Goal: Task Accomplishment & Management: Manage account settings

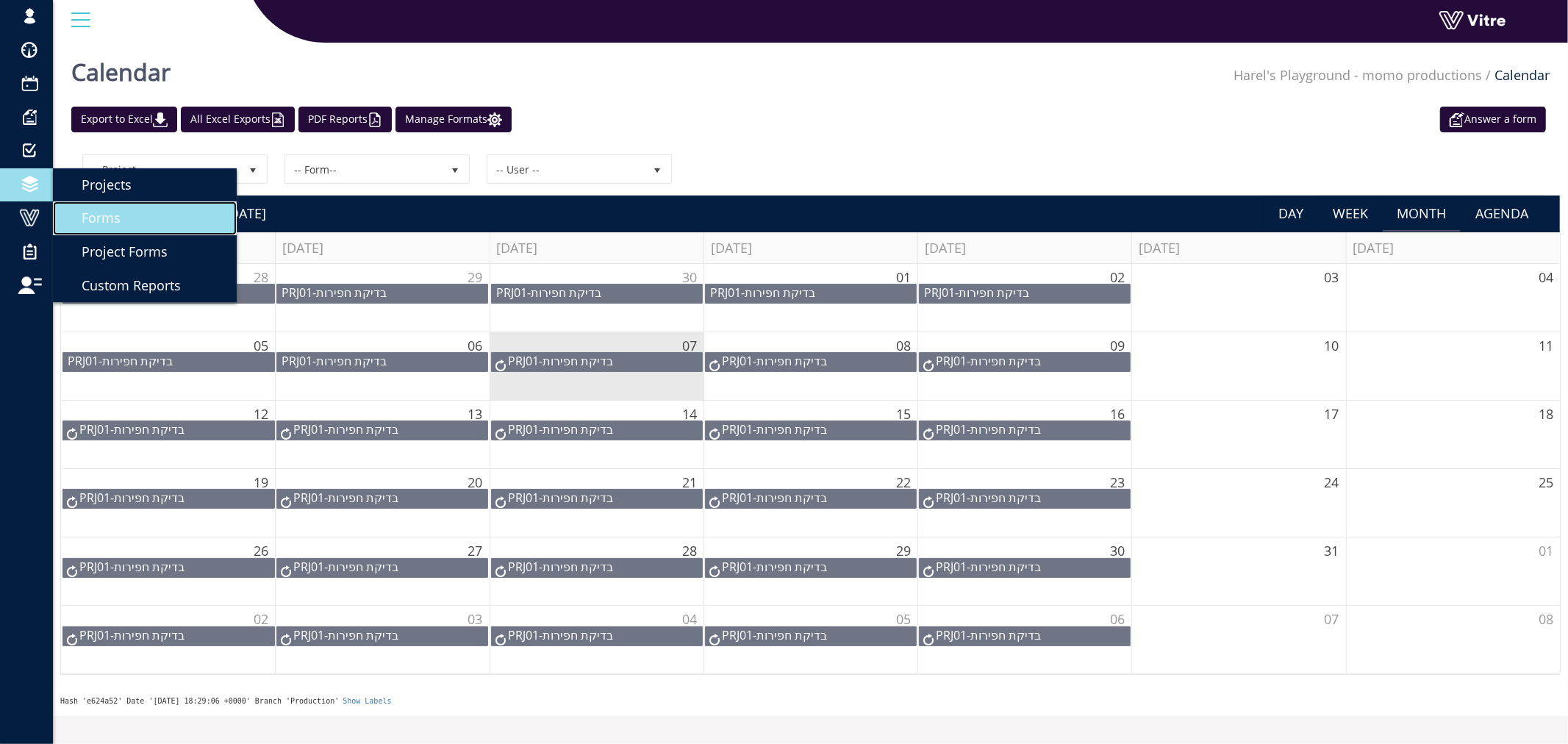
click at [87, 218] on span "Forms" at bounding box center [93, 218] width 57 height 18
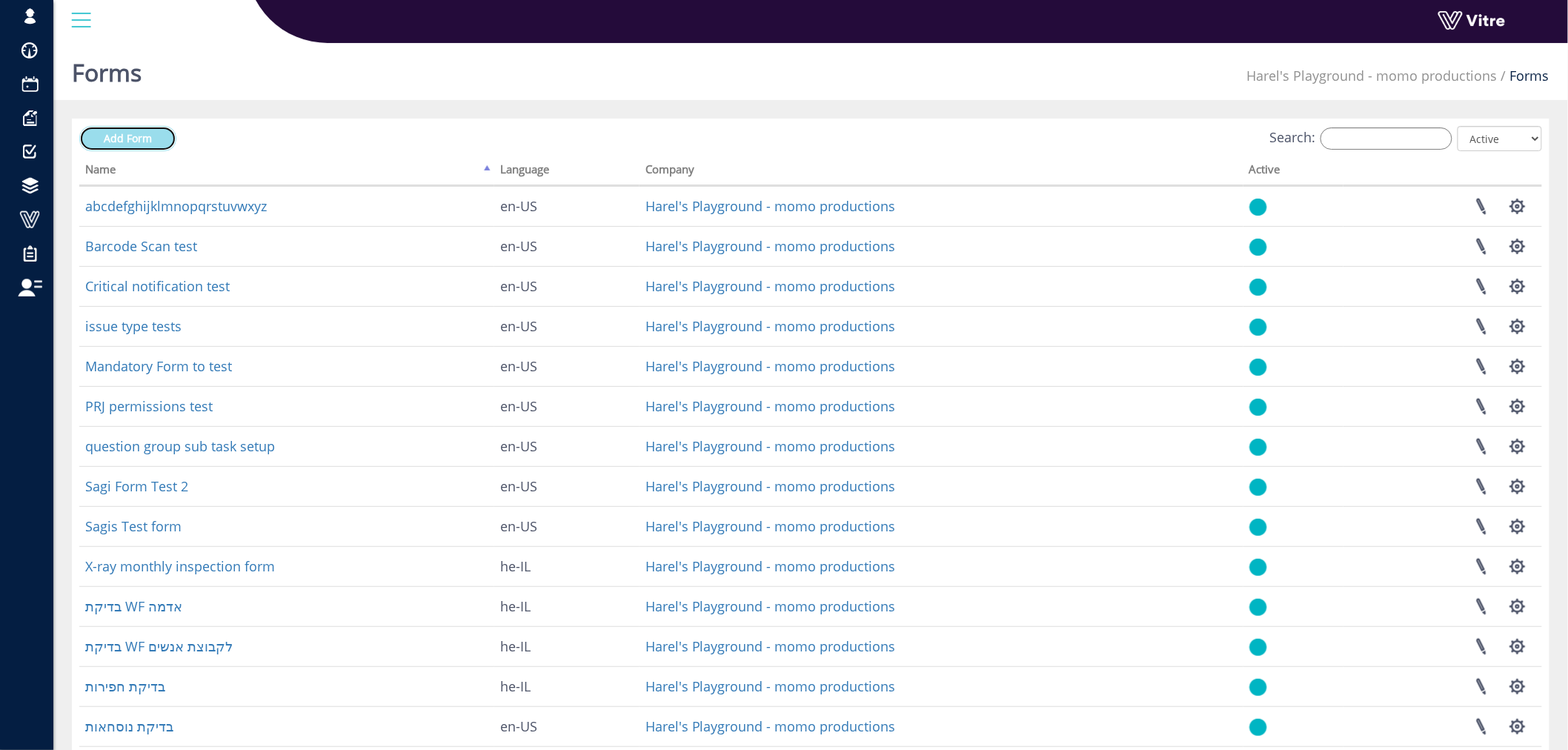
click at [137, 139] on span "Add Form" at bounding box center [128, 138] width 48 height 14
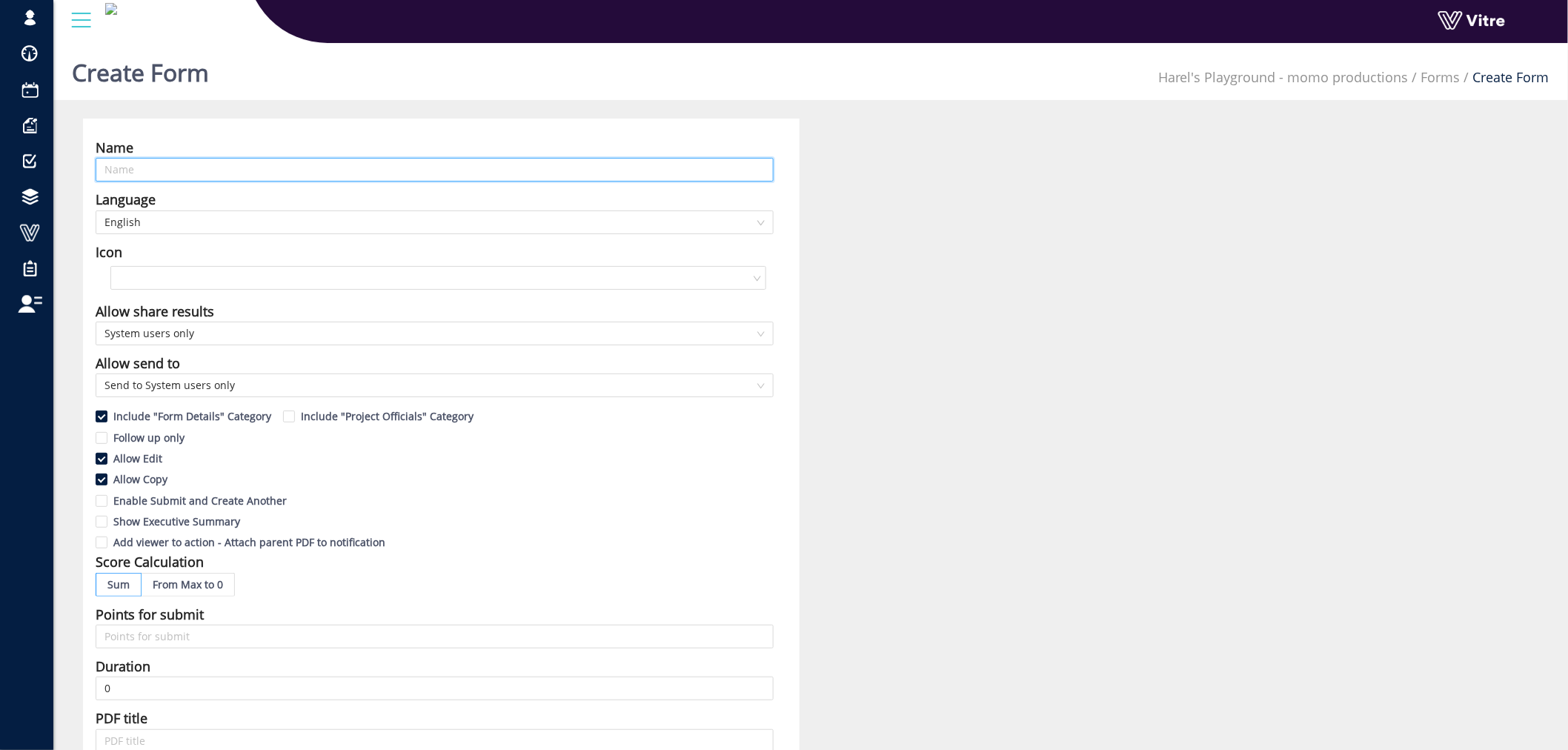
click at [130, 169] on input "text" at bounding box center [434, 169] width 678 height 23
type input "Adama self assesmnet test"
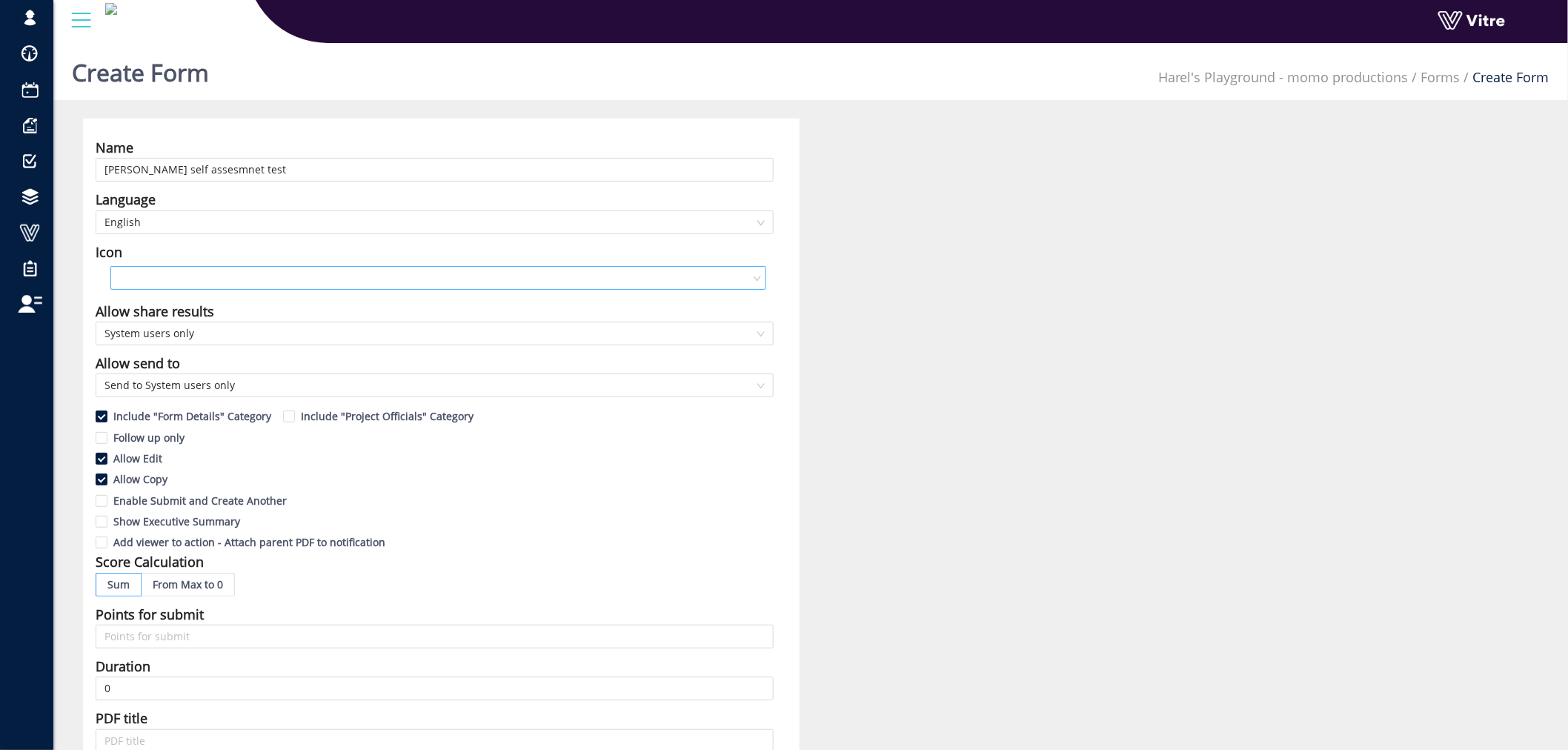
click at [210, 277] on input "search" at bounding box center [433, 277] width 627 height 22
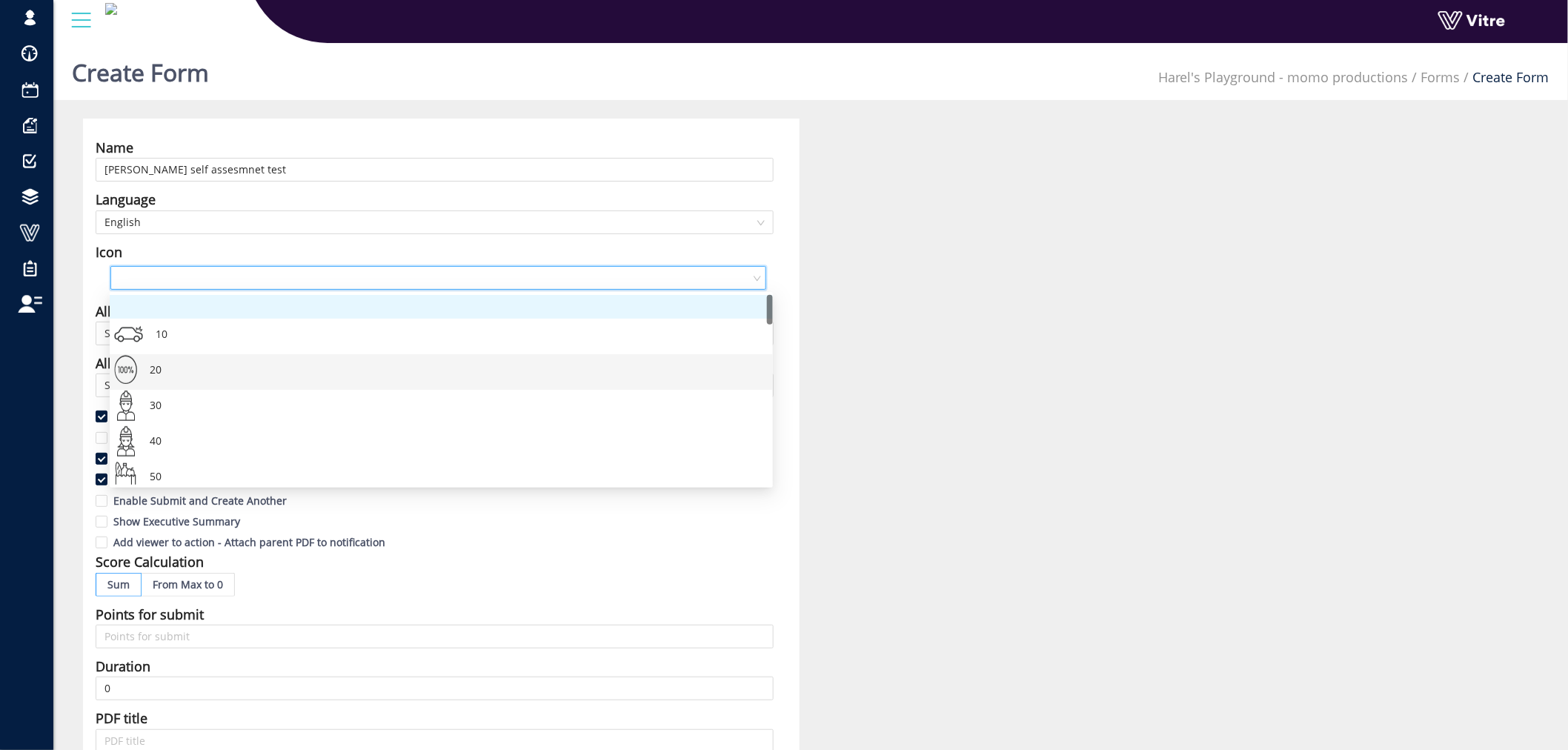
click at [135, 367] on div "20" at bounding box center [441, 372] width 663 height 35
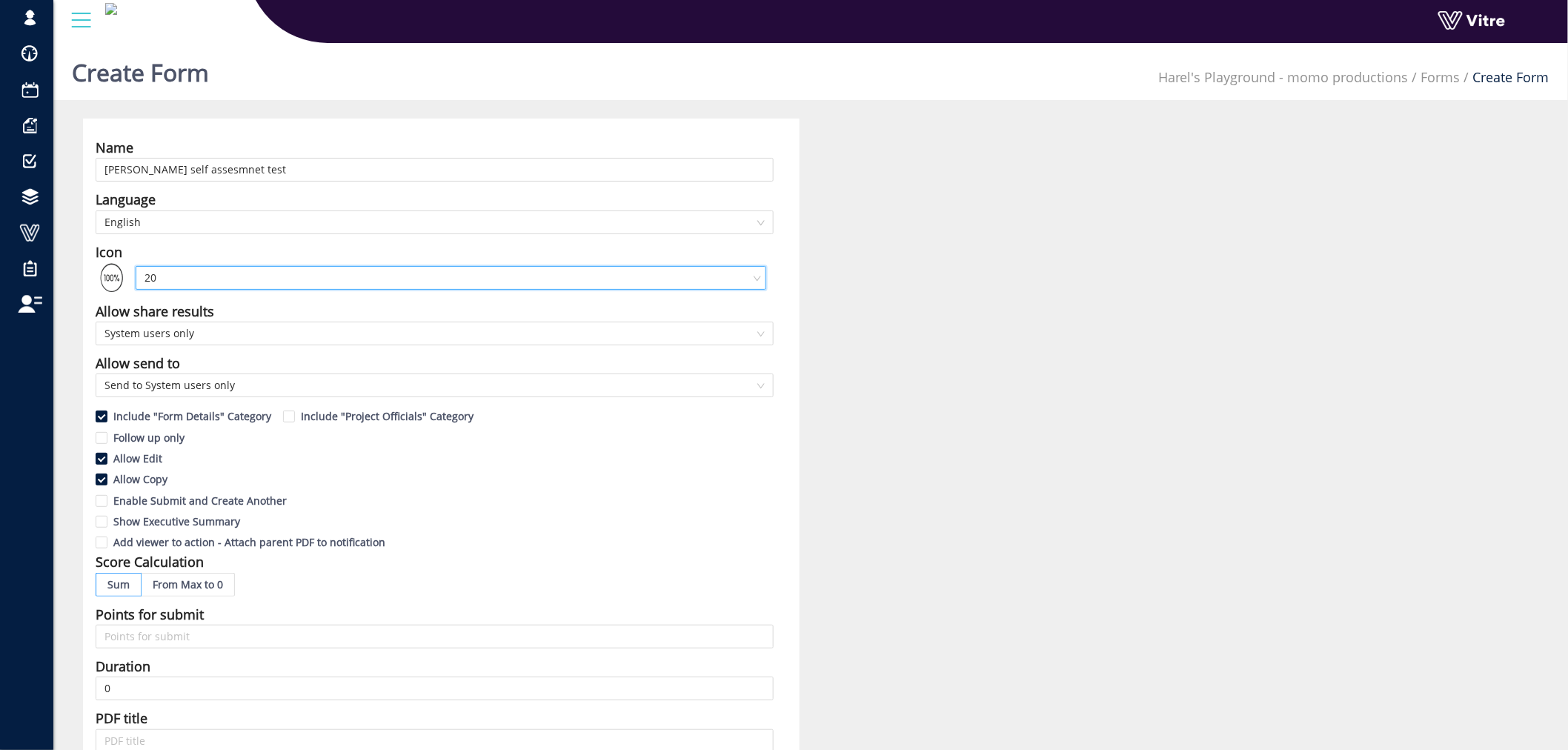
click at [285, 275] on span "20" at bounding box center [451, 277] width 613 height 22
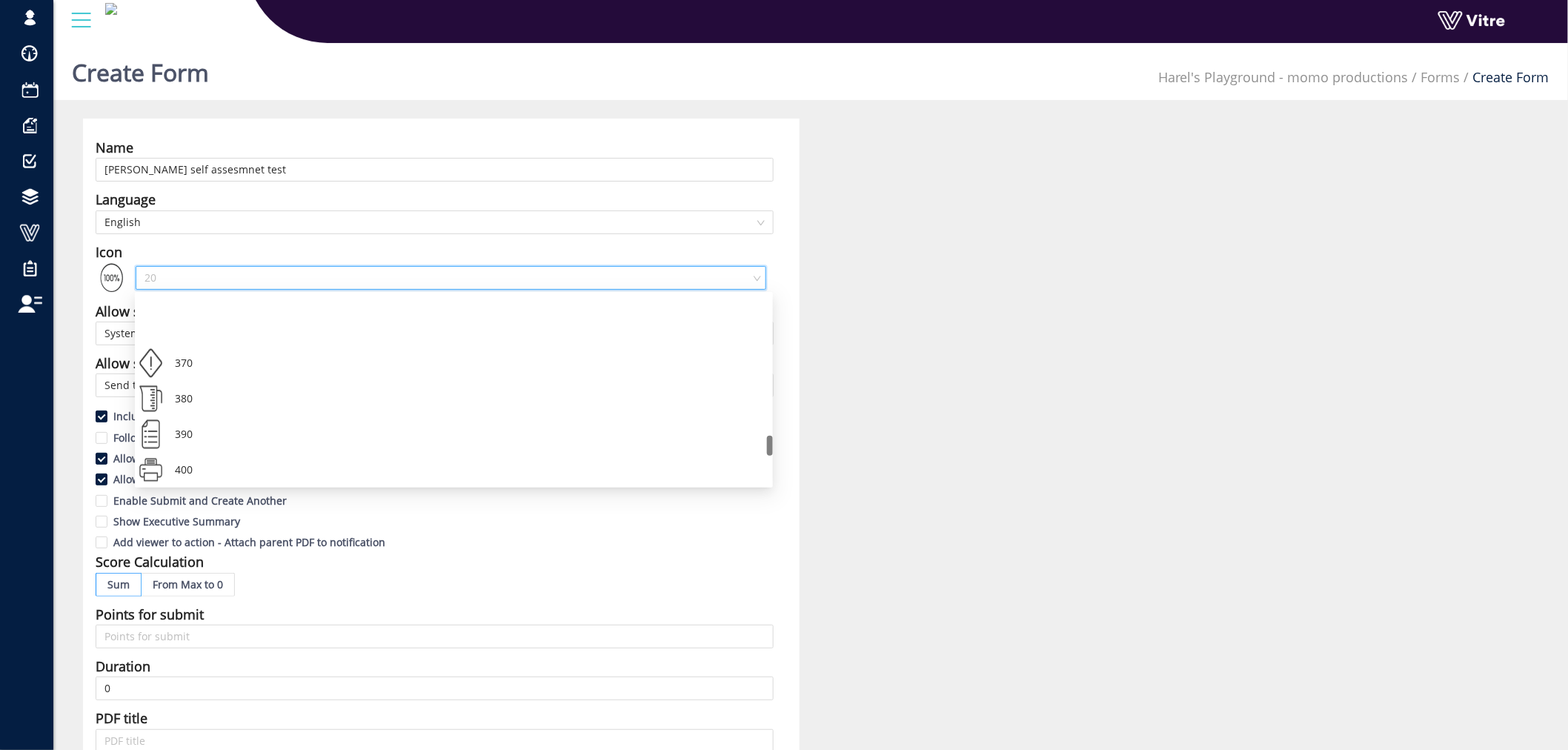
scroll to position [1316, 0]
click at [877, 230] on div "Name Adama self assesmnet test Language English Icon 20 Allow share results Sys…" at bounding box center [810, 611] width 1478 height 987
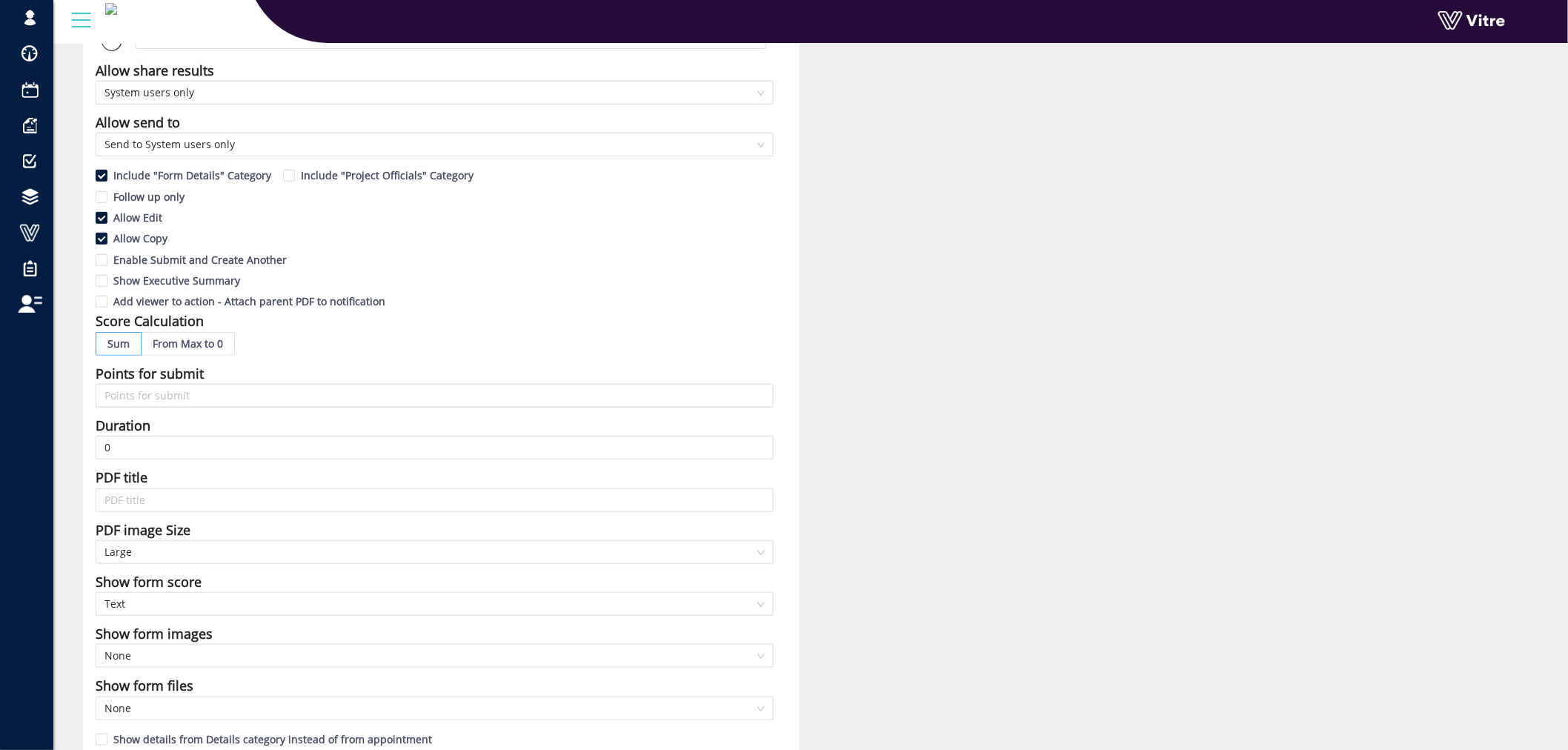
scroll to position [246, 0]
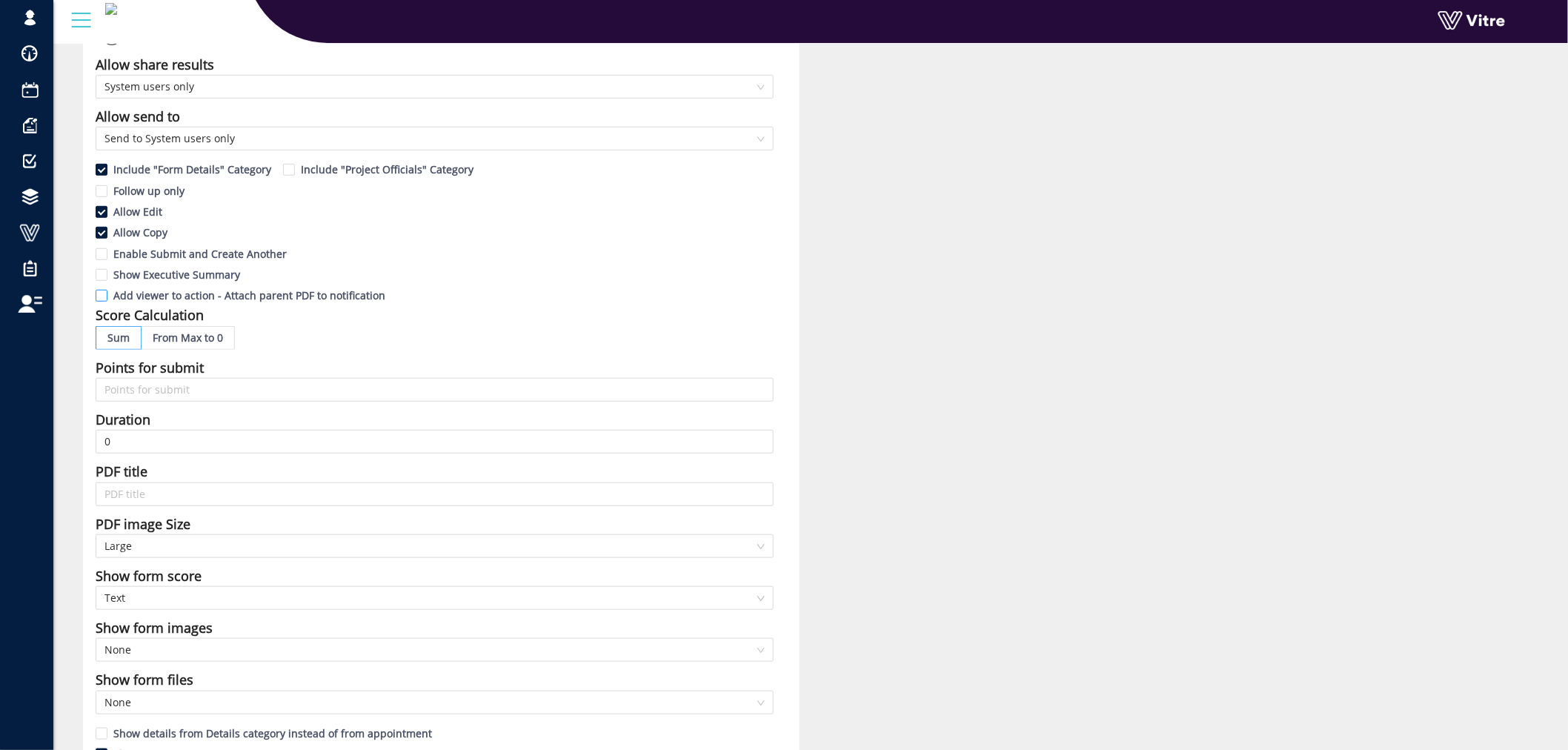
click at [101, 297] on input "Add viewer to action - Attach parent PDF to notification" at bounding box center [103, 299] width 14 height 14
checkbox input "true"
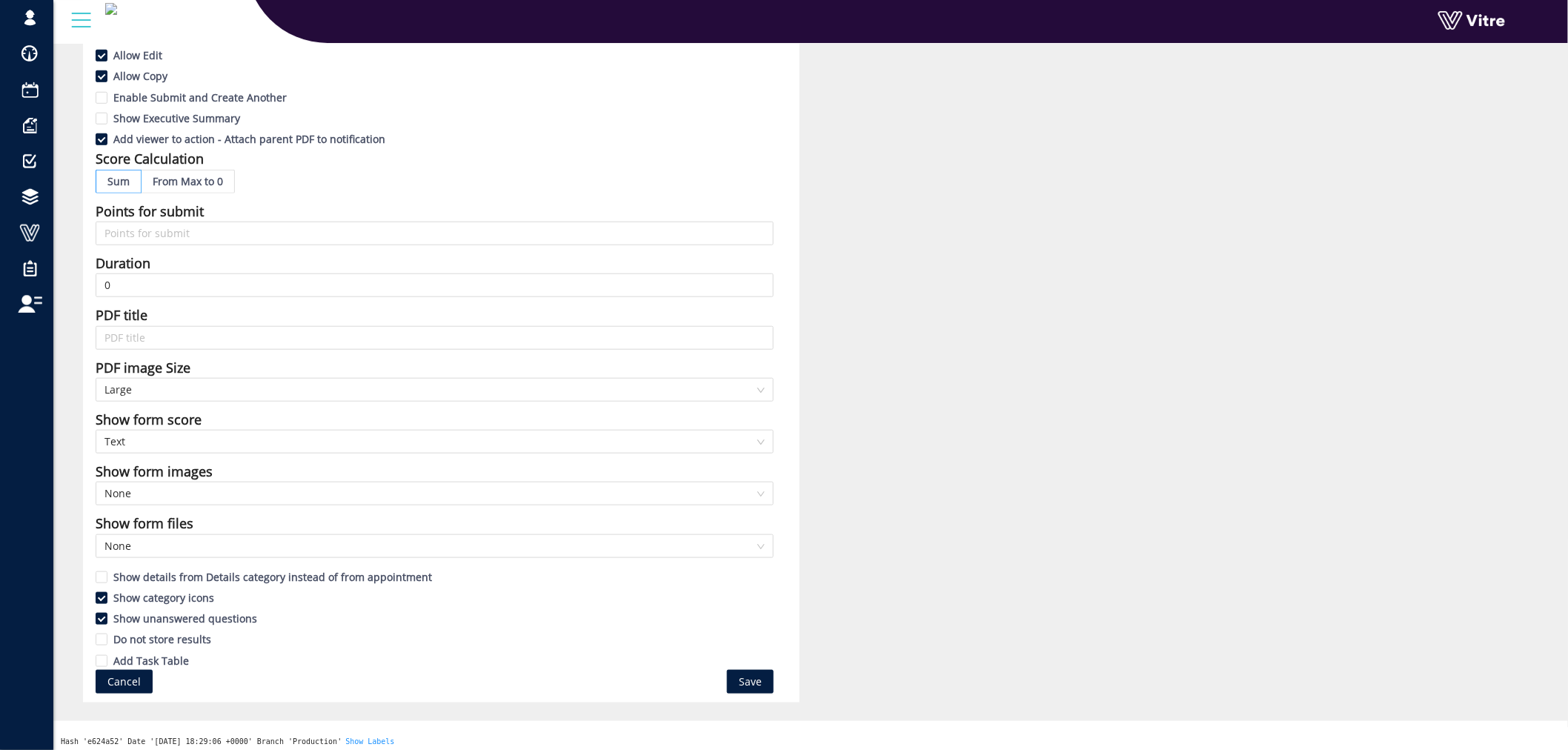
scroll to position [409, 0]
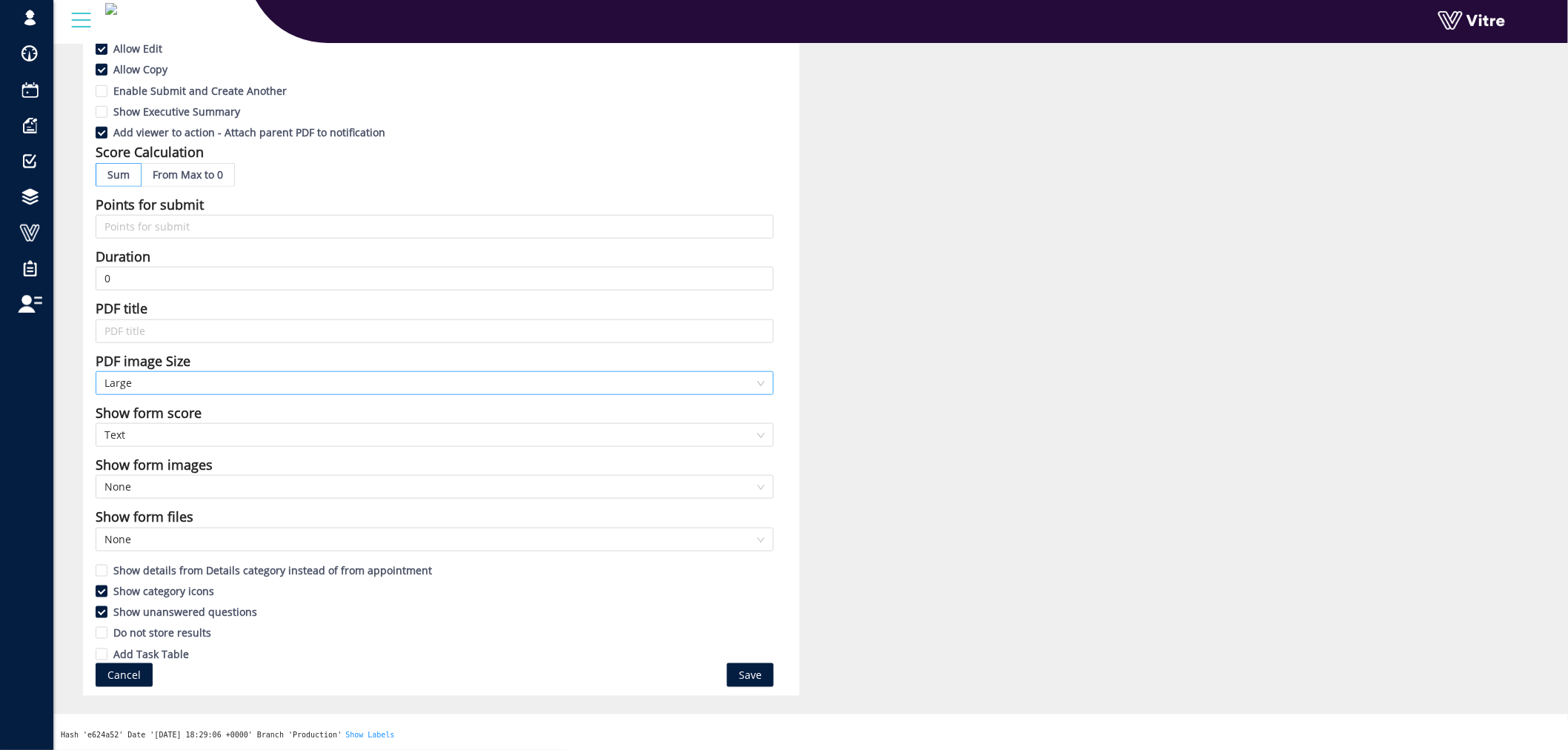
click at [210, 390] on span "Large" at bounding box center [435, 382] width 660 height 22
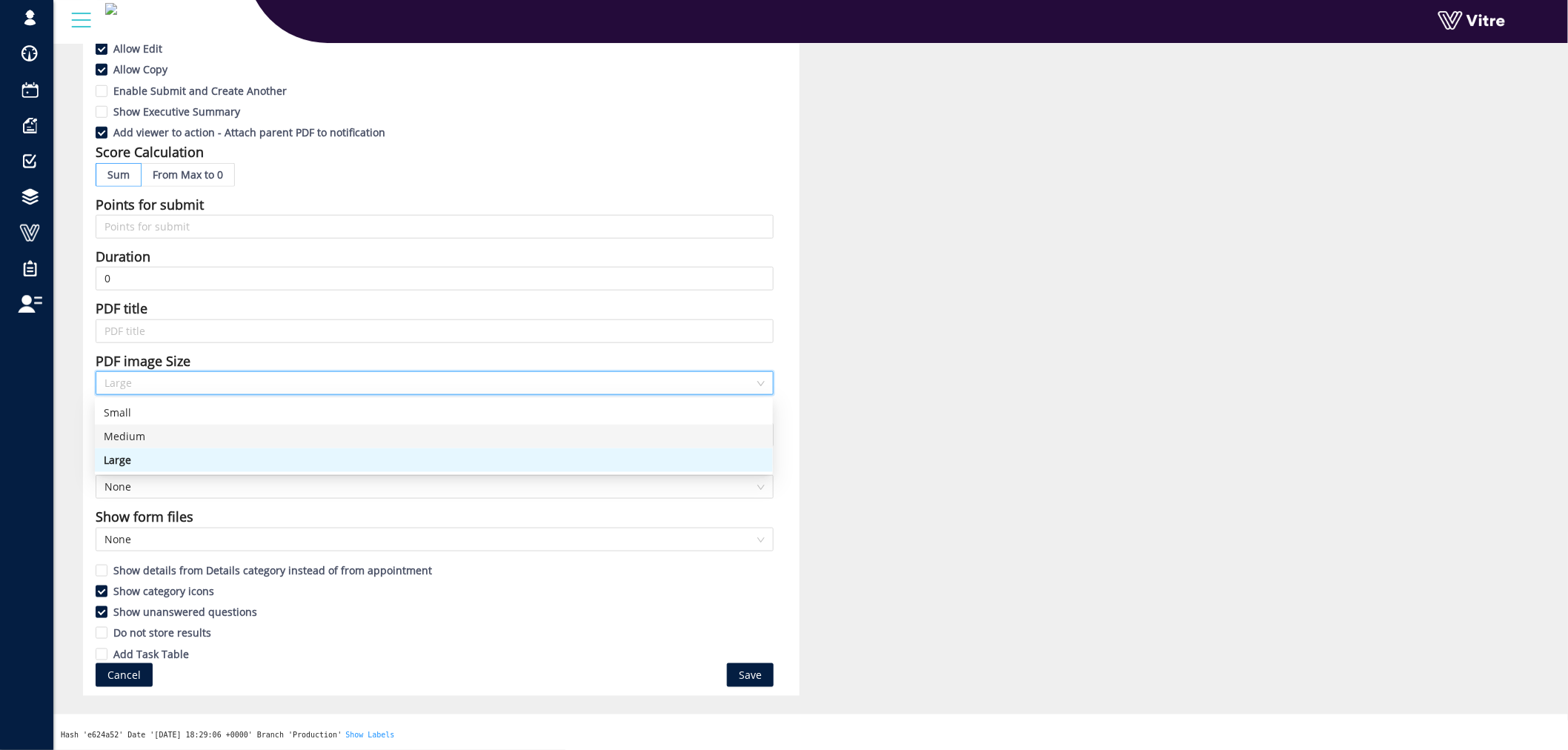
click at [144, 435] on div "Medium" at bounding box center [434, 436] width 660 height 17
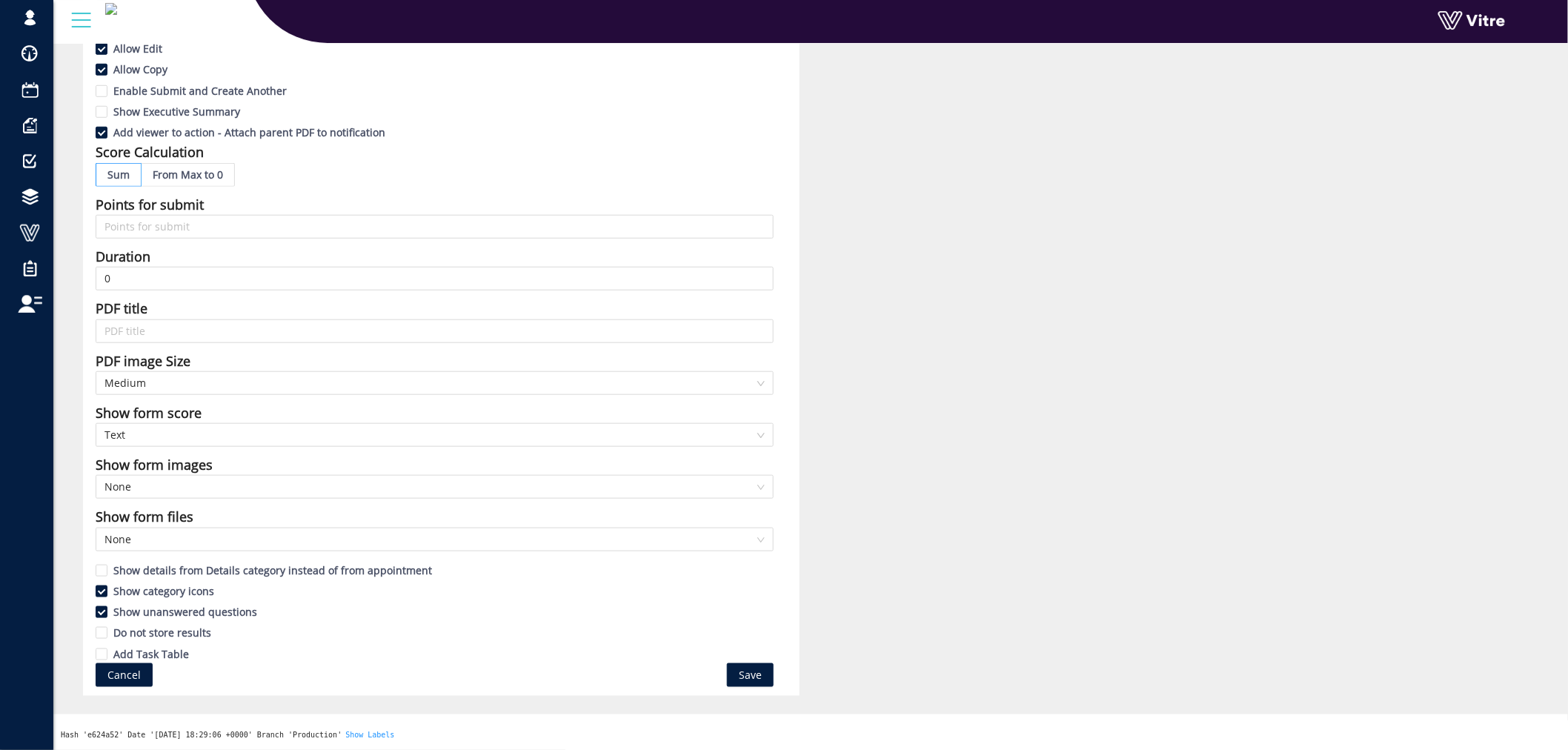
click at [742, 662] on div "Add Task Table" at bounding box center [434, 653] width 678 height 21
click at [749, 672] on span "Save" at bounding box center [750, 675] width 23 height 17
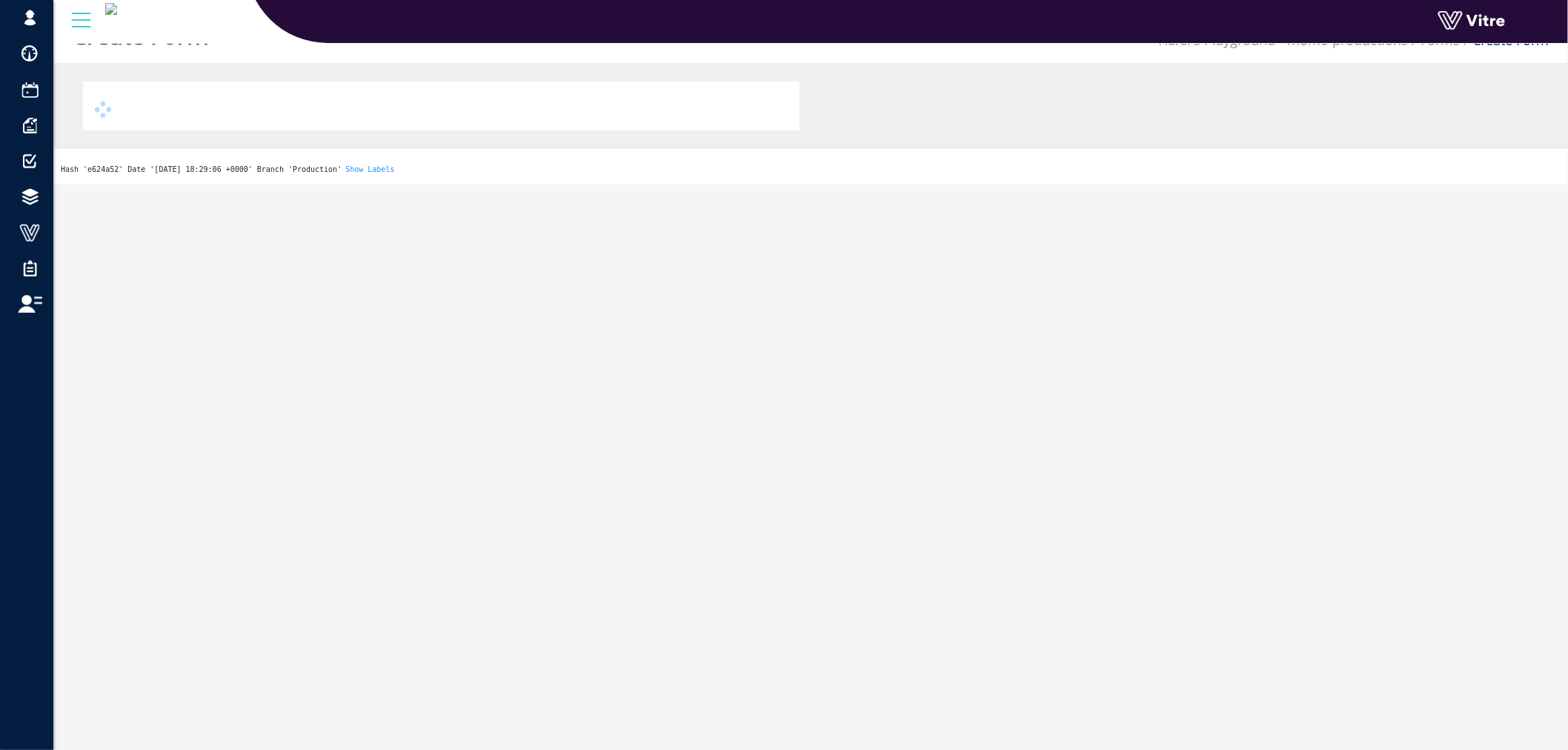
scroll to position [37, 0]
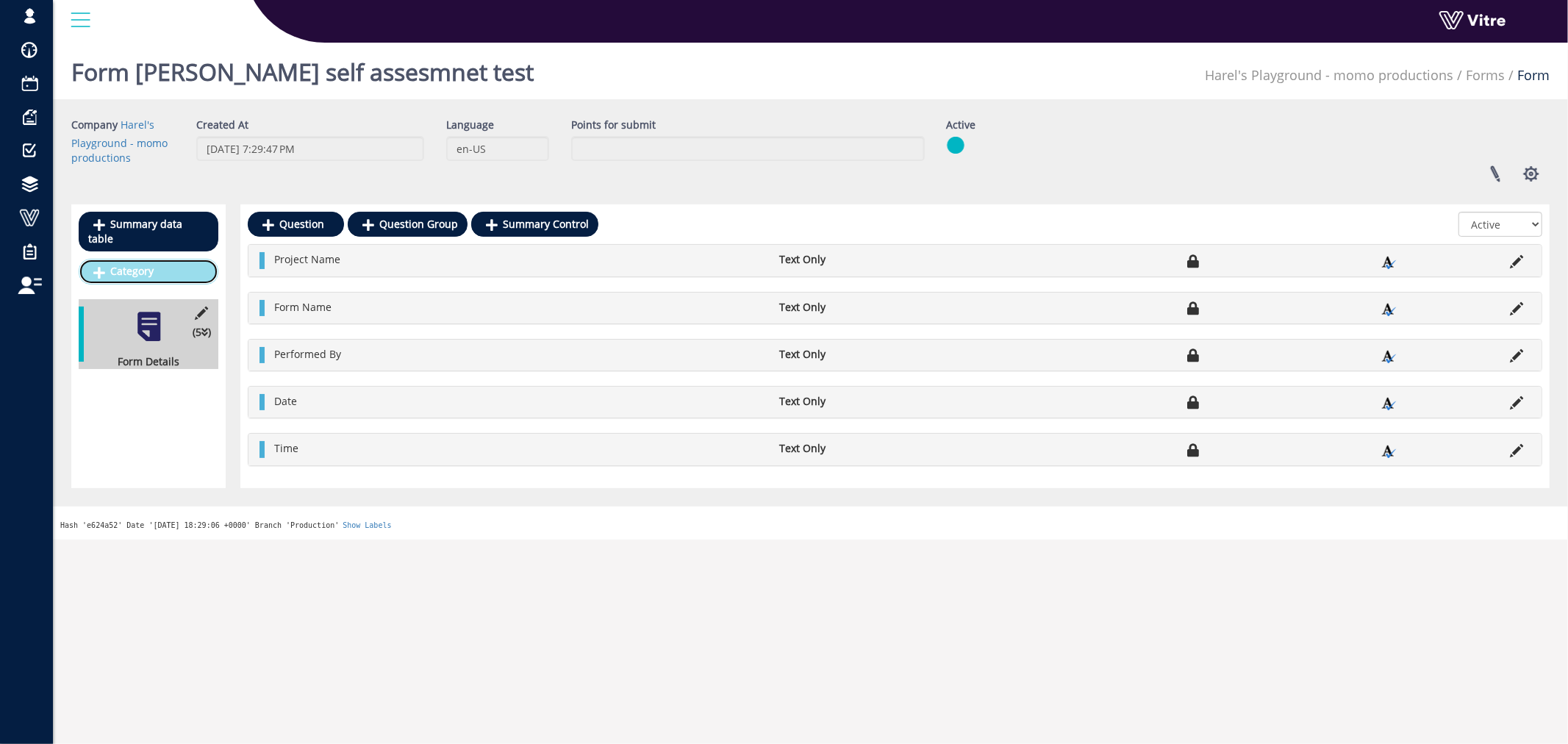
click at [126, 259] on link "Category" at bounding box center [148, 271] width 140 height 25
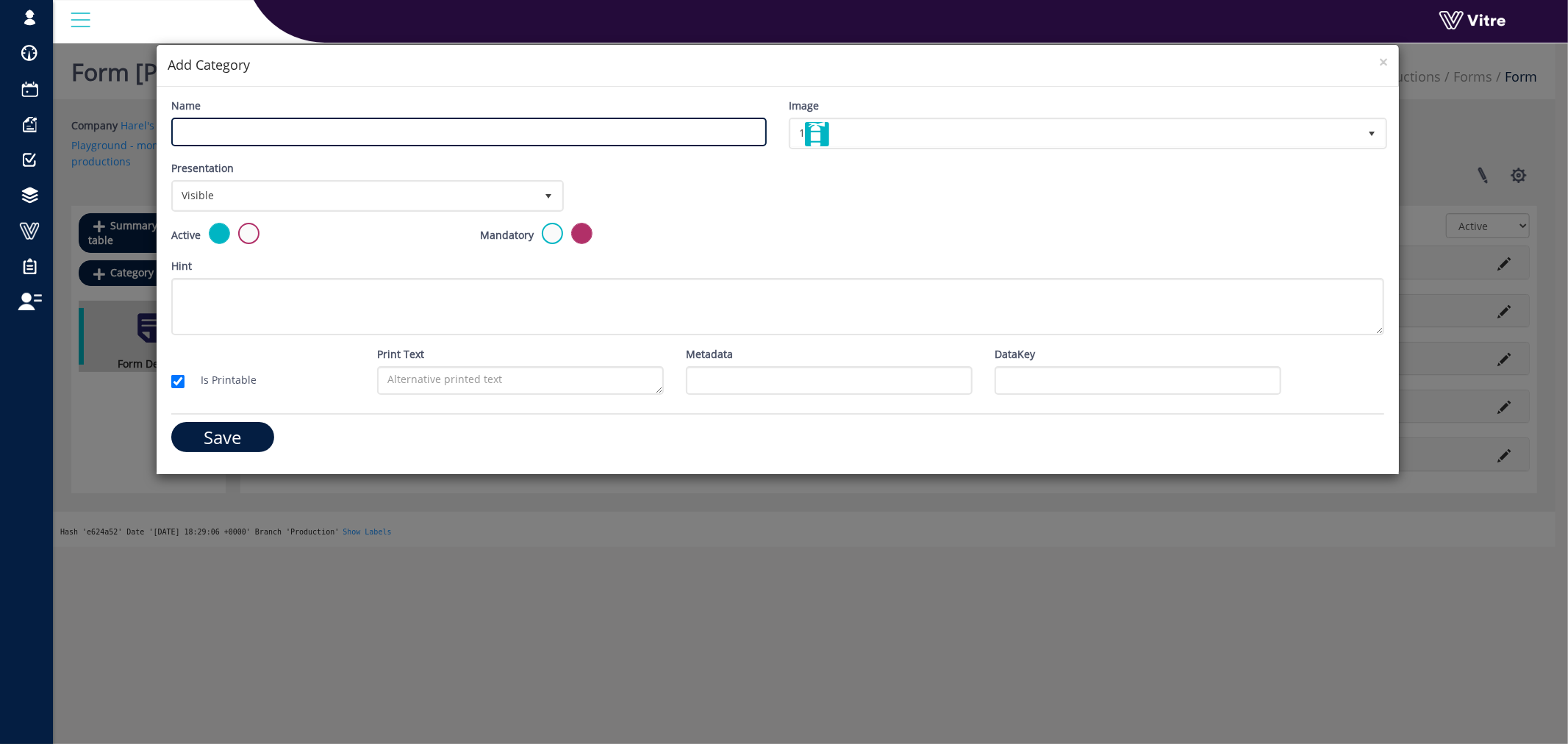
click at [416, 134] on input "Name" at bounding box center [469, 132] width 595 height 28
type input "First Category"
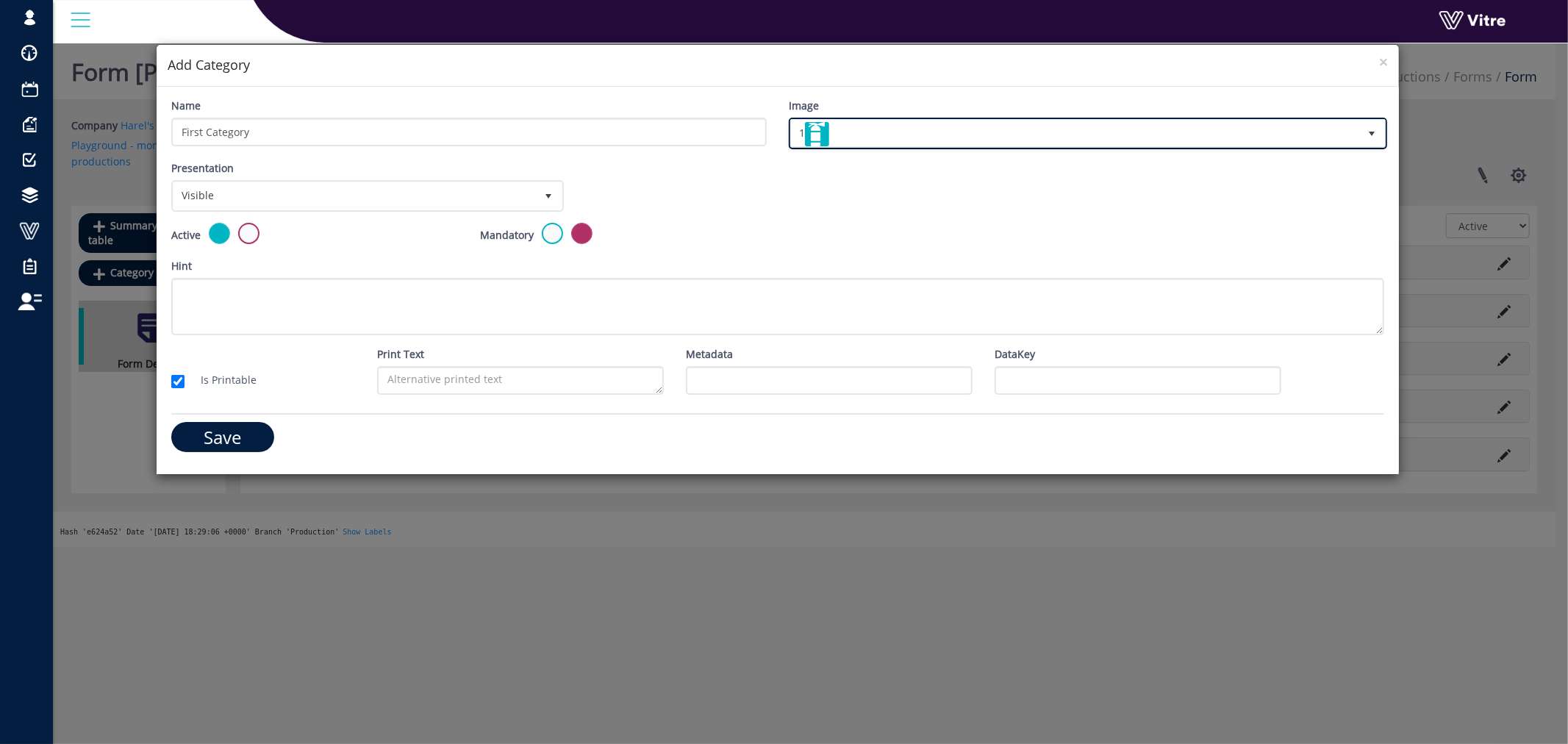
click at [818, 135] on img at bounding box center [817, 134] width 24 height 24
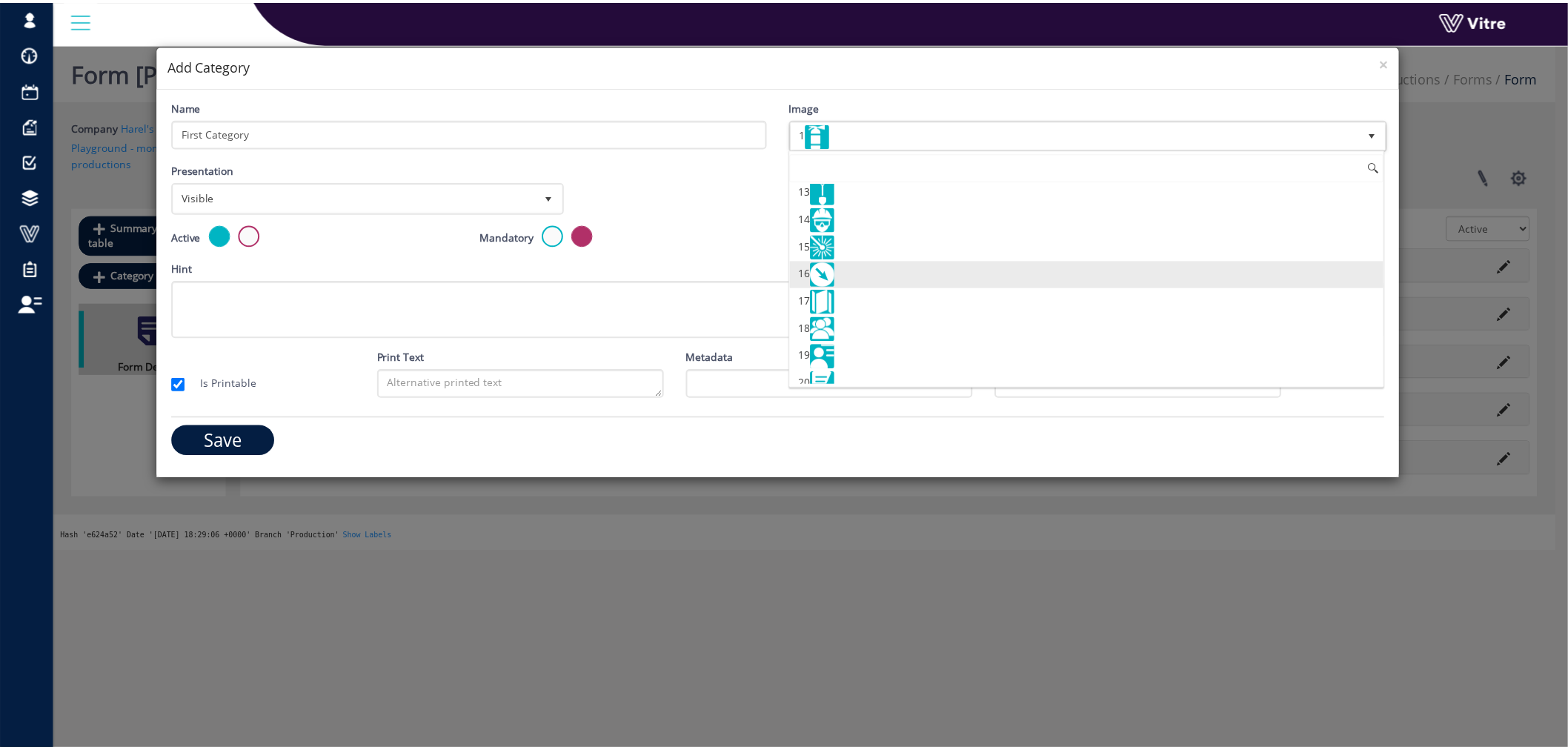
scroll to position [411, 0]
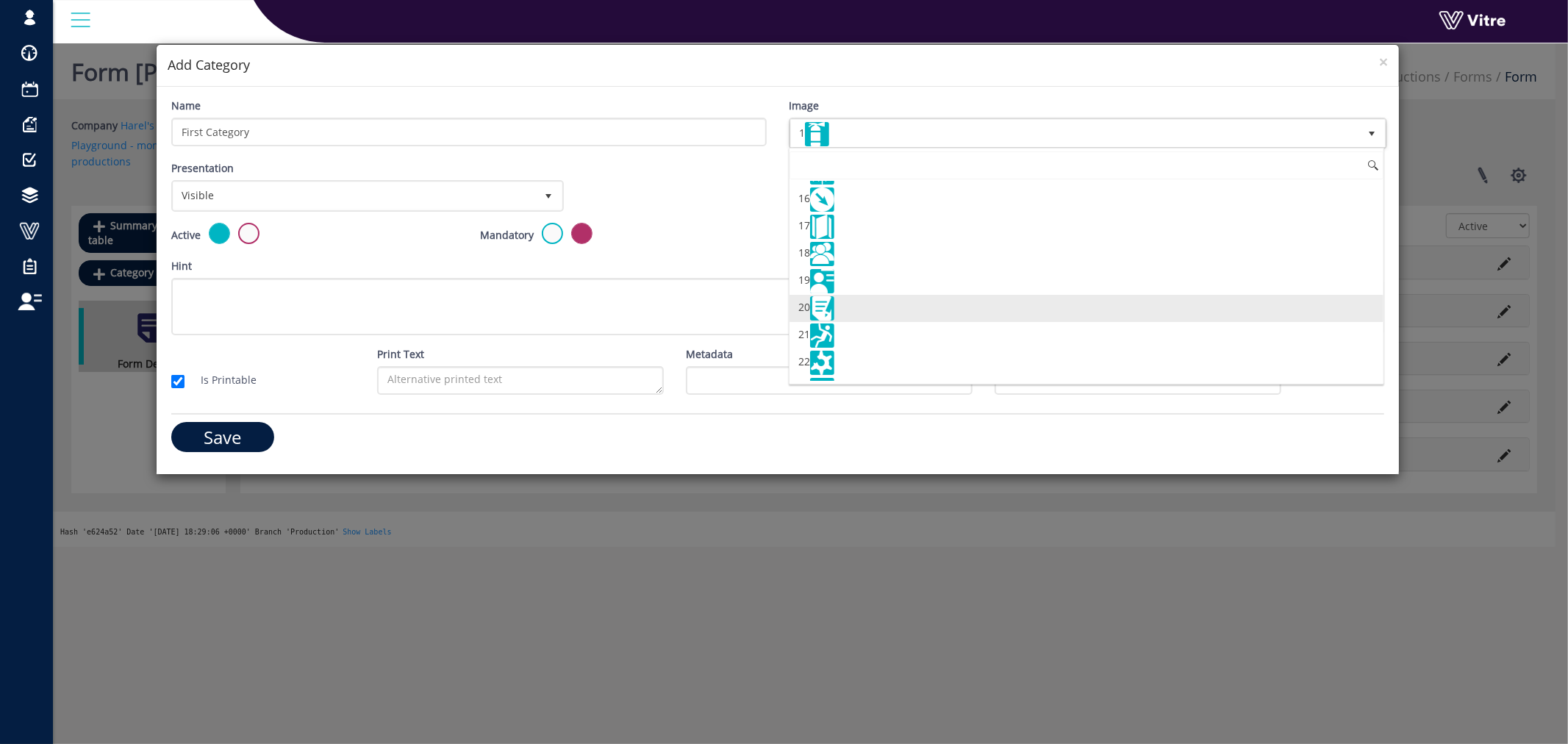
click at [821, 312] on img at bounding box center [822, 308] width 24 height 24
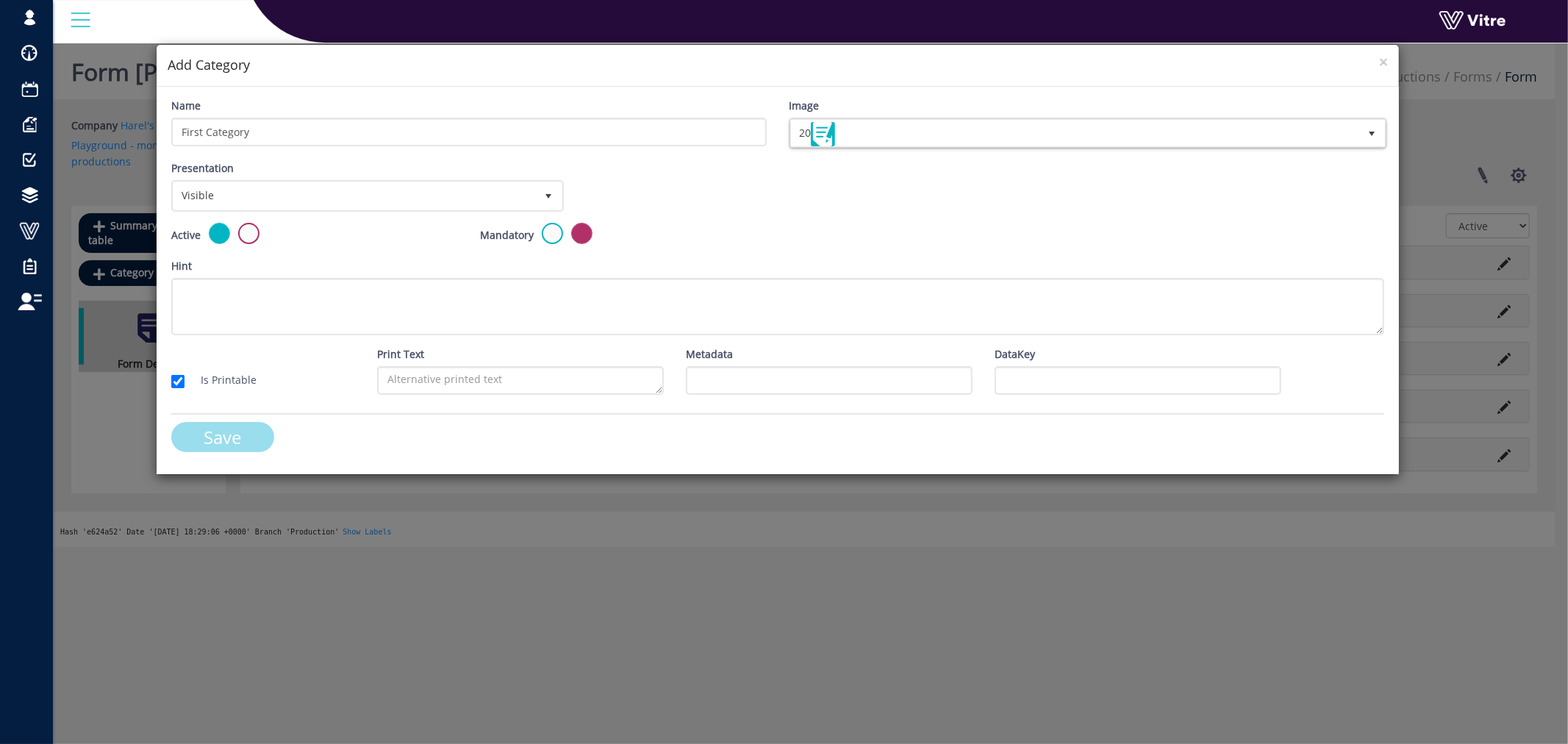
click at [251, 429] on input "Save" at bounding box center [223, 437] width 103 height 30
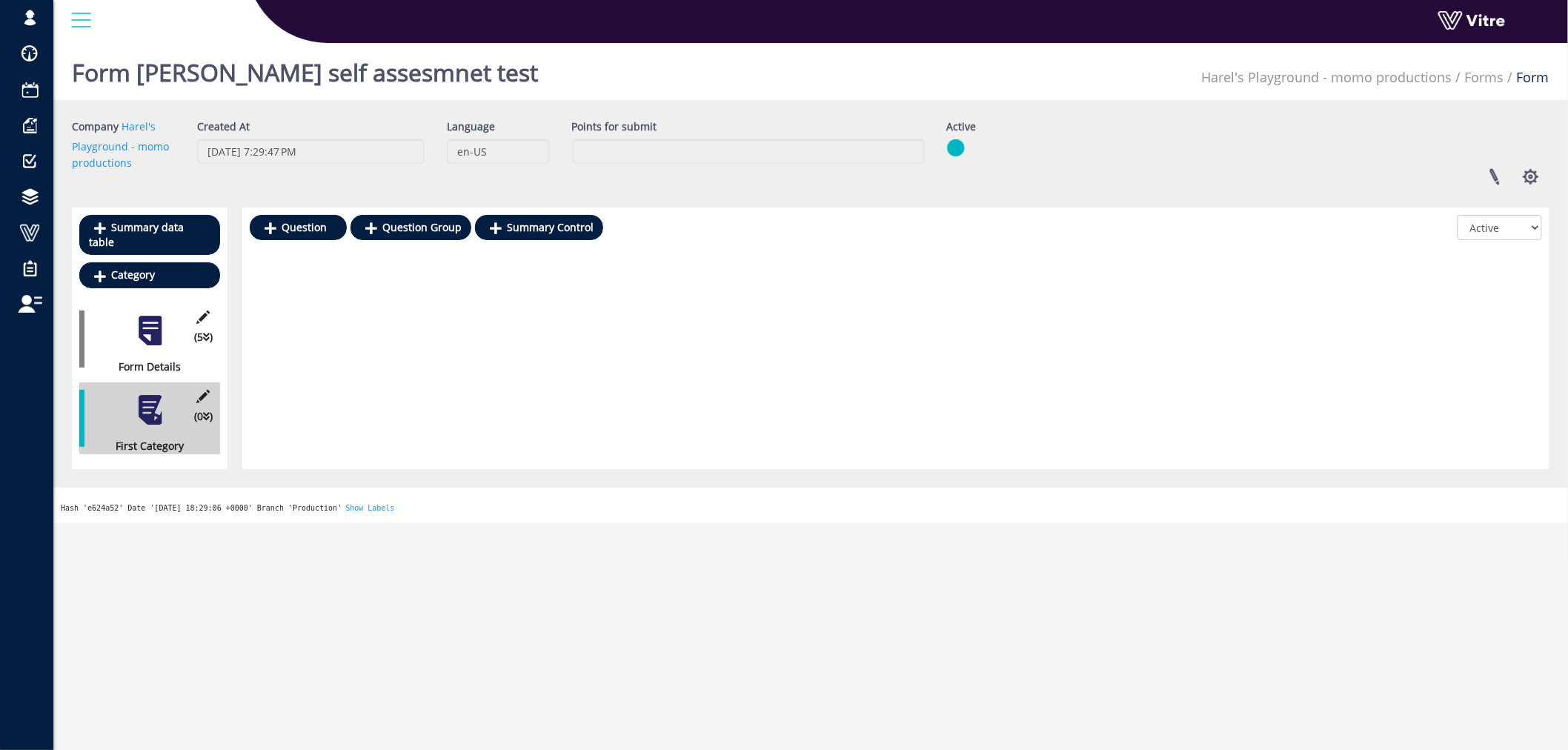
click at [277, 402] on div "Question Question Group Summary Control All Active Not Active" at bounding box center [896, 338] width 1307 height 262
click at [299, 226] on link "Question" at bounding box center [298, 227] width 97 height 25
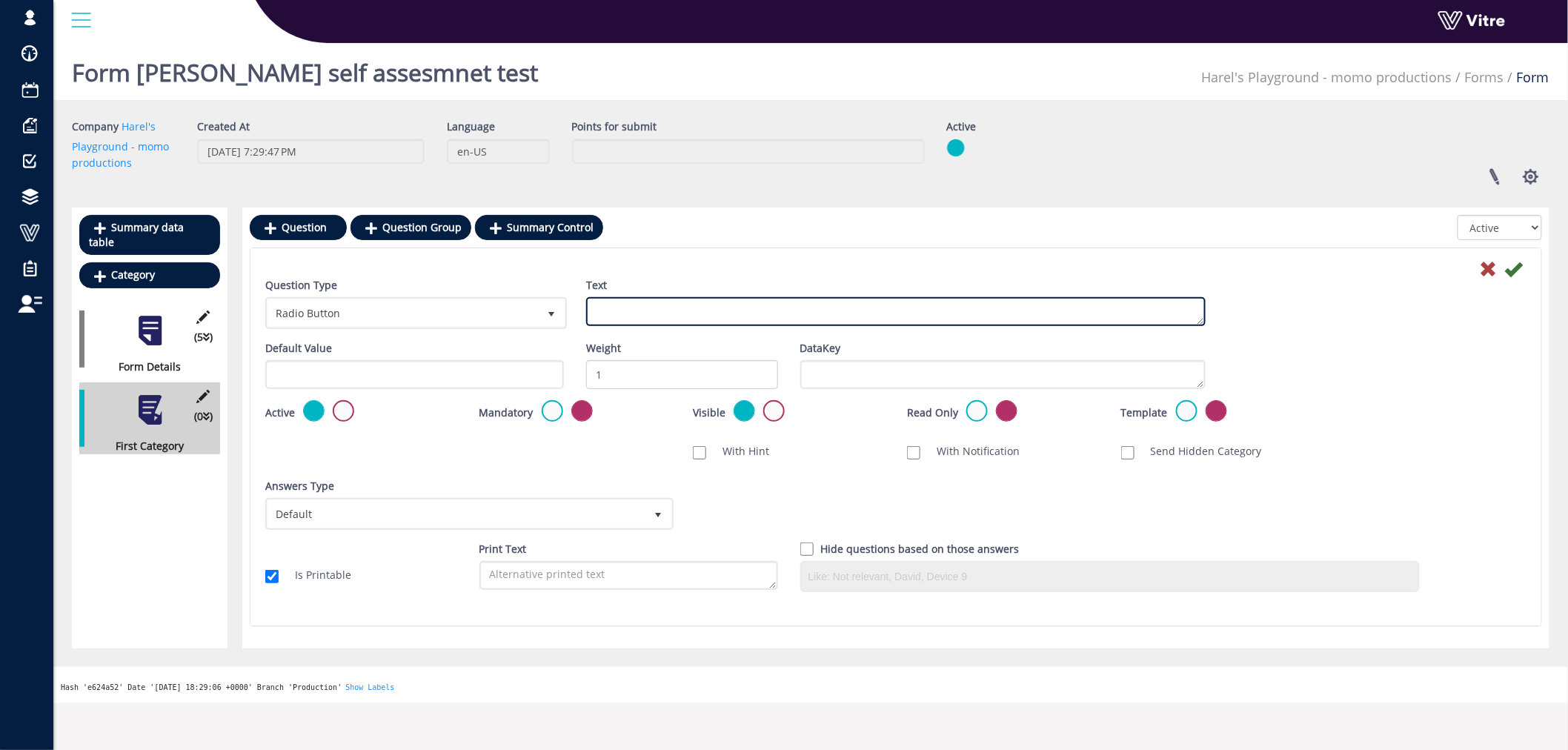
click at [678, 307] on textarea "Text" at bounding box center [896, 311] width 620 height 29
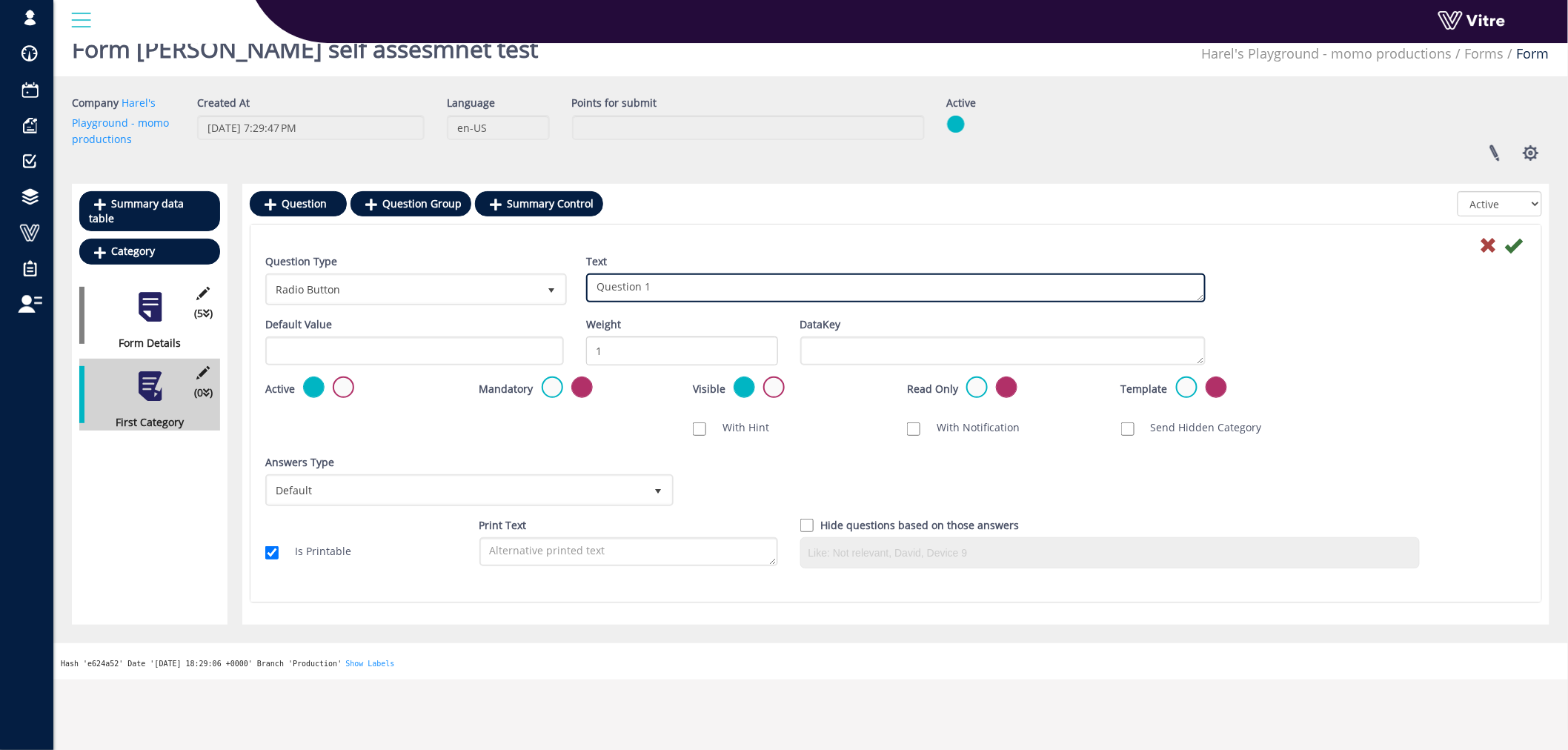
scroll to position [37, 0]
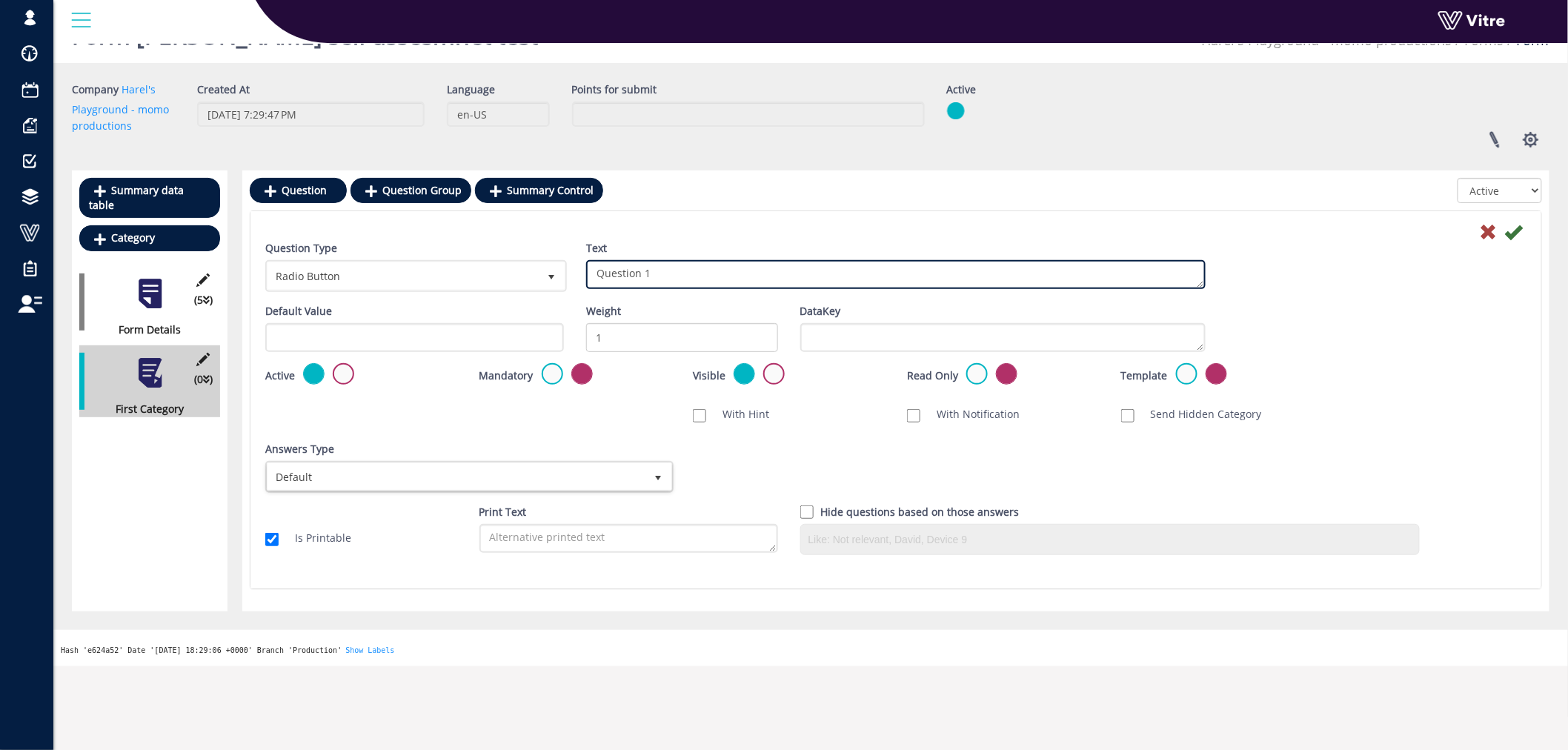
type textarea "Question 1"
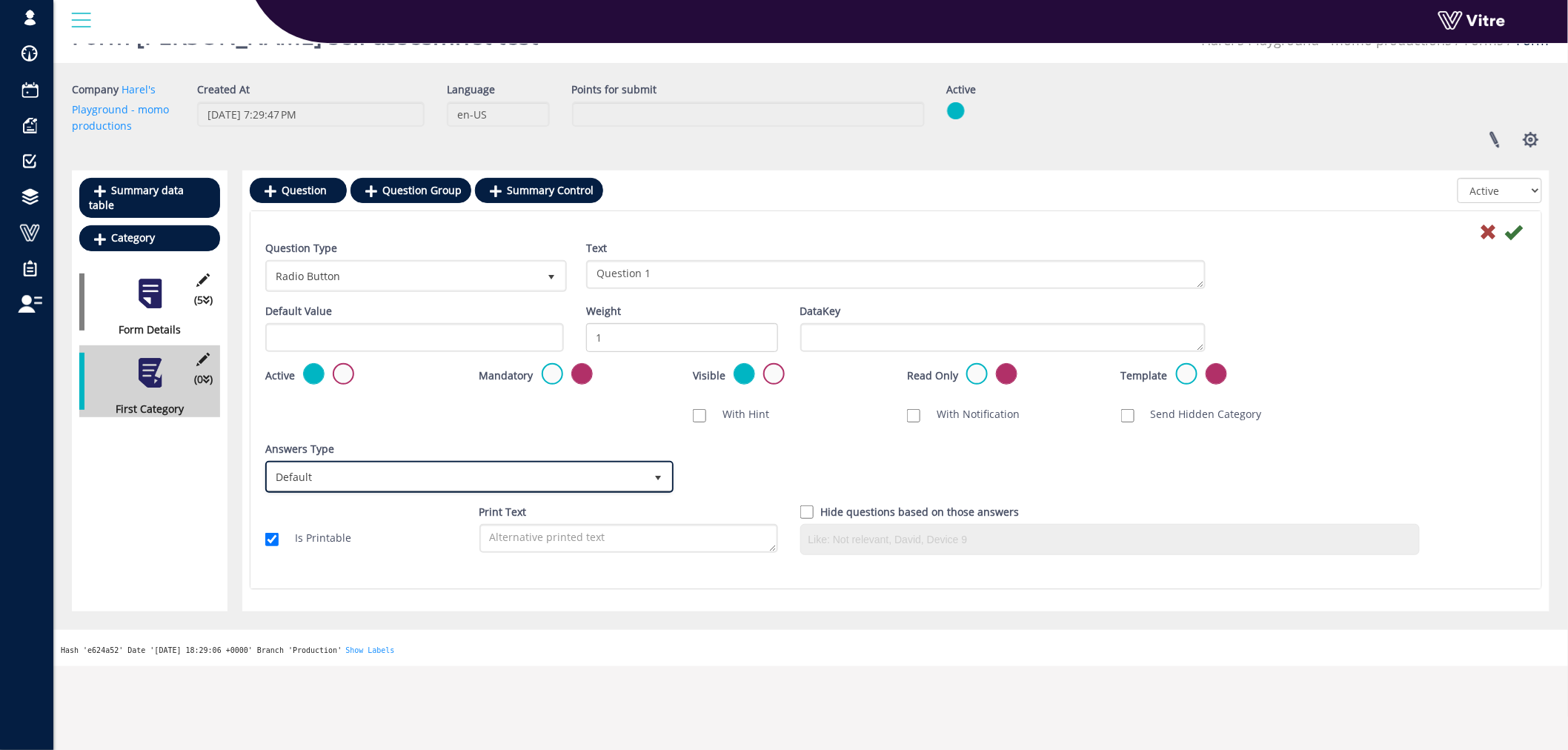
click at [655, 476] on span "select" at bounding box center [658, 478] width 12 height 12
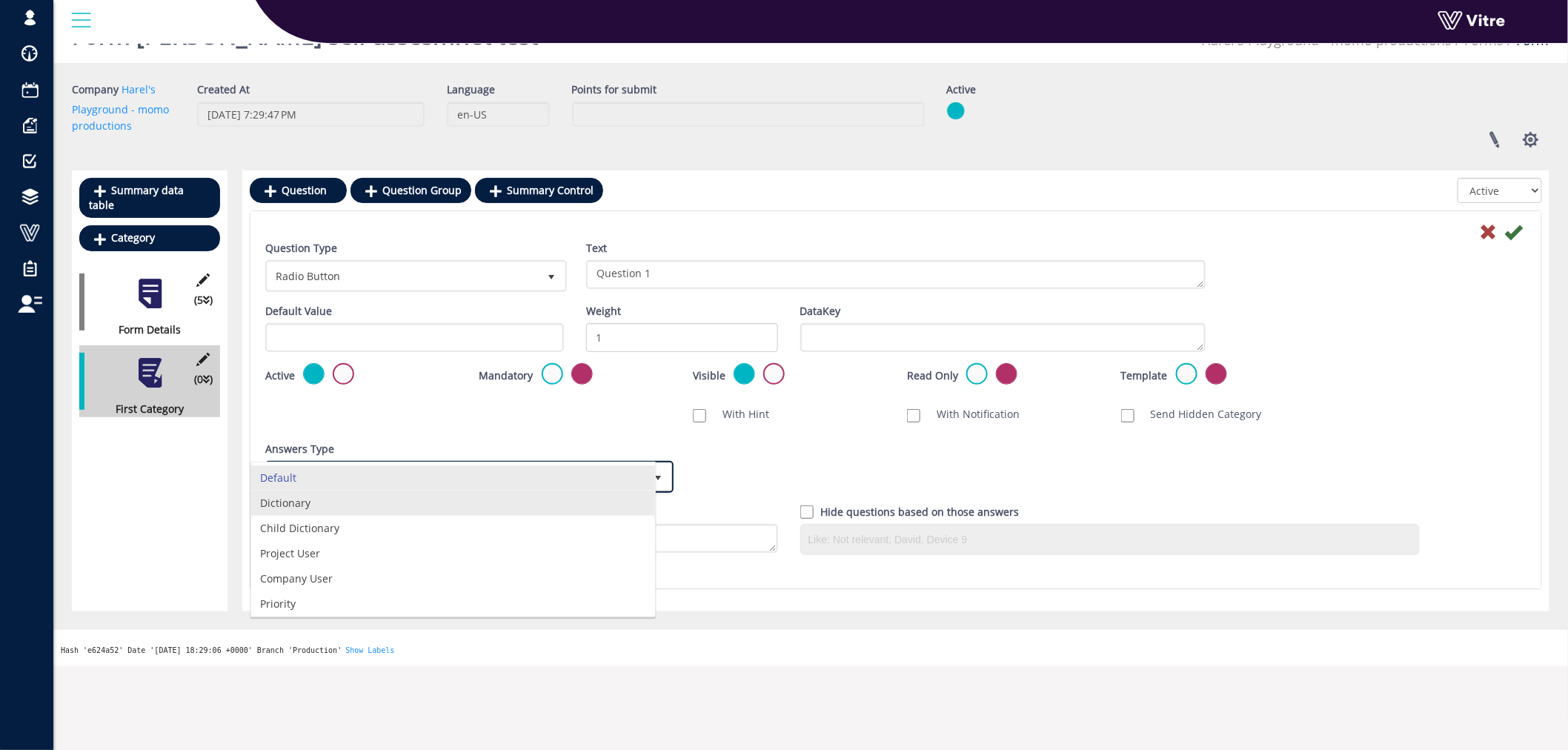
click at [439, 494] on li "Dictionary" at bounding box center [453, 503] width 404 height 25
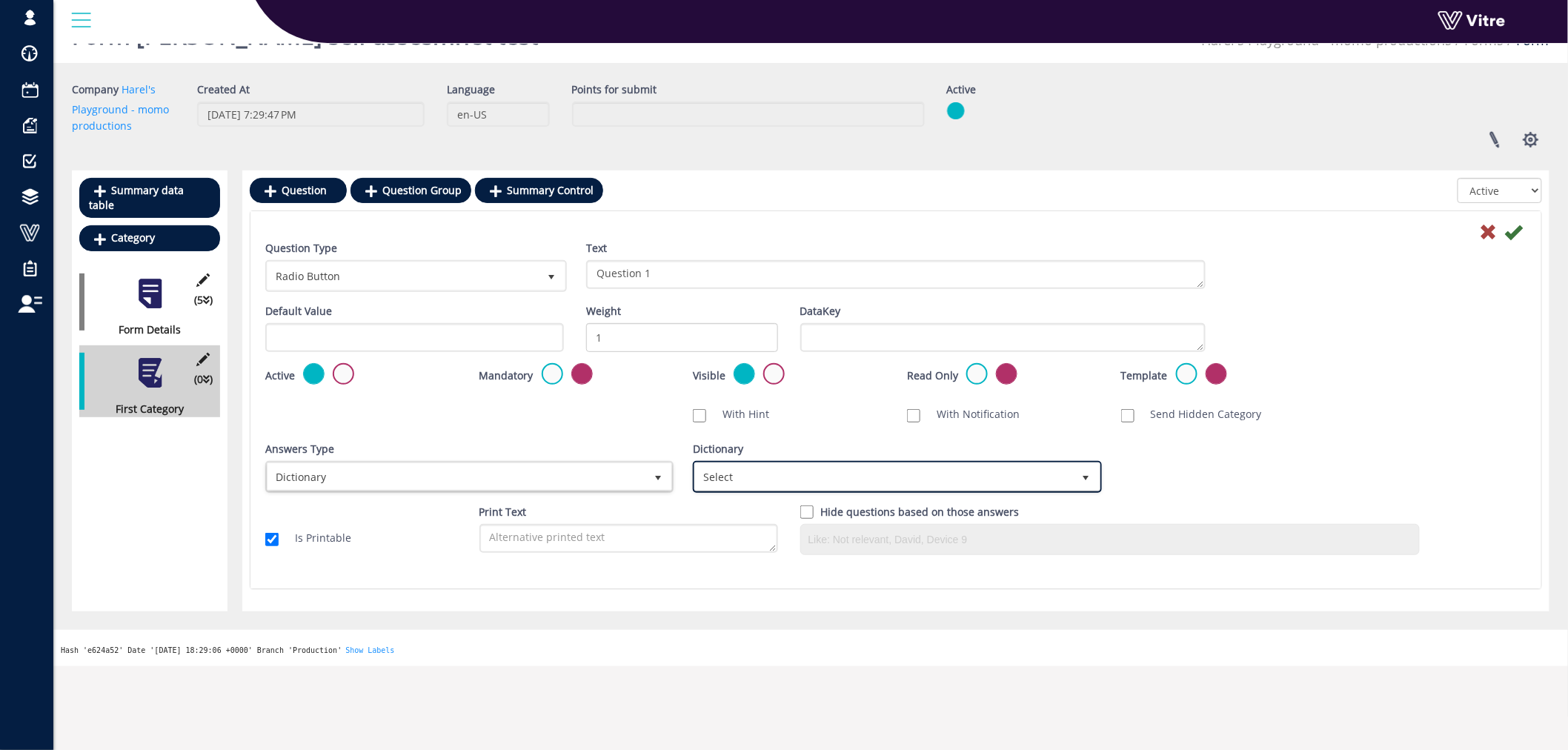
click at [743, 464] on span "Select" at bounding box center [884, 476] width 377 height 26
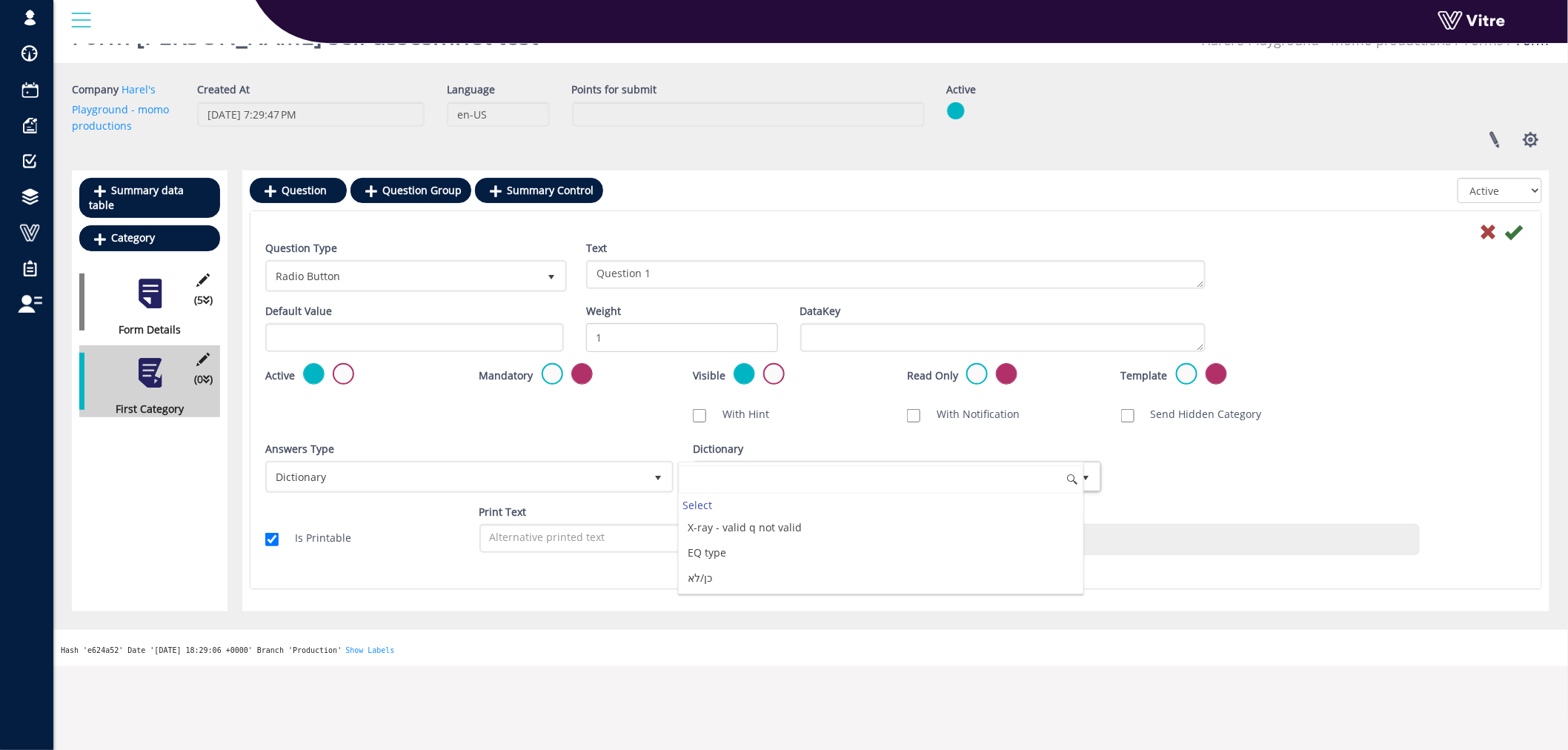
click at [835, 441] on div "Dictionary Select" at bounding box center [896, 467] width 406 height 52
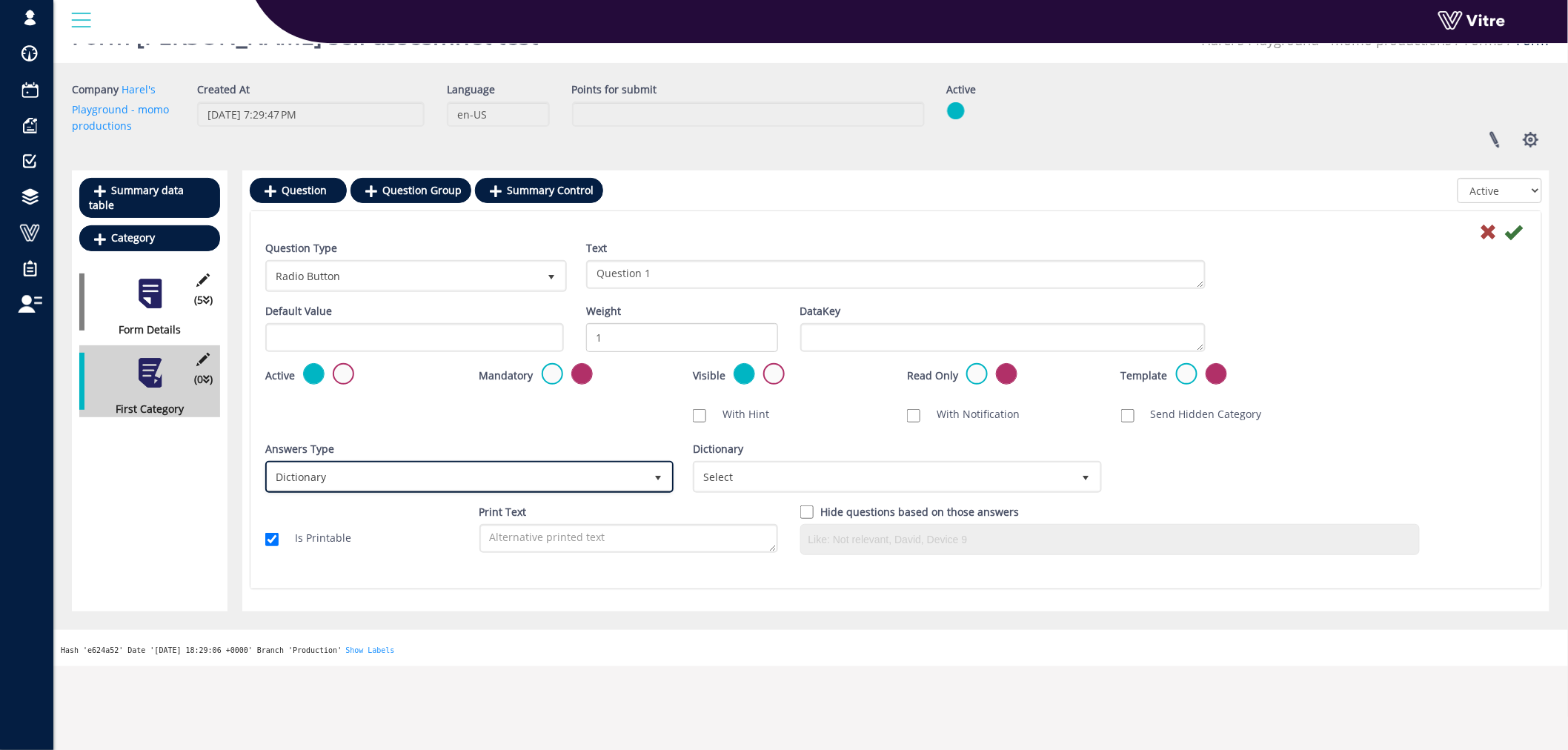
click at [646, 476] on span "select" at bounding box center [657, 476] width 26 height 26
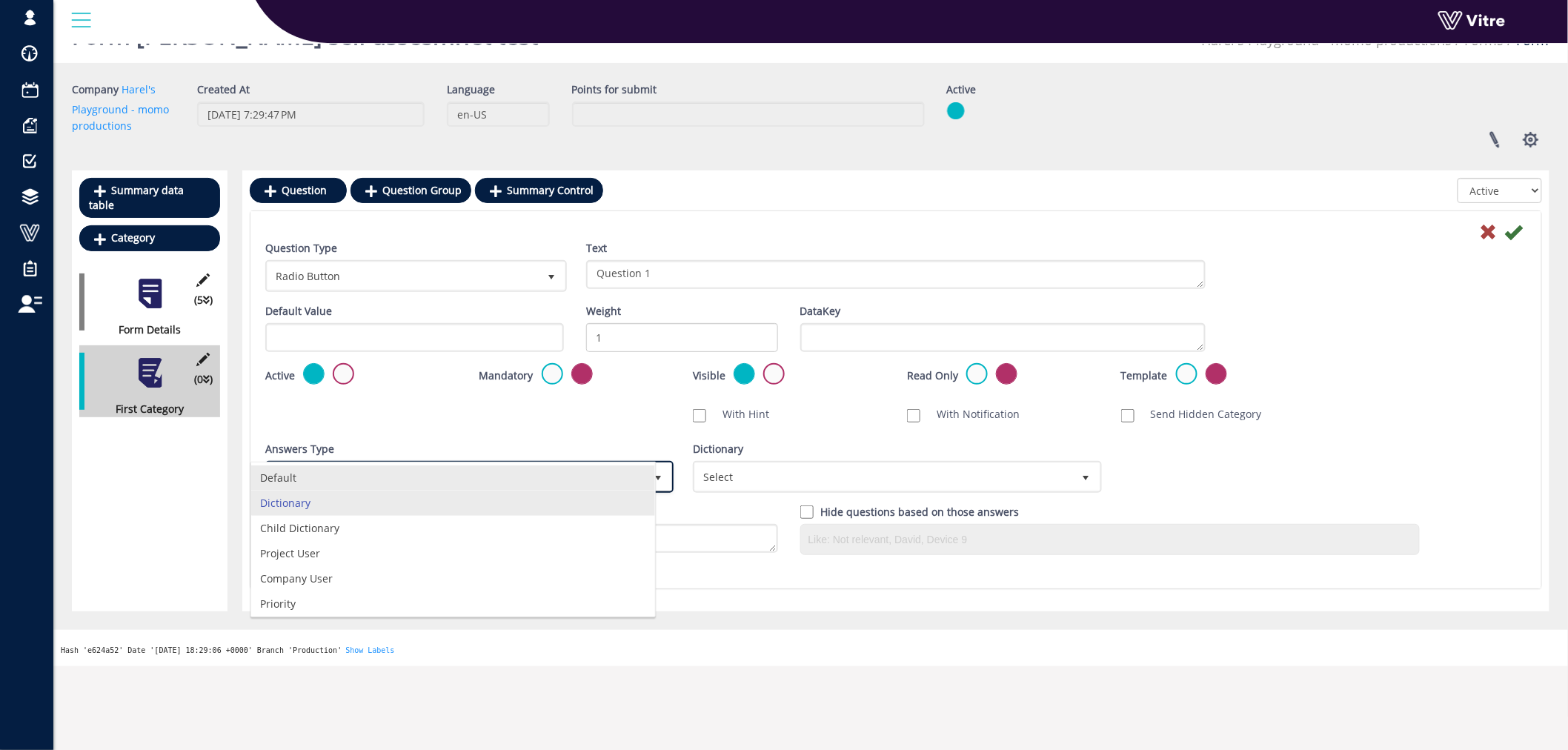
click at [443, 479] on li "Default" at bounding box center [453, 477] width 404 height 25
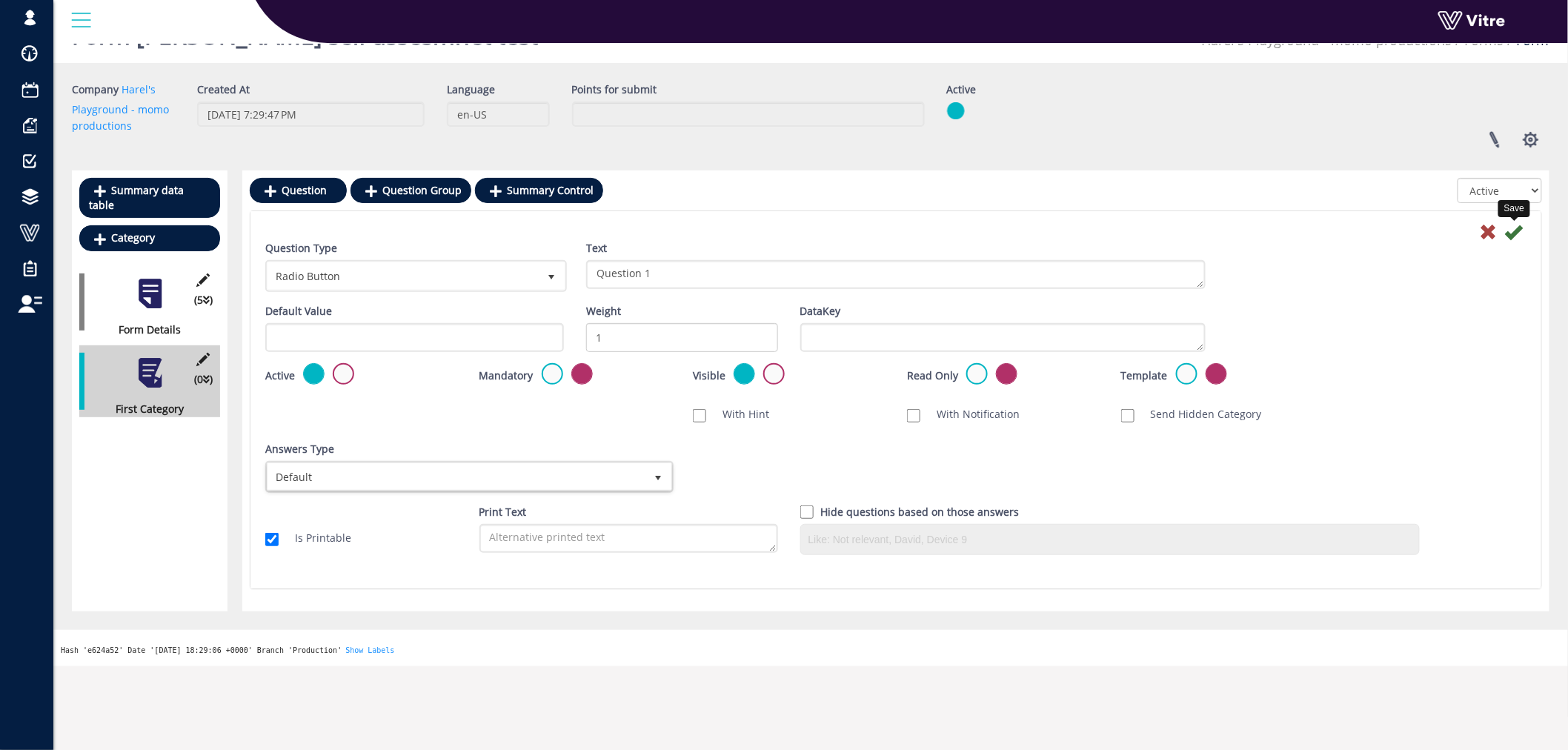
click at [1511, 235] on icon at bounding box center [1514, 232] width 18 height 18
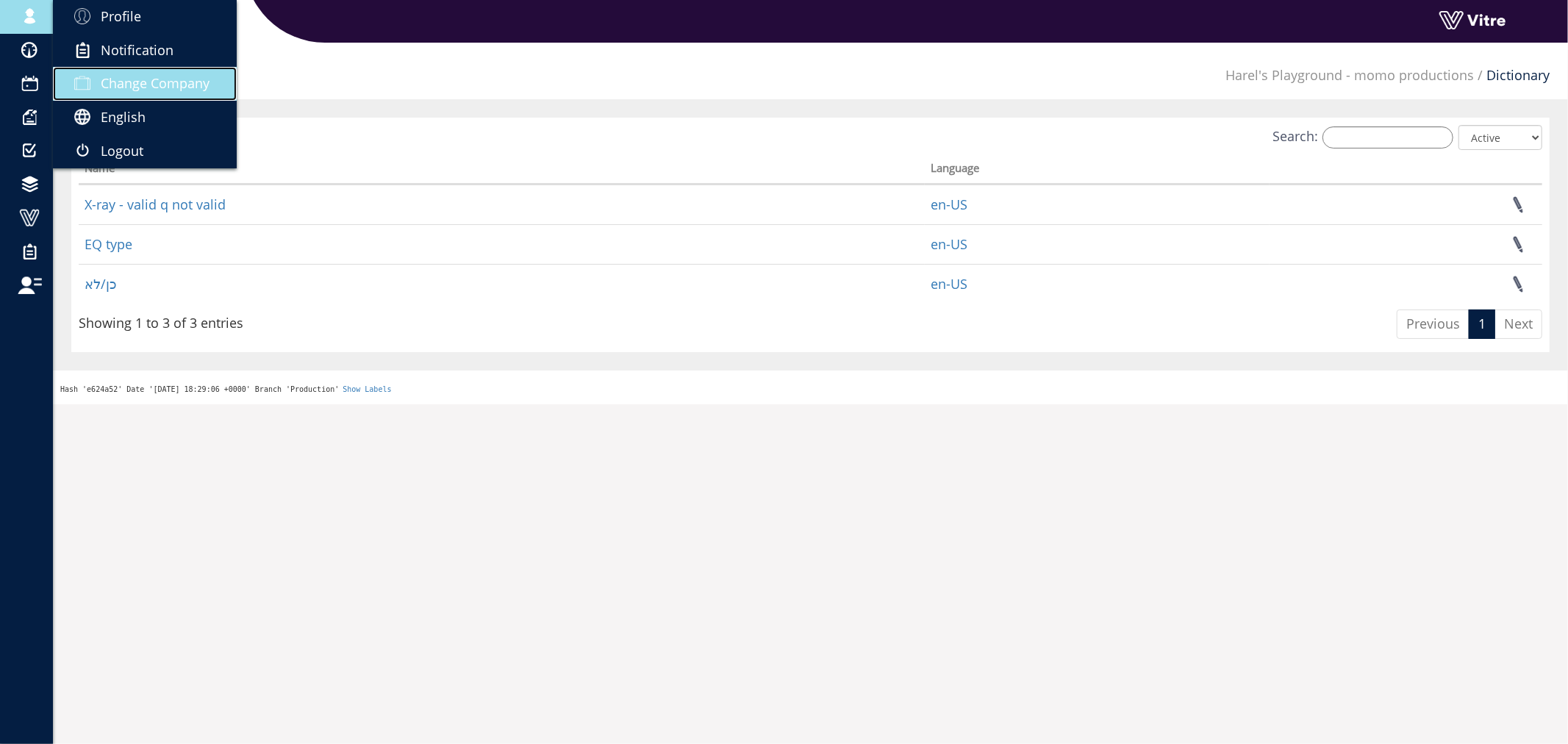
click at [141, 79] on span "Change Company" at bounding box center [155, 83] width 108 height 18
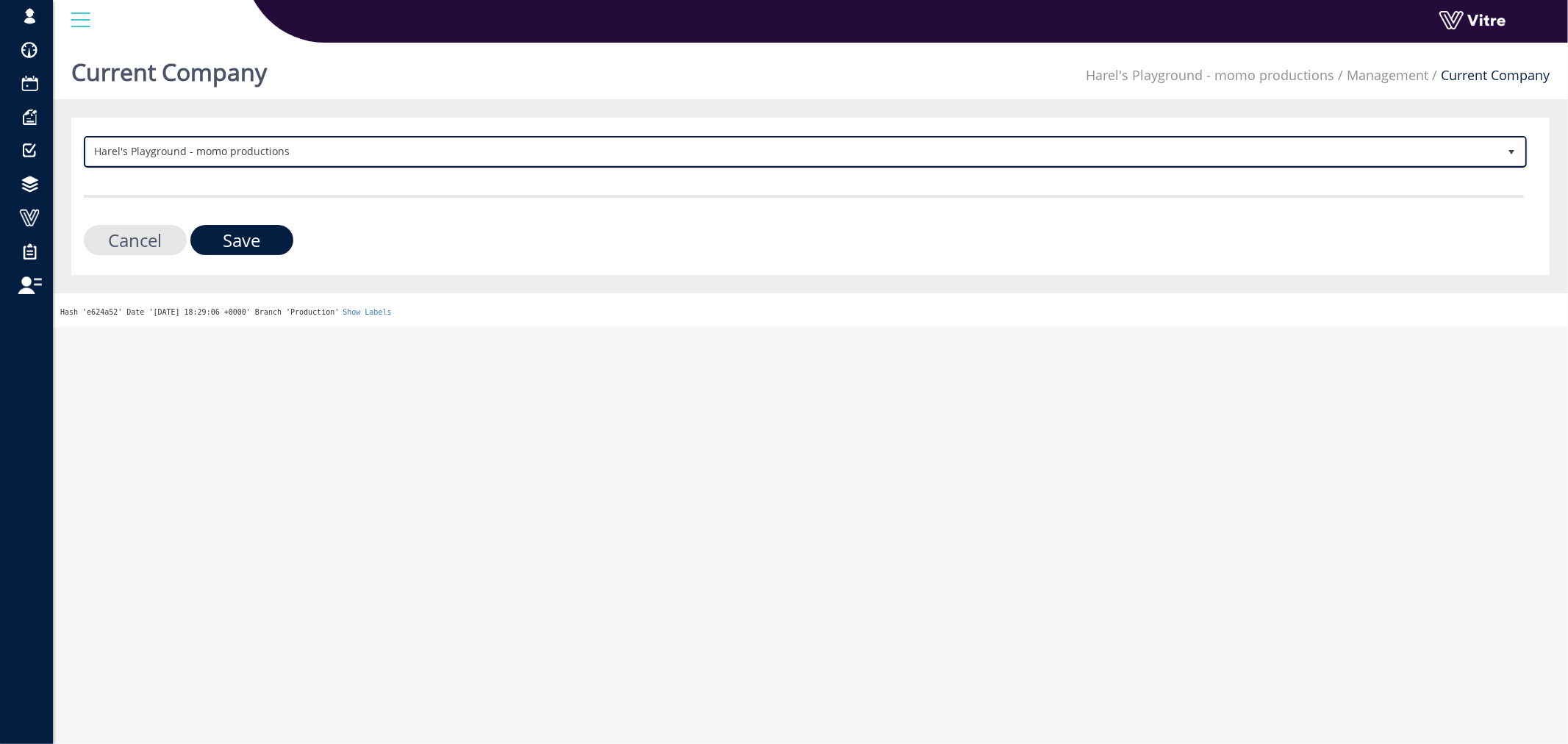
click at [368, 156] on span "Harel's Playground - momo productions" at bounding box center [792, 151] width 1412 height 26
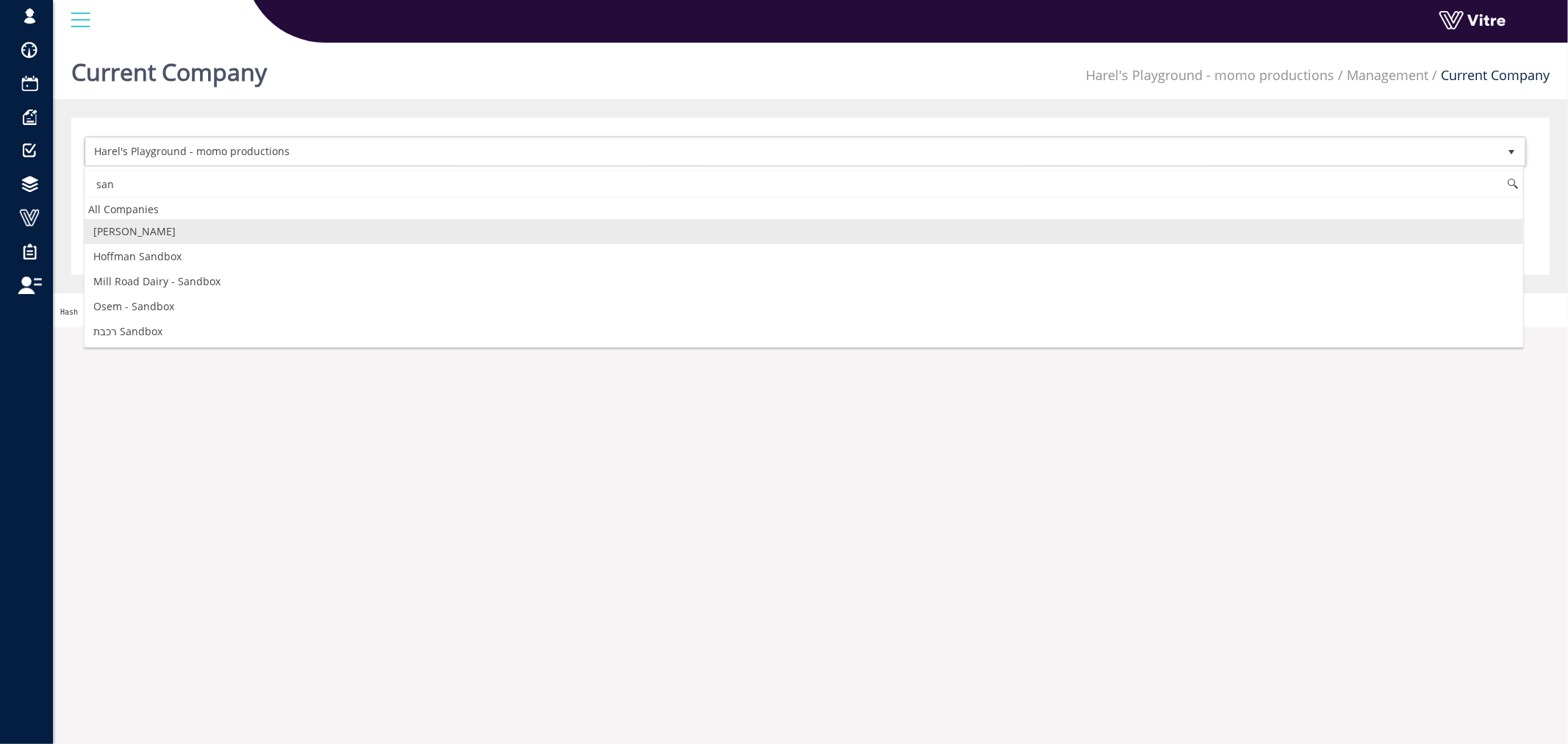
click at [167, 230] on li "[PERSON_NAME]" at bounding box center [803, 231] width 1439 height 25
type input "san"
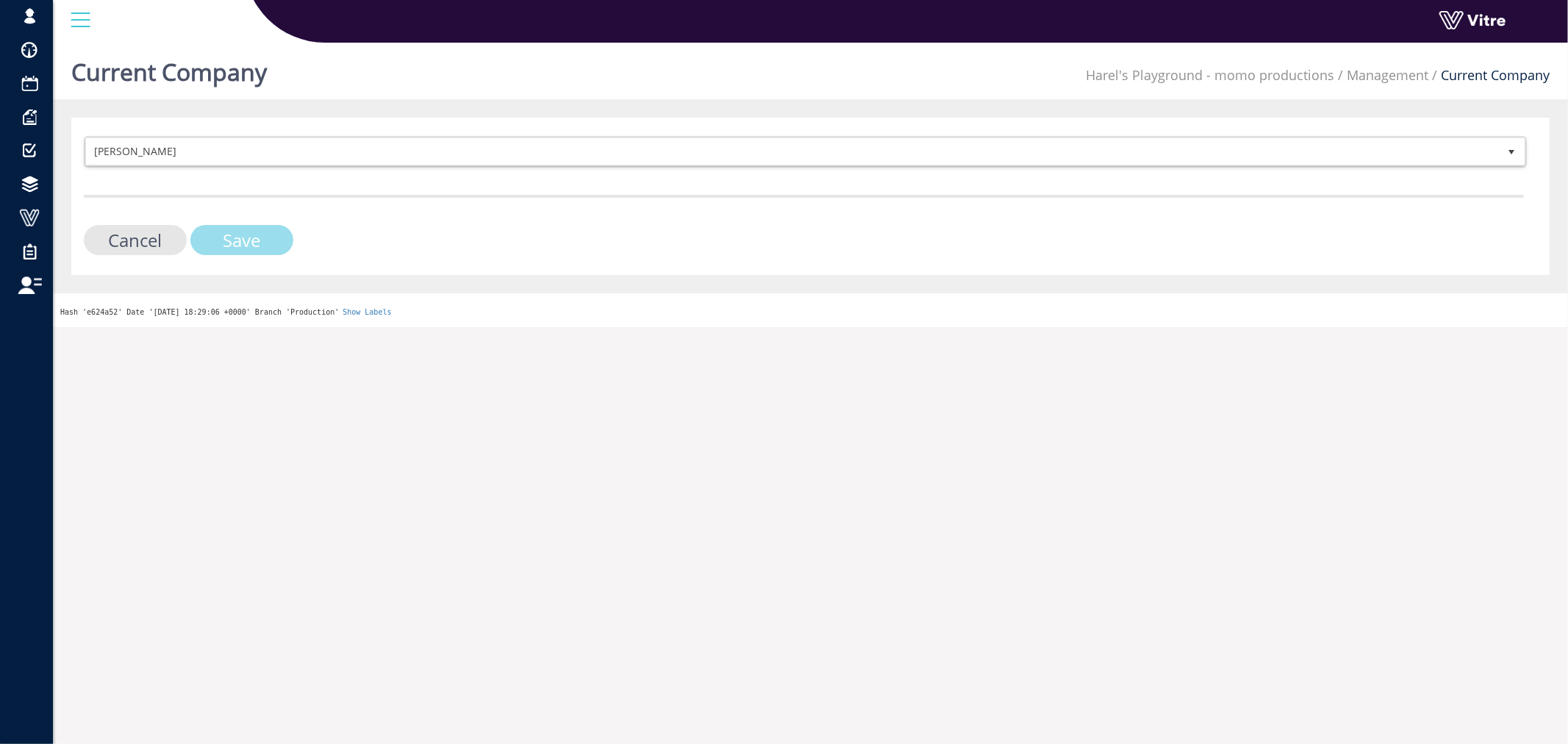
click at [212, 225] on input "Save" at bounding box center [242, 240] width 103 height 30
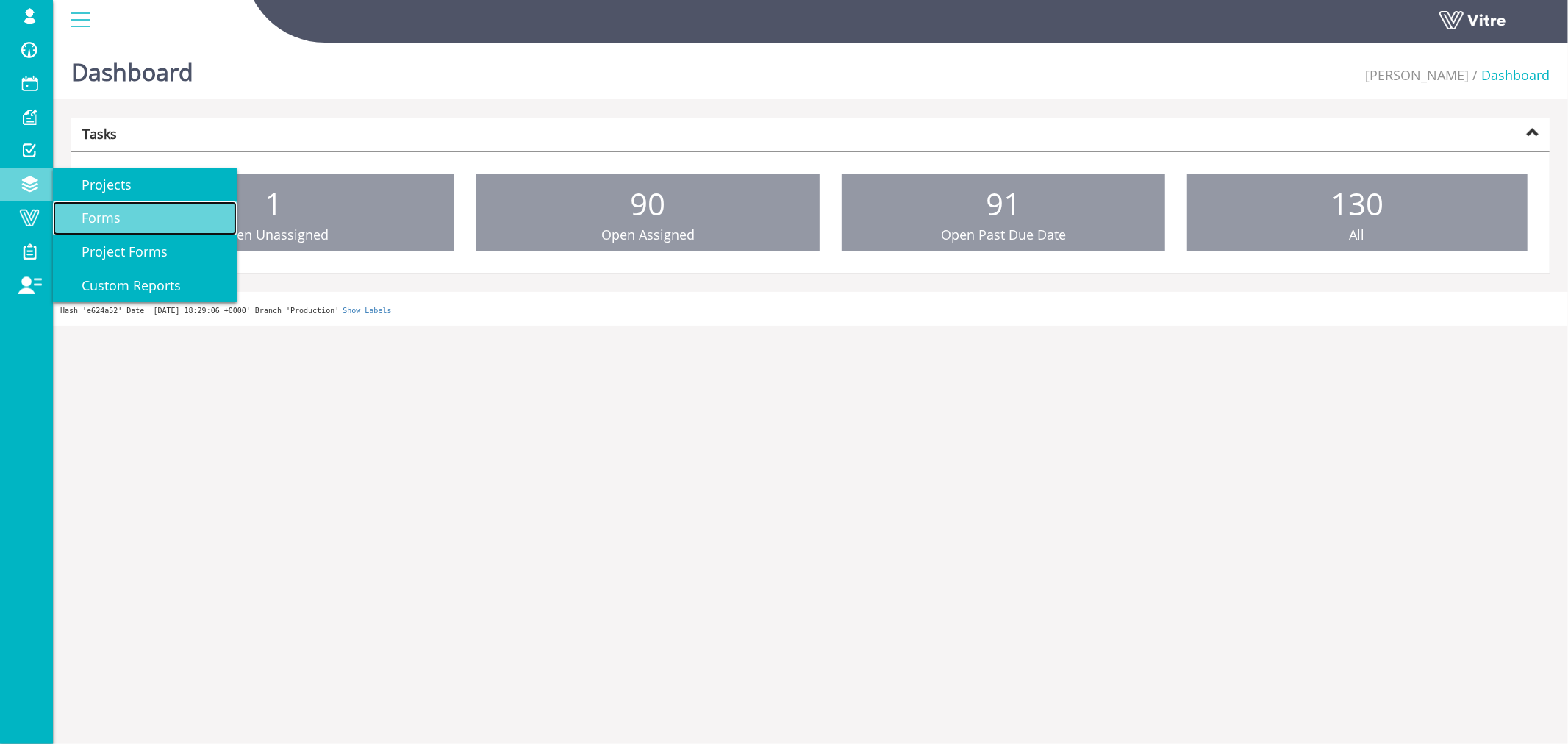
click at [111, 217] on span "Forms" at bounding box center [93, 218] width 57 height 18
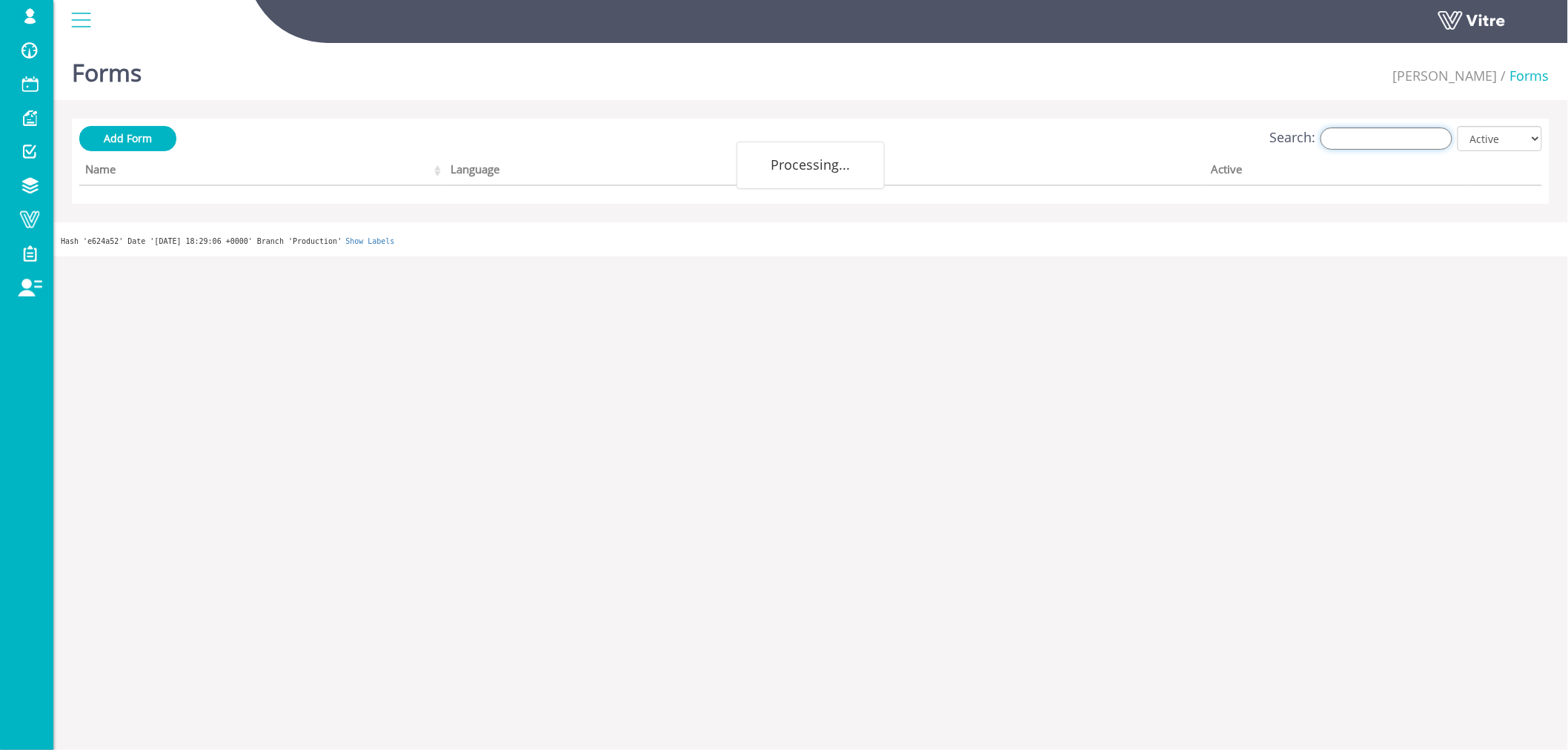
click at [1355, 139] on input "Search:" at bounding box center [1386, 138] width 132 height 22
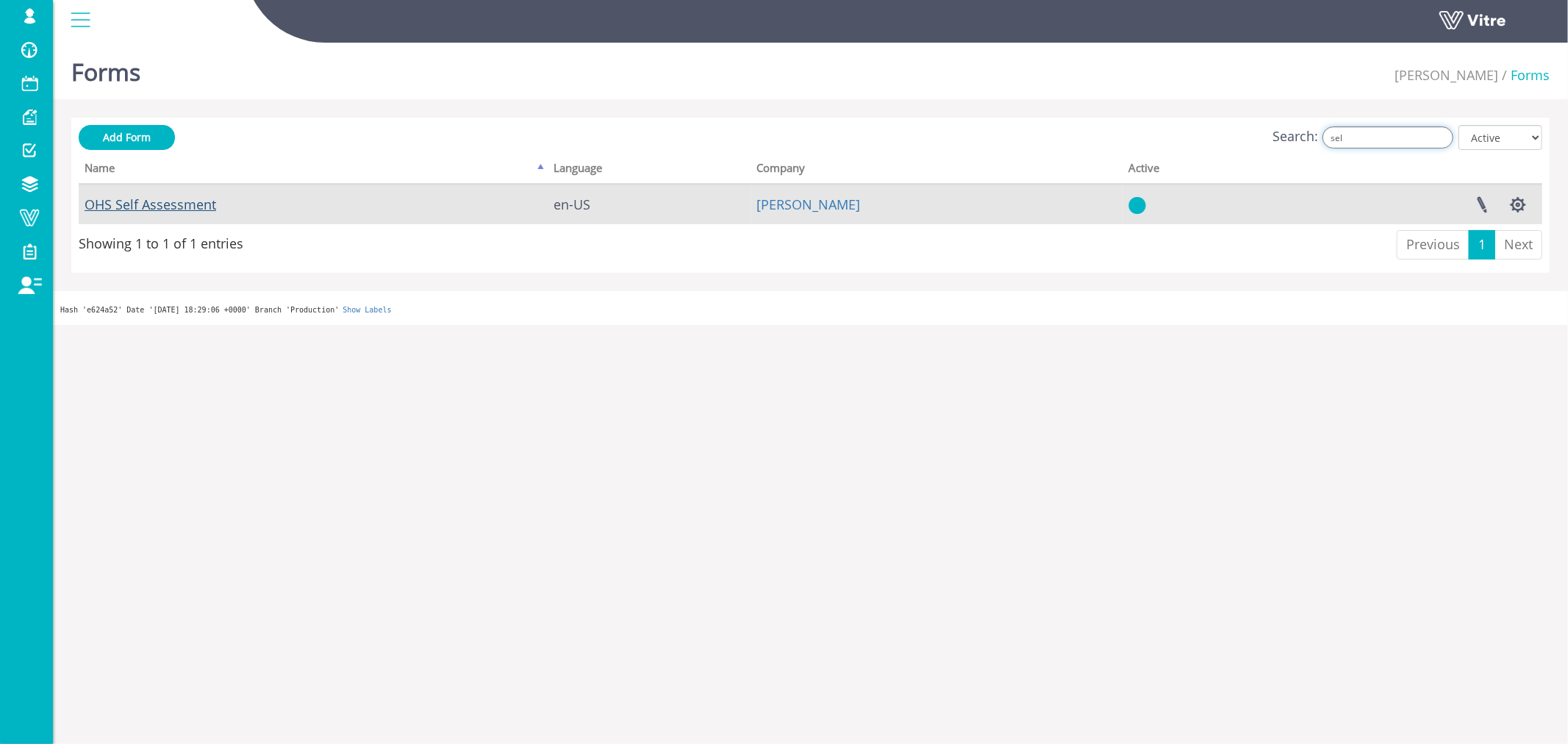
type input "sel"
click at [183, 203] on link "OHS Self Assessment" at bounding box center [150, 204] width 132 height 18
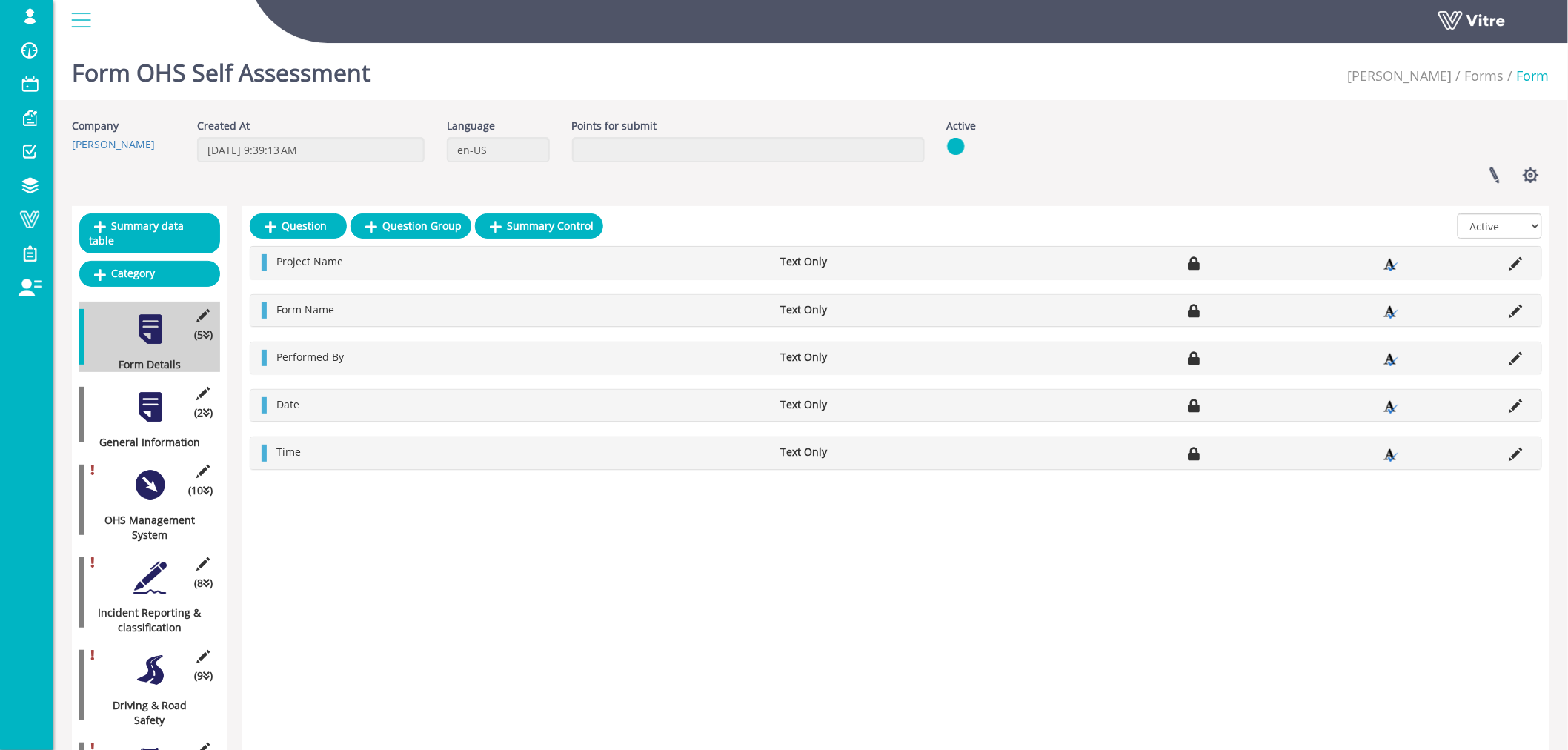
click at [144, 390] on div at bounding box center [150, 407] width 33 height 33
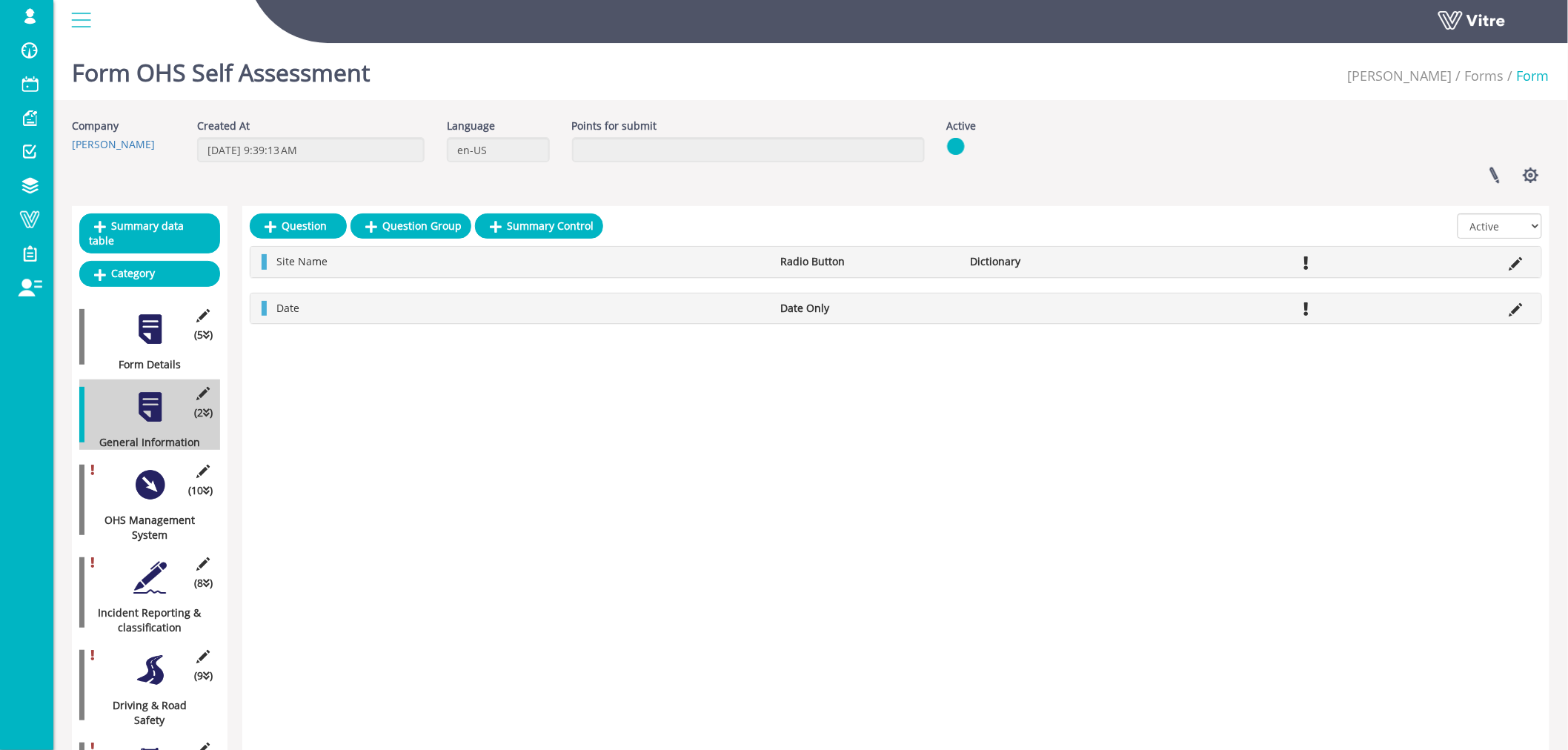
click at [149, 469] on div at bounding box center [150, 485] width 33 height 33
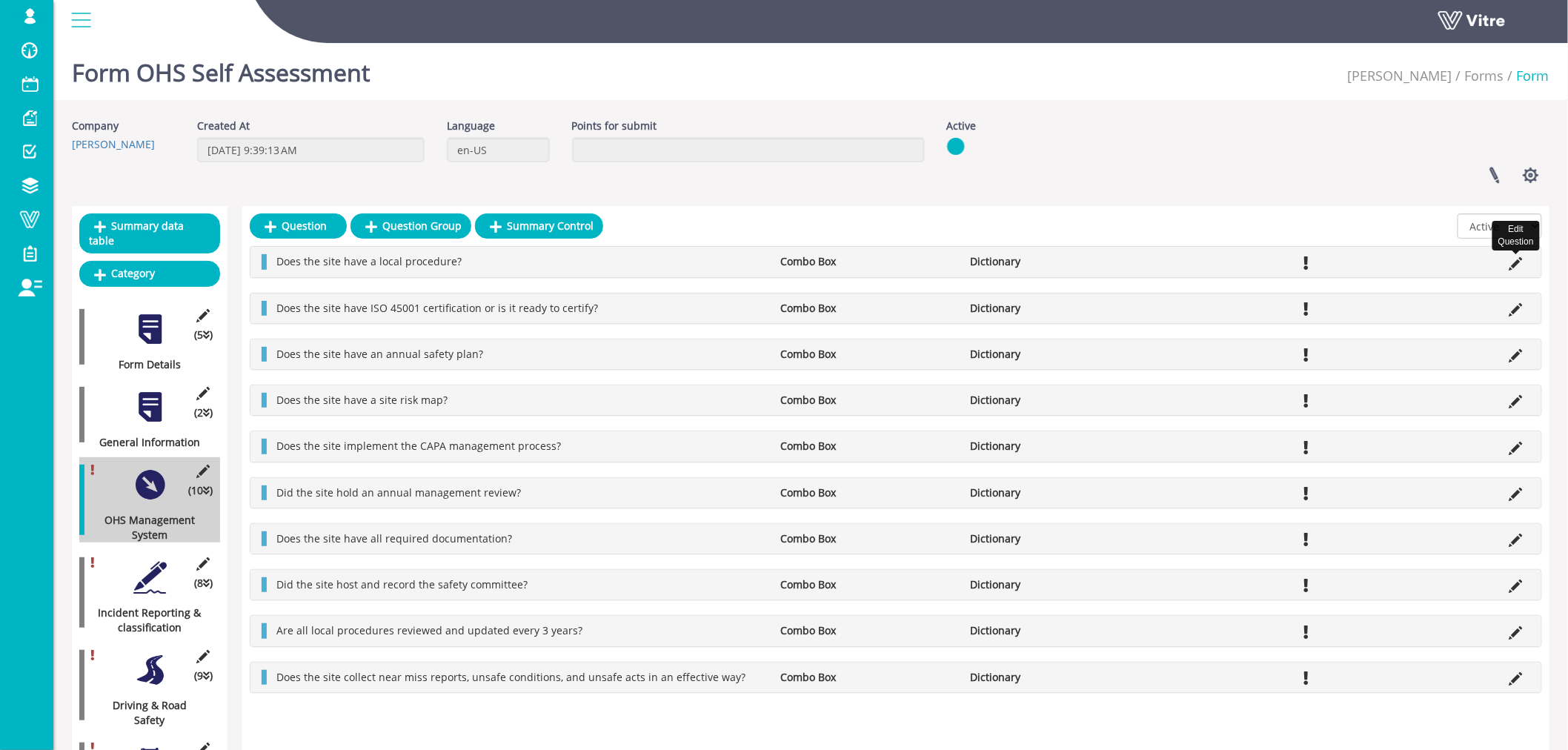
click at [1515, 264] on icon at bounding box center [1516, 264] width 14 height 14
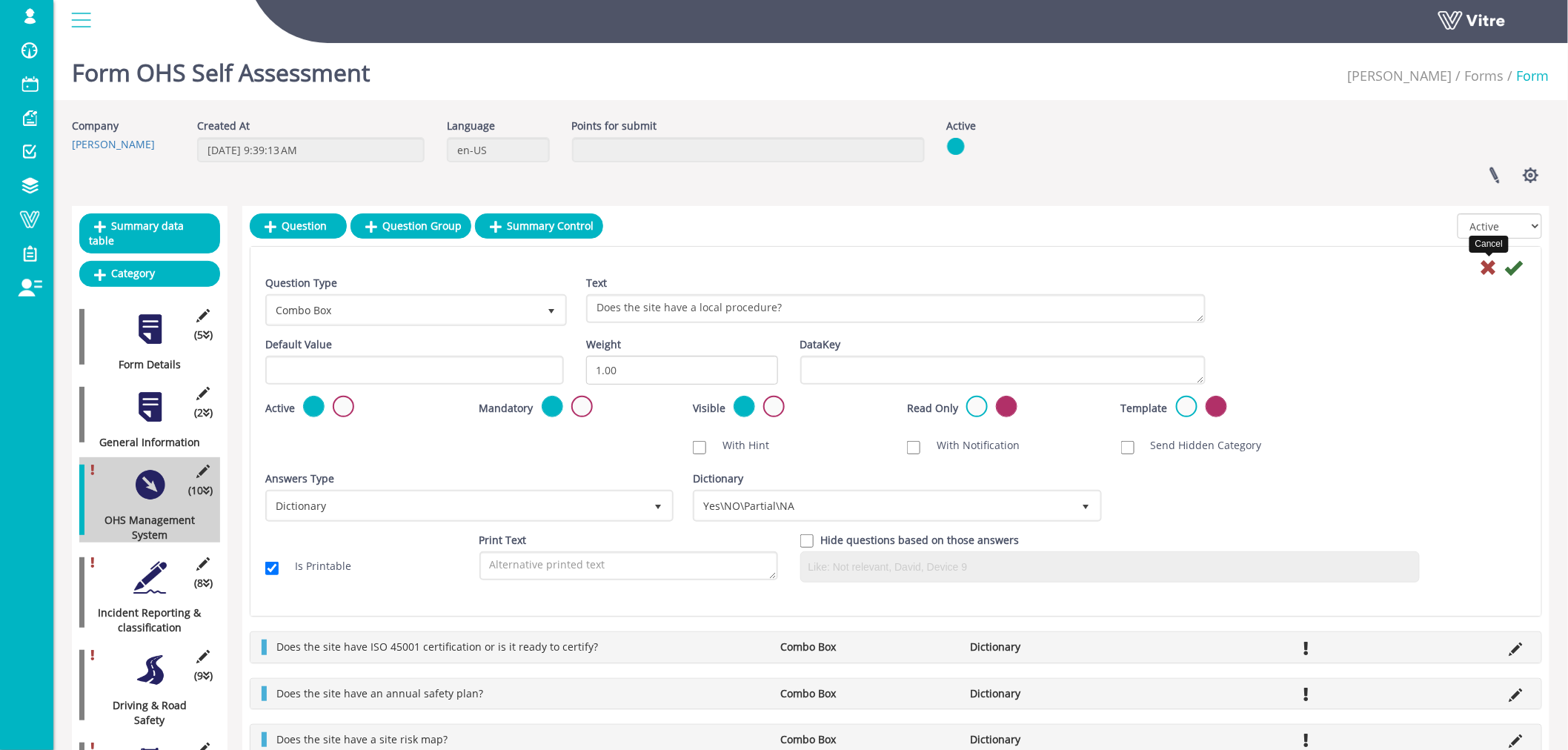
click at [1490, 268] on icon at bounding box center [1489, 268] width 18 height 18
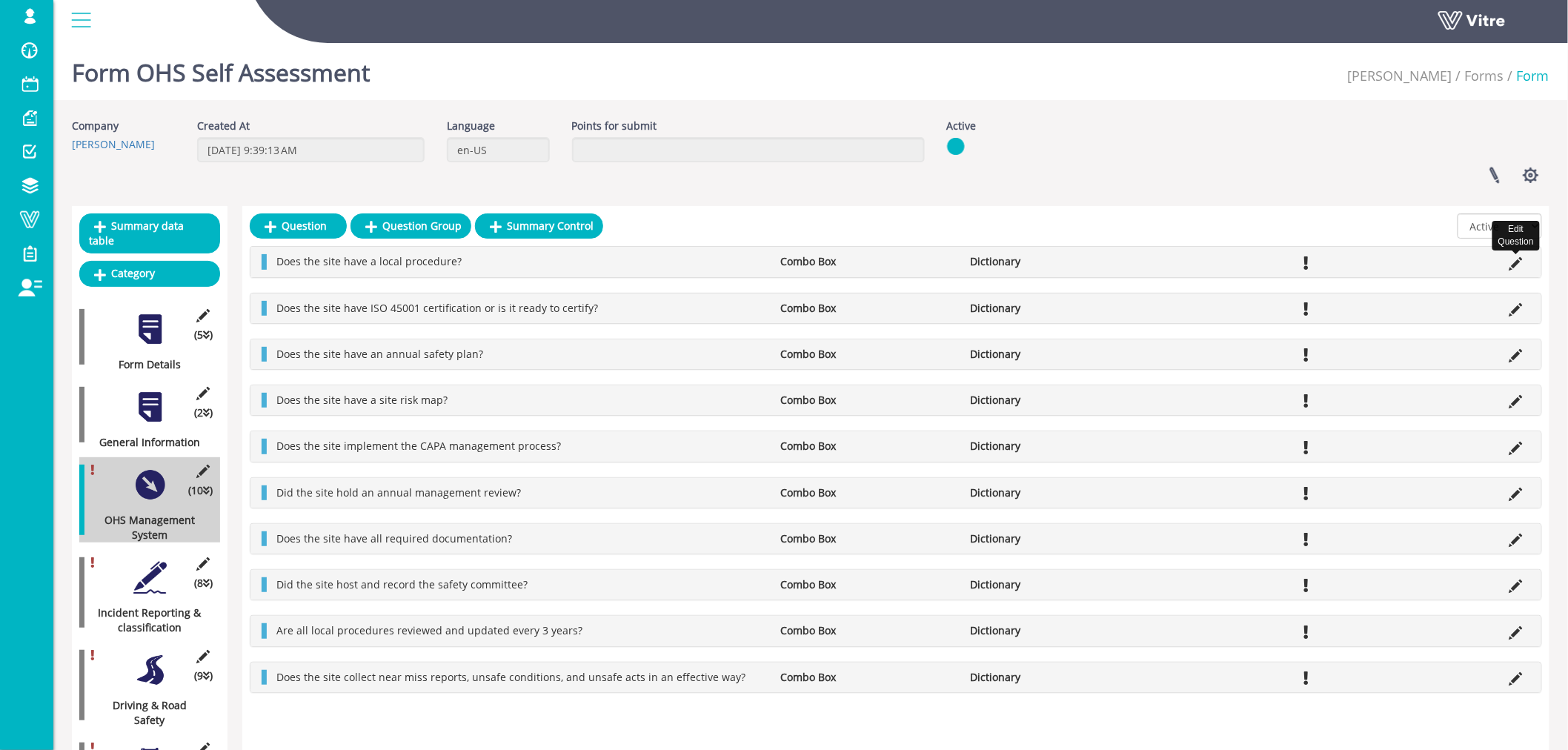
click at [1514, 264] on icon at bounding box center [1516, 264] width 14 height 14
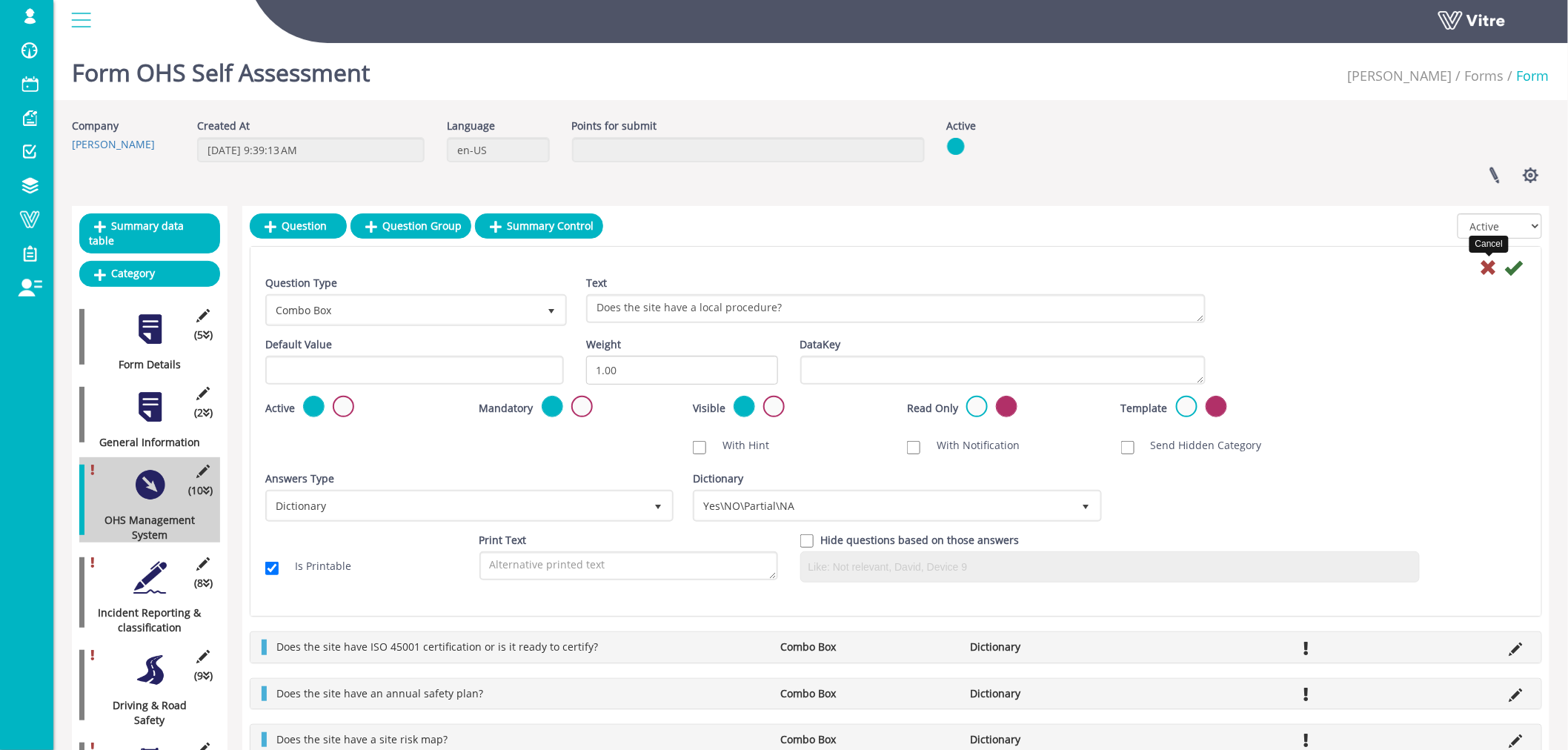
click at [1493, 267] on icon at bounding box center [1489, 268] width 18 height 18
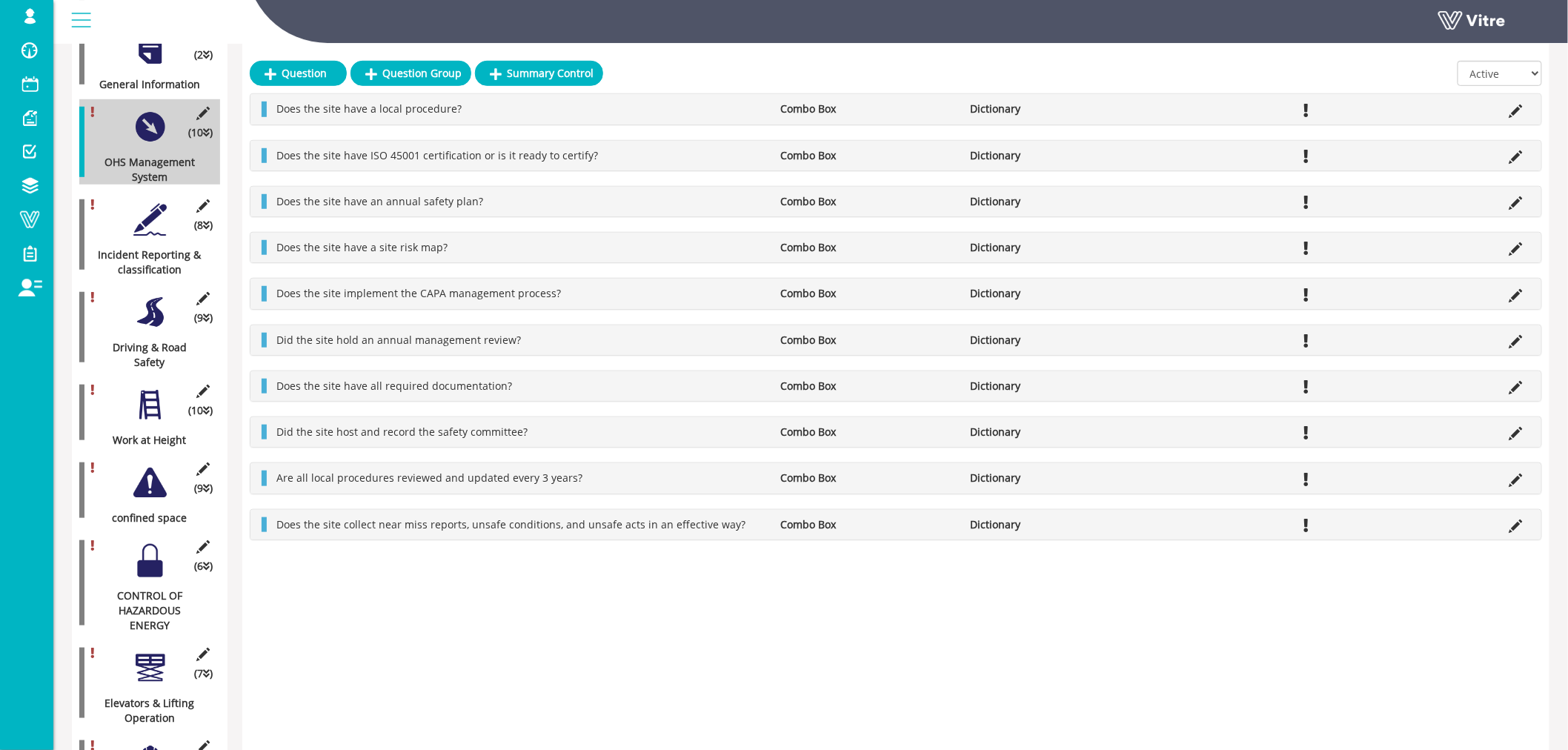
scroll to position [329, 0]
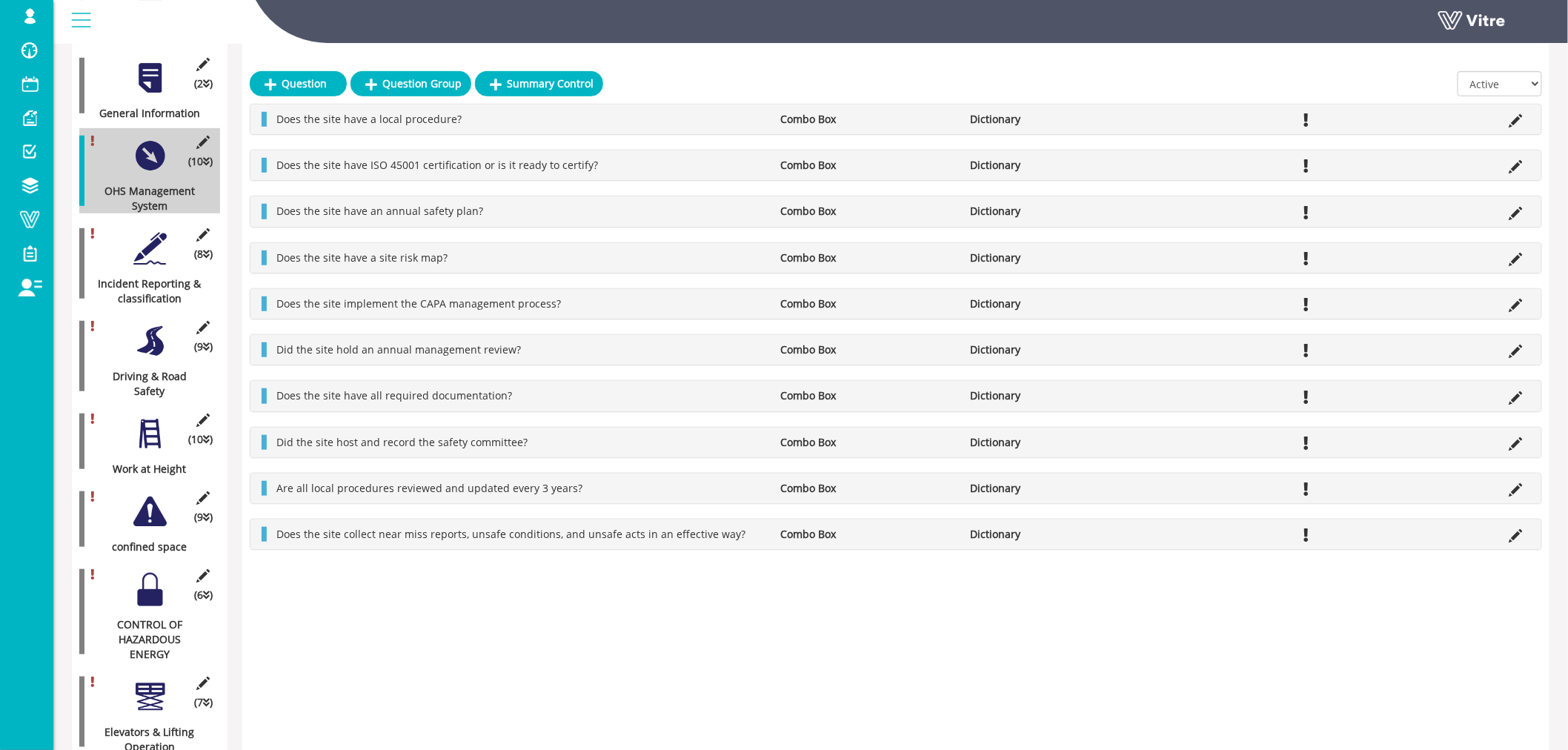
click at [151, 232] on div at bounding box center [150, 249] width 33 height 33
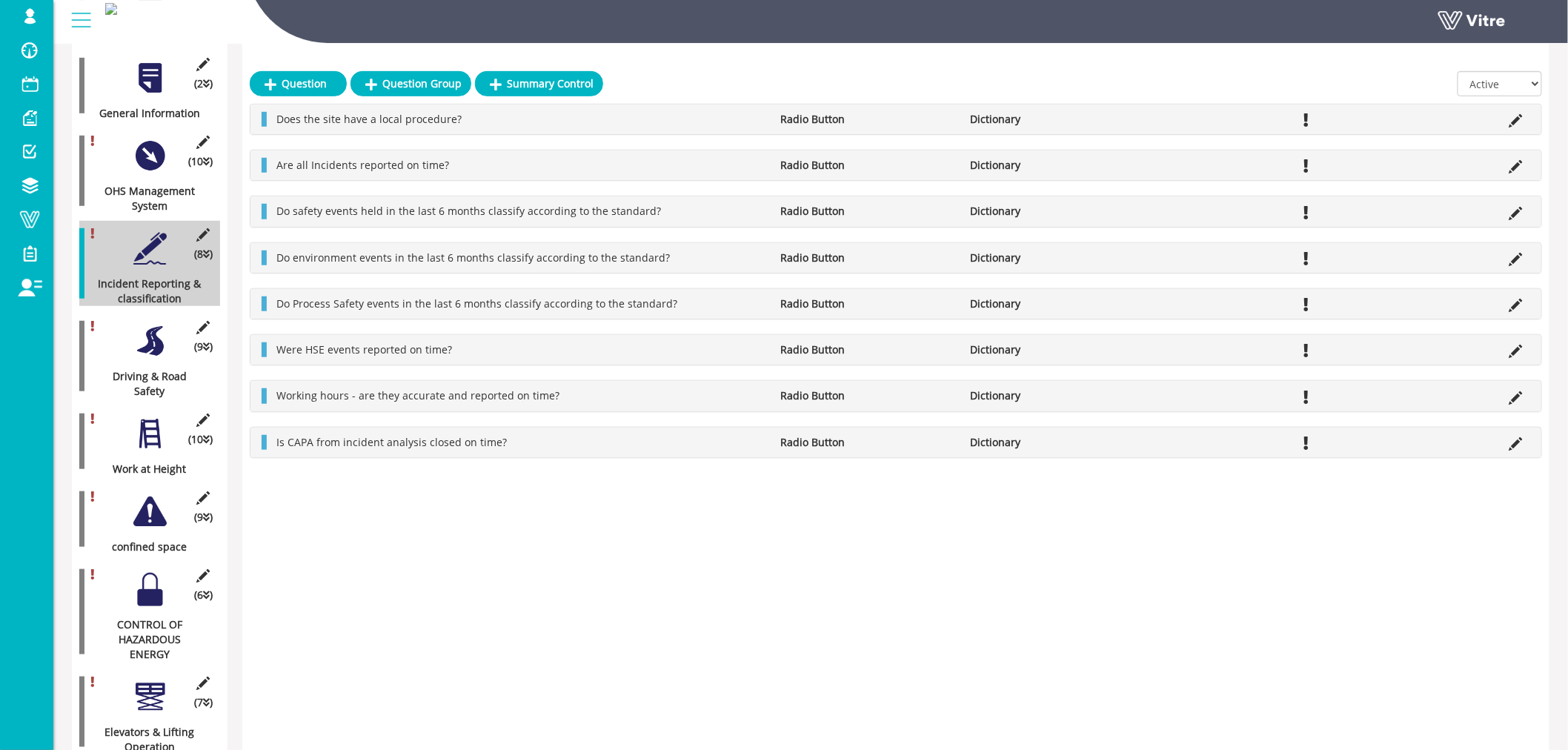
click at [731, 44] on div "Harel.Smadar Profile Notification Change Company English English Español França…" at bounding box center [810, 22] width 1514 height 44
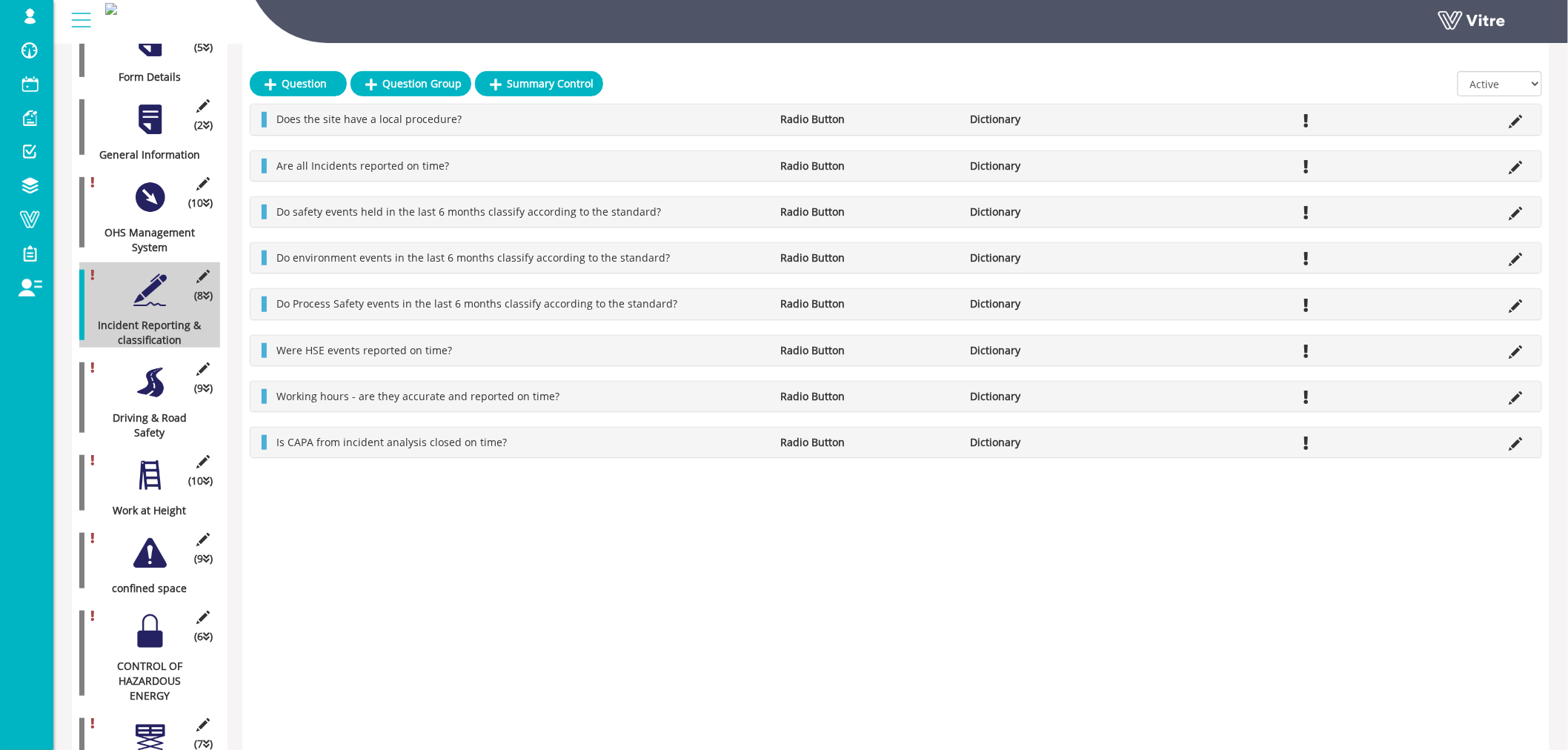
scroll to position [0, 0]
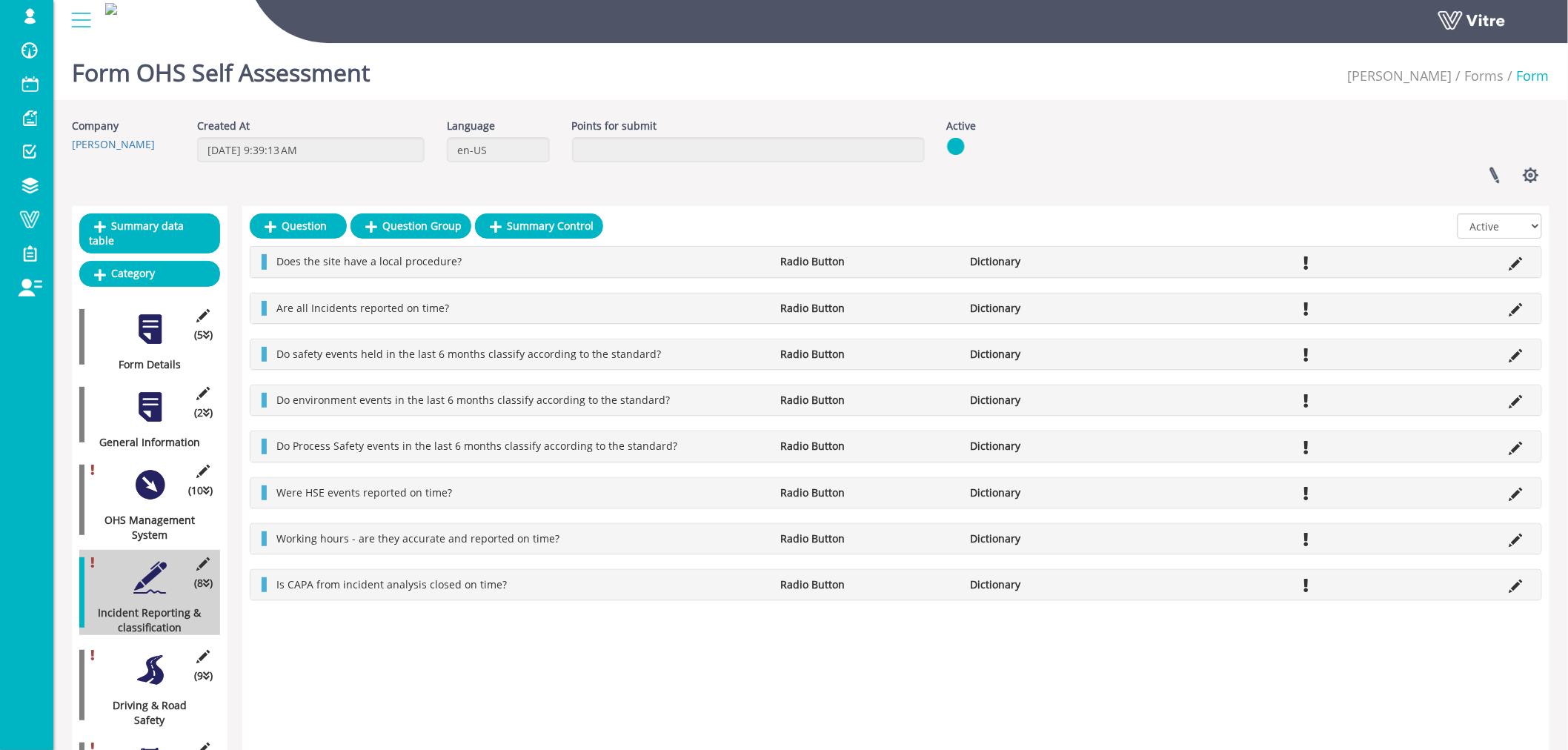
click at [154, 468] on div at bounding box center [150, 485] width 33 height 33
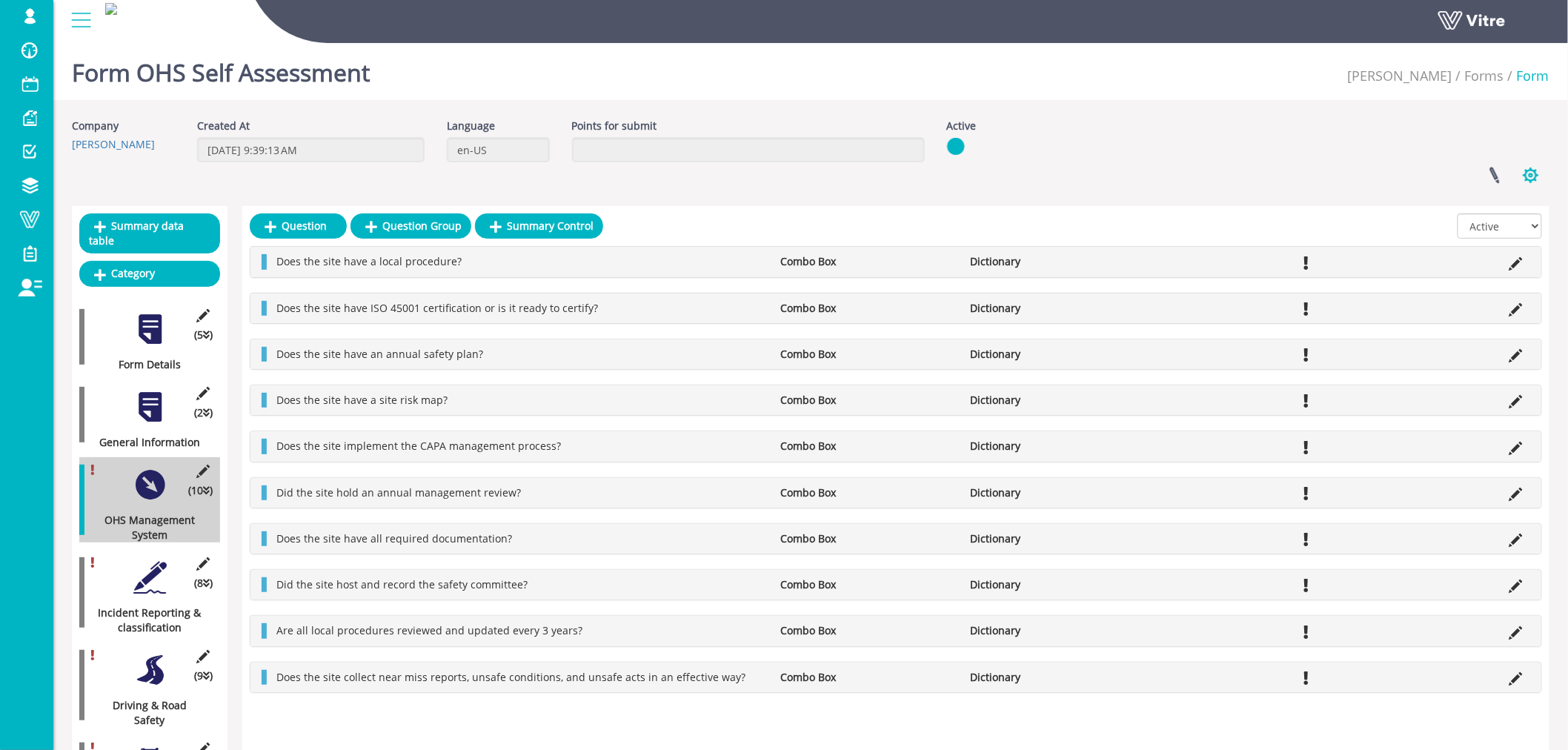
click at [1525, 175] on button "button" at bounding box center [1530, 175] width 37 height 39
click at [1471, 289] on link "Clone Form Category" at bounding box center [1481, 288] width 135 height 20
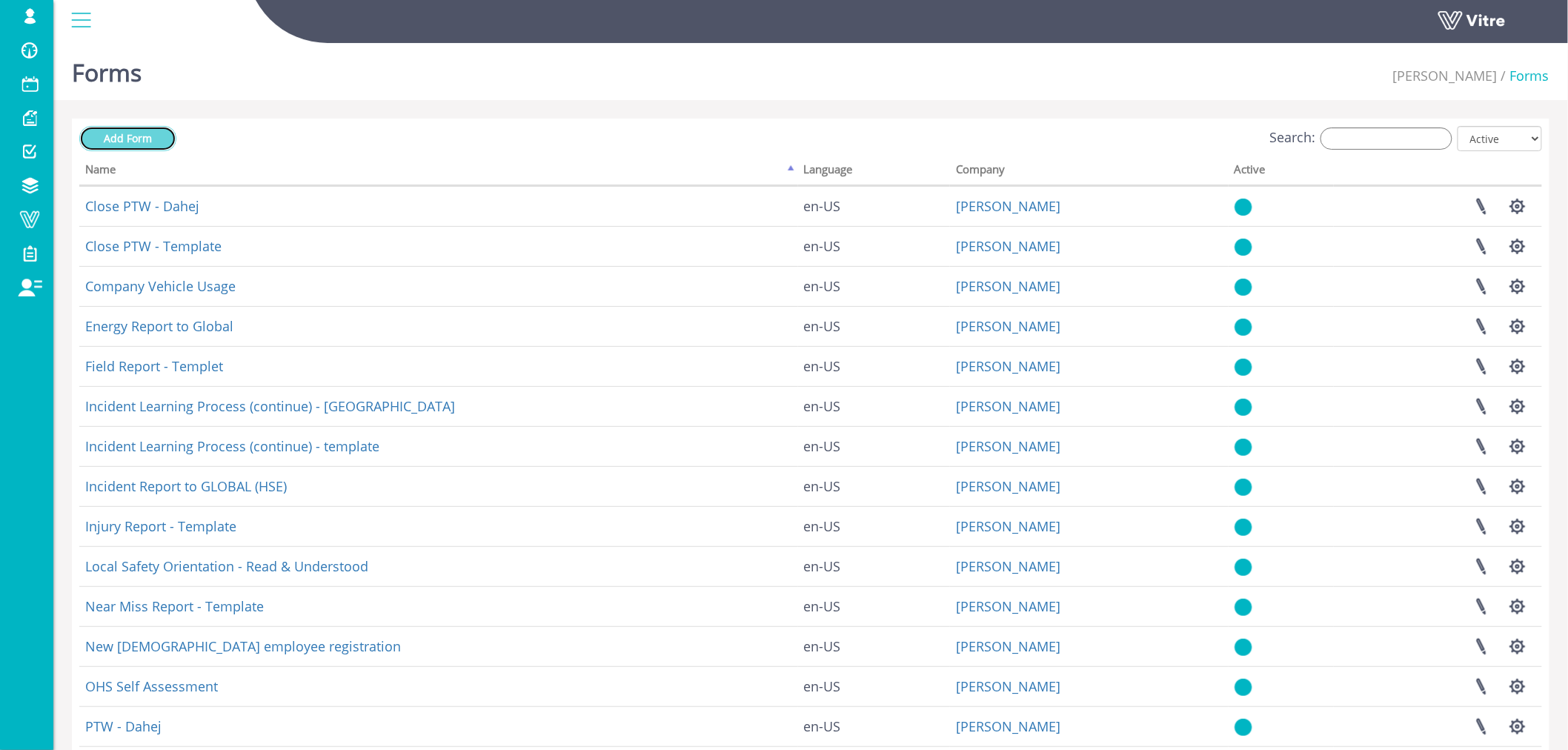
click at [152, 136] on link "Add Form" at bounding box center [127, 138] width 97 height 25
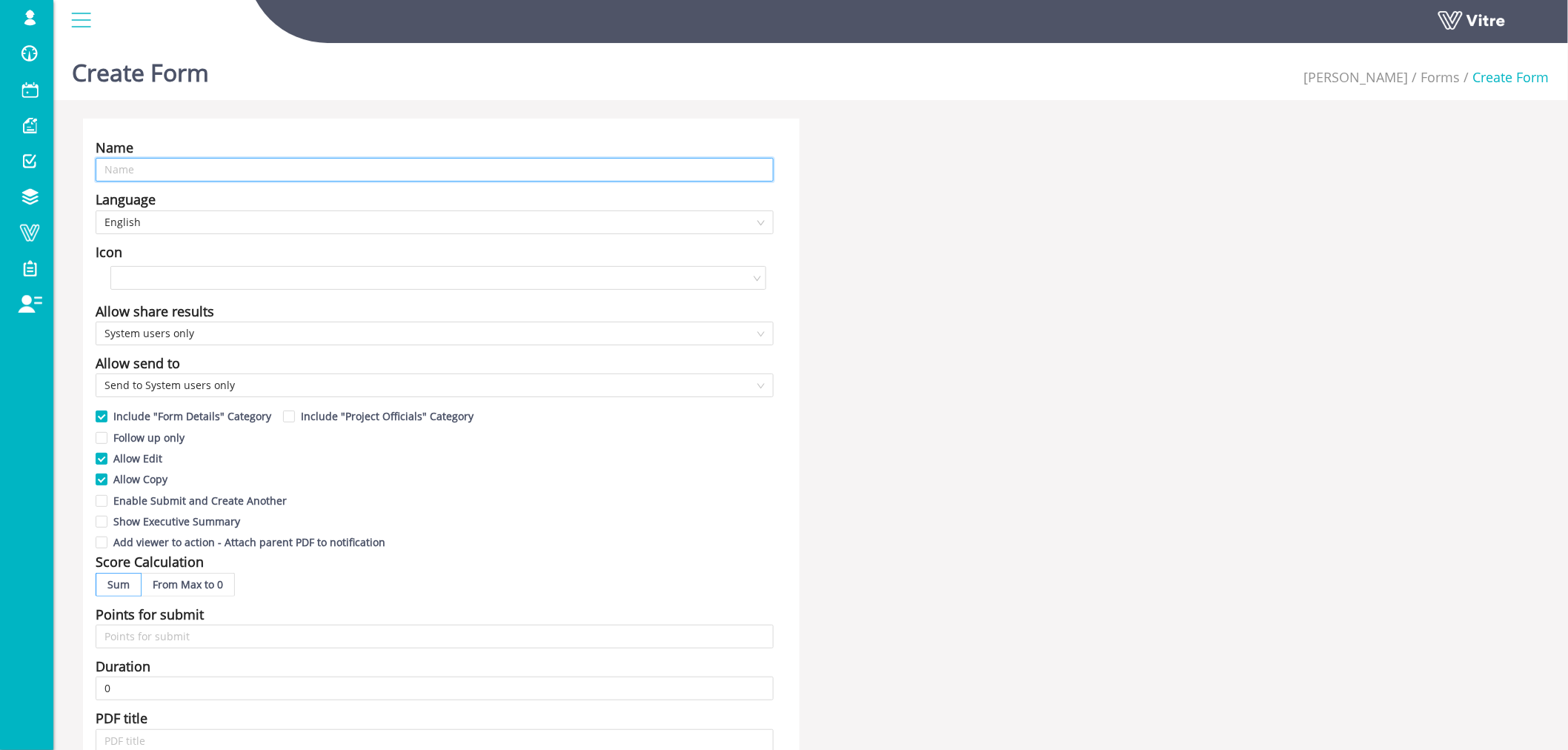
click at [201, 170] on input "text" at bounding box center [434, 169] width 678 height 23
type input "Self assesment - OHS Management System"
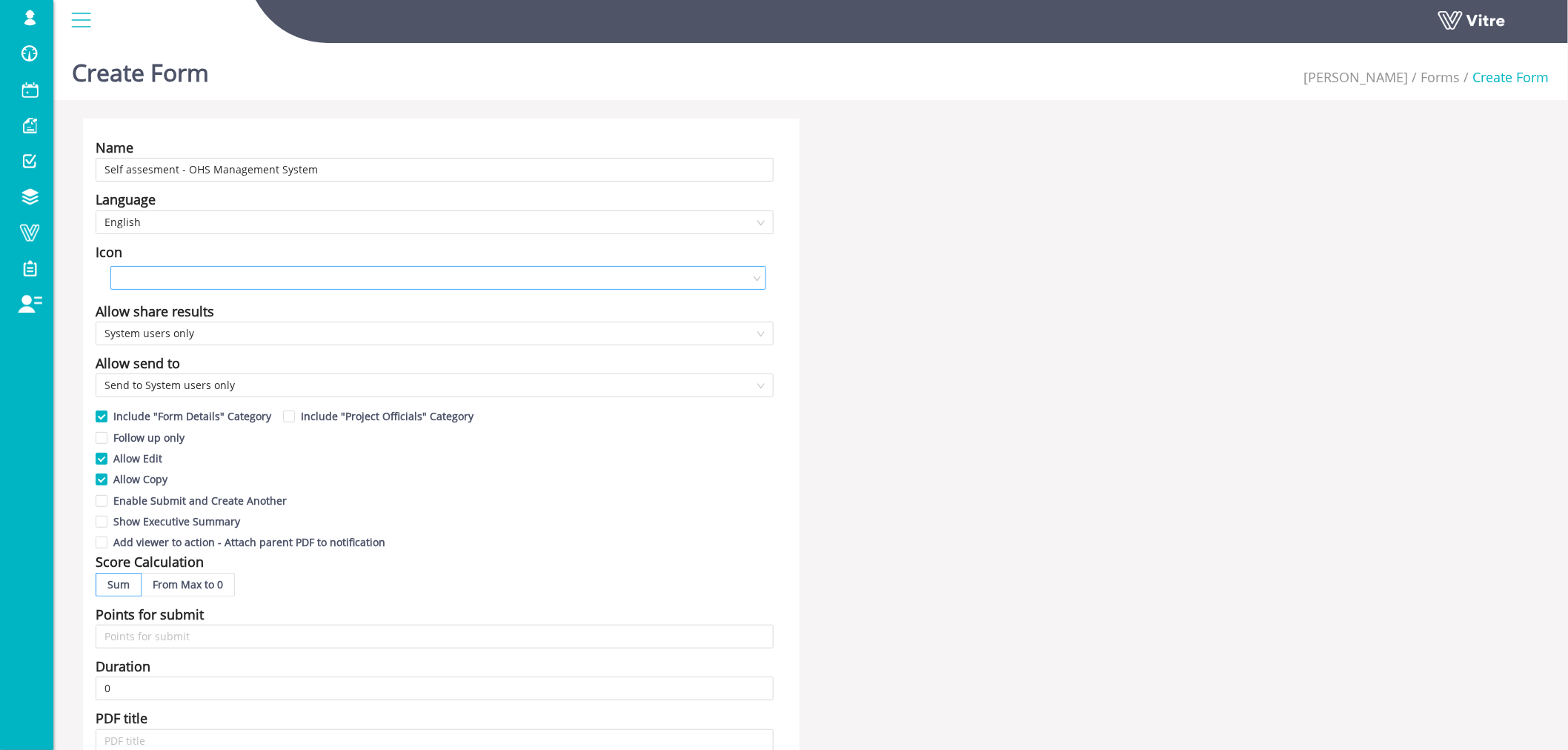
click at [154, 277] on input "search" at bounding box center [433, 277] width 627 height 22
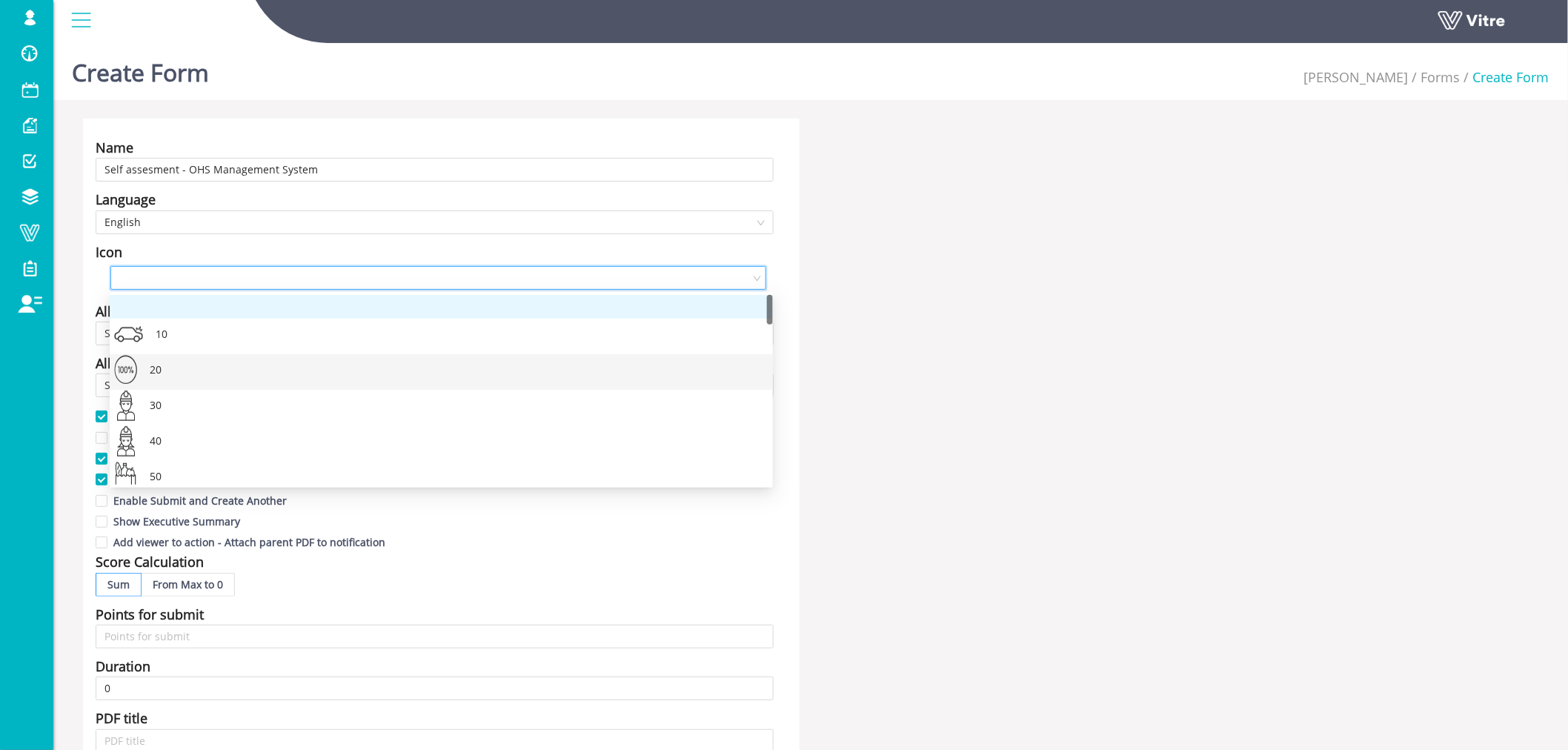
click at [130, 366] on div "20" at bounding box center [441, 372] width 663 height 35
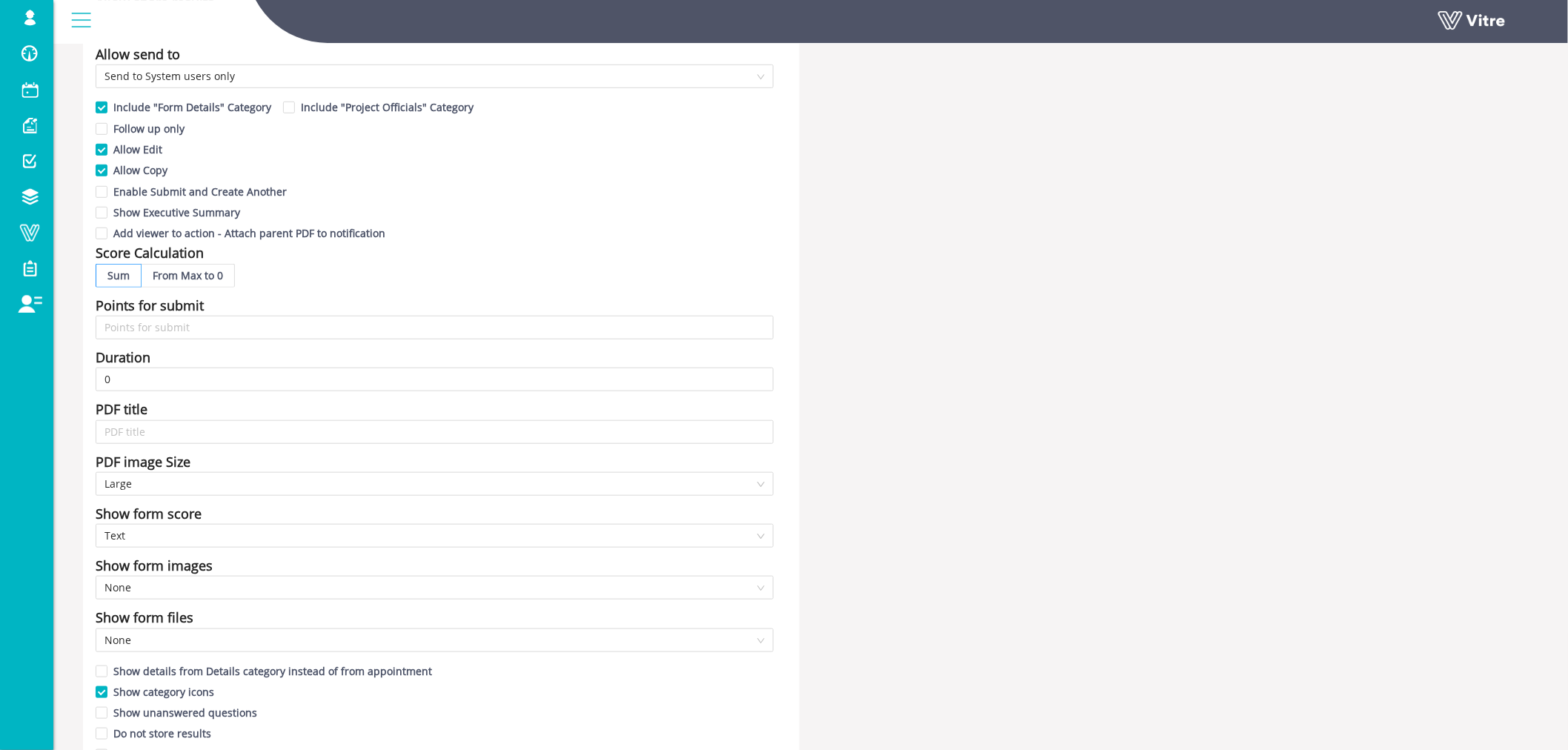
scroll to position [329, 0]
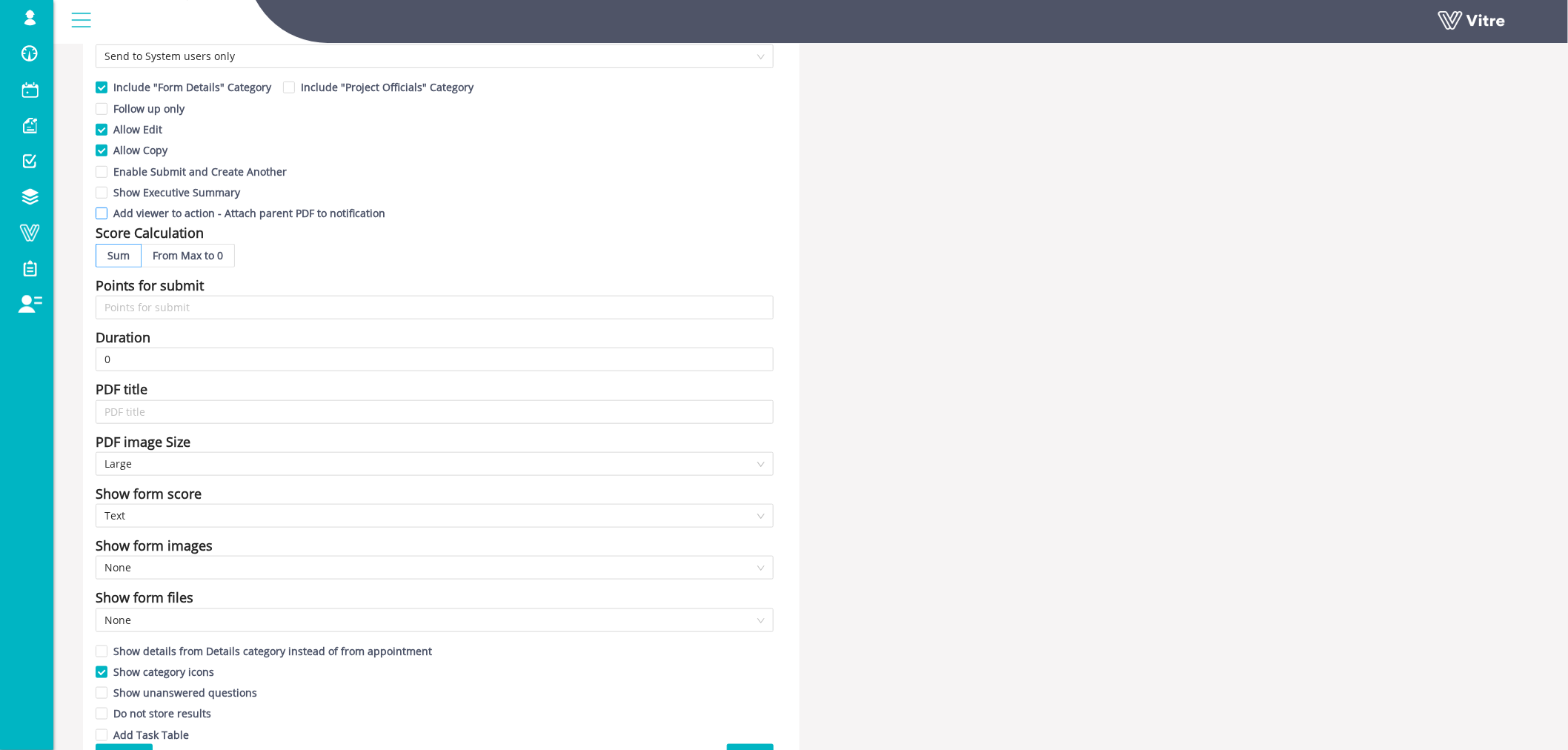
click at [106, 211] on input "Add viewer to action - Attach parent PDF to notification" at bounding box center [103, 217] width 14 height 14
checkbox input "true"
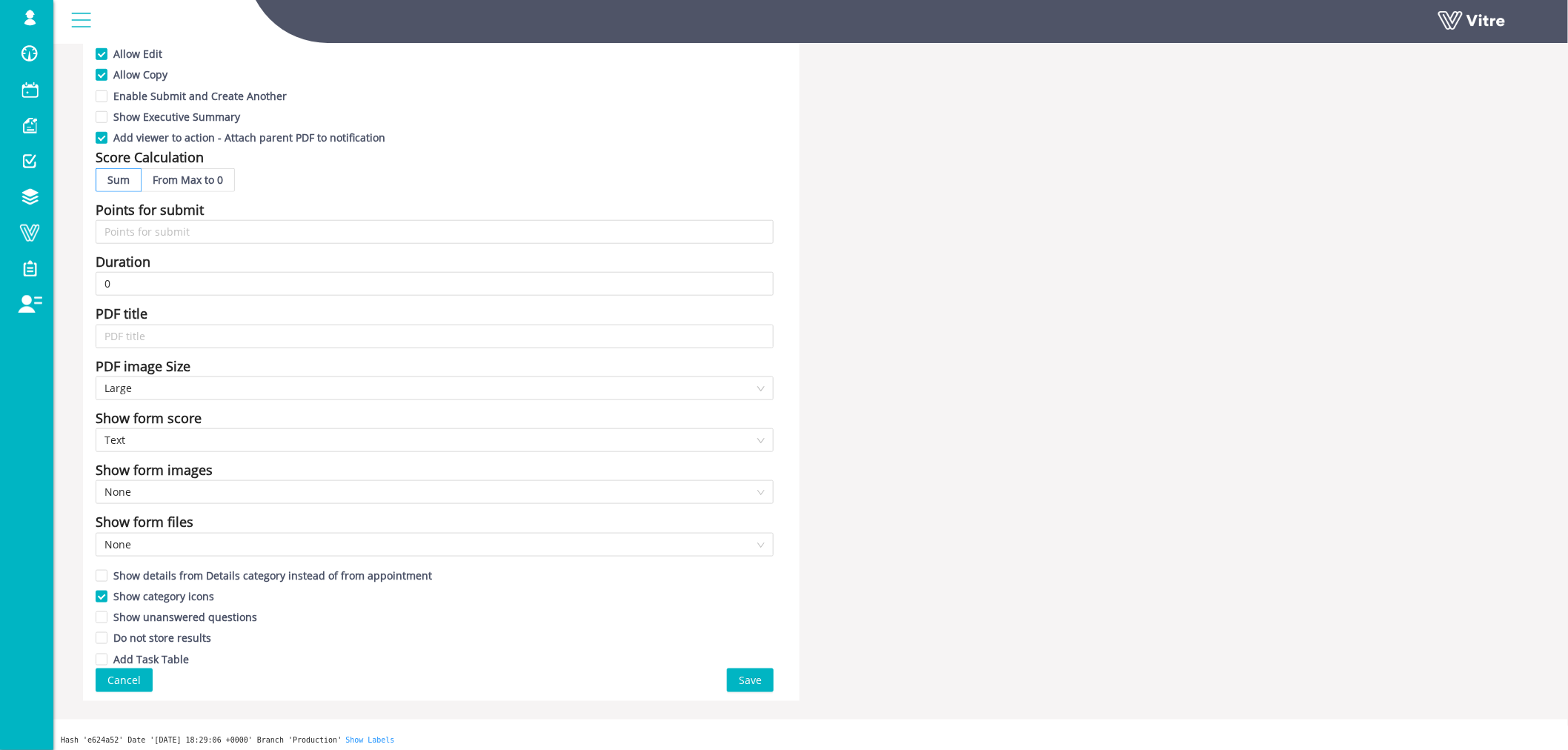
scroll to position [409, 0]
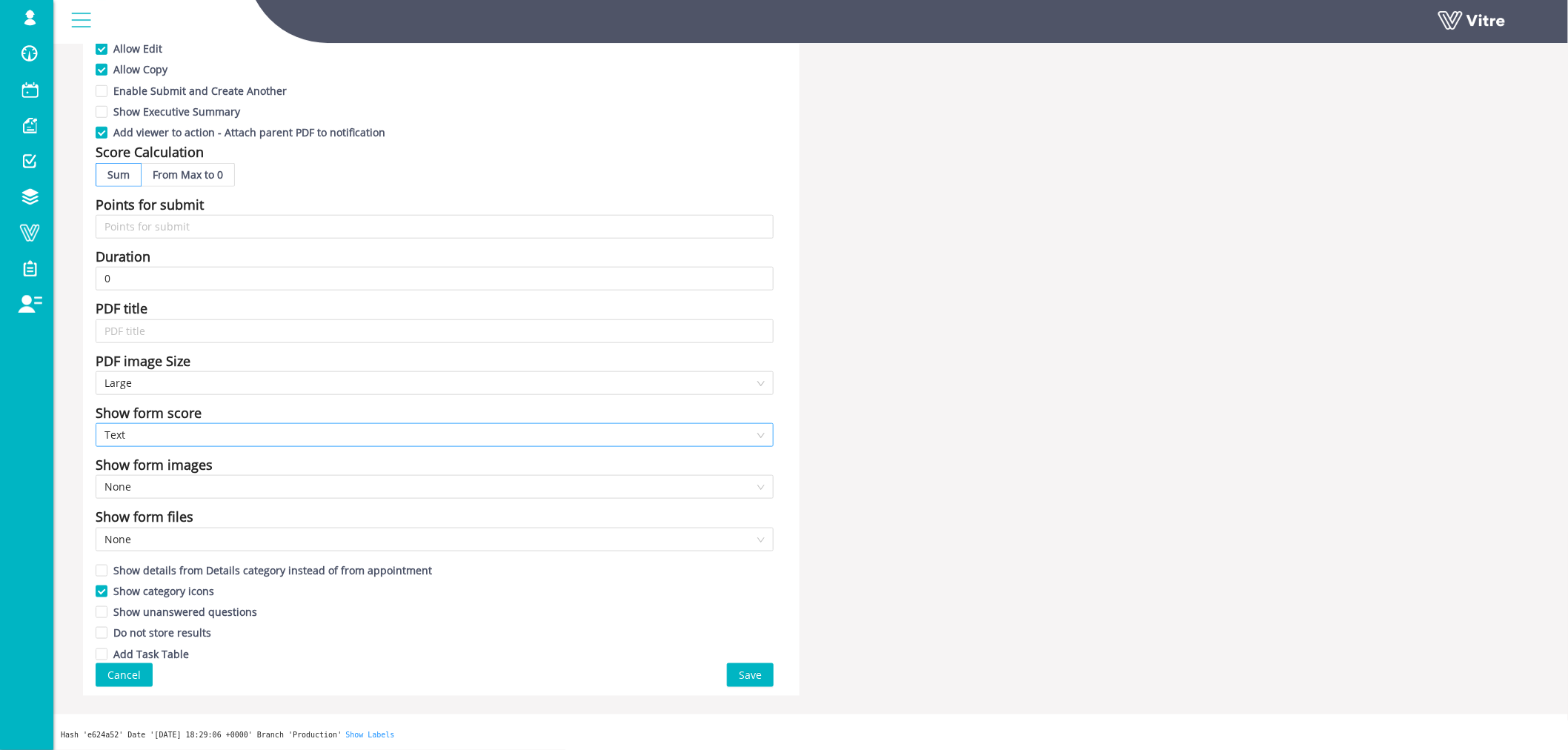
click at [126, 431] on span "Text" at bounding box center [435, 434] width 660 height 22
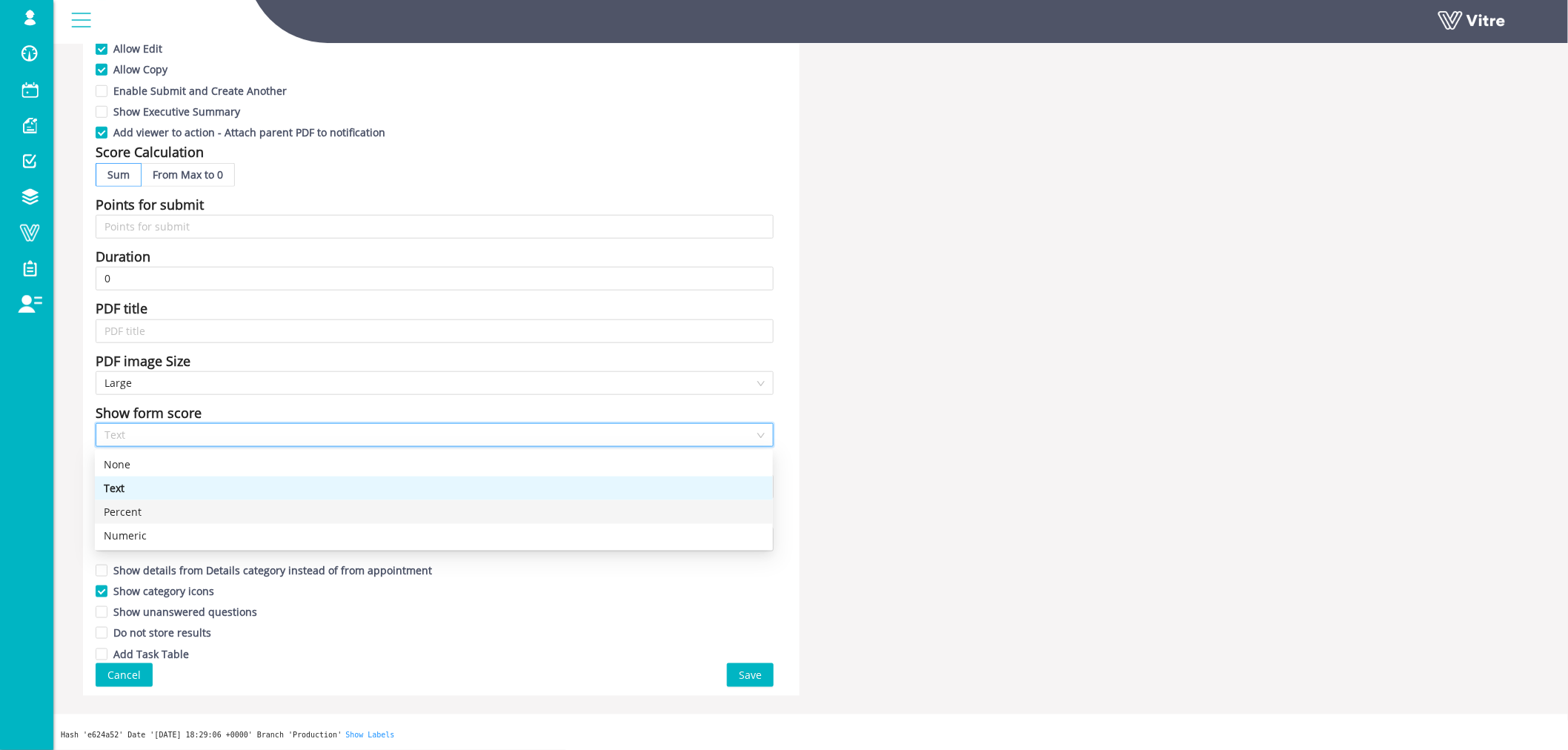
click at [136, 511] on div "Percent" at bounding box center [434, 512] width 660 height 17
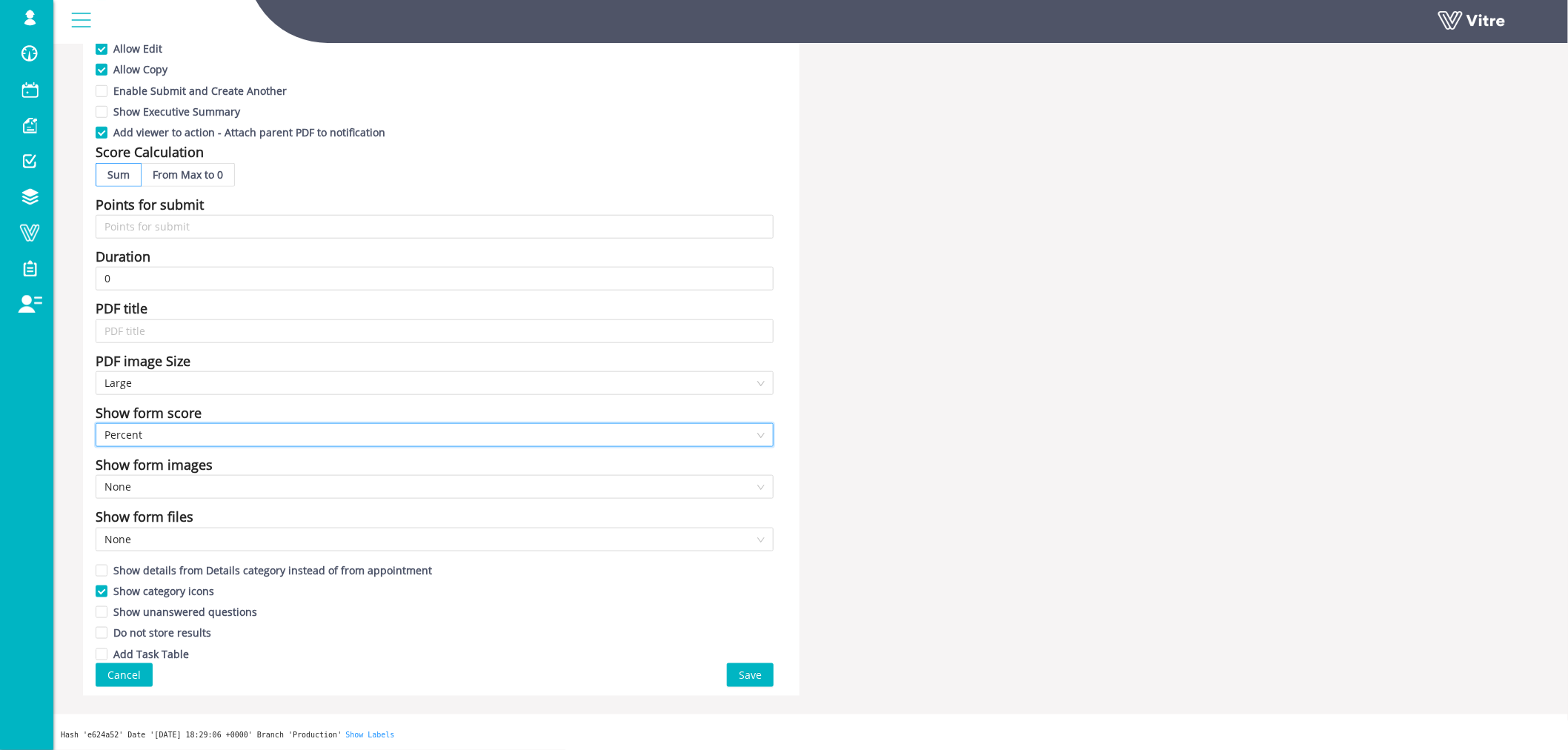
click at [856, 346] on div "Name Self assesment - OHS Management System Language English Icon 20 Allow shar…" at bounding box center [810, 202] width 1478 height 987
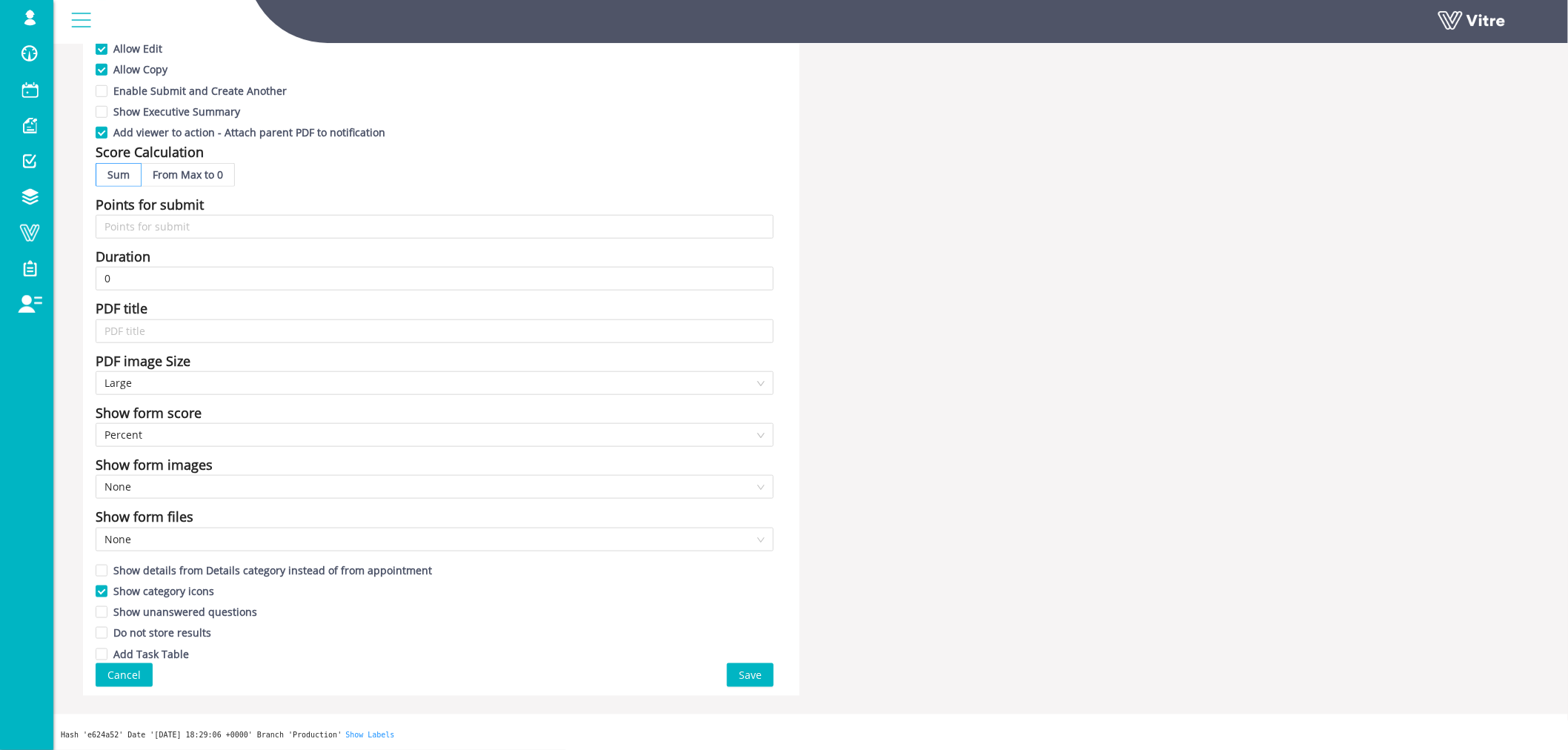
click at [745, 674] on span "Save" at bounding box center [750, 675] width 23 height 17
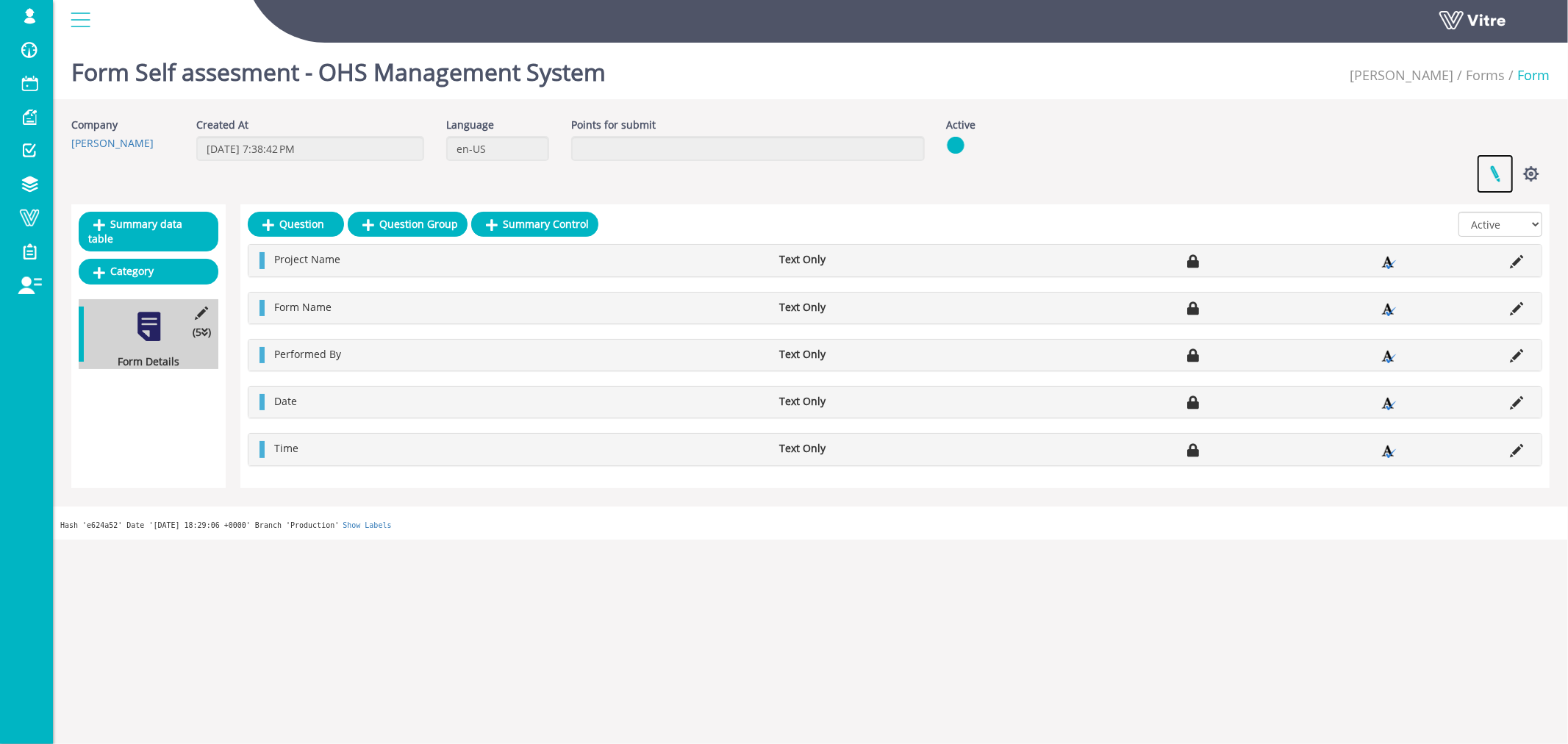
click at [1496, 174] on link at bounding box center [1495, 173] width 37 height 39
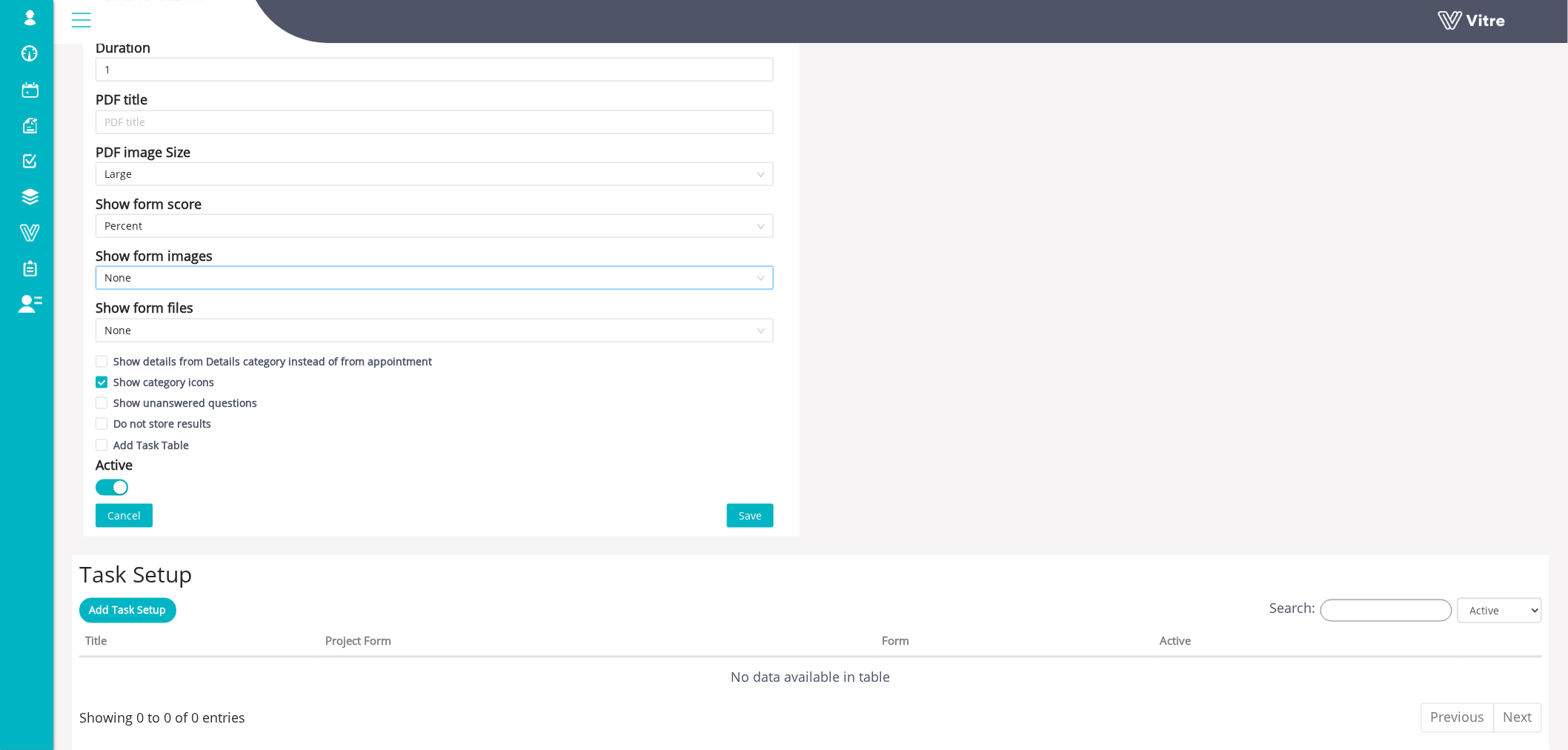
scroll to position [576, 0]
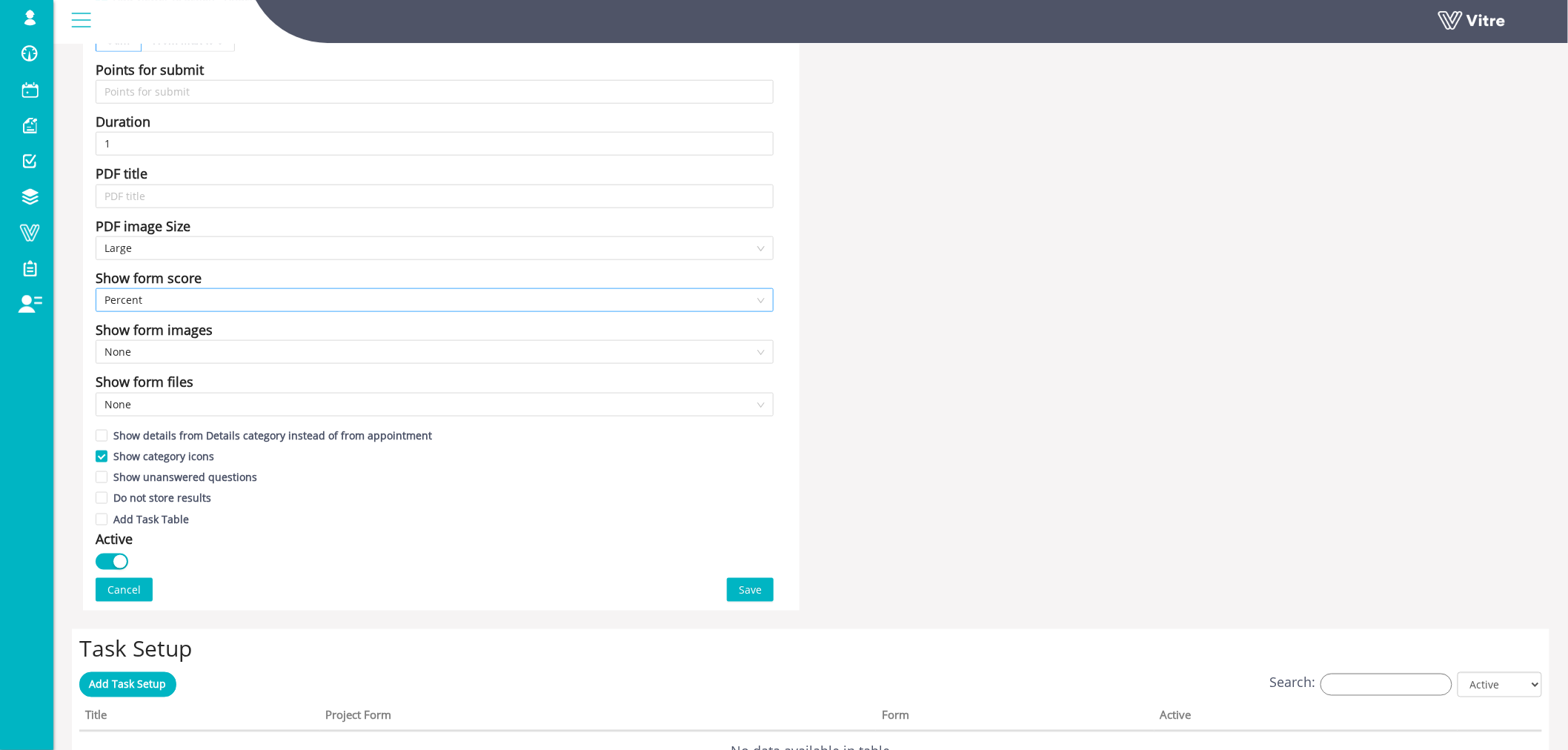
click at [194, 299] on span "Percent" at bounding box center [435, 299] width 660 height 22
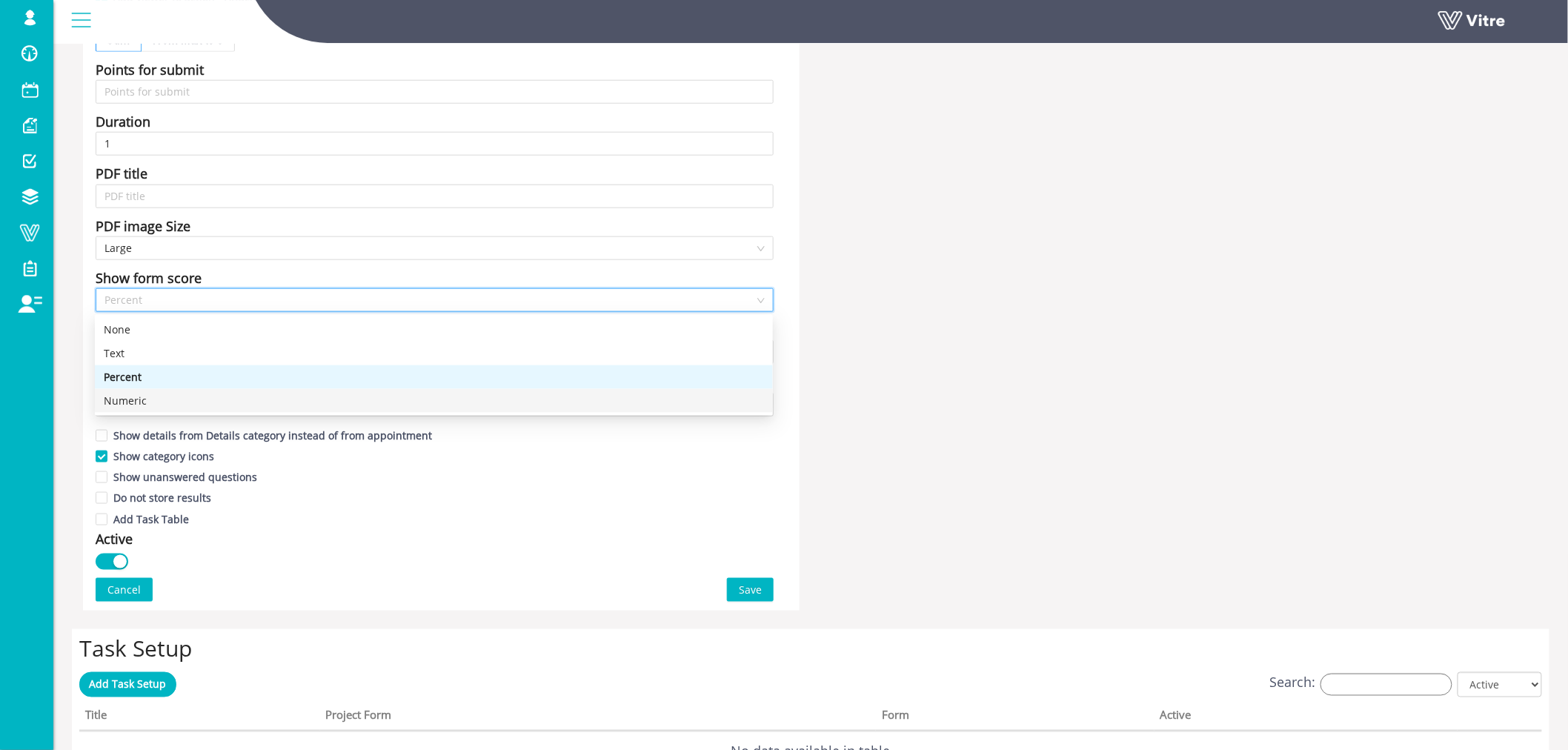
click at [145, 398] on div "Numeric" at bounding box center [434, 401] width 660 height 17
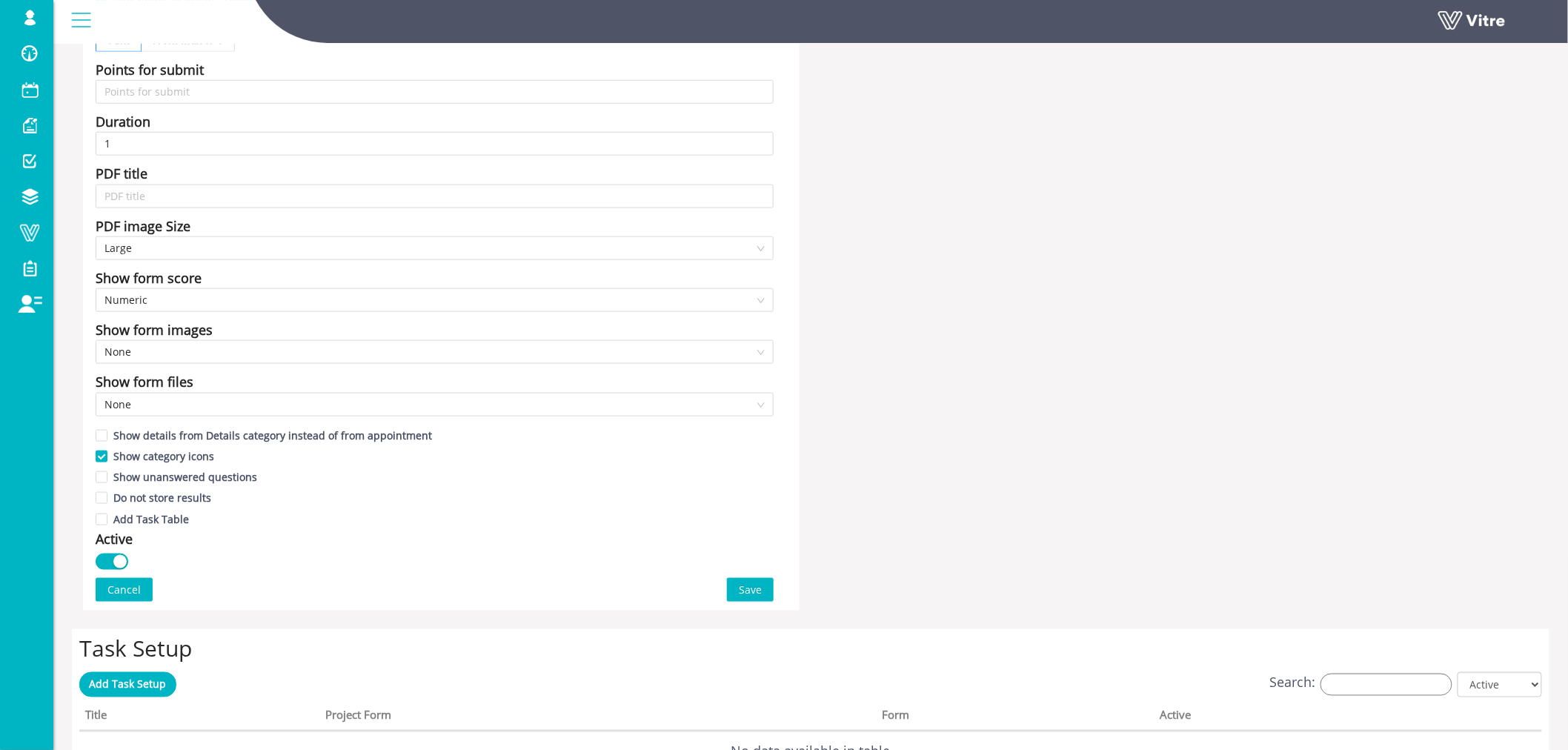
click at [756, 587] on span "Save" at bounding box center [750, 590] width 23 height 17
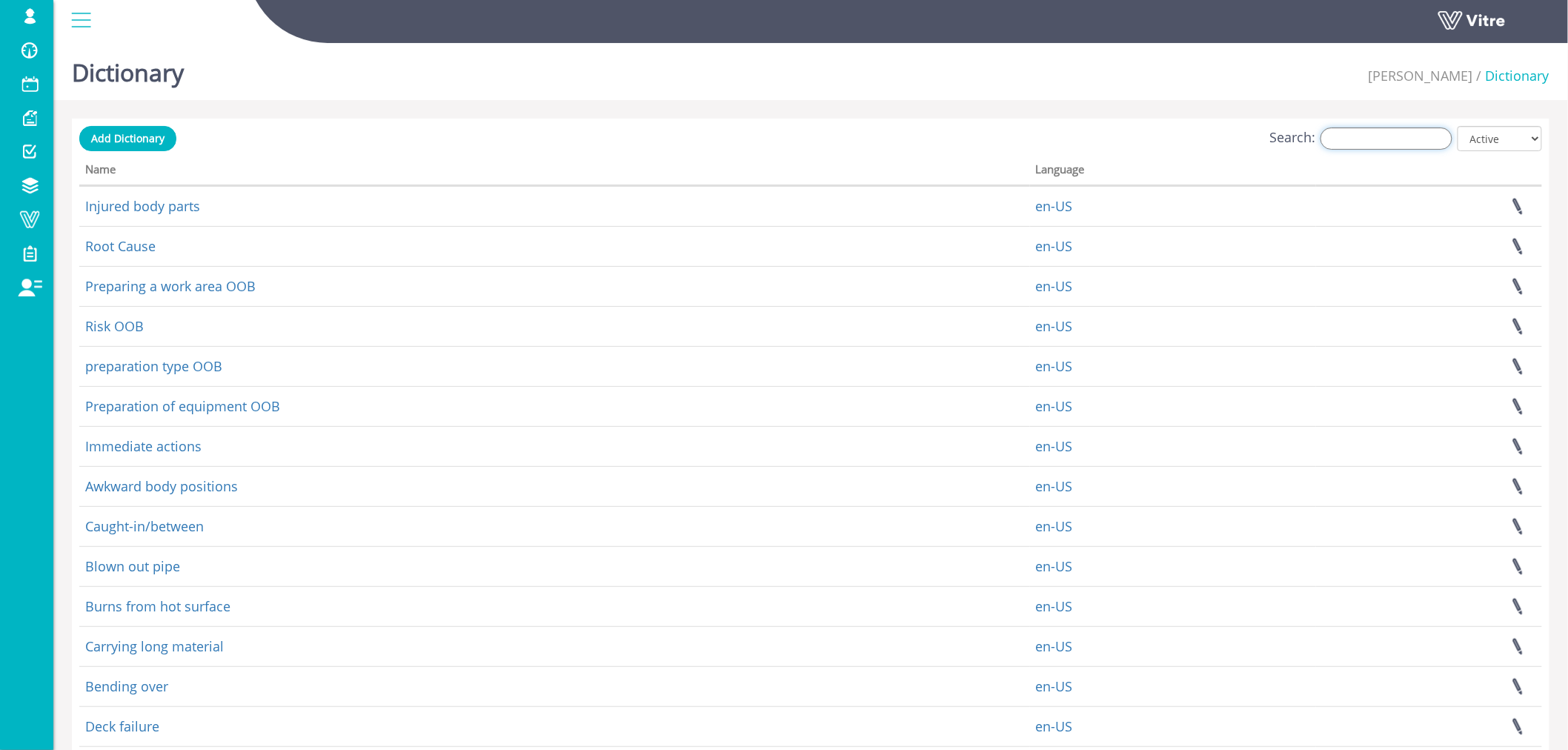
click at [1373, 136] on input "Search:" at bounding box center [1386, 138] width 132 height 22
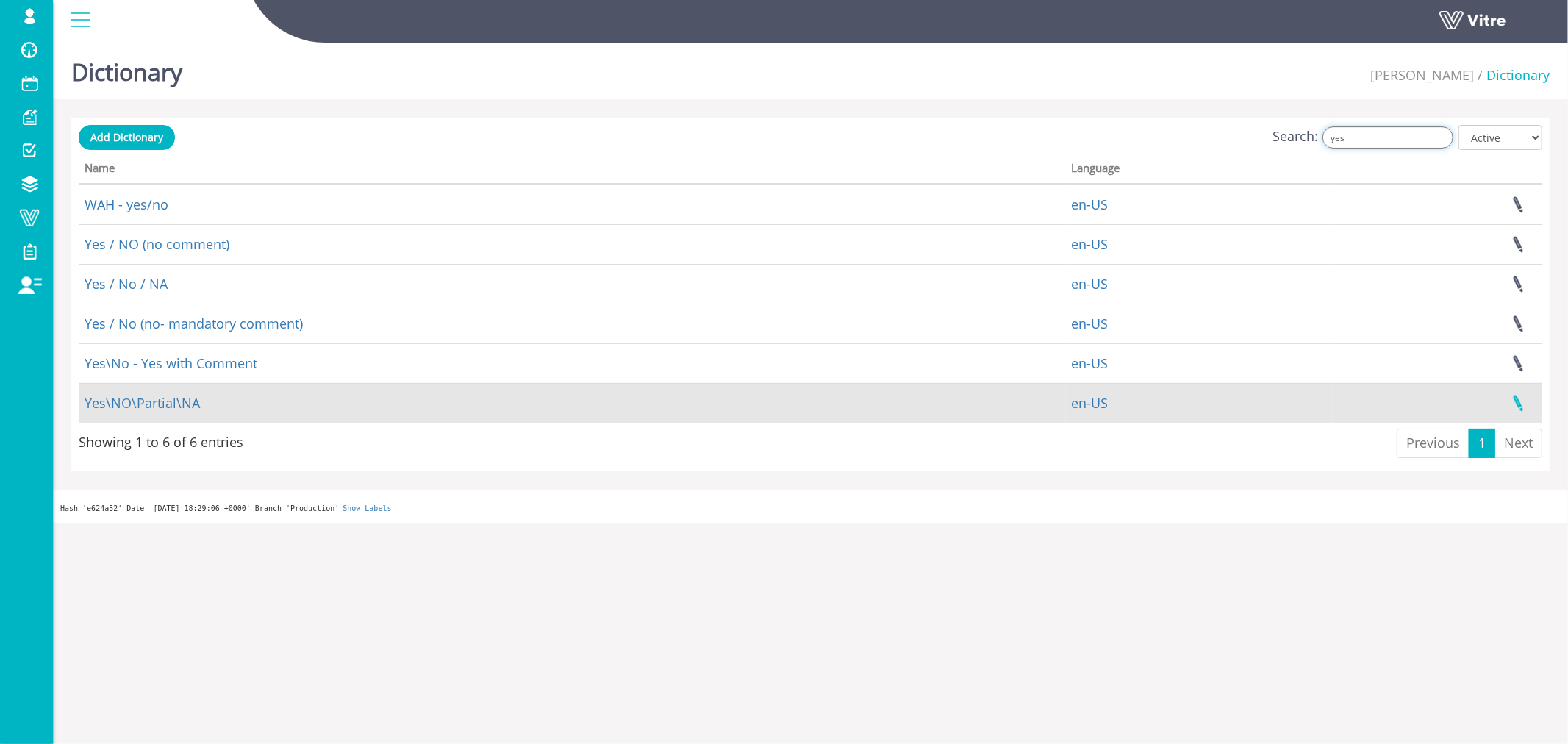
type input "yes"
click at [1518, 402] on link at bounding box center [1518, 403] width 37 height 39
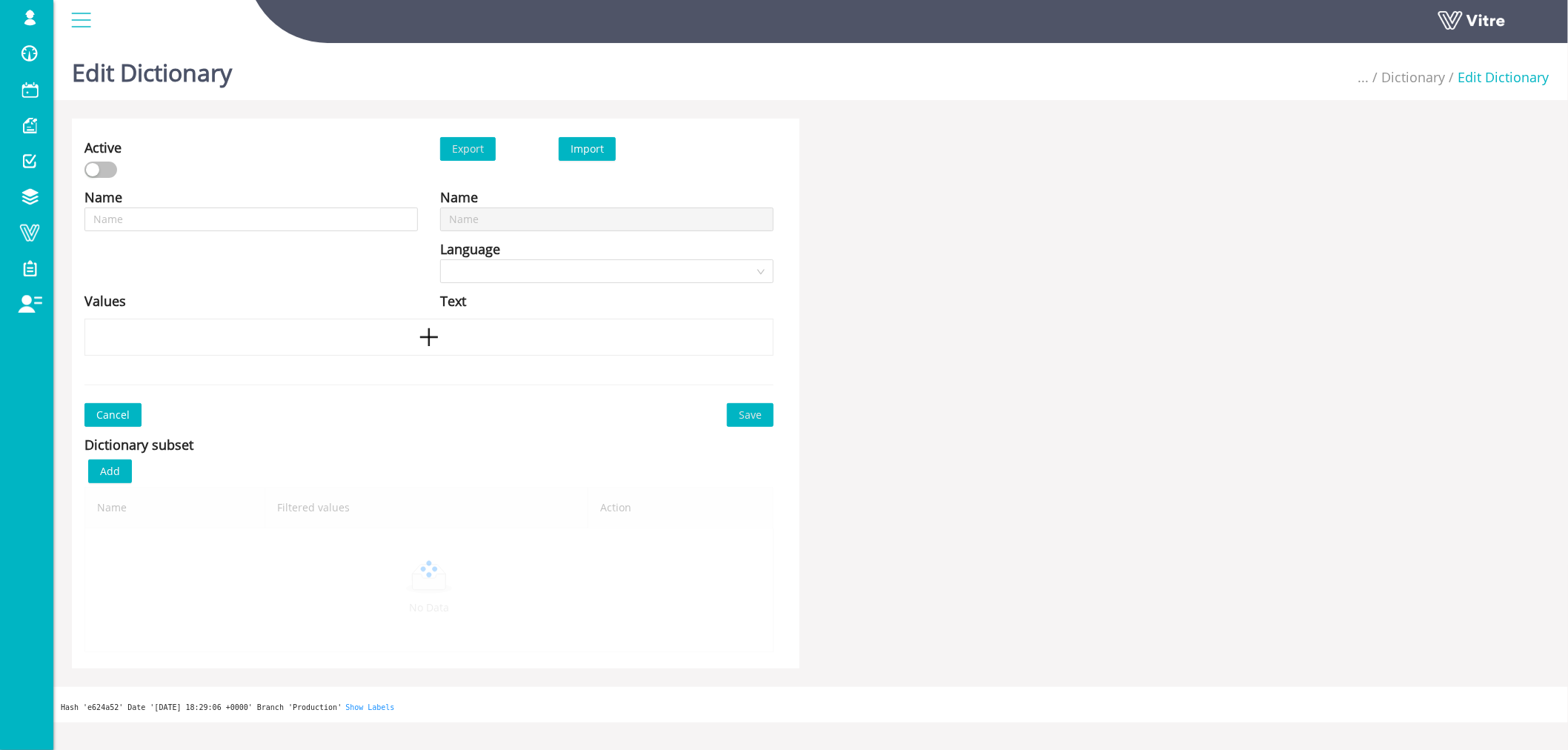
type input "Yes\NO\Partial\NA"
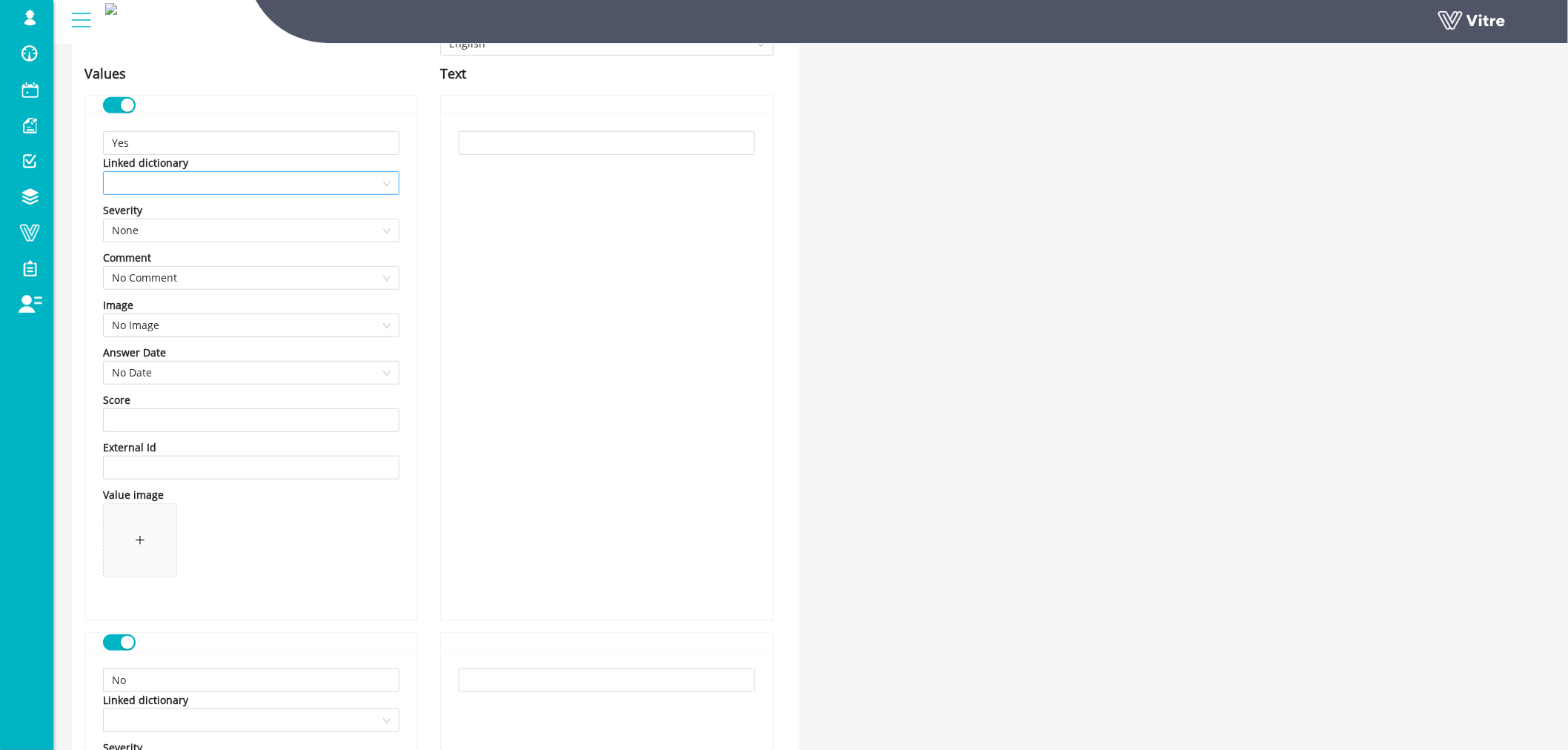
scroll to position [246, 0]
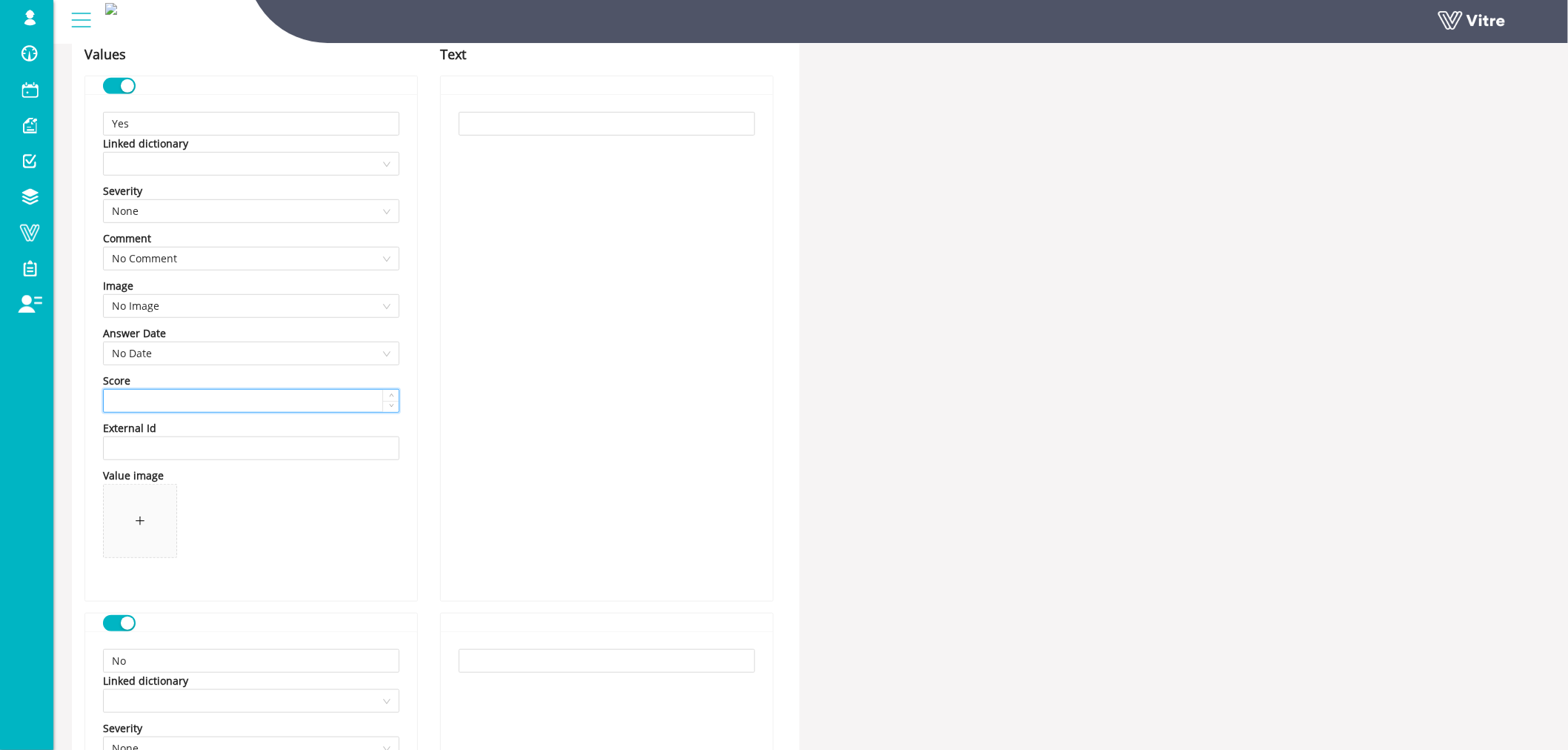
click at [225, 401] on input at bounding box center [251, 400] width 295 height 22
type input "1"
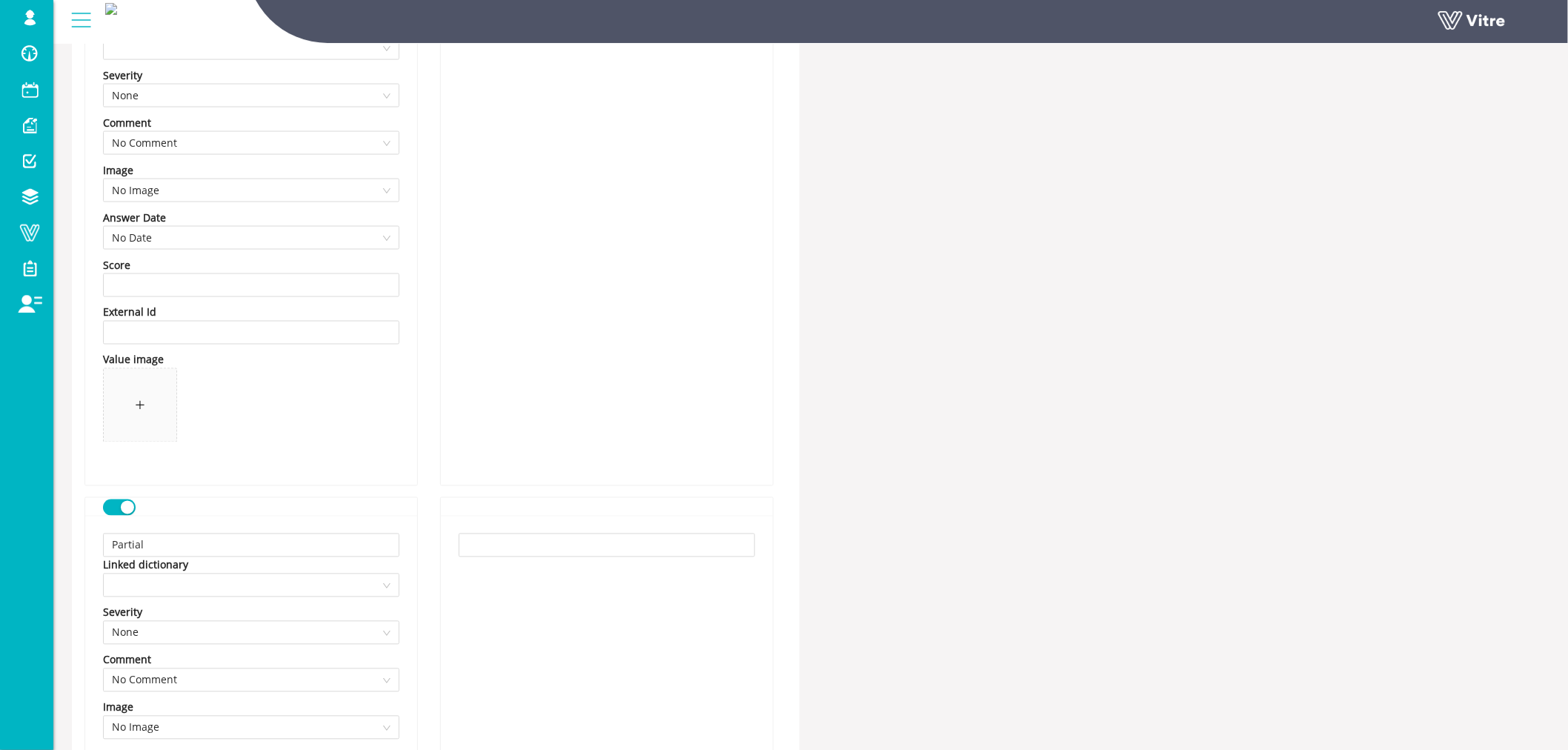
scroll to position [905, 0]
click at [196, 280] on input at bounding box center [251, 279] width 295 height 22
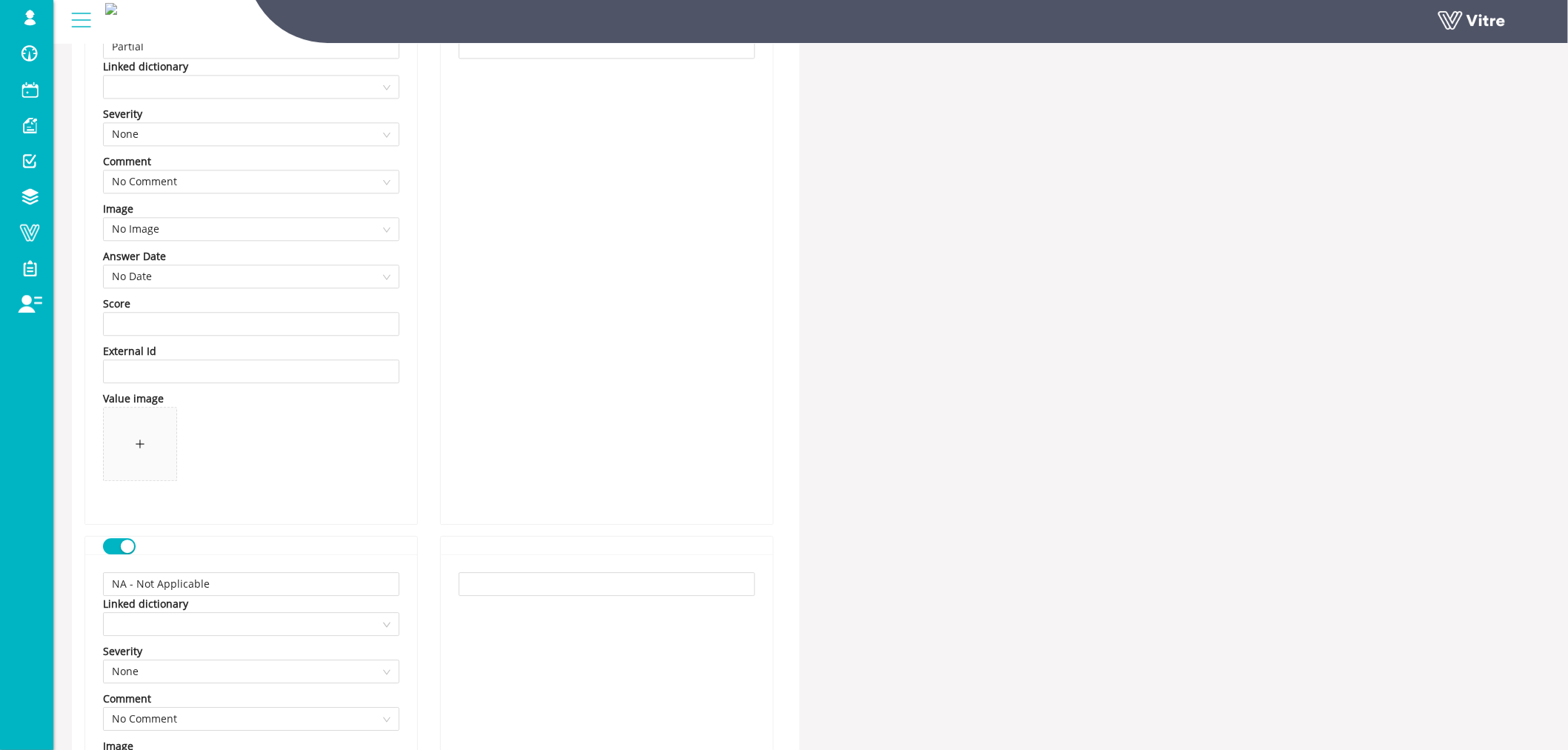
scroll to position [1399, 0]
type input "0"
click at [209, 322] on input at bounding box center [251, 323] width 295 height 22
type input "0.5"
click at [317, 427] on span at bounding box center [251, 446] width 296 height 80
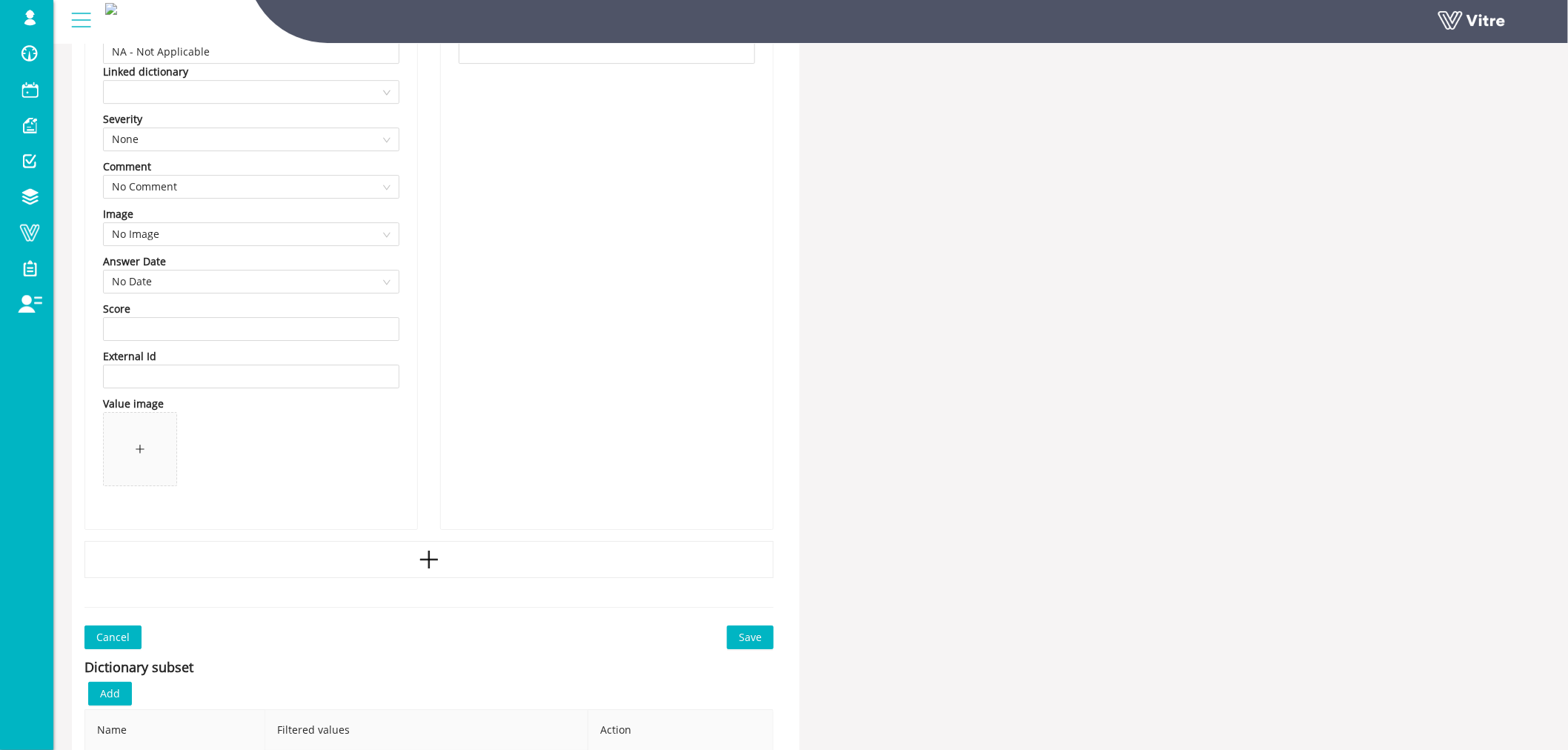
scroll to position [1975, 0]
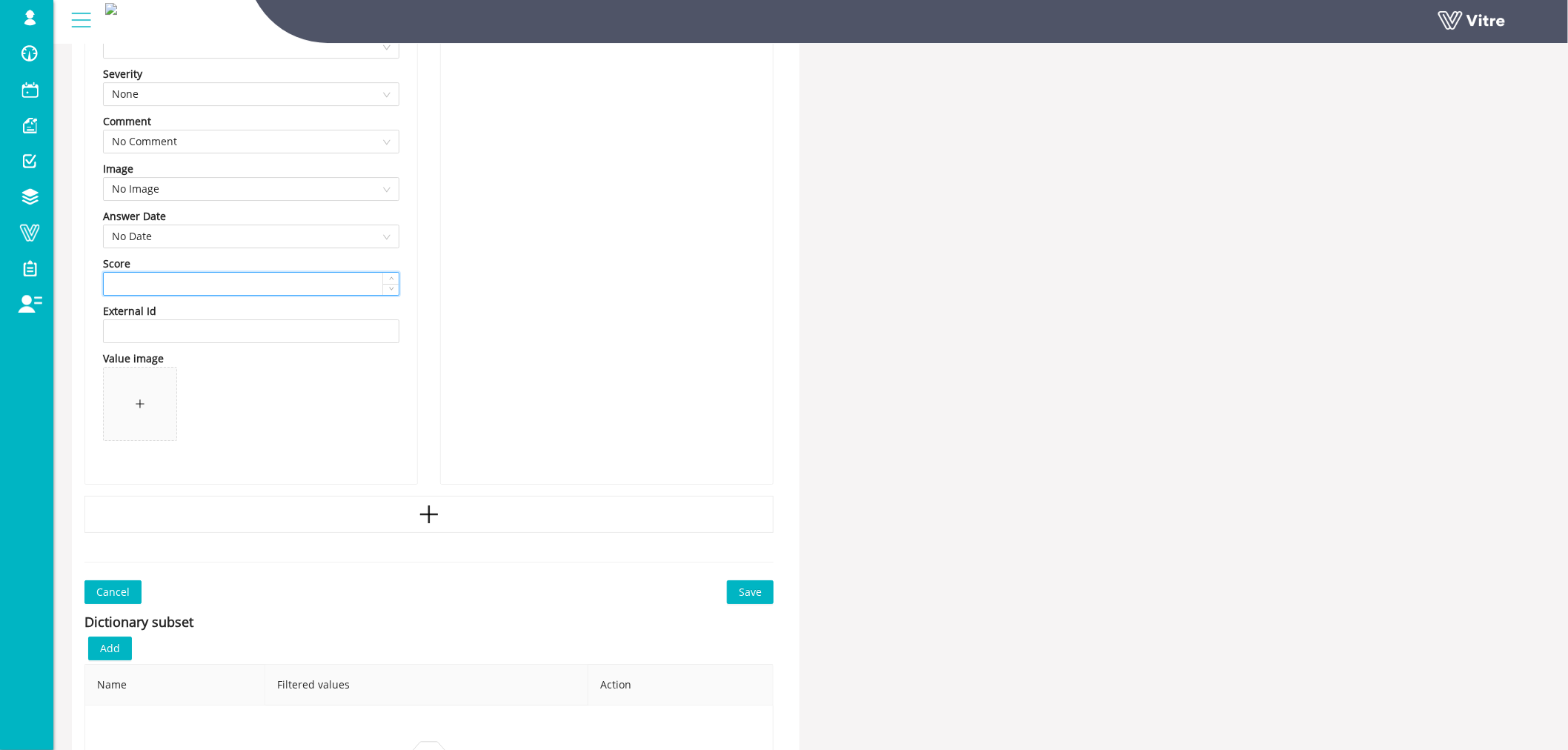
click at [149, 280] on input at bounding box center [251, 283] width 295 height 22
type input "1"
click at [737, 583] on button "Save" at bounding box center [750, 592] width 47 height 23
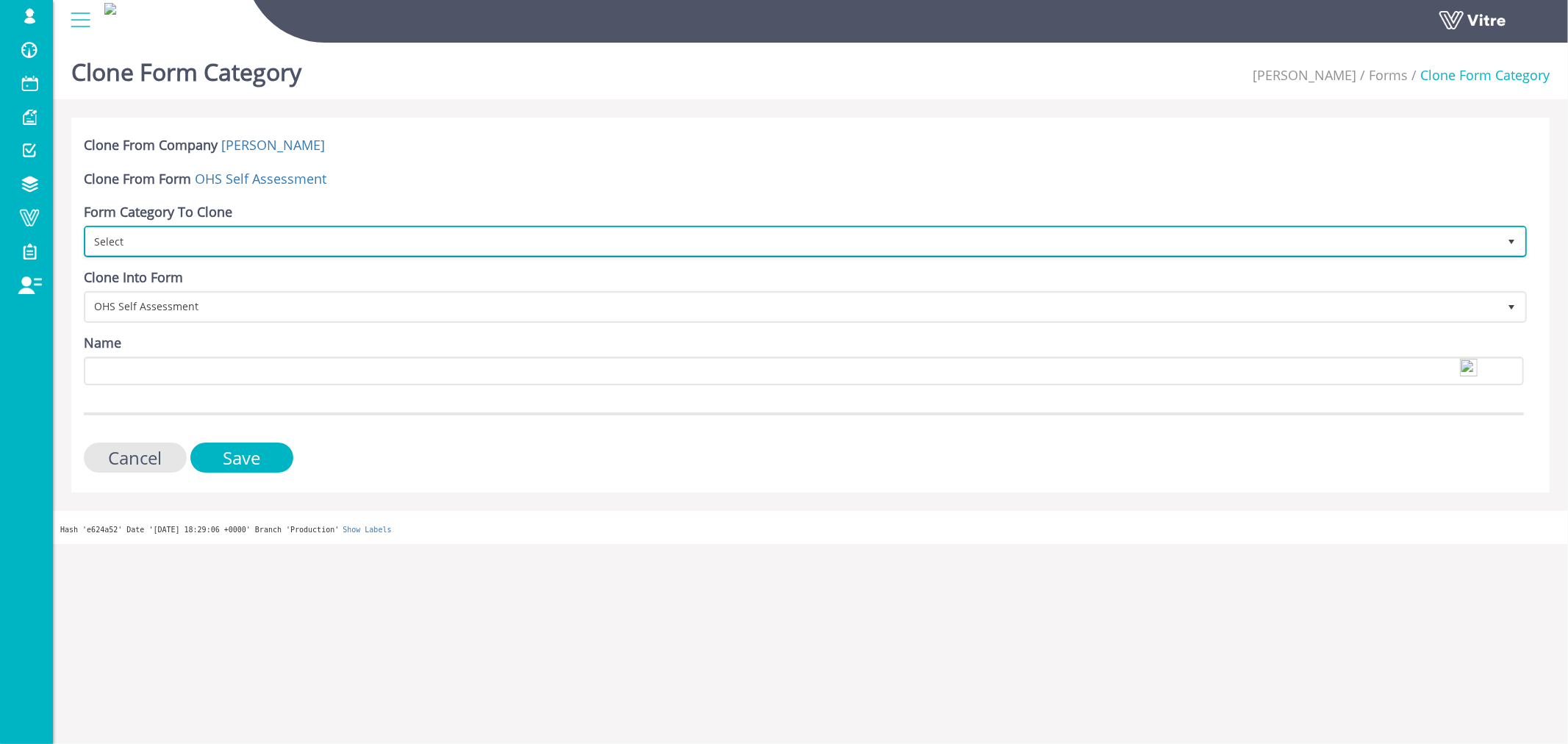
click at [247, 235] on span "Select" at bounding box center [792, 241] width 1412 height 26
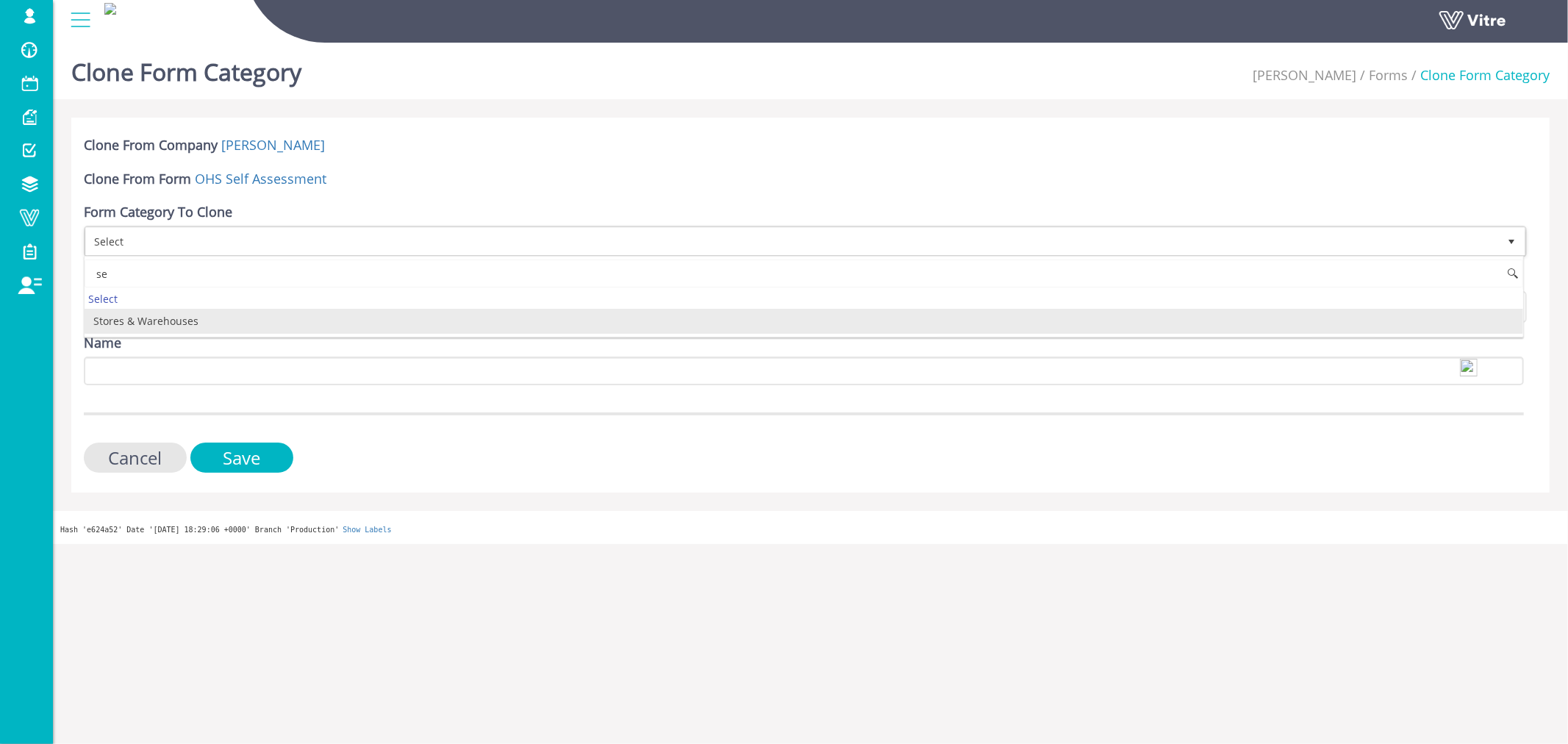
type input "s"
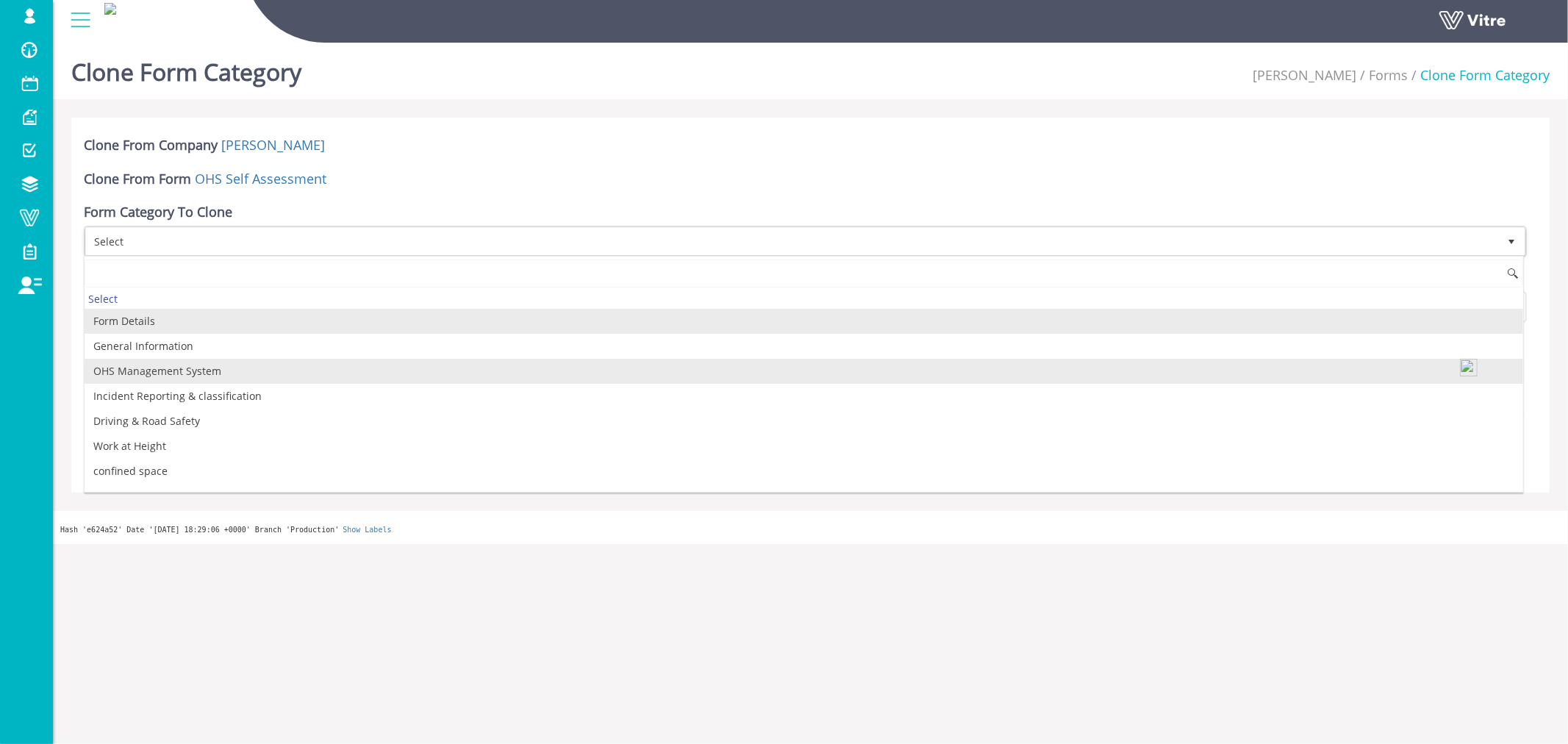
click at [158, 371] on li "OHS Management System" at bounding box center [803, 371] width 1439 height 25
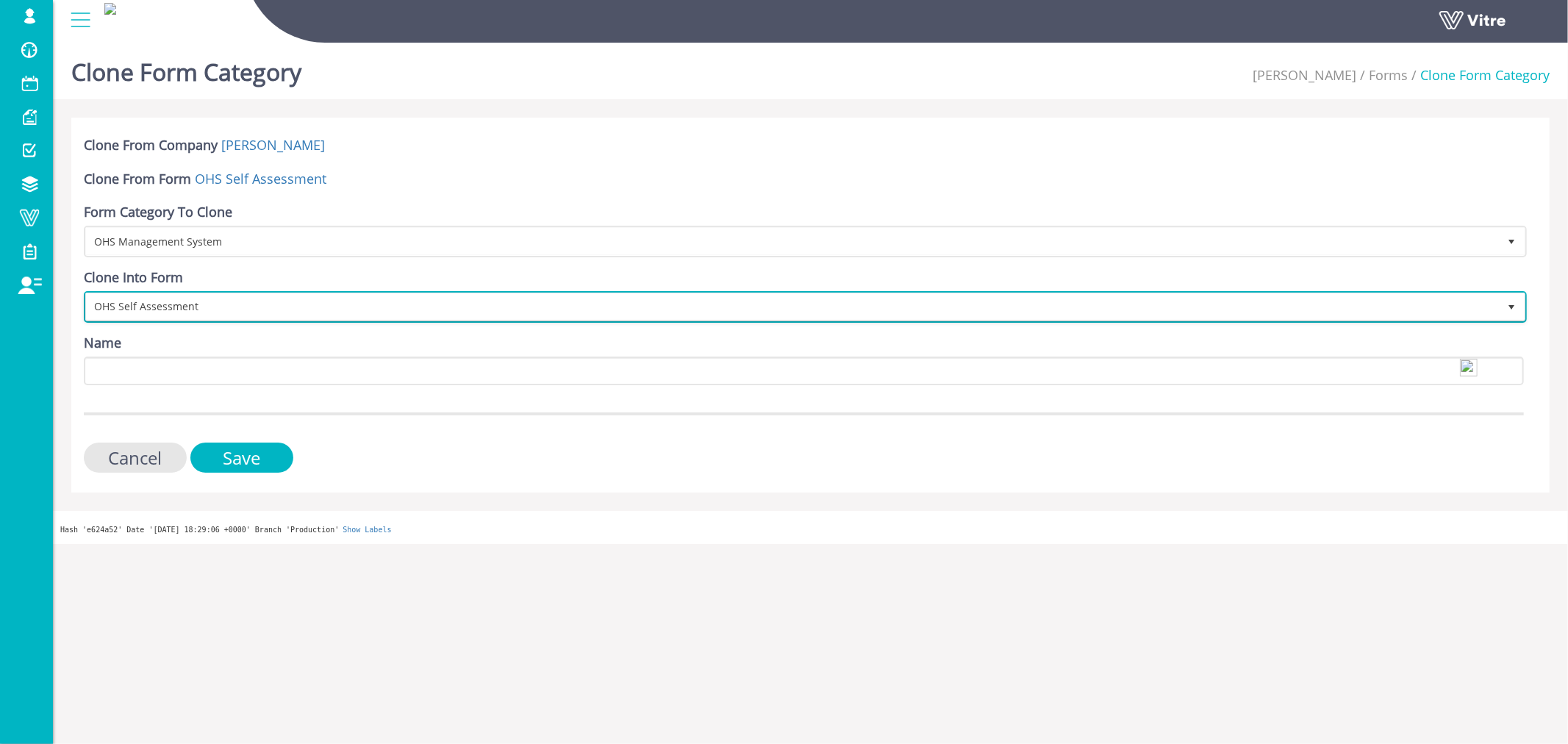
click at [172, 307] on span "OHS Self Assessment" at bounding box center [792, 306] width 1412 height 26
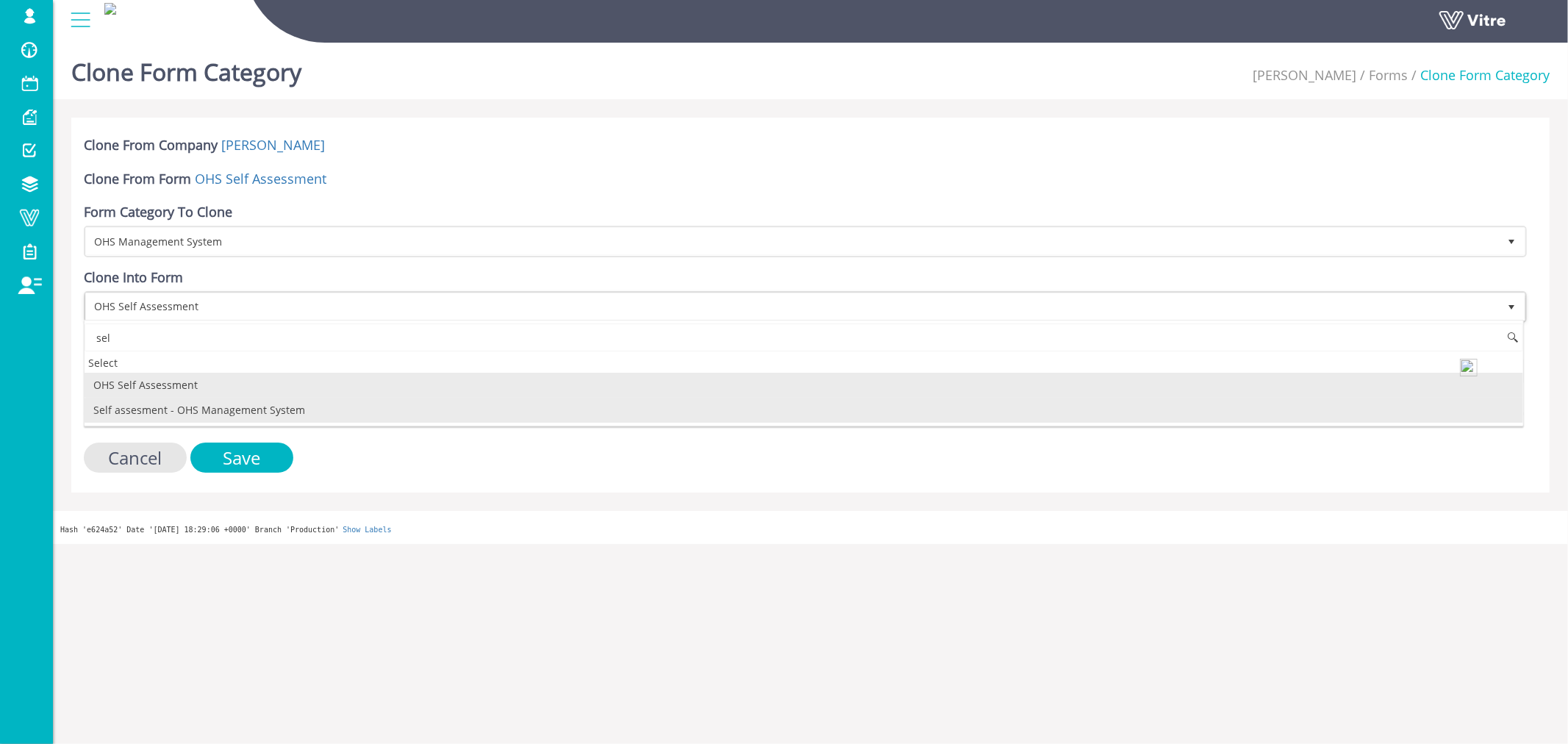
click at [168, 409] on li "Self assesment - OHS Management System" at bounding box center [803, 410] width 1439 height 25
type input "sel"
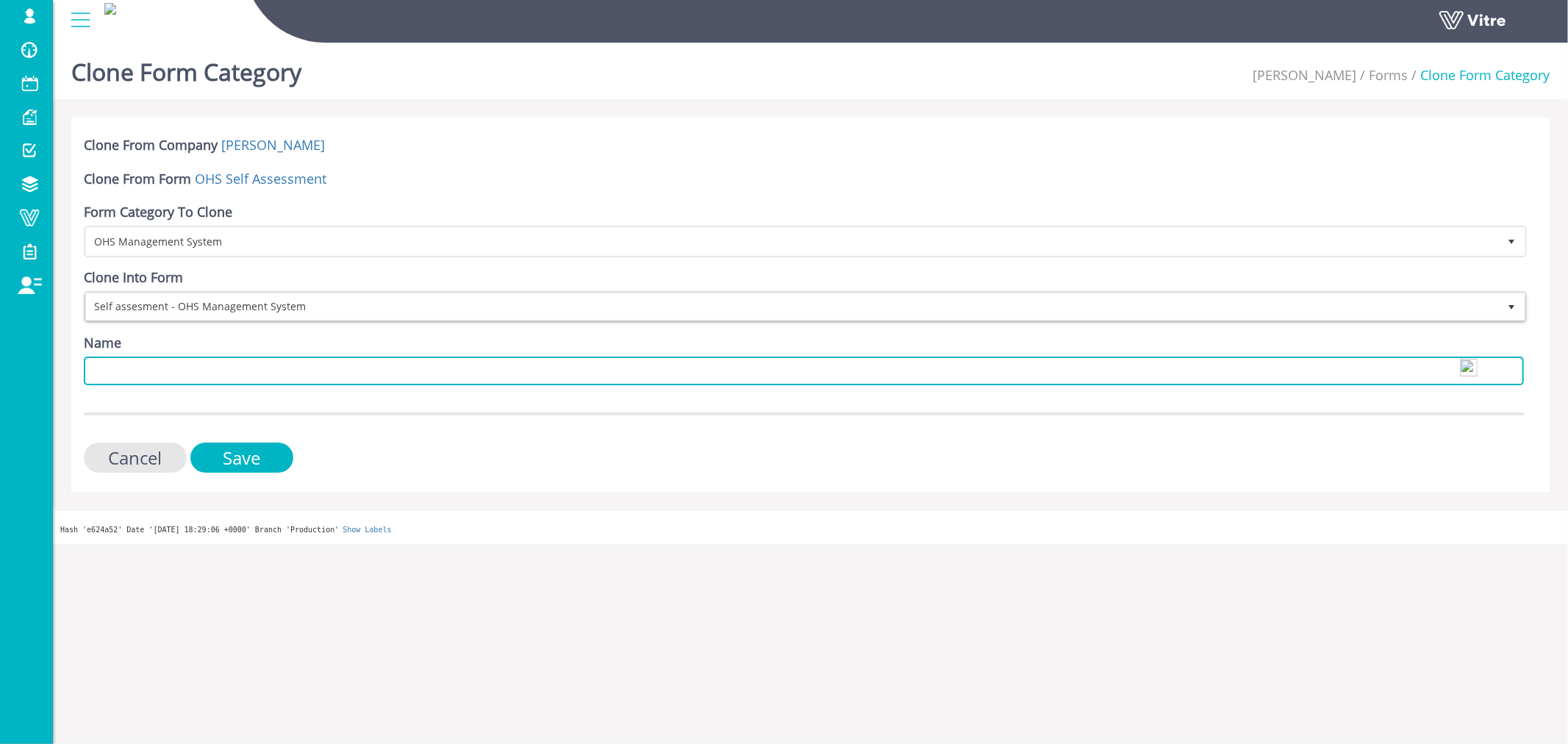
click at [136, 368] on input "Name" at bounding box center [803, 371] width 1440 height 28
type input "OHS Management System"
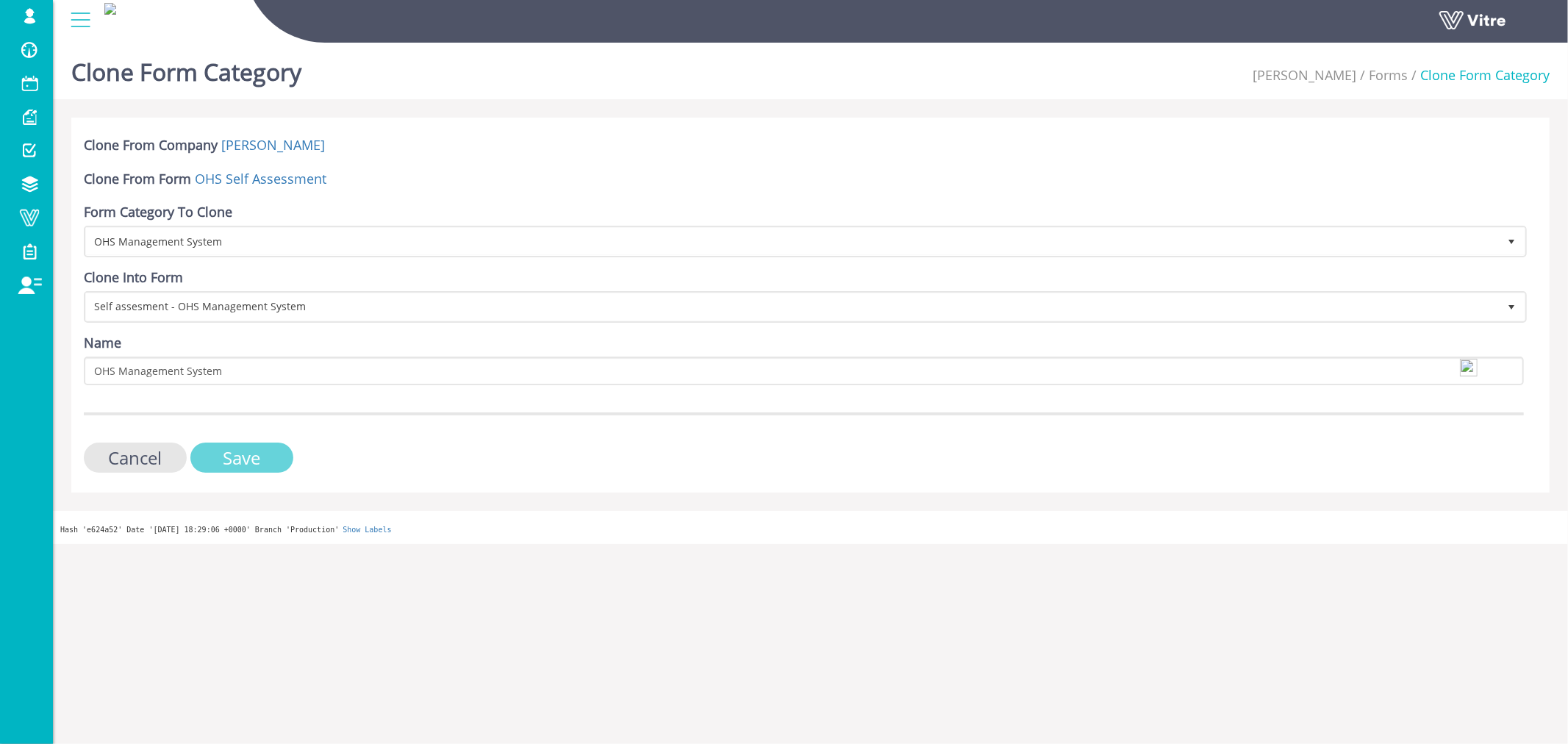
click at [244, 454] on input "Save" at bounding box center [242, 458] width 103 height 30
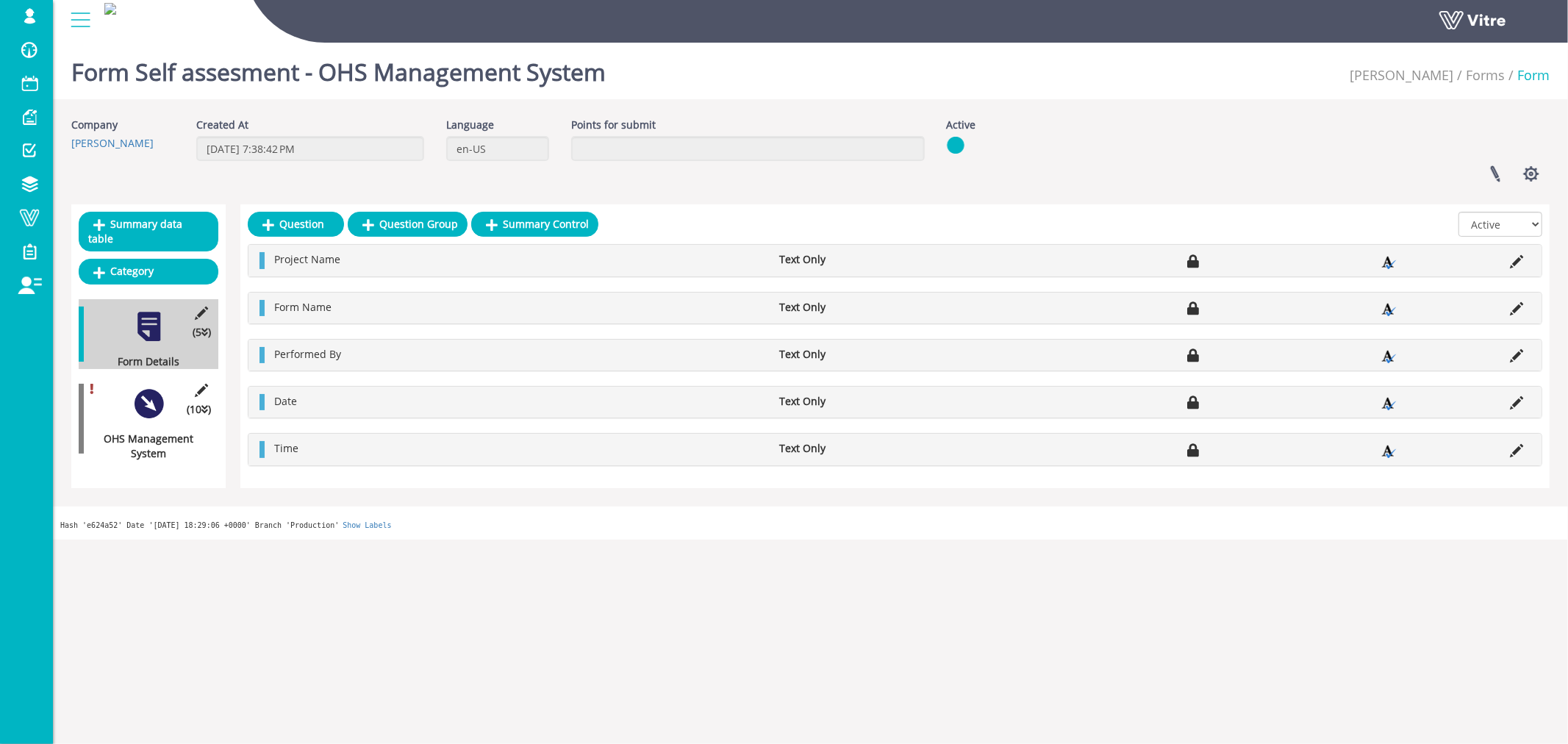
click at [150, 388] on div at bounding box center [149, 404] width 33 height 33
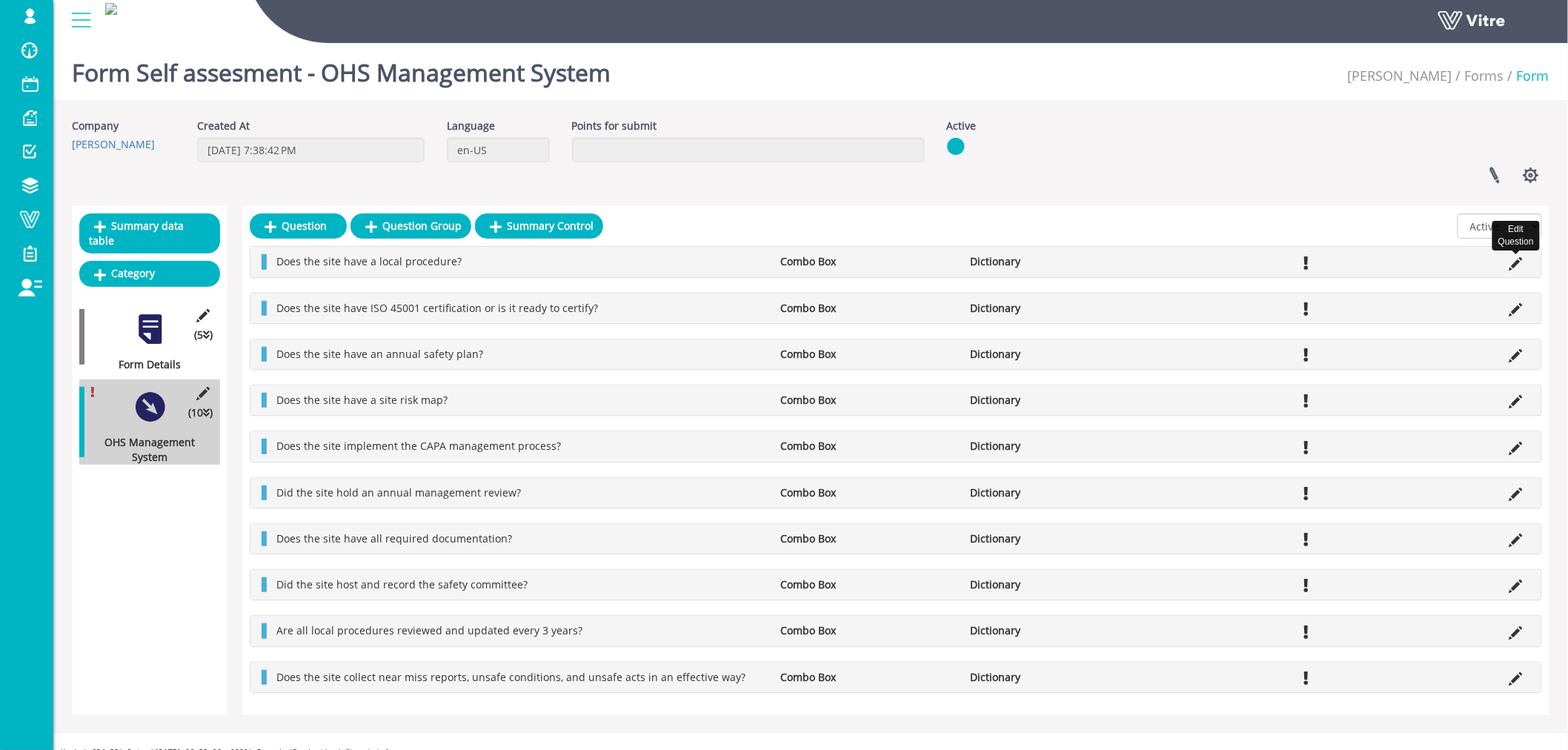
click at [1514, 265] on icon at bounding box center [1516, 264] width 14 height 14
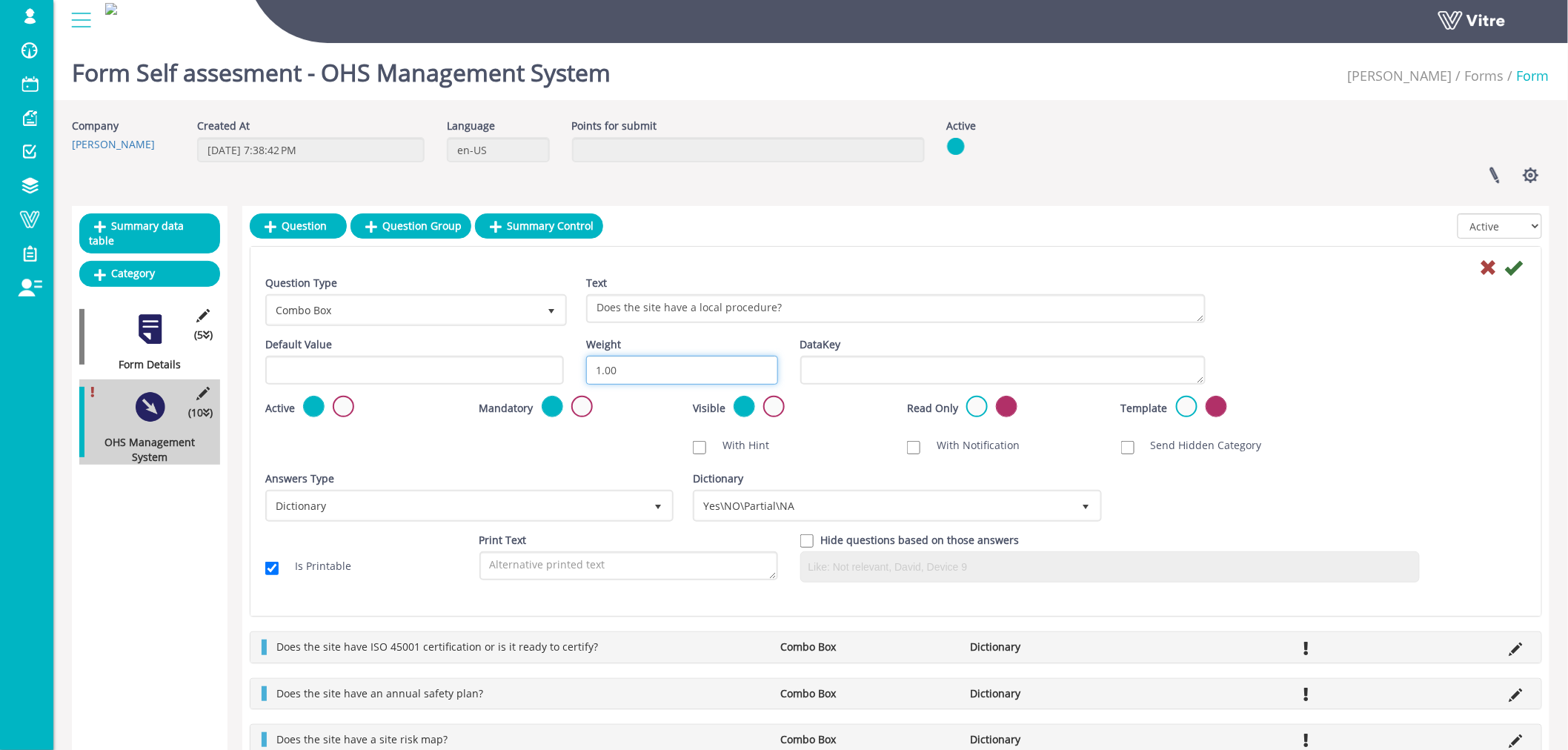
click at [658, 366] on input "1.00" at bounding box center [681, 370] width 192 height 29
type input "10"
click at [1511, 268] on icon at bounding box center [1514, 268] width 18 height 18
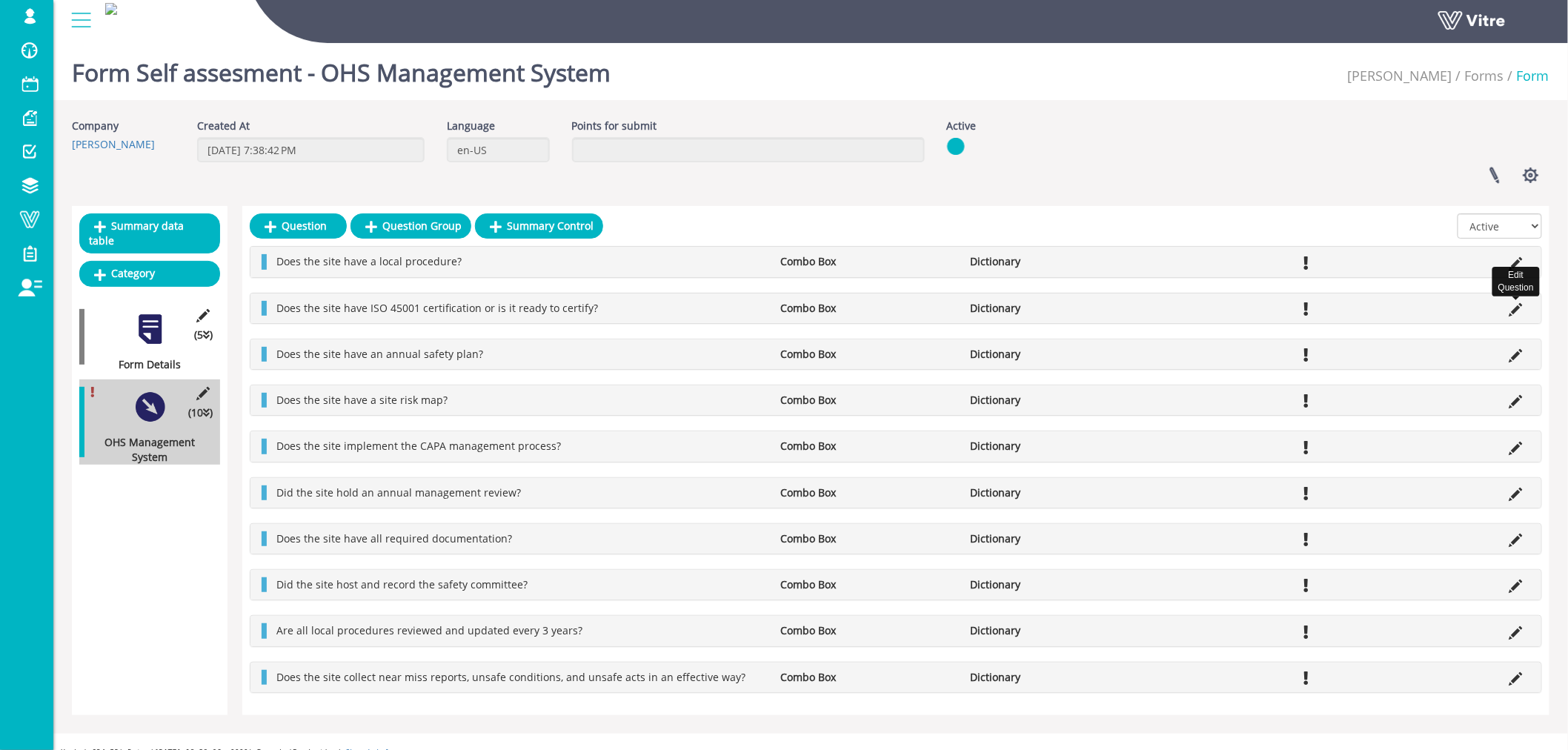
click at [1519, 308] on icon at bounding box center [1516, 310] width 14 height 14
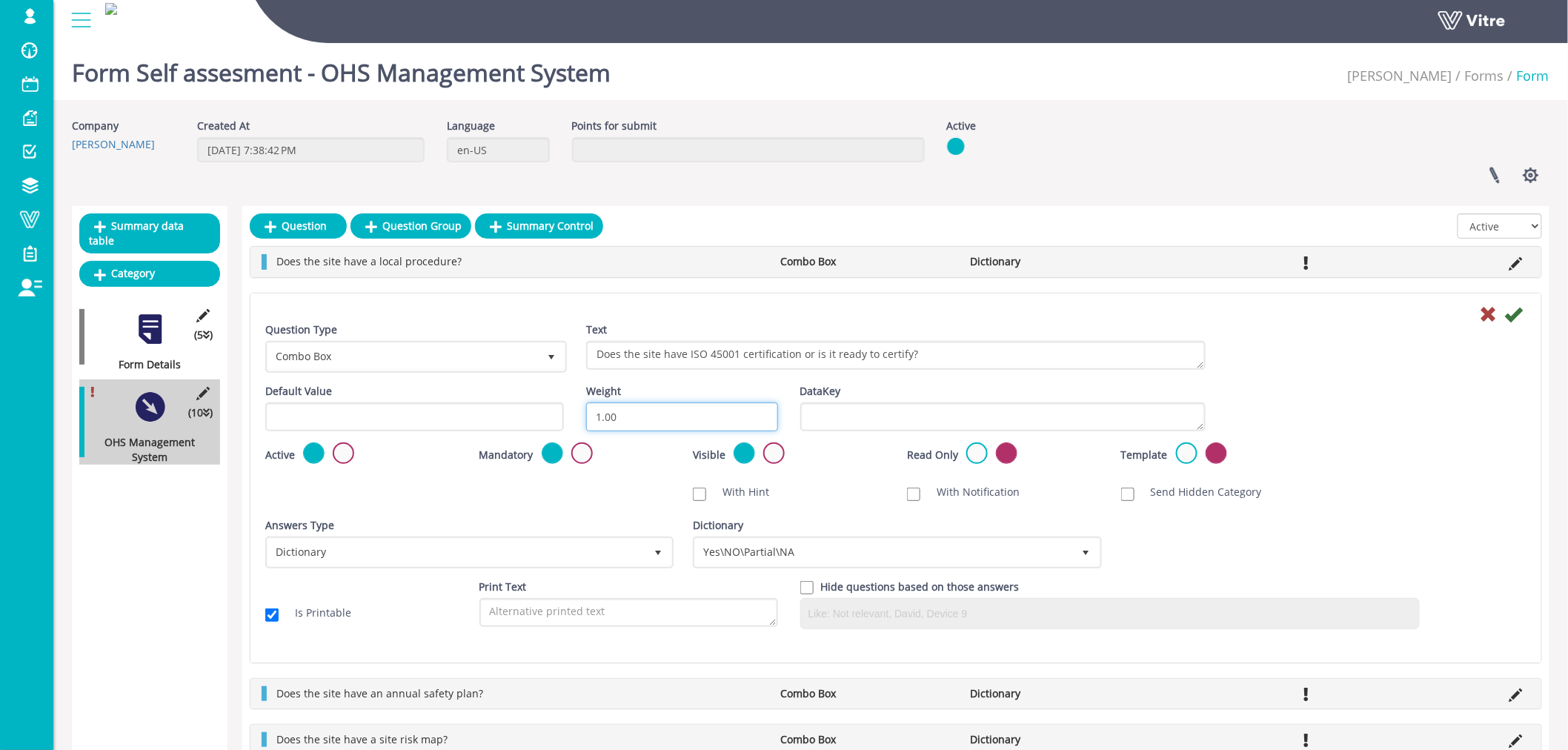
click at [694, 413] on input "1.00" at bounding box center [681, 417] width 192 height 29
type input "10"
click at [1514, 317] on icon at bounding box center [1514, 314] width 18 height 18
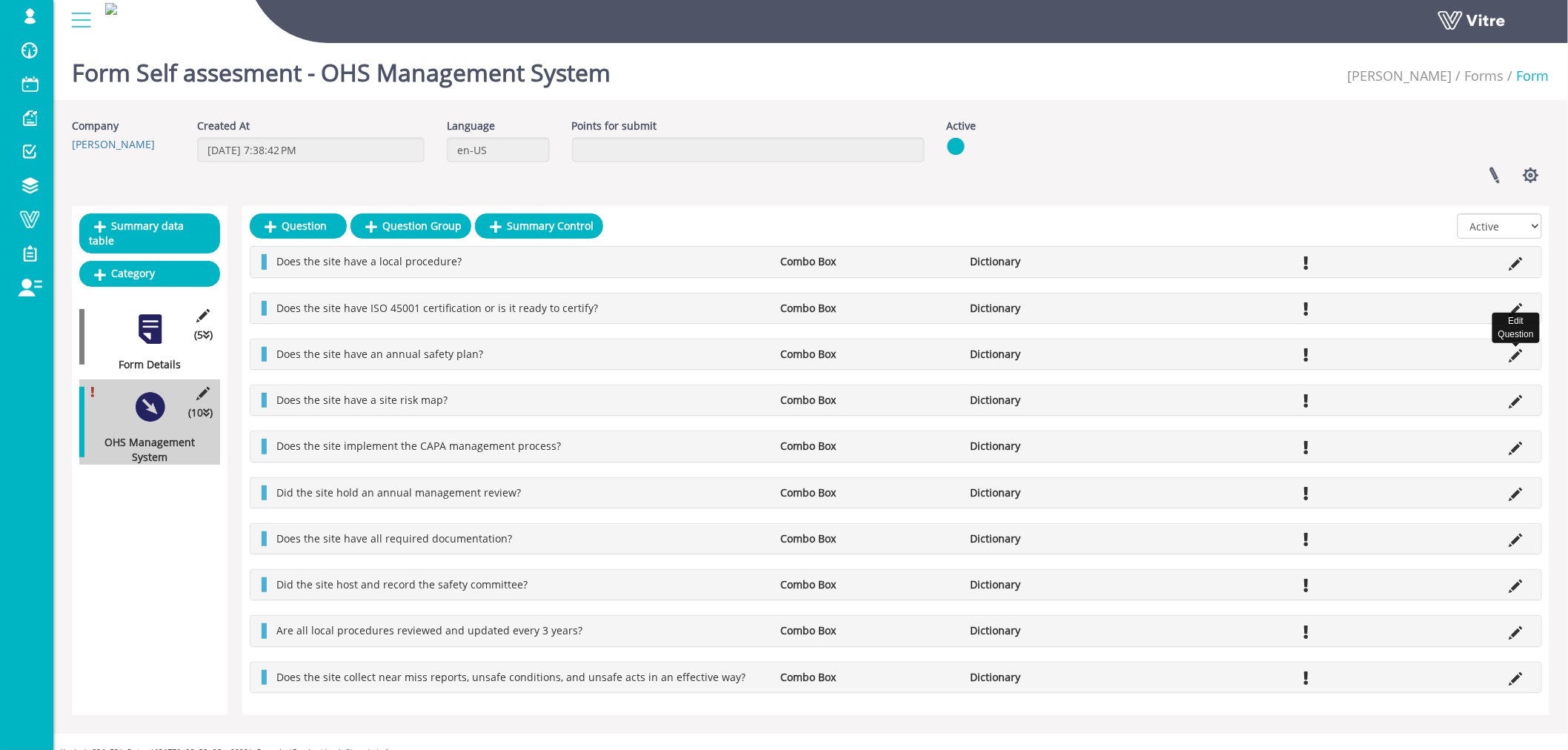
click at [1512, 356] on icon at bounding box center [1516, 356] width 14 height 14
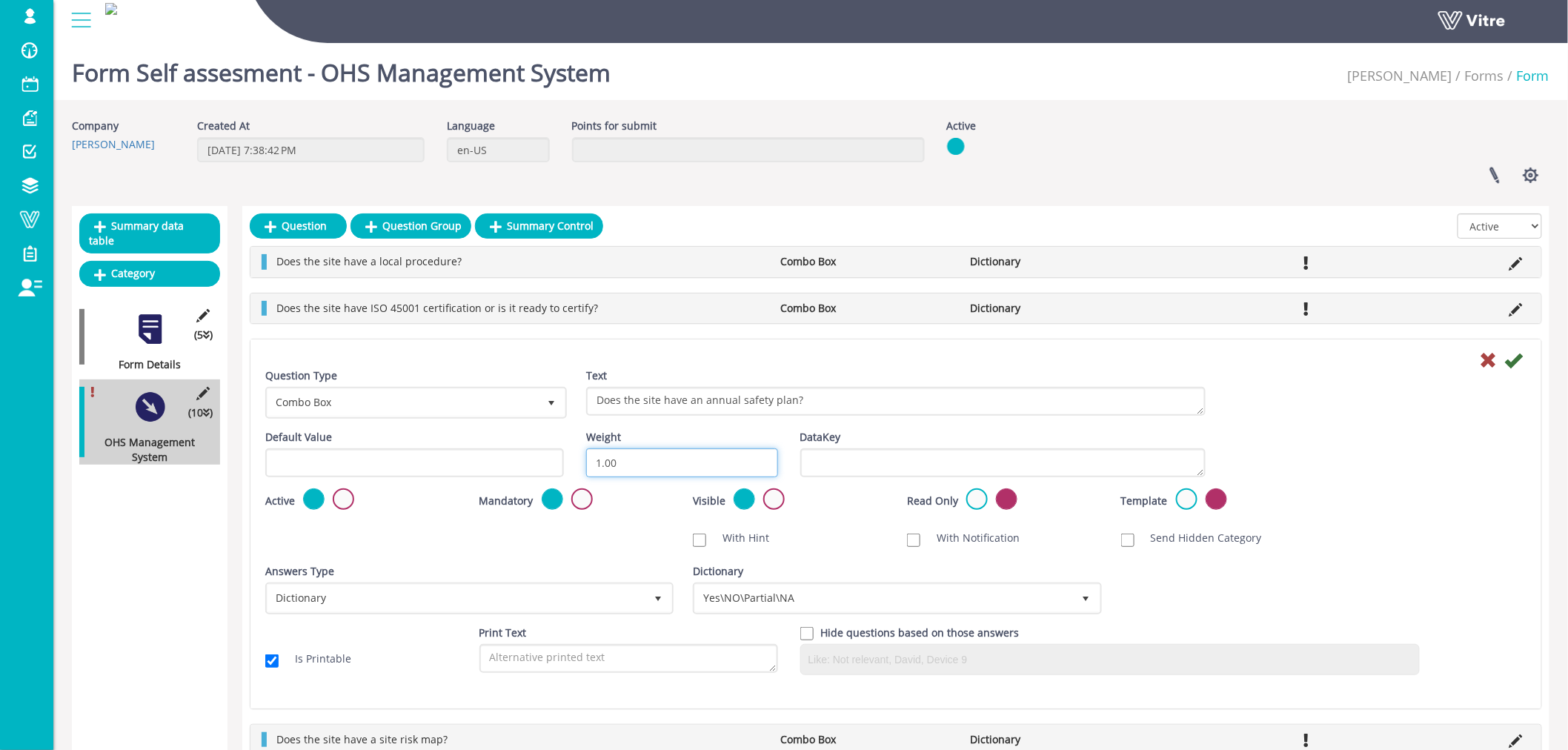
click at [681, 457] on input "1.00" at bounding box center [681, 463] width 192 height 29
type input "10"
click at [1515, 360] on icon at bounding box center [1514, 360] width 18 height 18
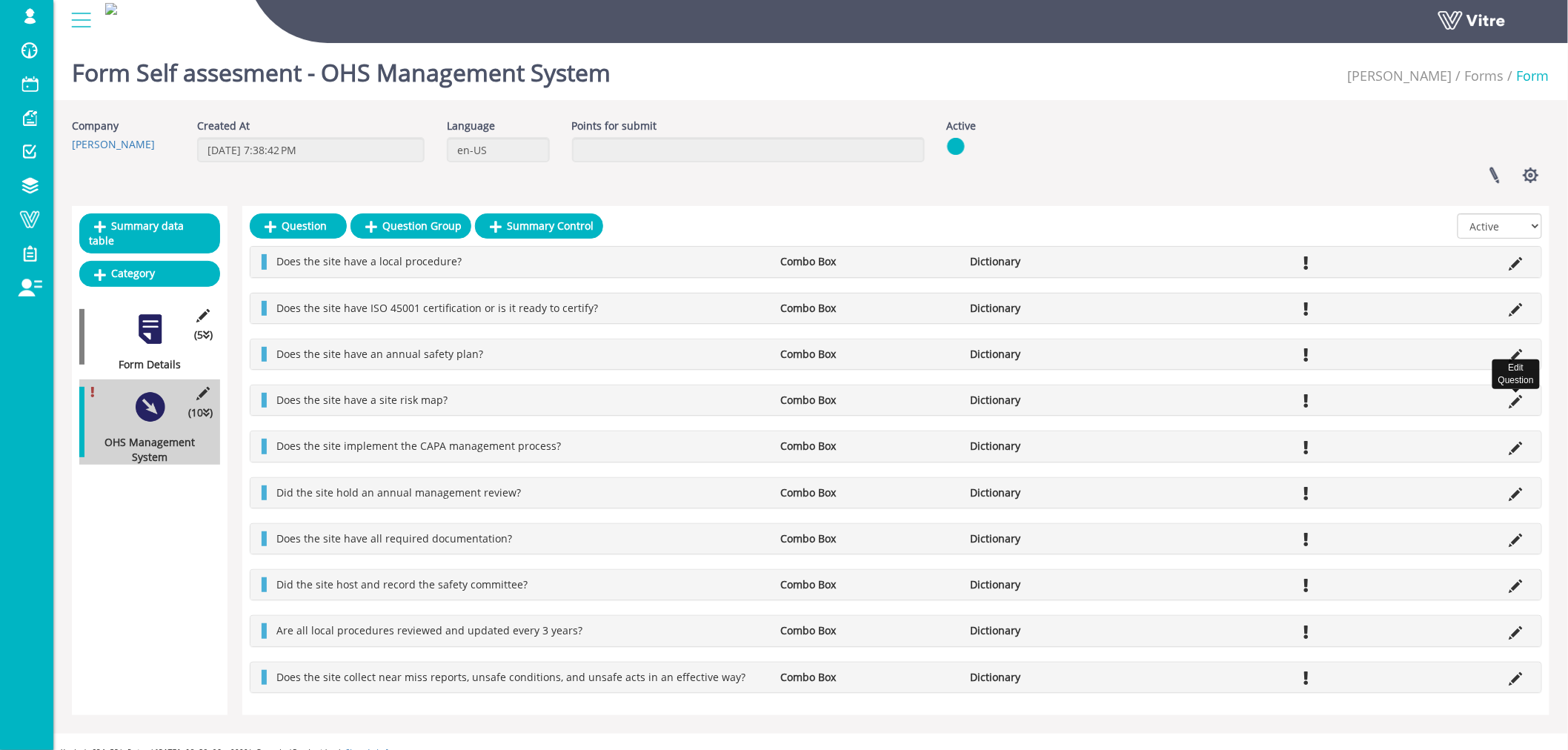
click at [1514, 403] on icon at bounding box center [1516, 402] width 14 height 14
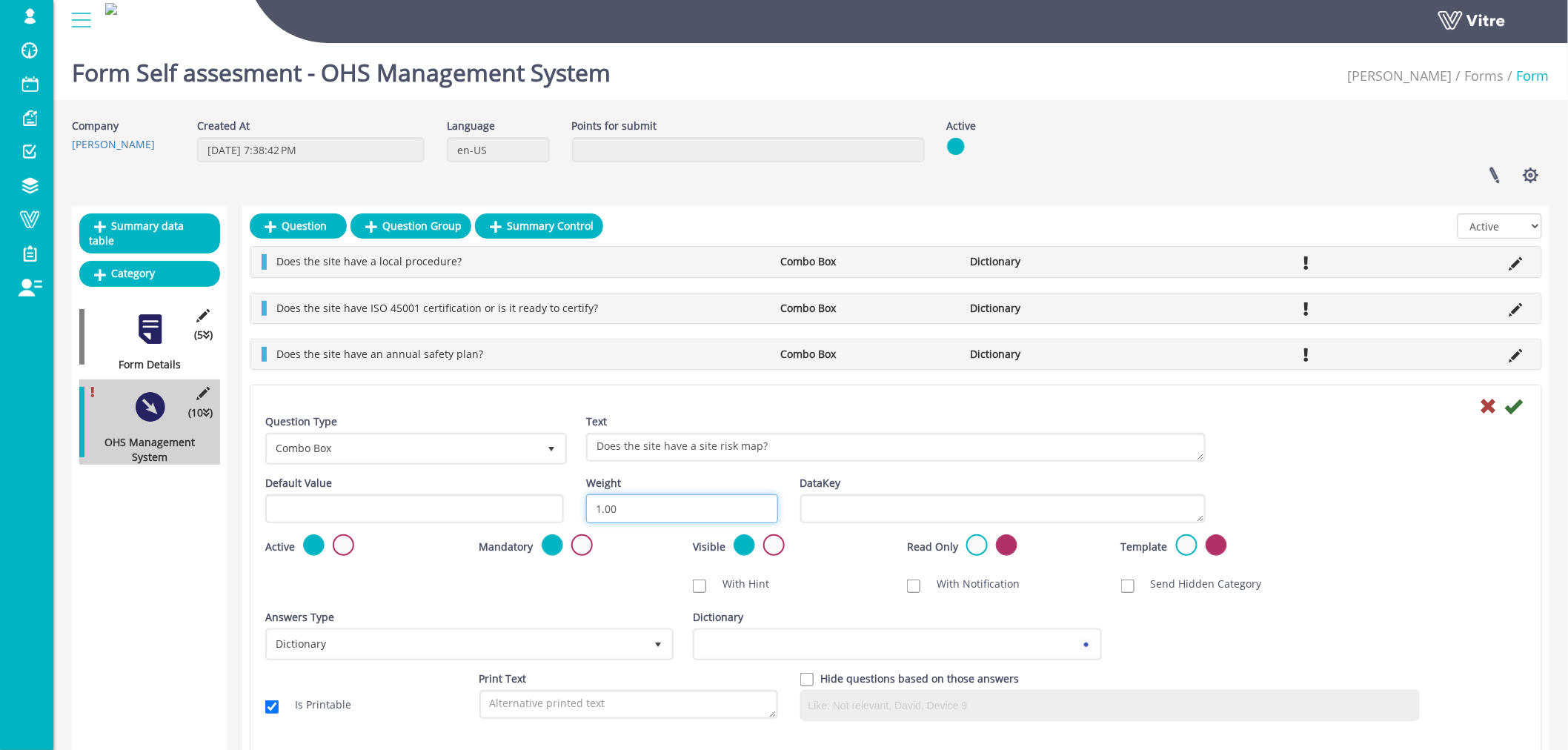
click at [654, 514] on input "1.00" at bounding box center [681, 509] width 192 height 29
click at [655, 513] on input "1.00" at bounding box center [681, 509] width 192 height 29
type input "10"
click at [1511, 406] on icon at bounding box center [1514, 406] width 18 height 18
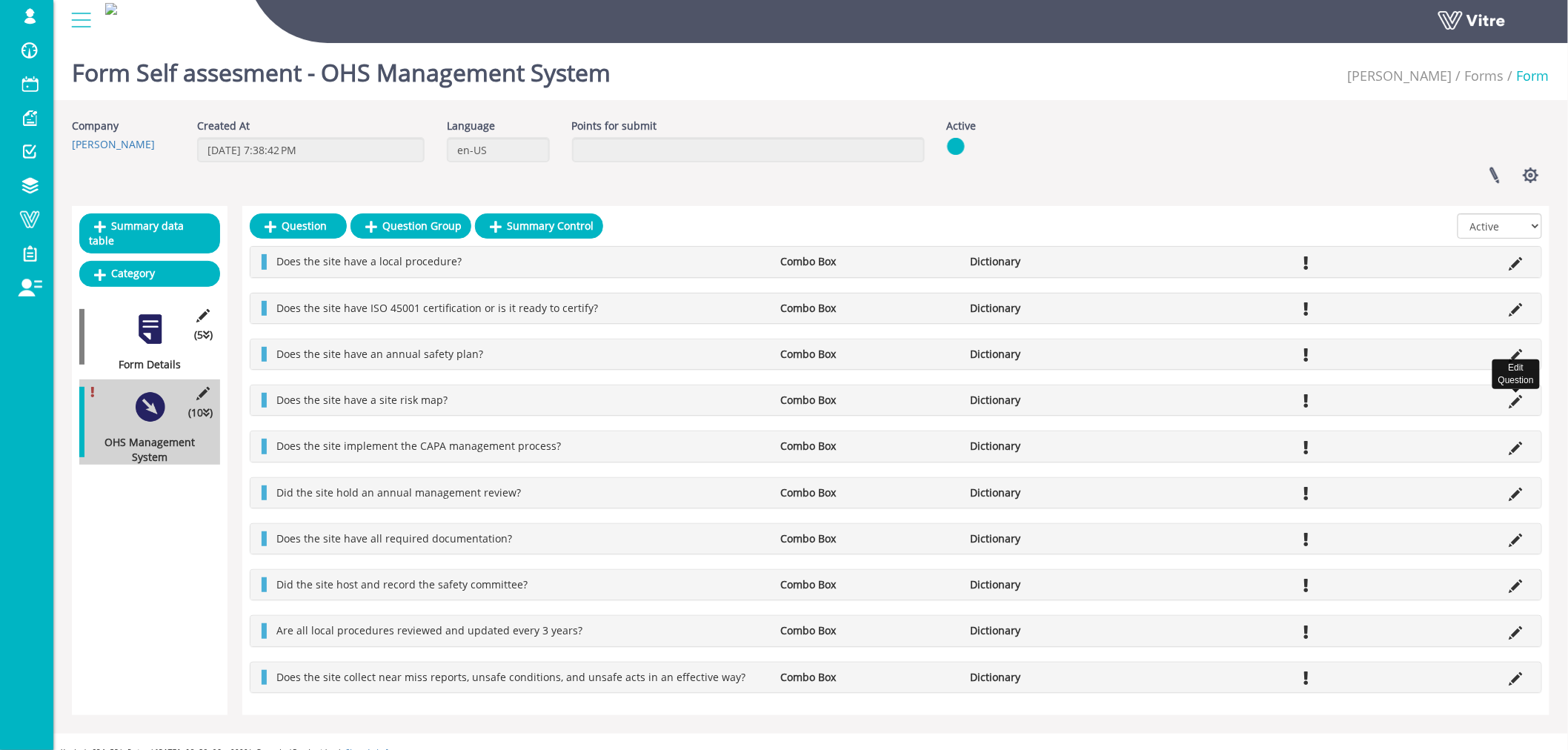
click at [1513, 405] on icon at bounding box center [1516, 402] width 14 height 14
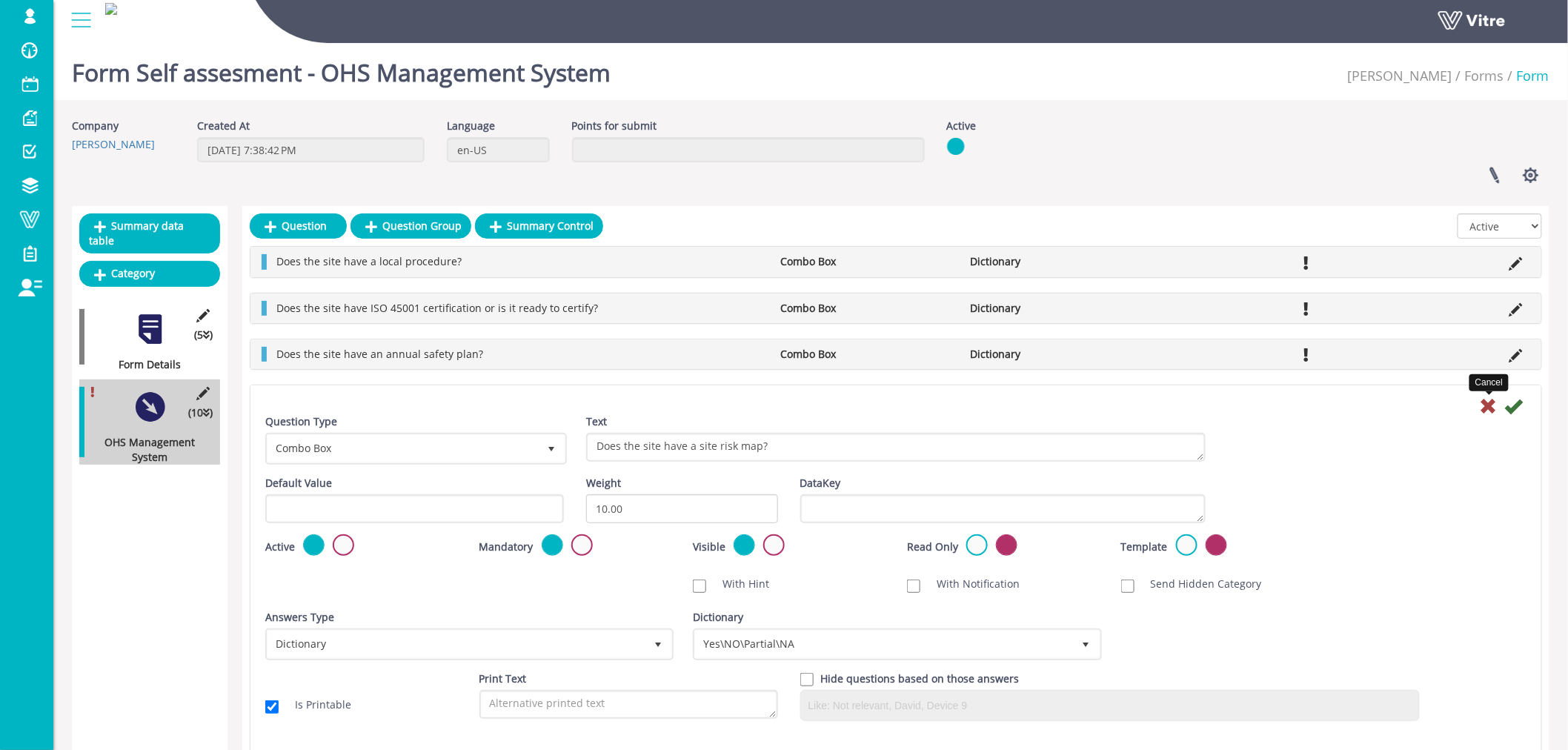
click at [1491, 404] on icon at bounding box center [1489, 406] width 18 height 18
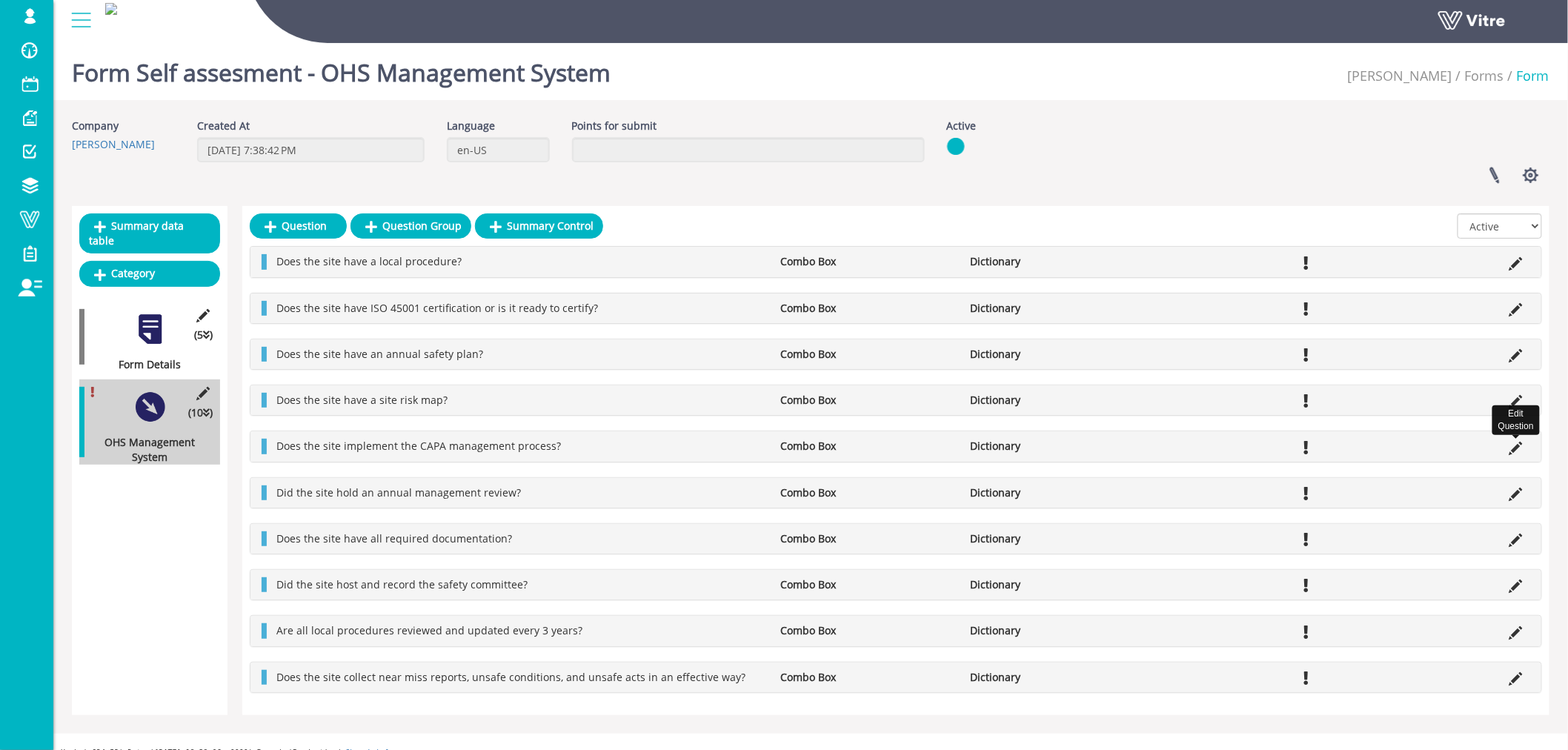
click at [1516, 448] on icon at bounding box center [1516, 448] width 14 height 14
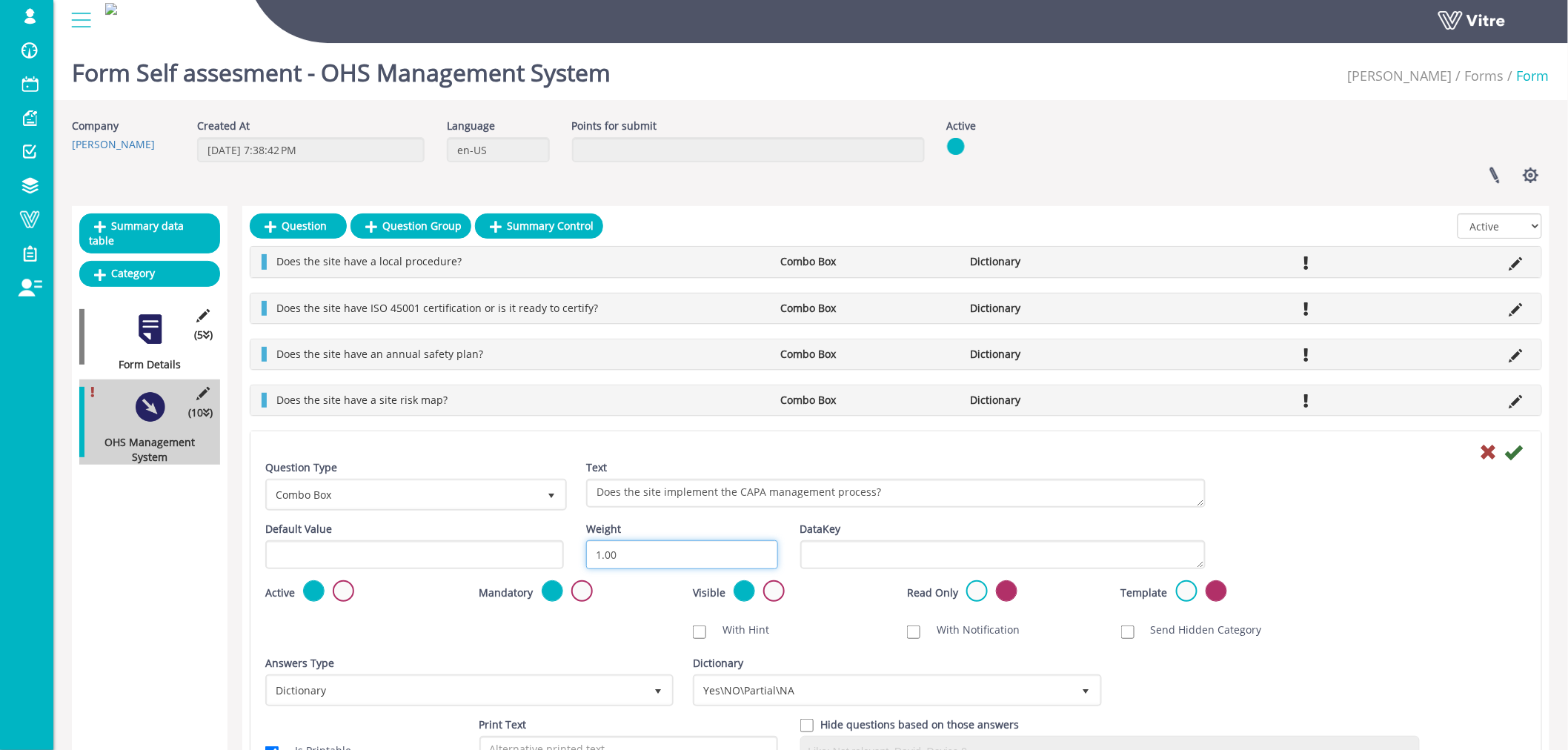
click at [699, 557] on input "1.00" at bounding box center [681, 554] width 192 height 29
type input "10"
click at [1515, 453] on icon at bounding box center [1514, 452] width 18 height 18
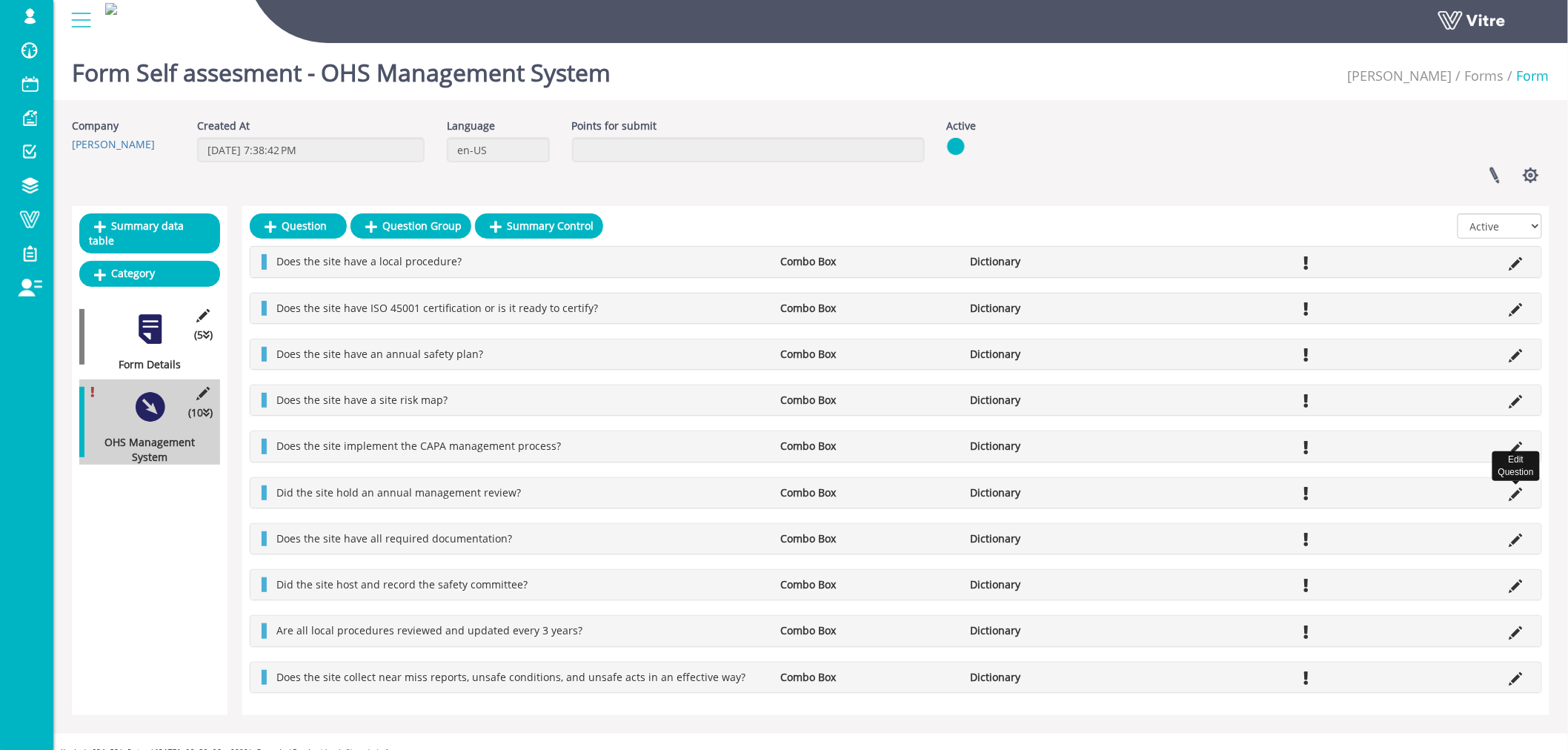
click at [1516, 494] on icon at bounding box center [1516, 494] width 14 height 14
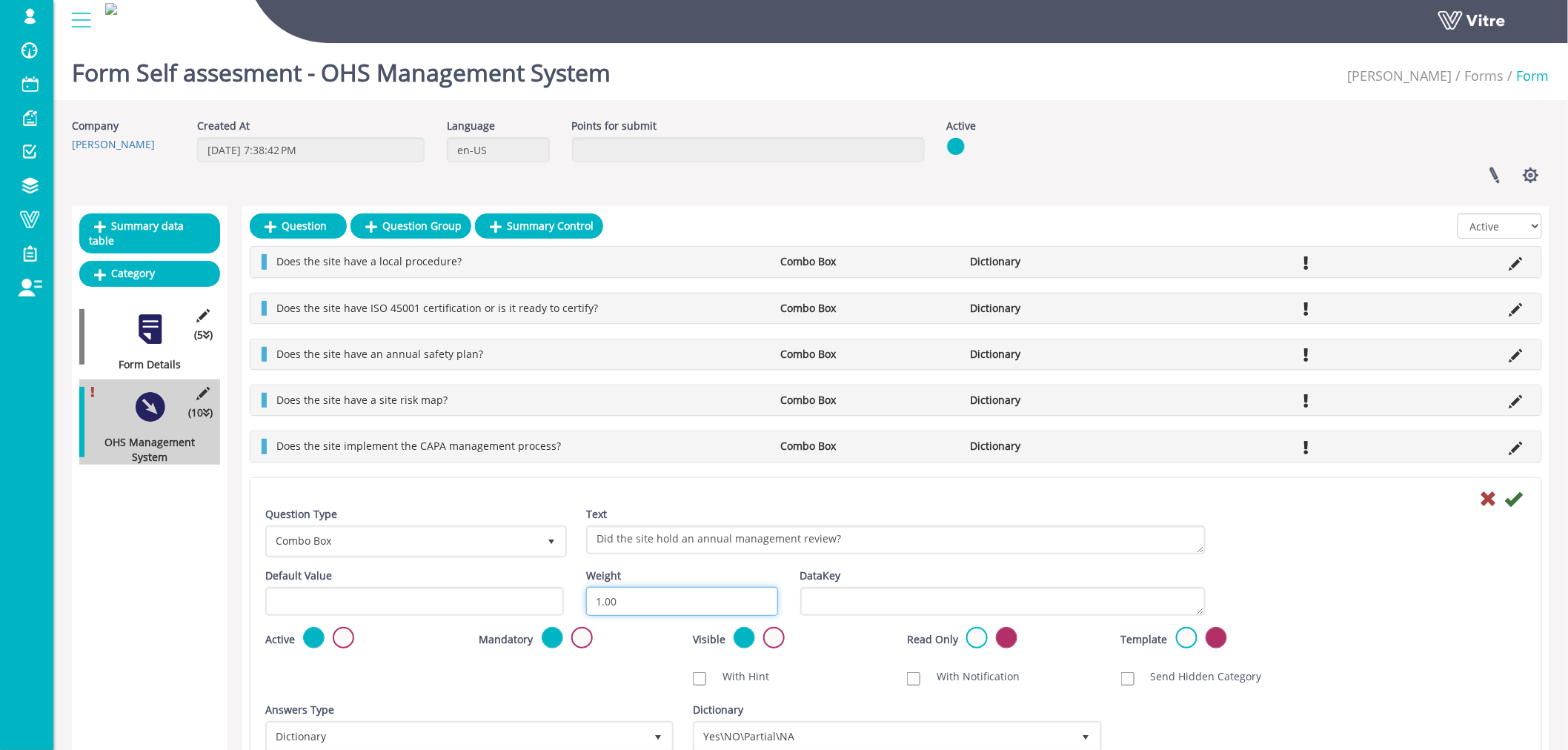
click at [699, 598] on input "1.00" at bounding box center [681, 601] width 192 height 29
type input "10"
click at [1515, 499] on icon at bounding box center [1514, 499] width 18 height 18
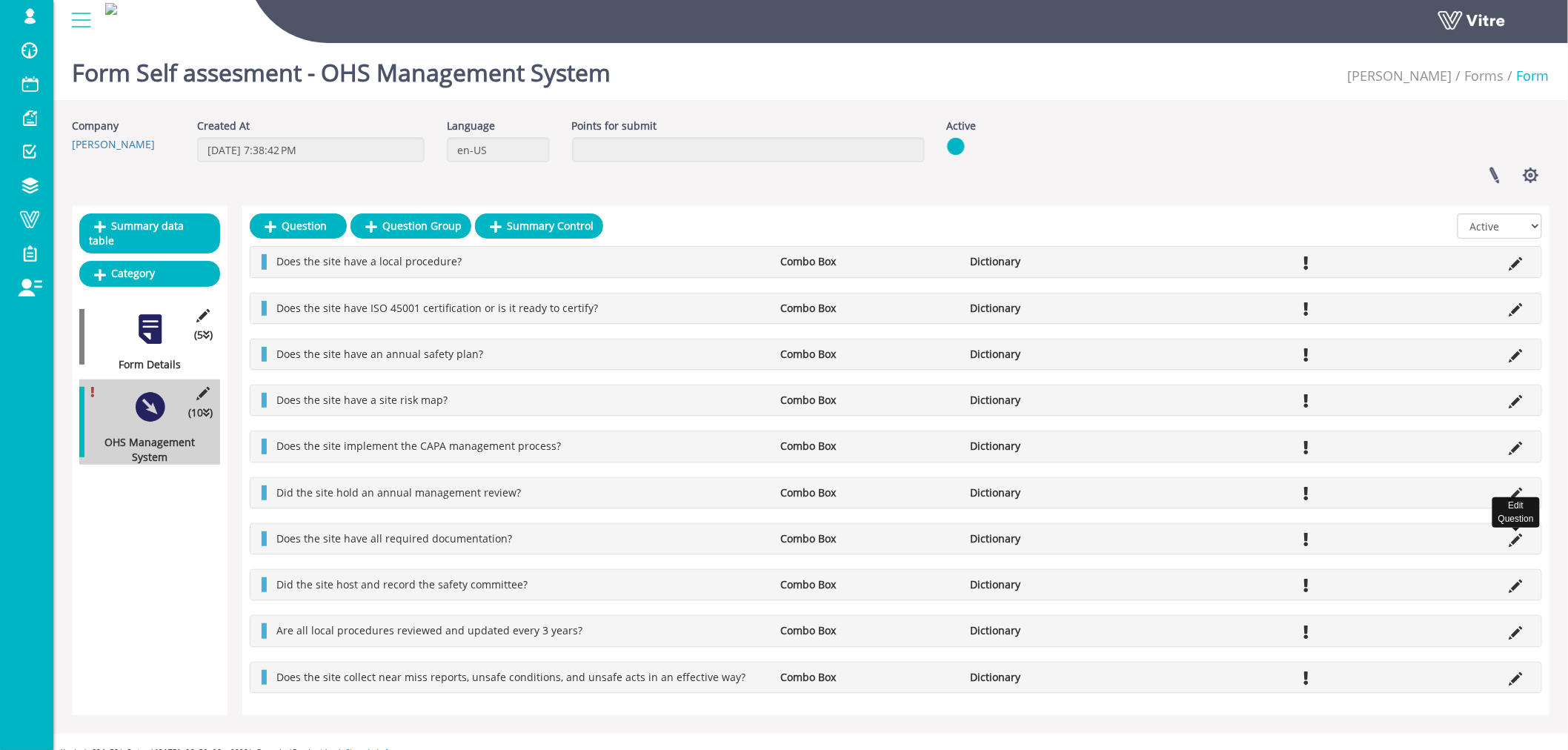
click at [1514, 542] on icon at bounding box center [1516, 540] width 14 height 14
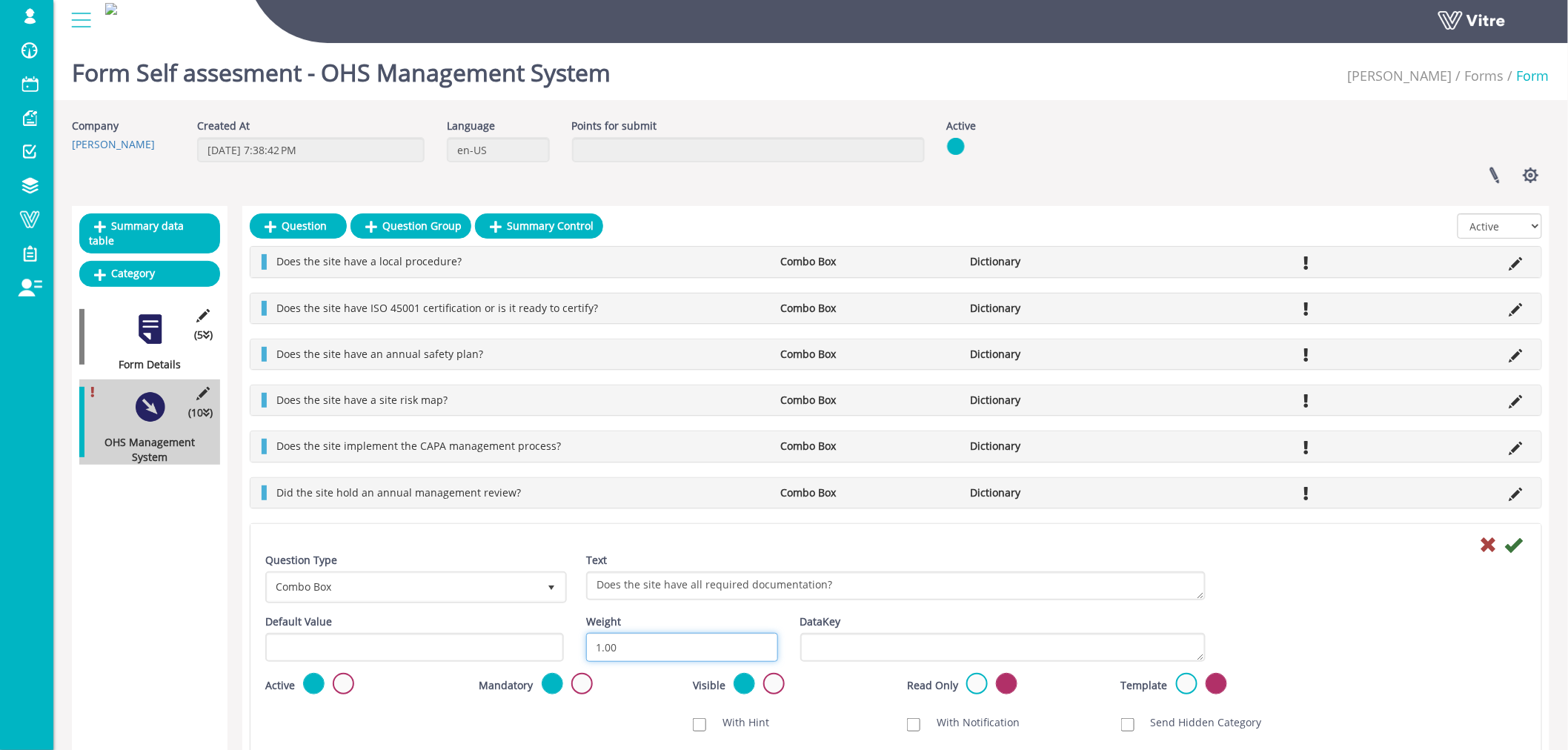
click at [670, 654] on input "1.00" at bounding box center [681, 647] width 192 height 29
click at [670, 653] on input "1.00" at bounding box center [681, 647] width 192 height 29
type input "10"
click at [1511, 549] on icon at bounding box center [1514, 545] width 18 height 18
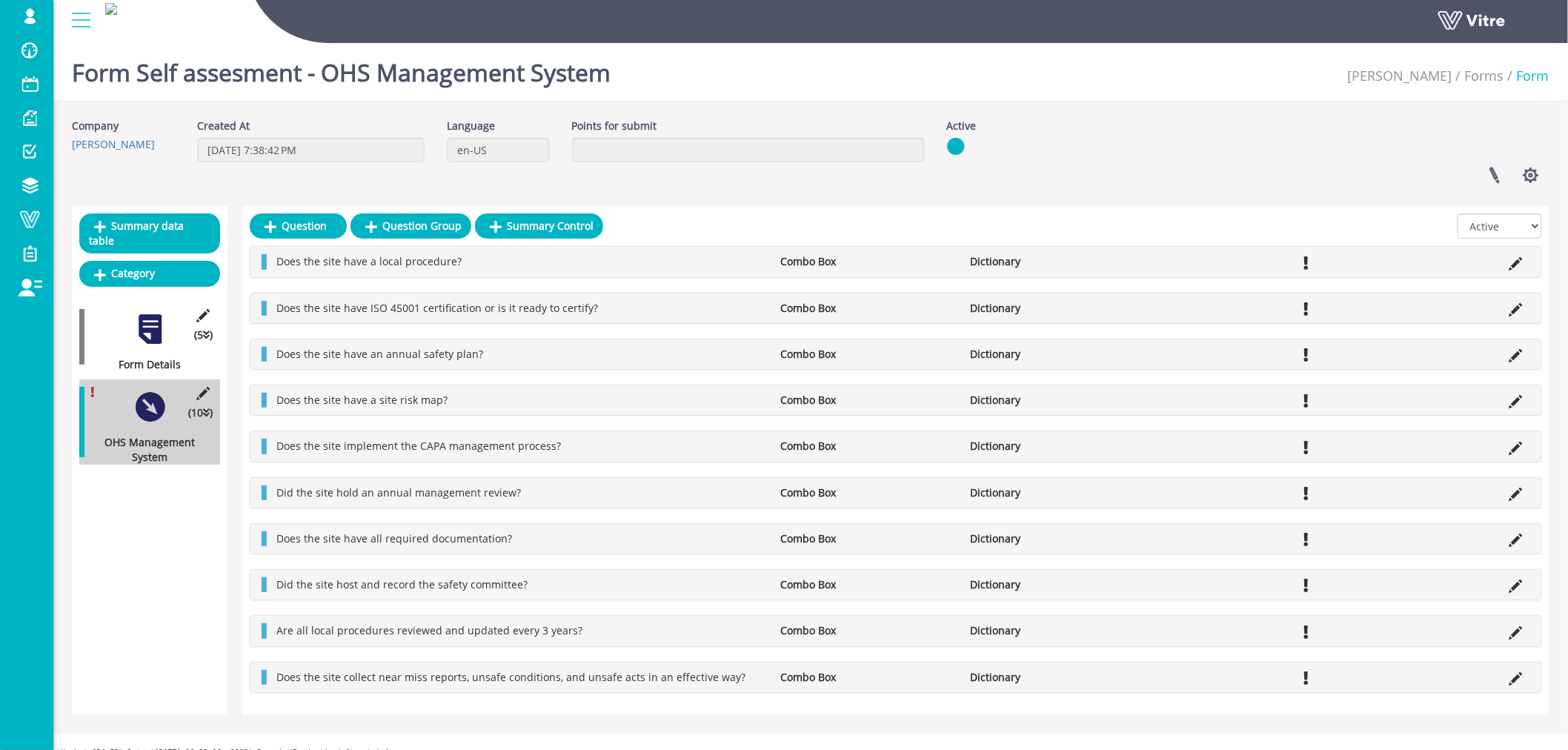
scroll to position [17, 0]
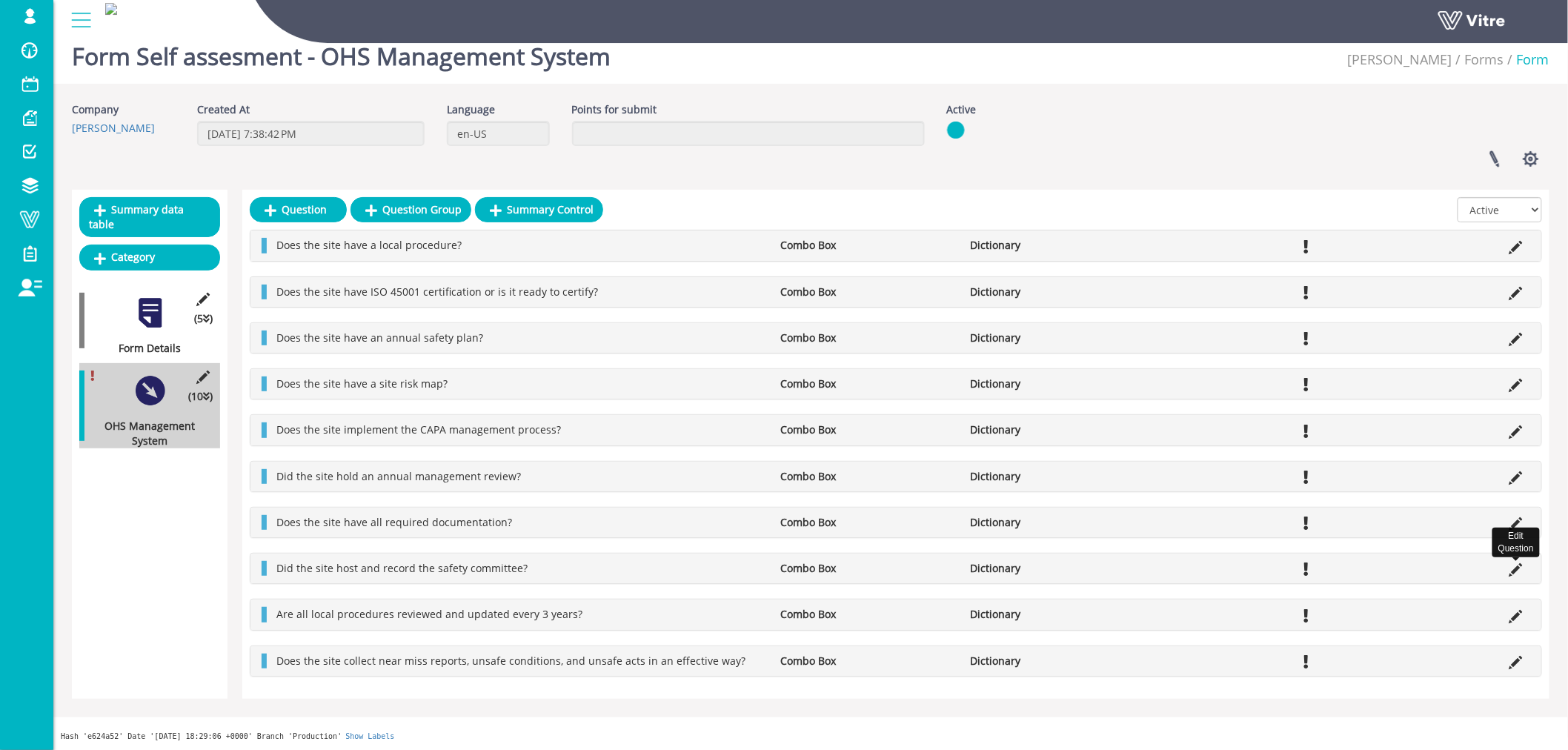
click at [1517, 569] on icon at bounding box center [1516, 570] width 14 height 14
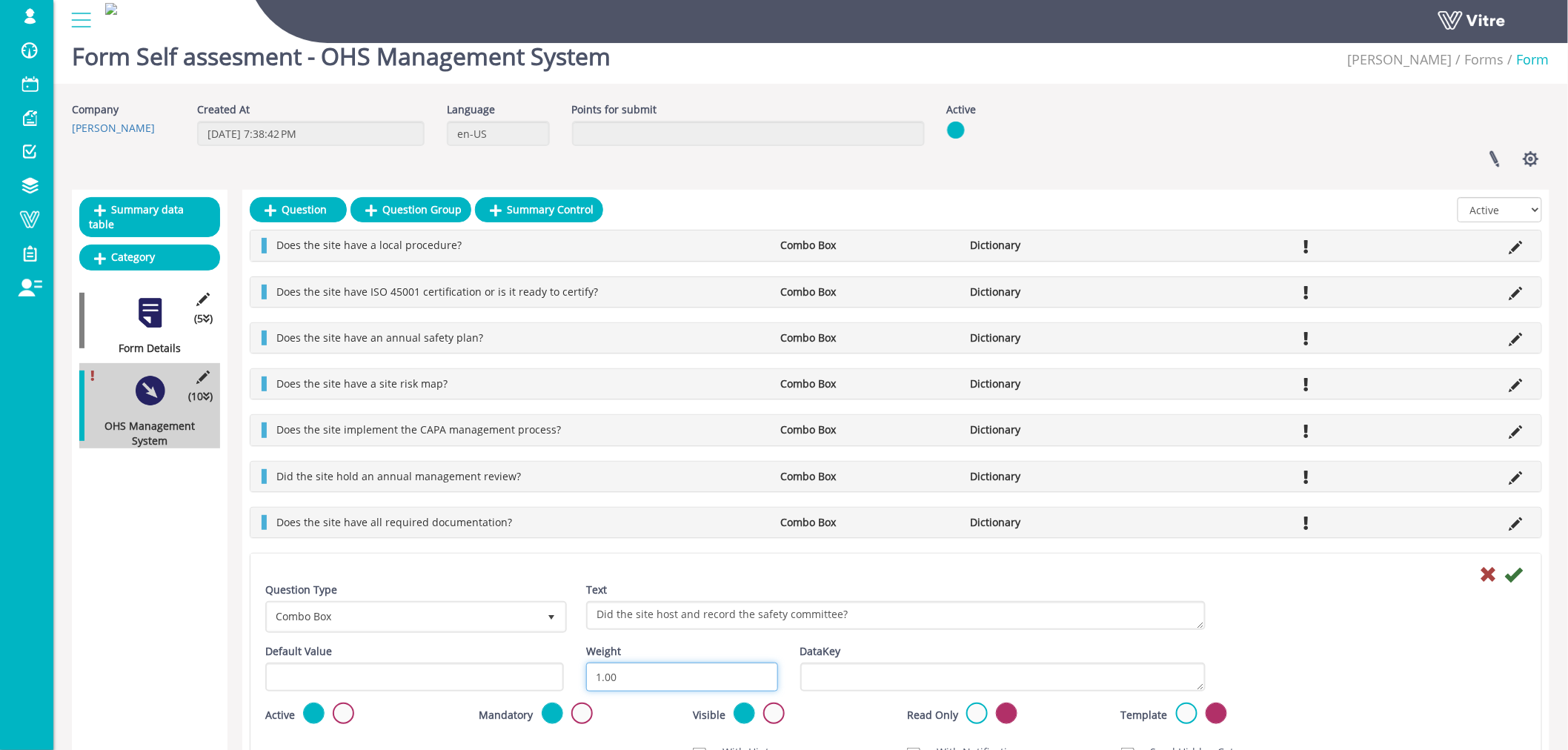
click at [660, 677] on input "1.00" at bounding box center [681, 677] width 192 height 29
click at [661, 676] on input "1.00" at bounding box center [681, 677] width 192 height 29
type input "10"
click at [1514, 575] on icon at bounding box center [1514, 574] width 18 height 18
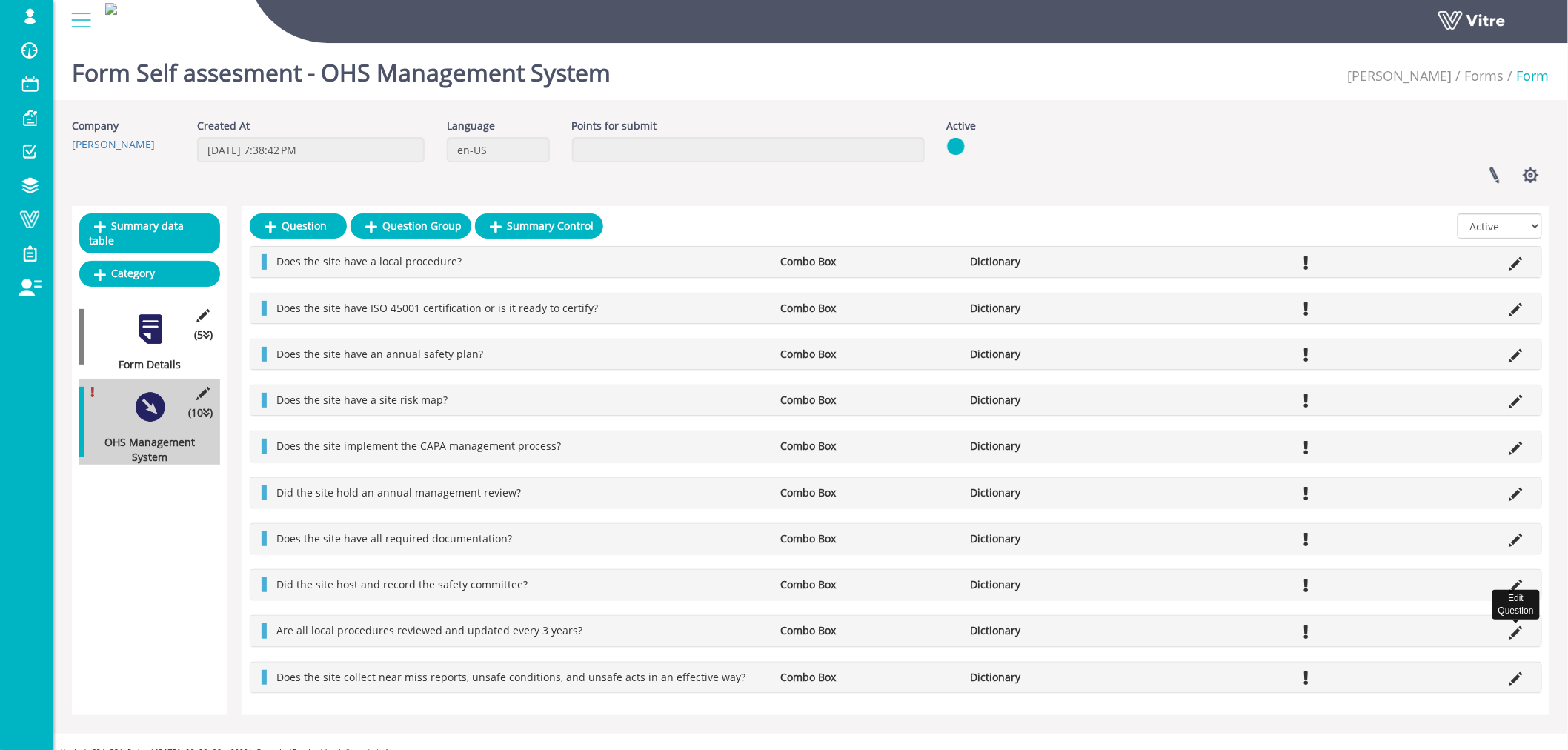
click at [1517, 633] on icon at bounding box center [1516, 632] width 14 height 14
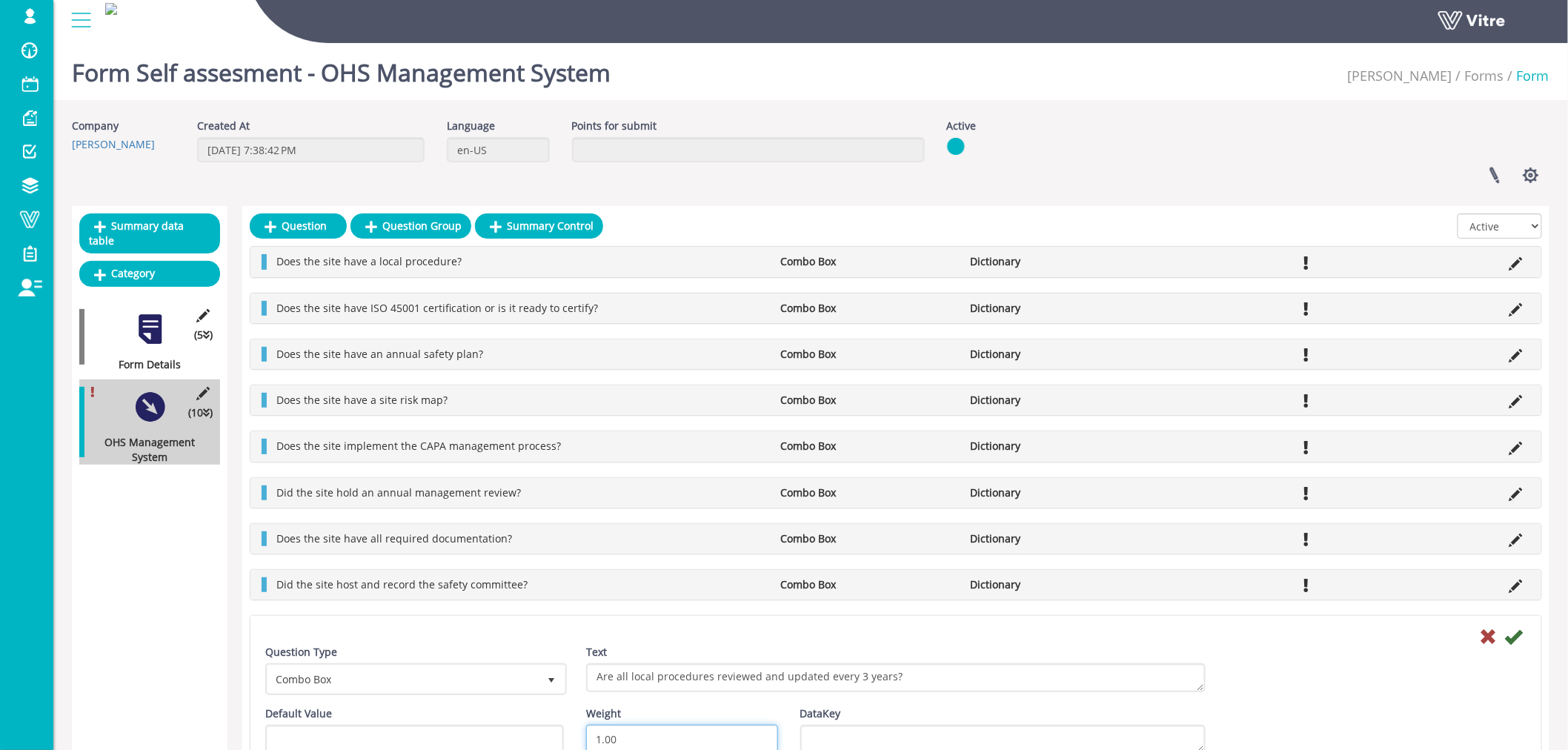
click at [658, 734] on input "1.00" at bounding box center [681, 739] width 192 height 29
type input "10"
click at [1516, 635] on icon at bounding box center [1514, 636] width 18 height 18
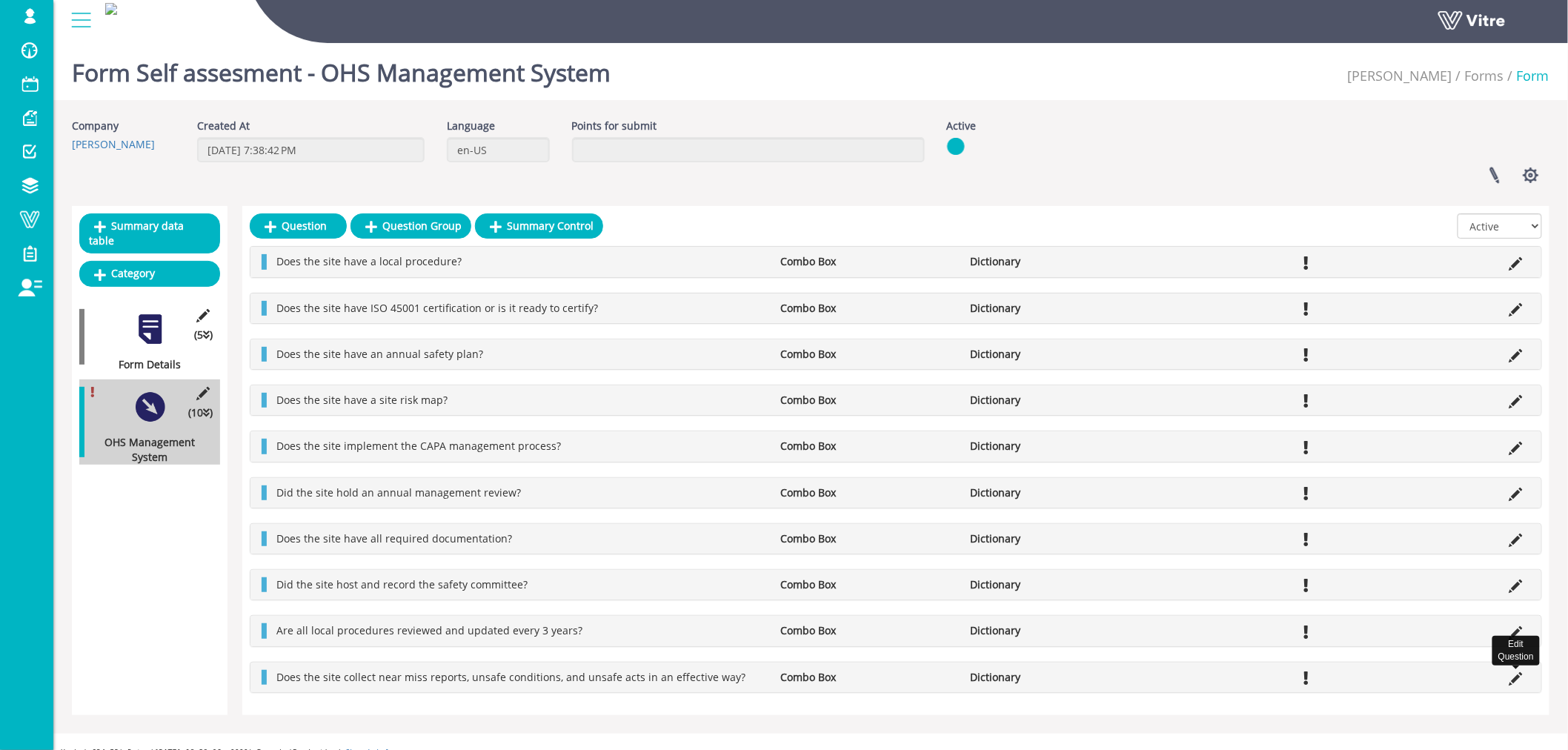
click at [1514, 682] on icon at bounding box center [1516, 678] width 14 height 14
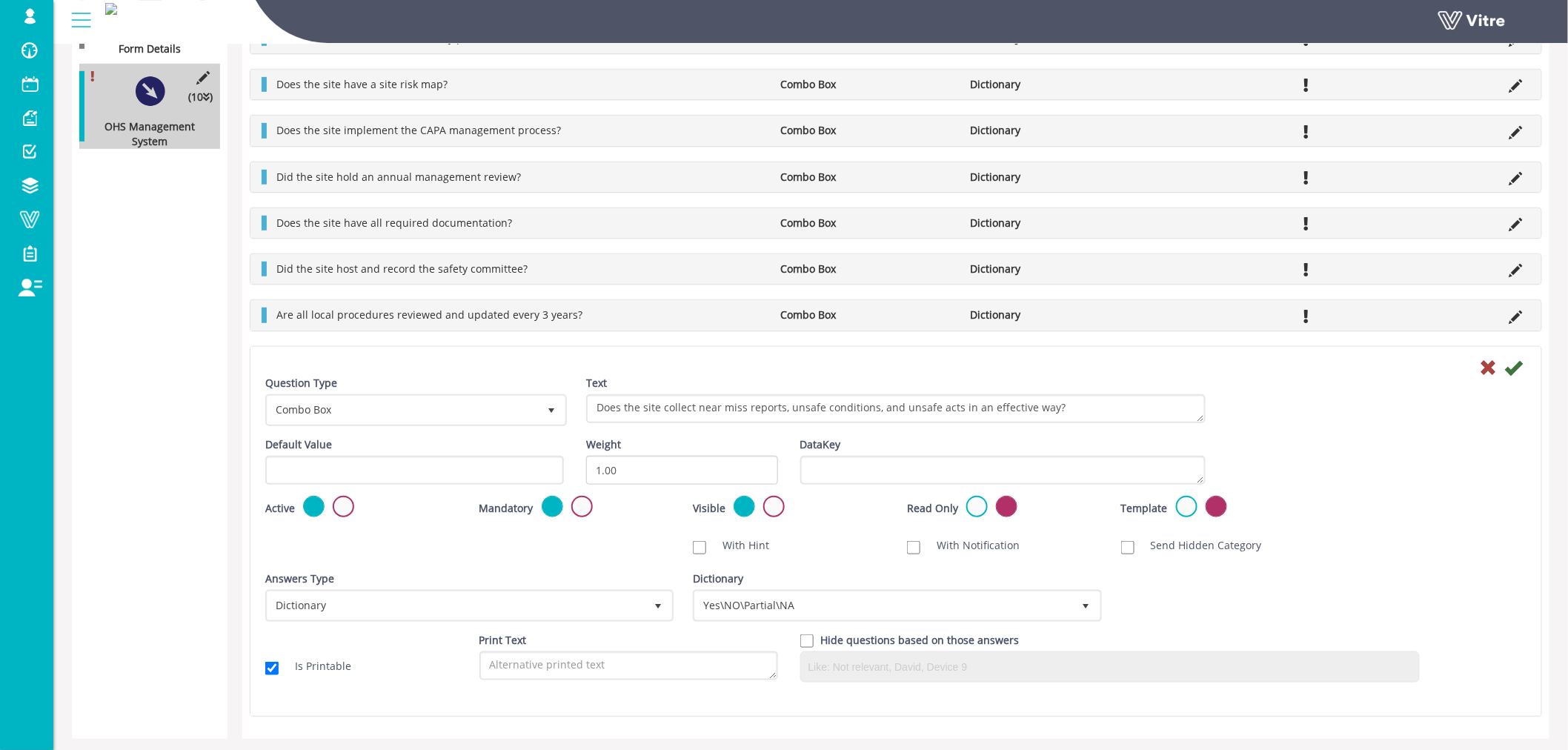
scroll to position [329, 0]
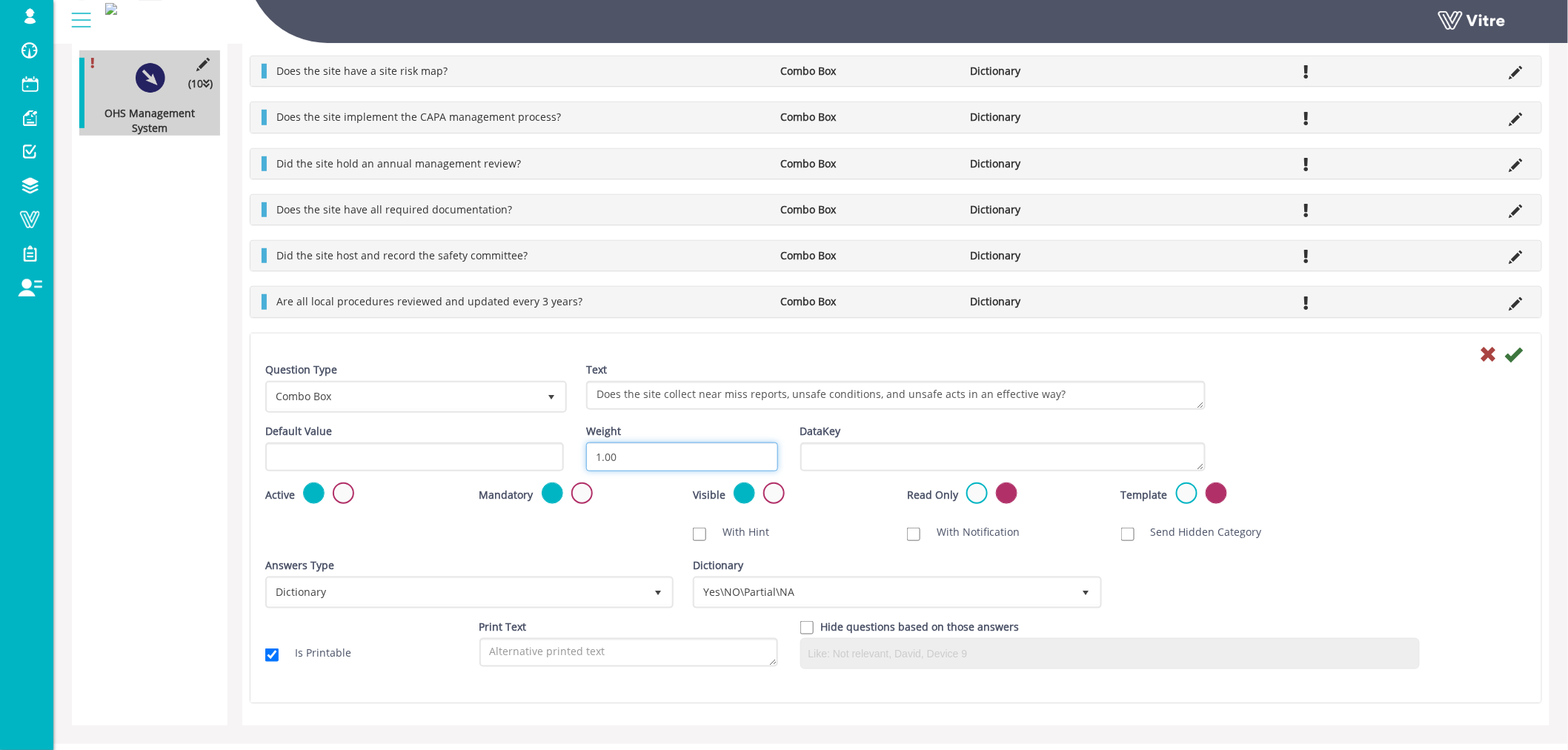
click at [634, 447] on input "1.00" at bounding box center [681, 457] width 192 height 29
click at [635, 447] on input "1.00" at bounding box center [681, 457] width 192 height 29
type input "10"
click at [1513, 352] on icon at bounding box center [1514, 354] width 18 height 18
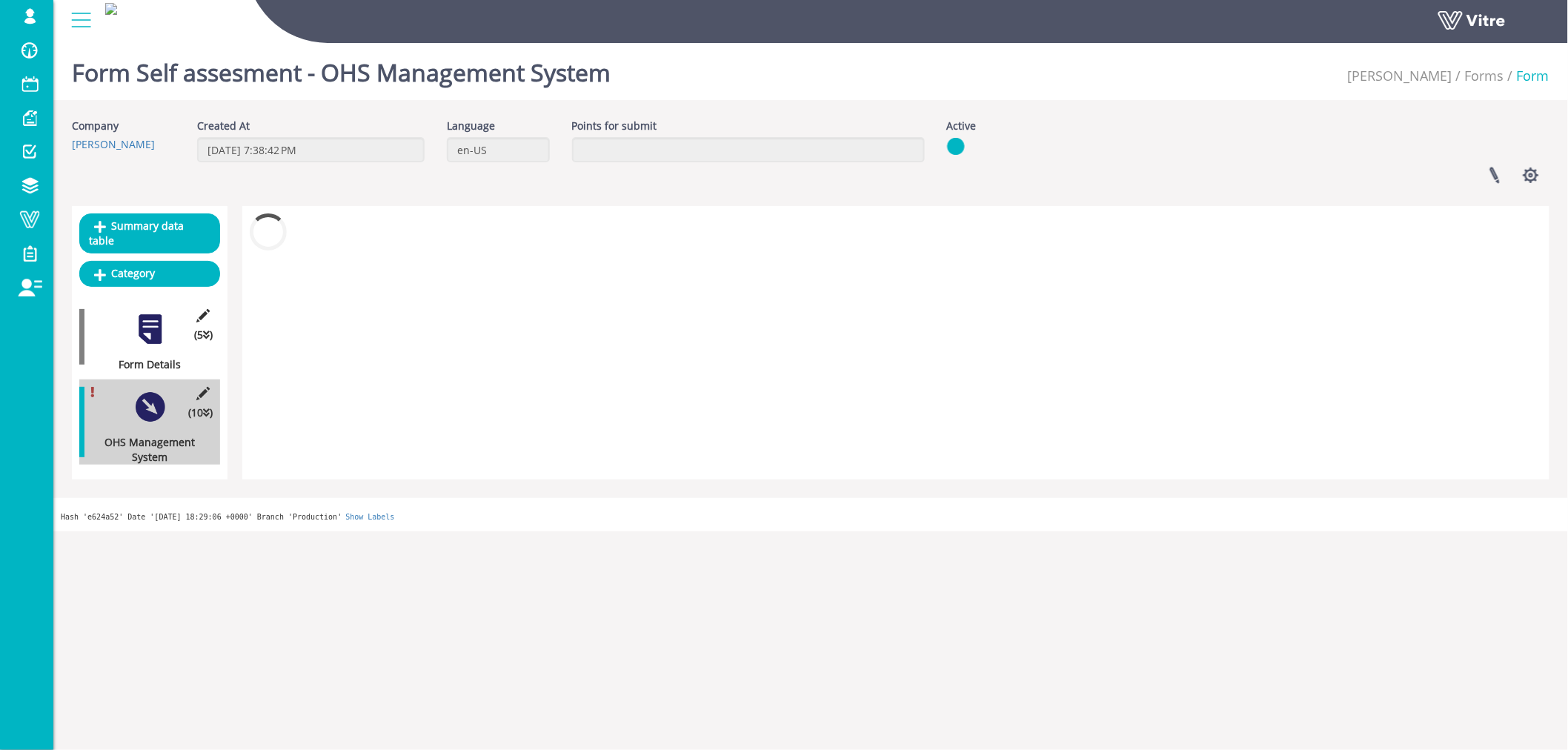
scroll to position [0, 0]
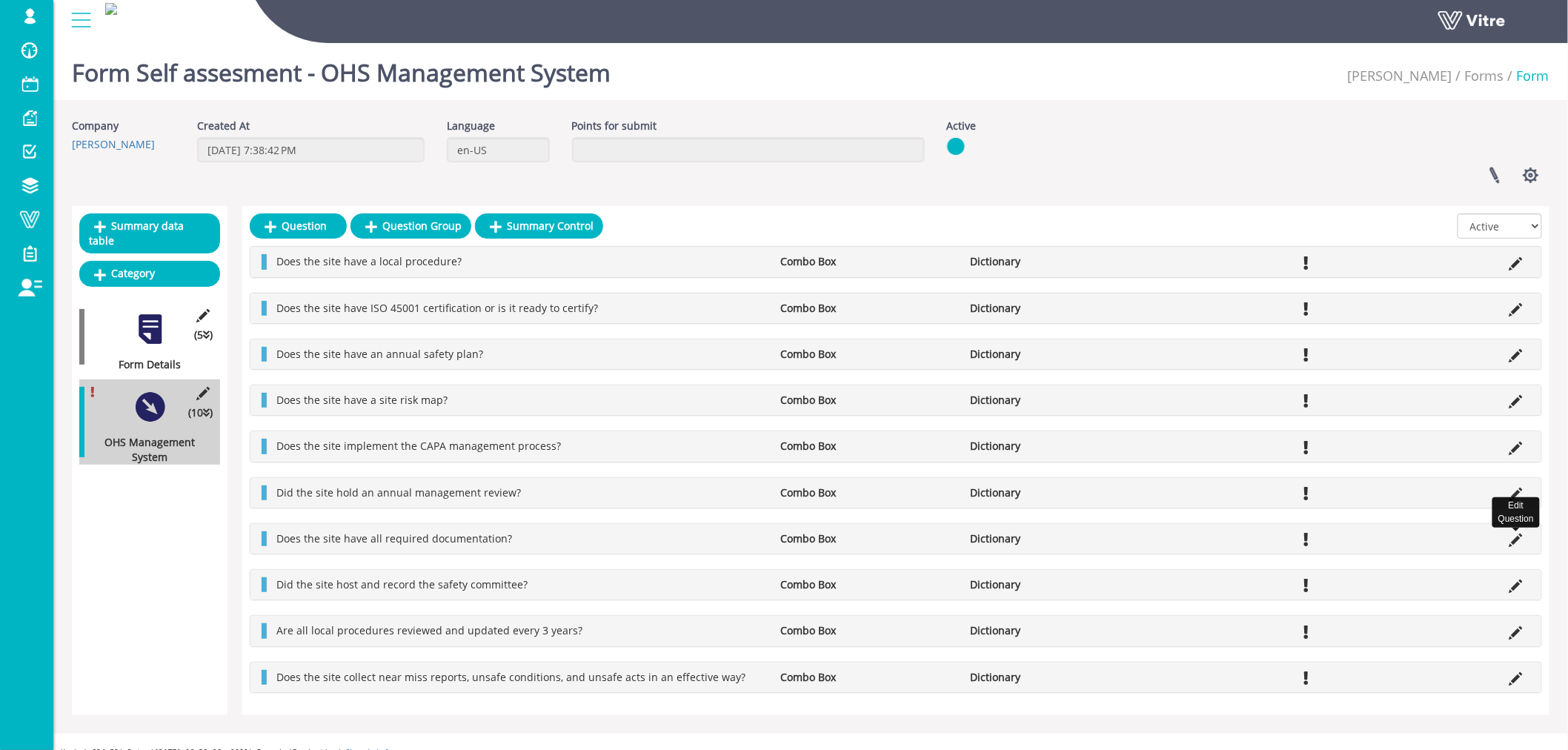
click at [1513, 539] on icon at bounding box center [1516, 540] width 14 height 14
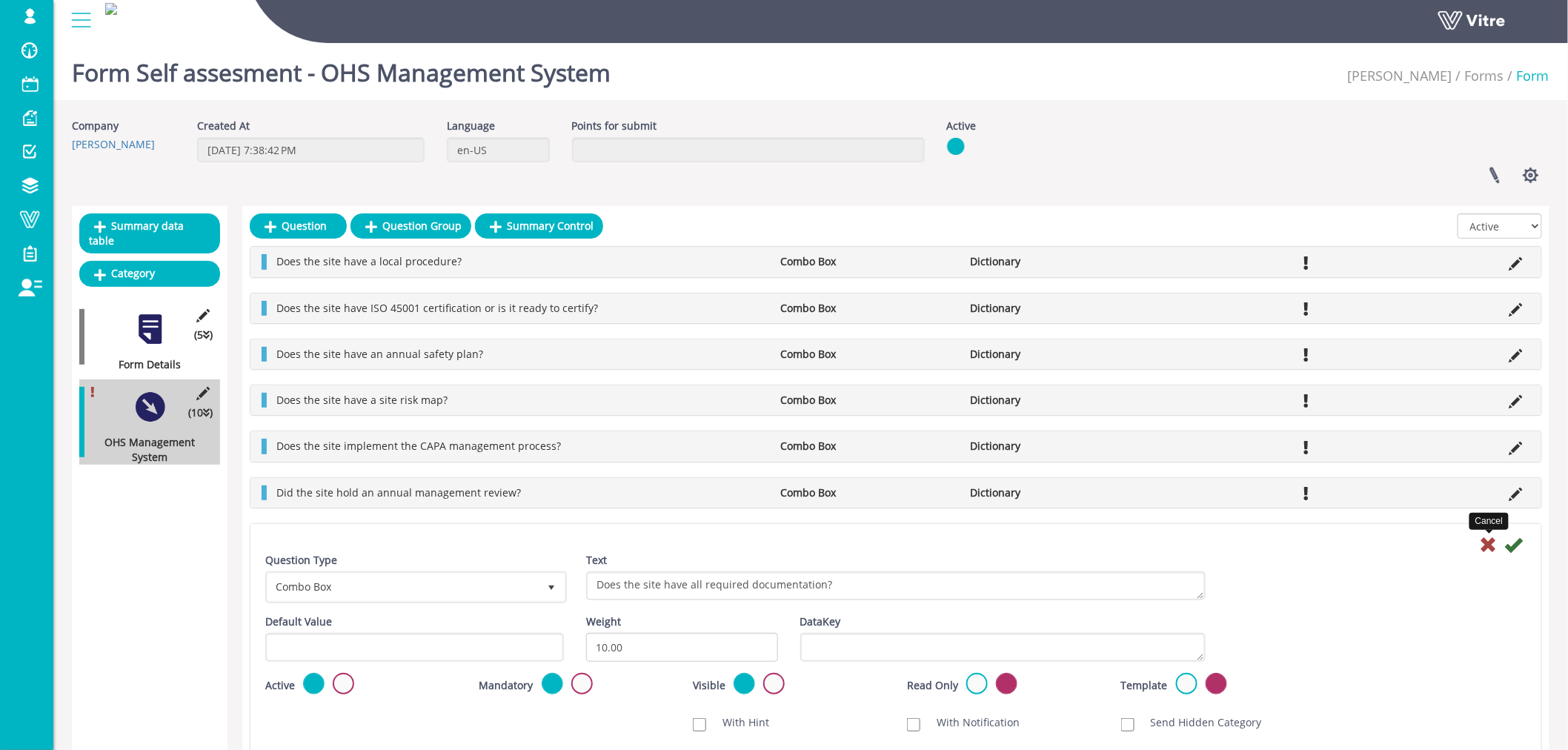
click at [1484, 543] on icon at bounding box center [1489, 545] width 18 height 18
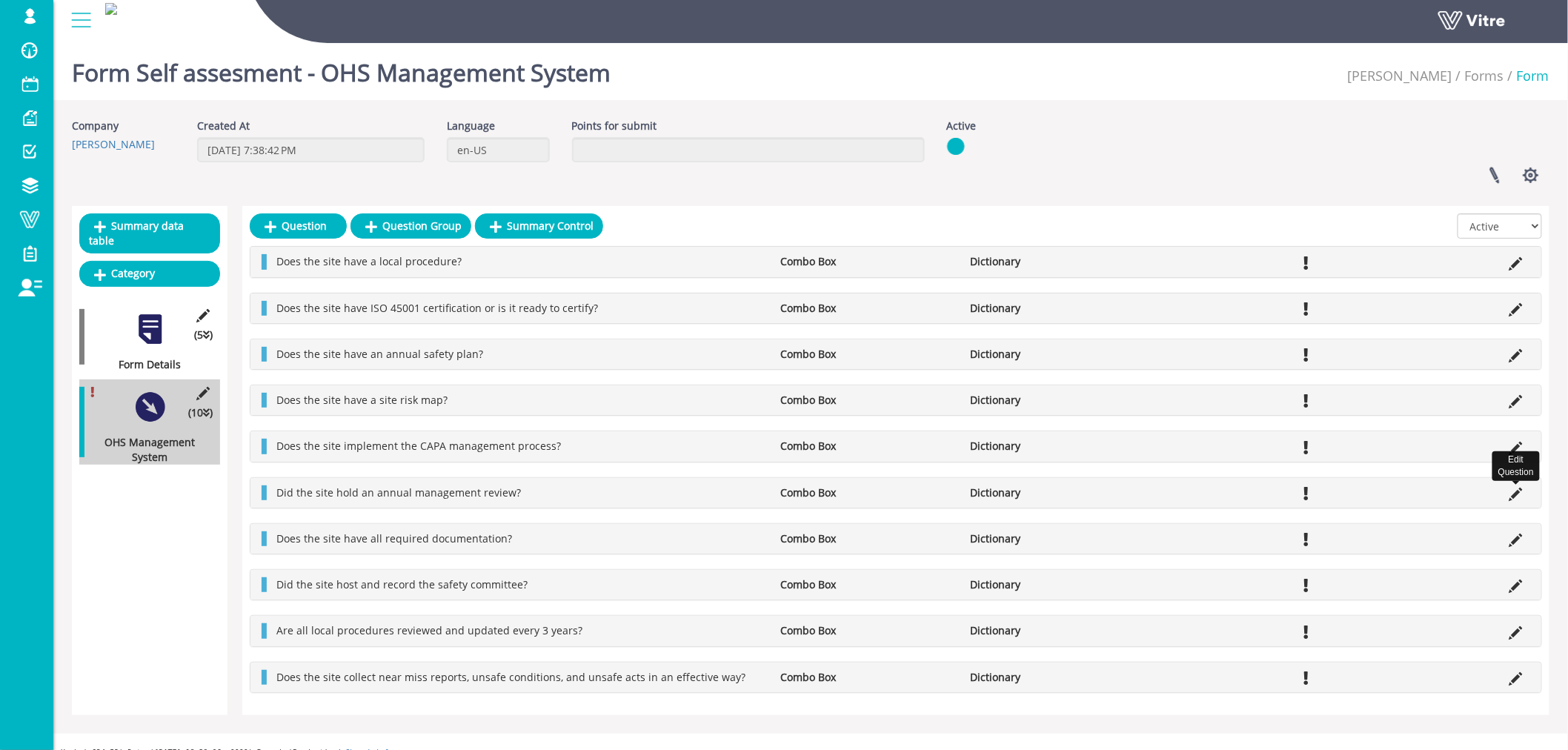
click at [1513, 495] on icon at bounding box center [1516, 494] width 14 height 14
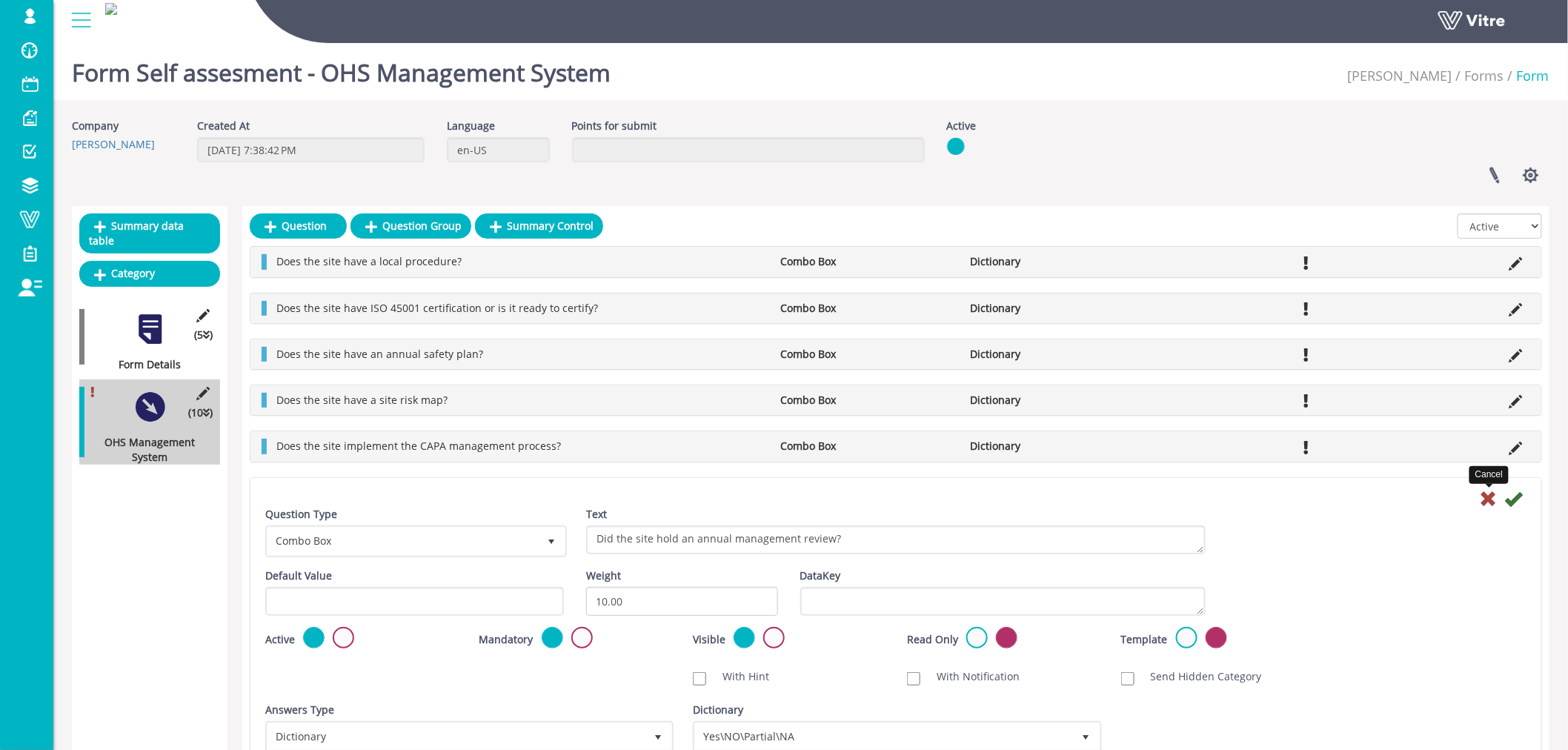
click at [1491, 494] on icon at bounding box center [1489, 499] width 18 height 18
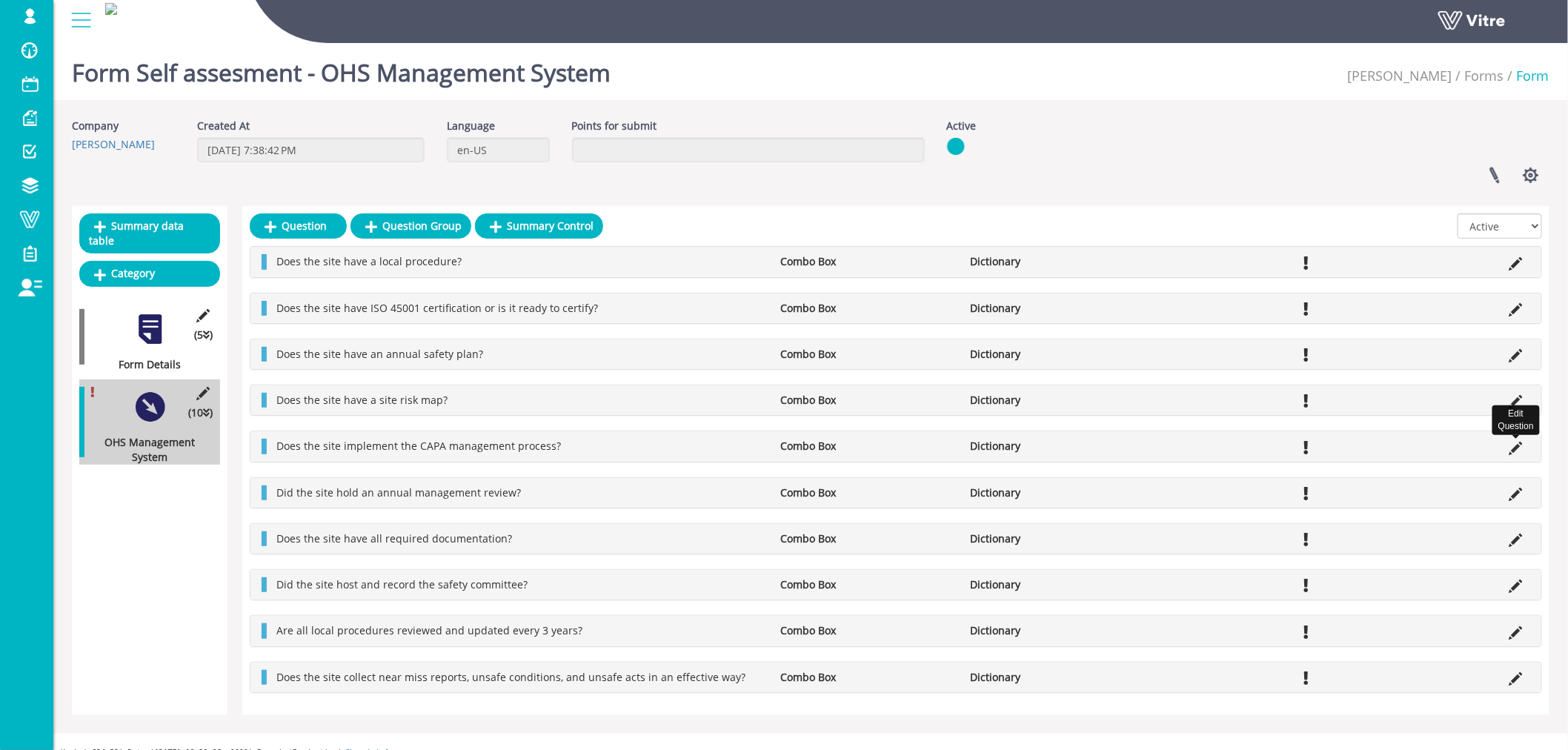
click at [1517, 448] on icon at bounding box center [1516, 448] width 14 height 14
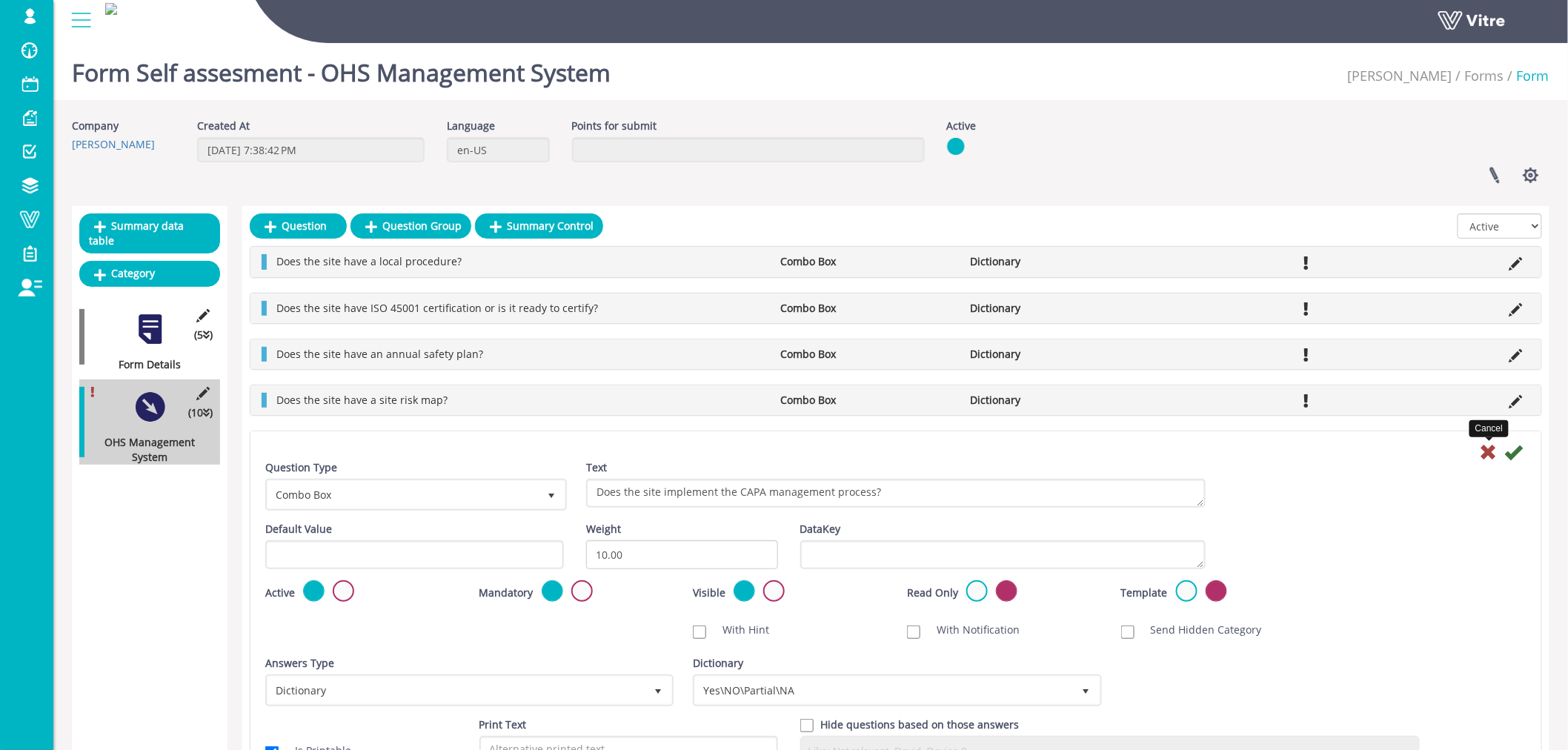
click at [1487, 451] on icon at bounding box center [1489, 452] width 18 height 18
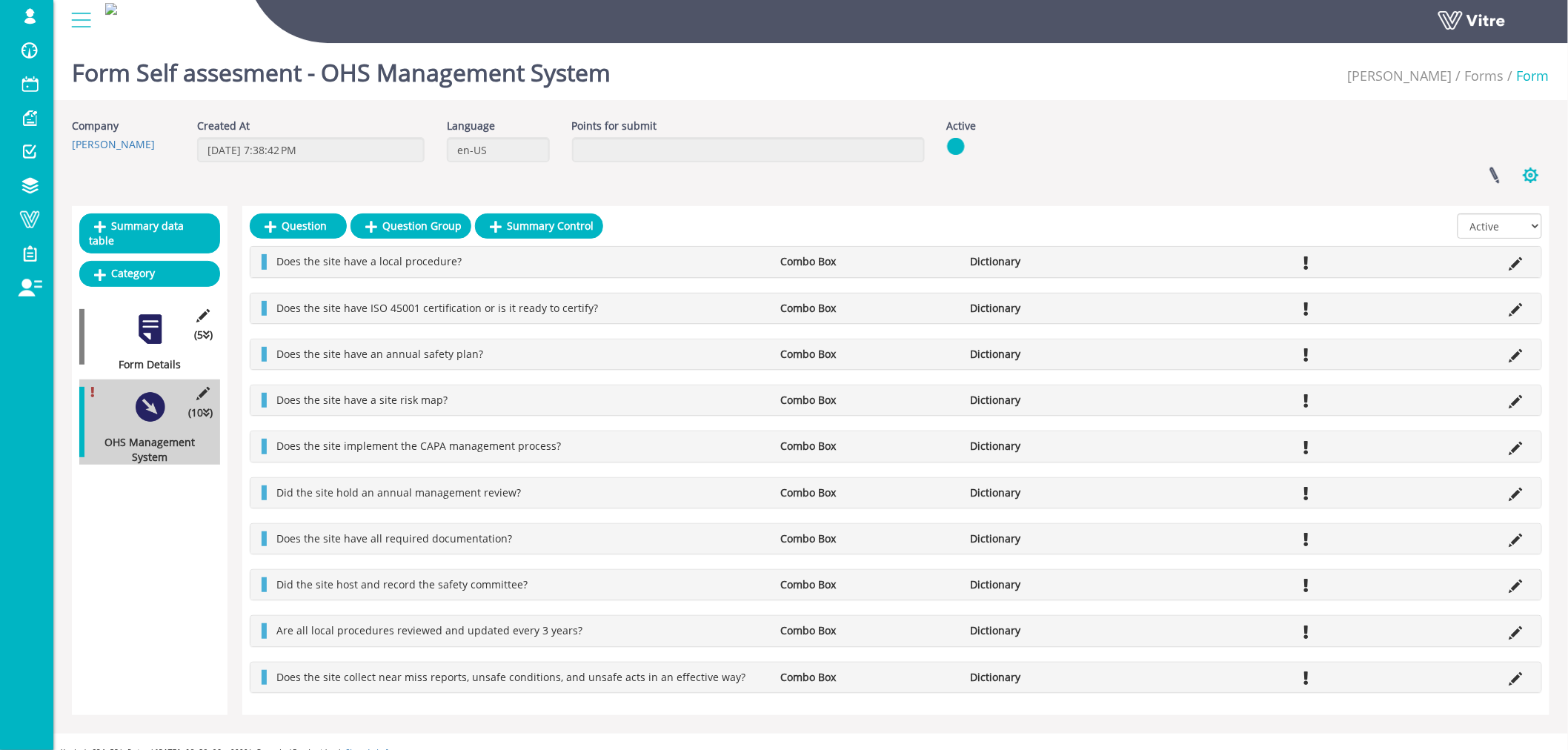
click at [1532, 175] on button "button" at bounding box center [1530, 175] width 37 height 39
click at [1499, 231] on link "Set Users" at bounding box center [1481, 230] width 135 height 20
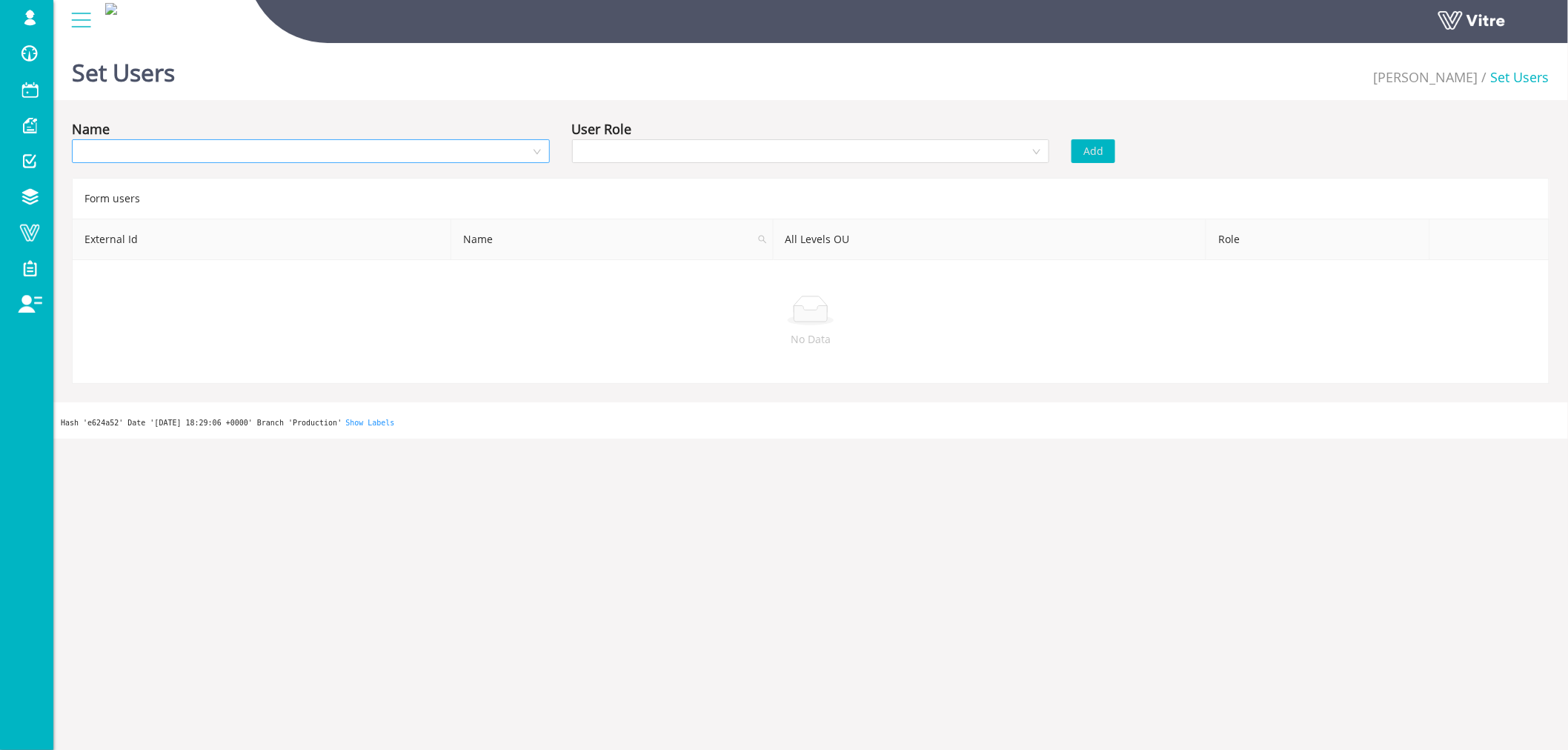
click at [339, 151] on input "search" at bounding box center [305, 151] width 450 height 22
type input "hare"
click at [370, 182] on div "Harel Smadar" at bounding box center [310, 180] width 460 height 17
click at [591, 152] on input "search" at bounding box center [806, 151] width 450 height 22
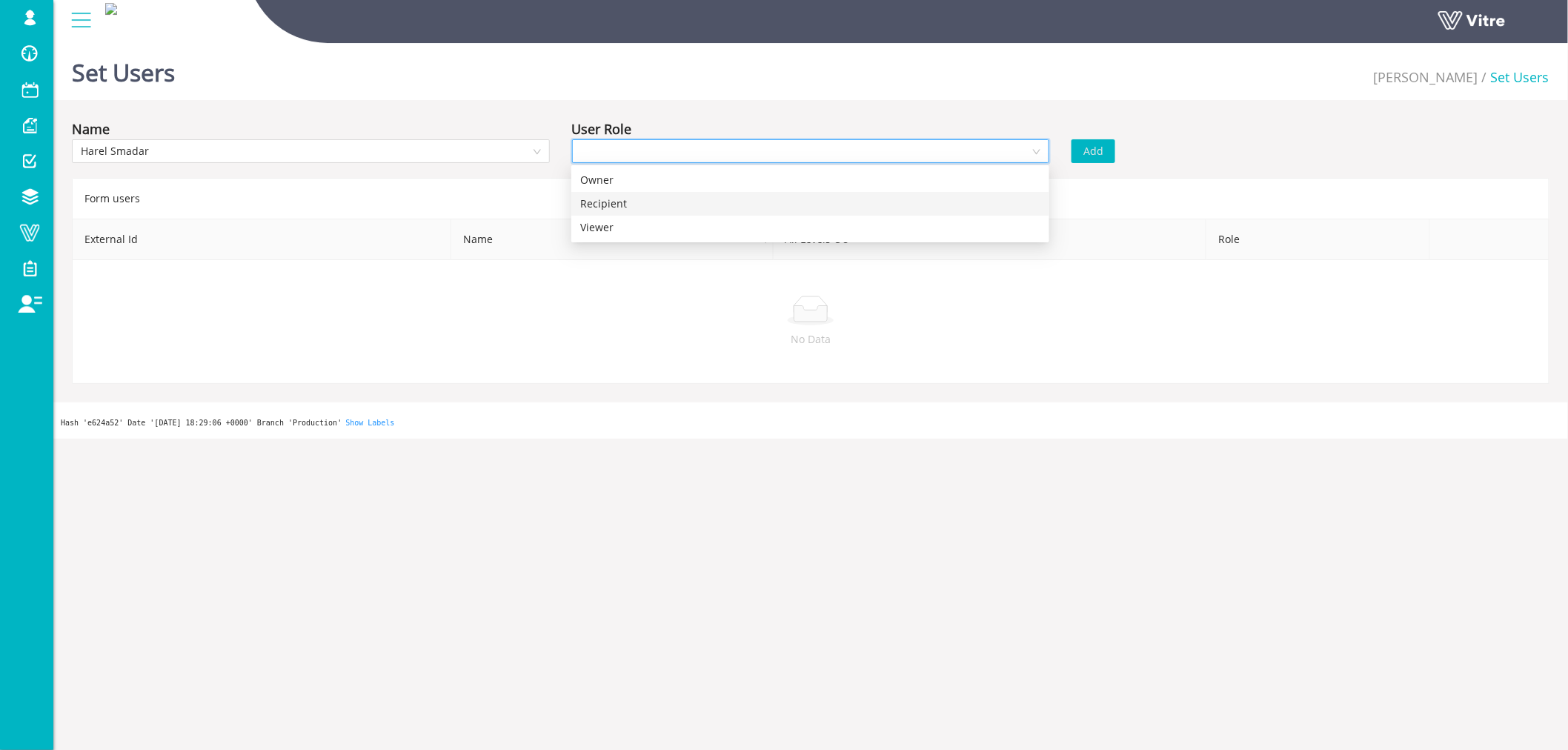
click at [614, 204] on div "Recipient" at bounding box center [810, 204] width 460 height 17
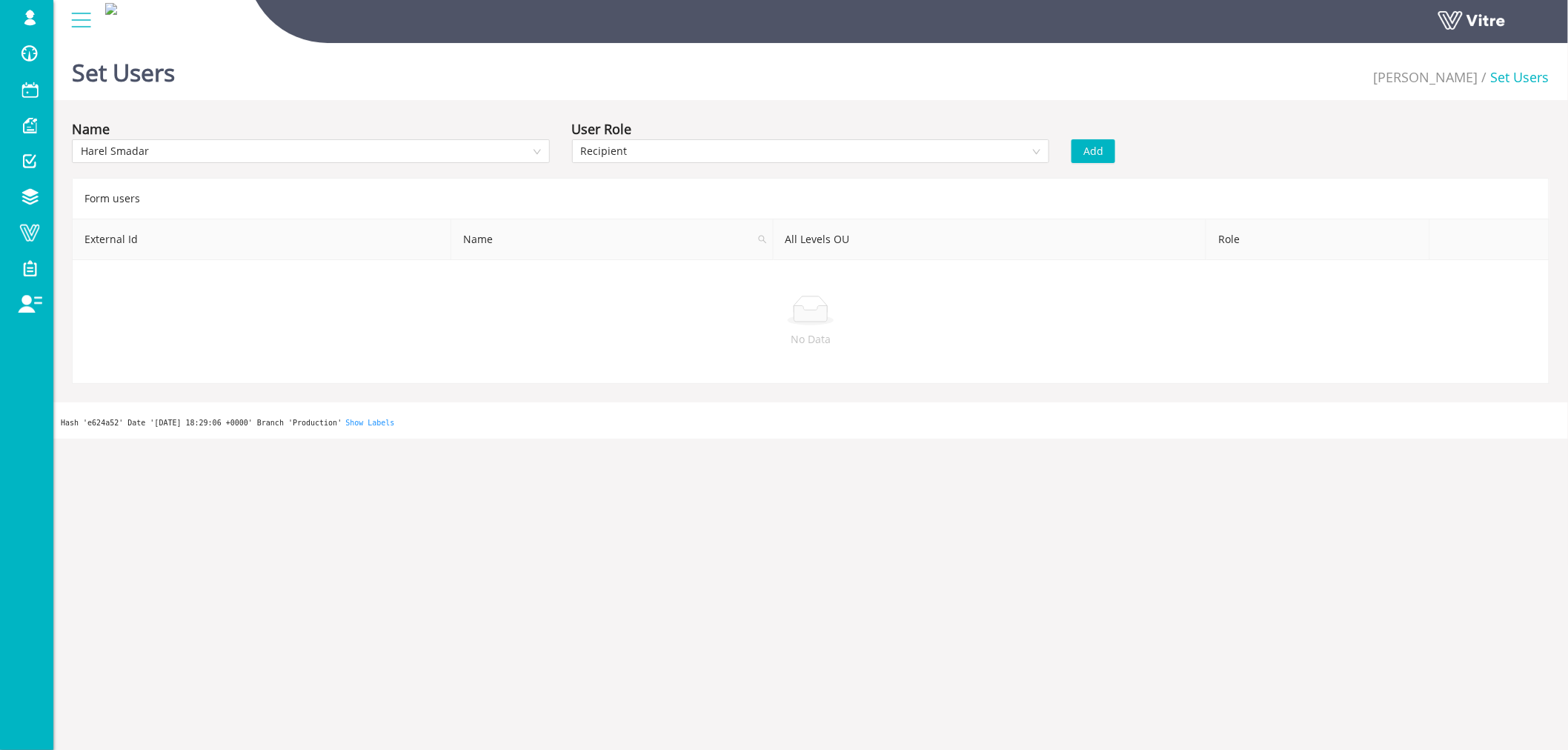
click at [1104, 154] on button "Add" at bounding box center [1093, 151] width 44 height 23
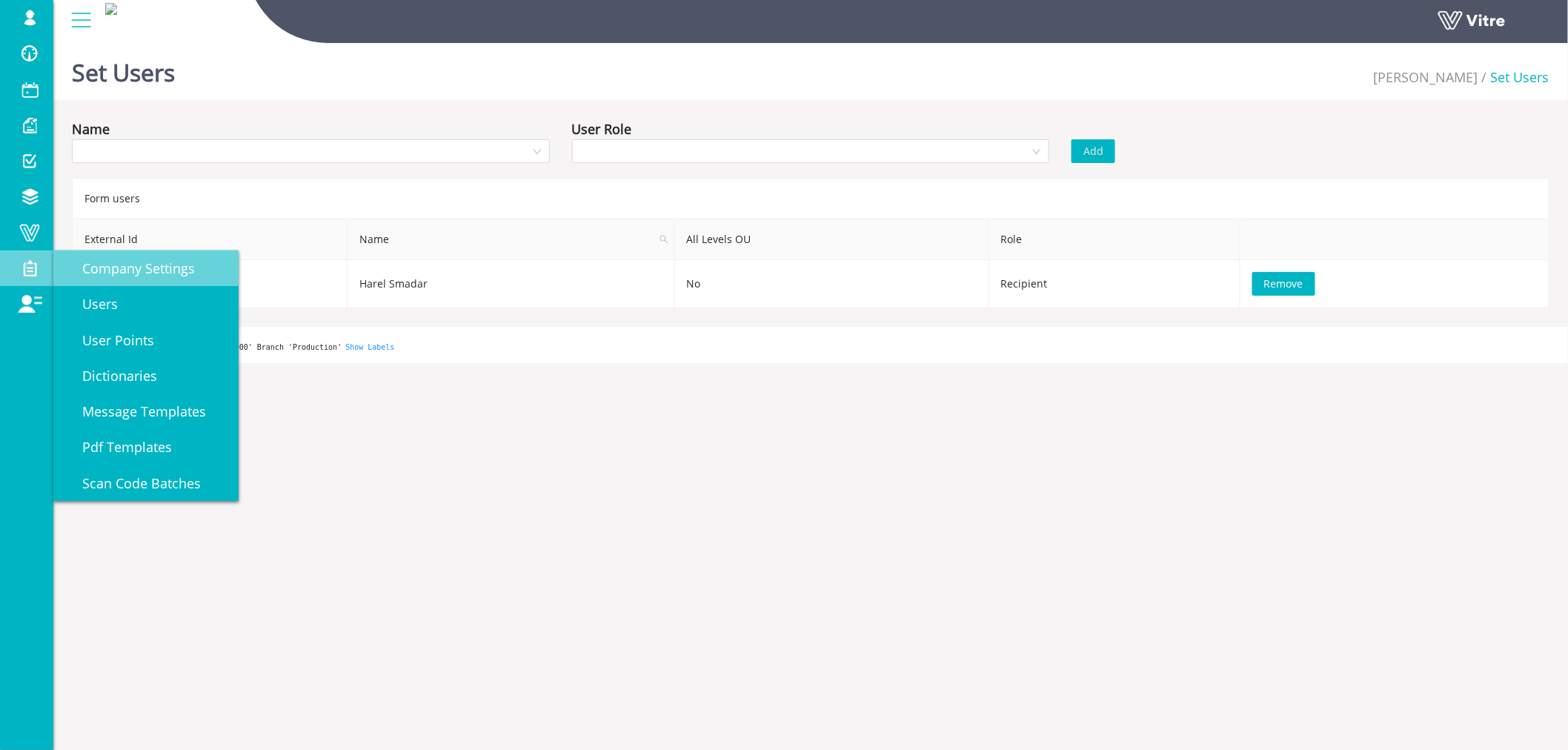
click at [135, 273] on span "Company Settings" at bounding box center [130, 268] width 130 height 18
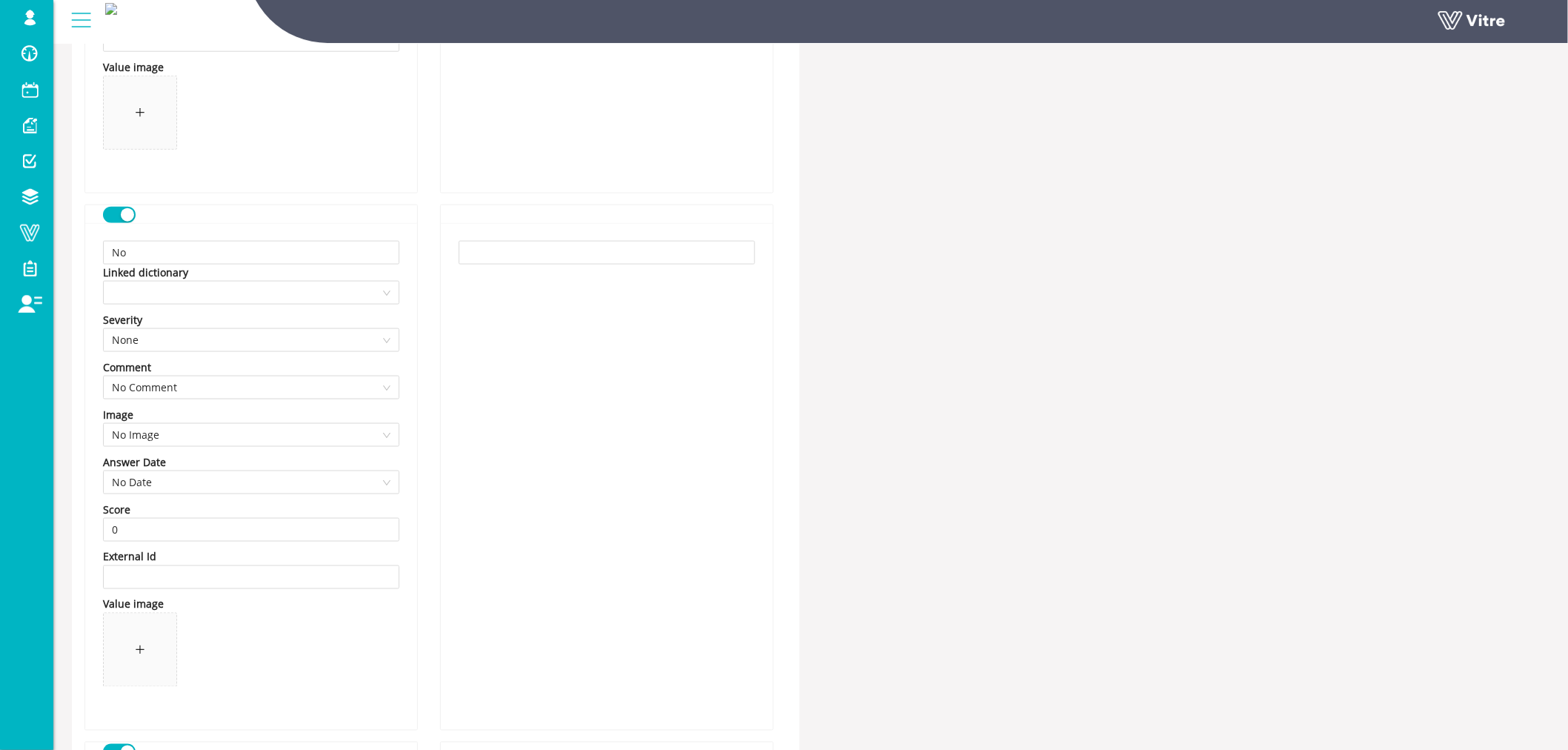
scroll to position [658, 0]
click at [159, 524] on input "0" at bounding box center [251, 526] width 295 height 22
click at [159, 523] on input "0" at bounding box center [251, 526] width 295 height 22
type input "-"
click at [276, 606] on div "Value image" at bounding box center [251, 602] width 296 height 17
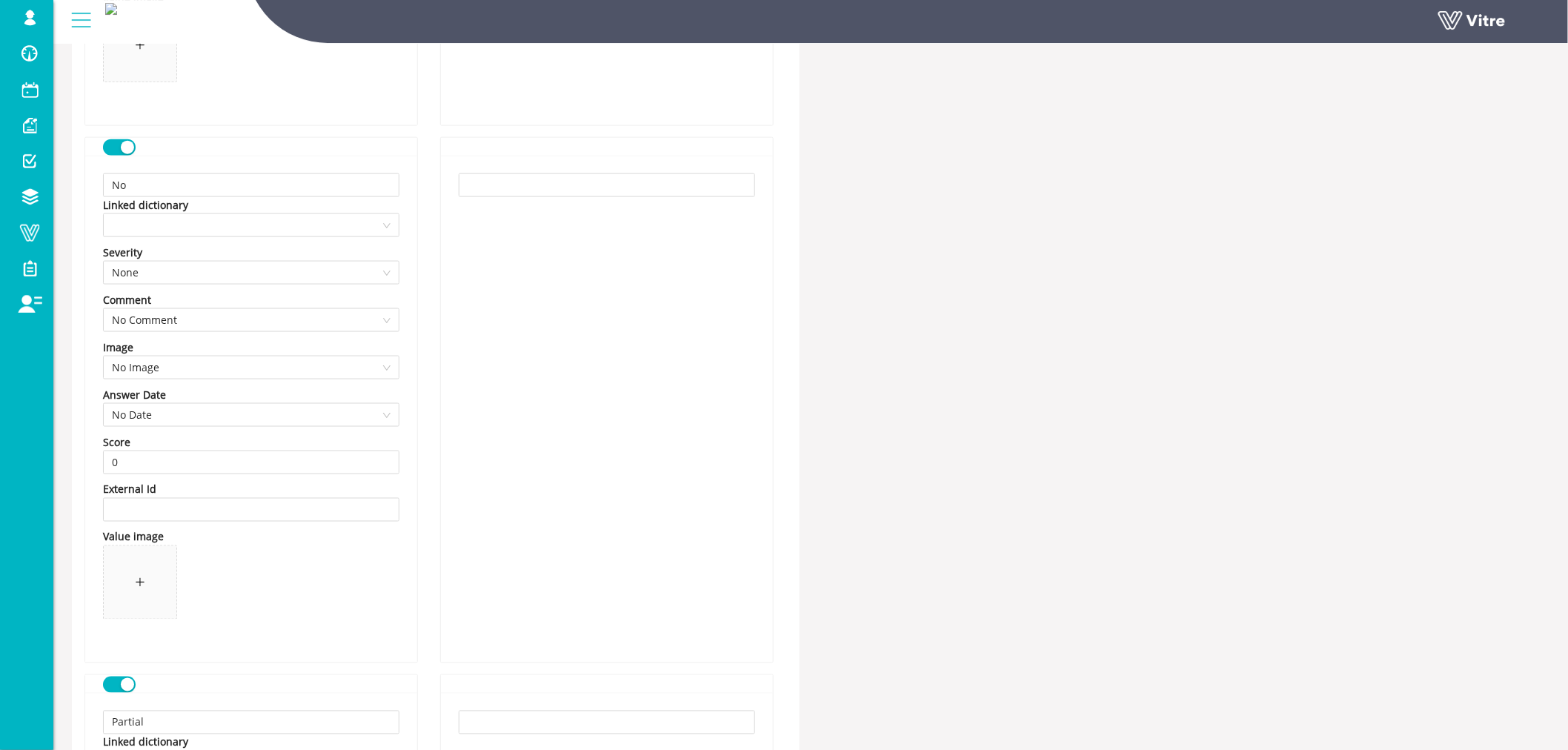
scroll to position [741, 0]
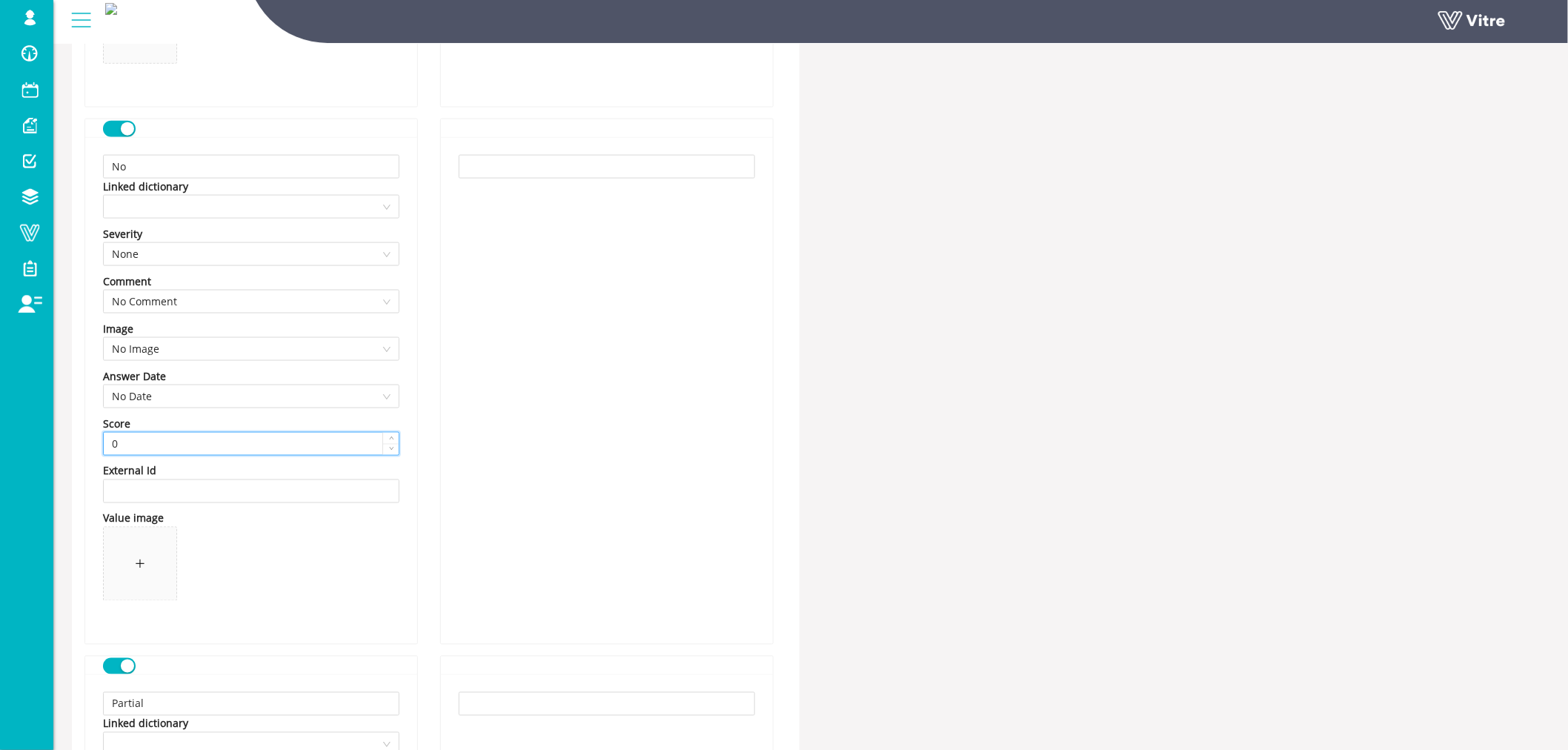
click at [132, 445] on input "0" at bounding box center [251, 443] width 295 height 22
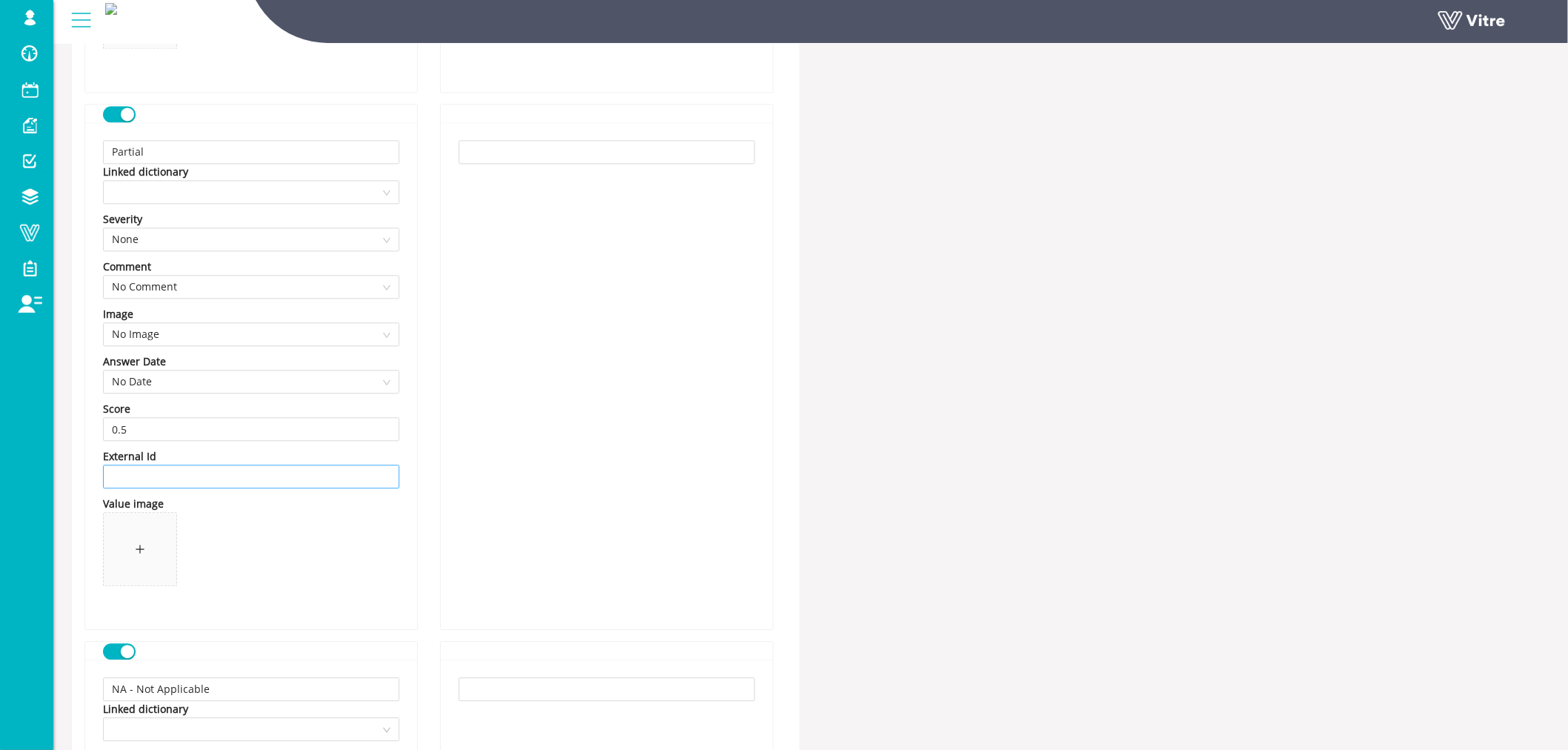
scroll to position [1316, 0]
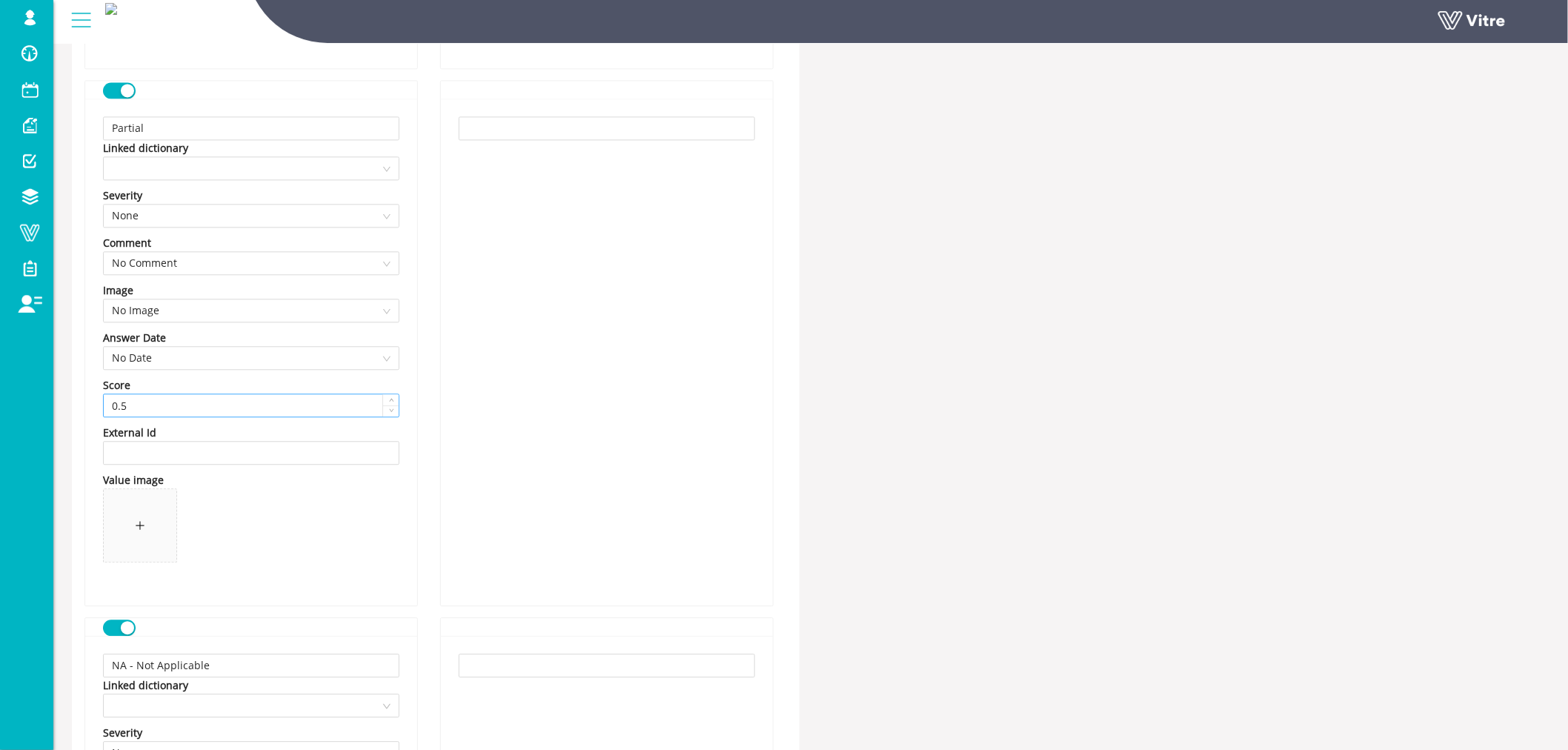
type input "-1"
click at [152, 405] on input "0.5" at bounding box center [251, 405] width 295 height 22
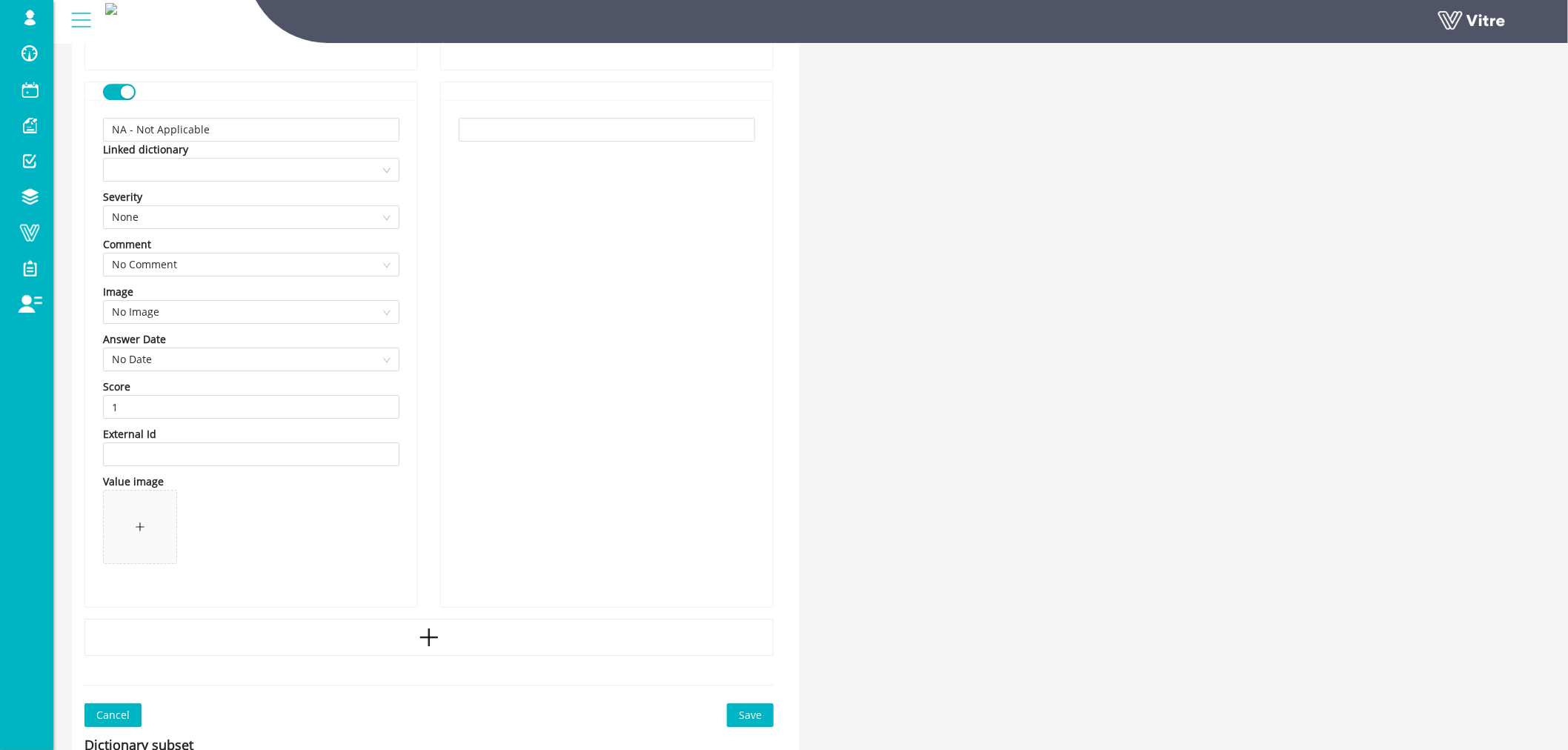
scroll to position [1893, 0]
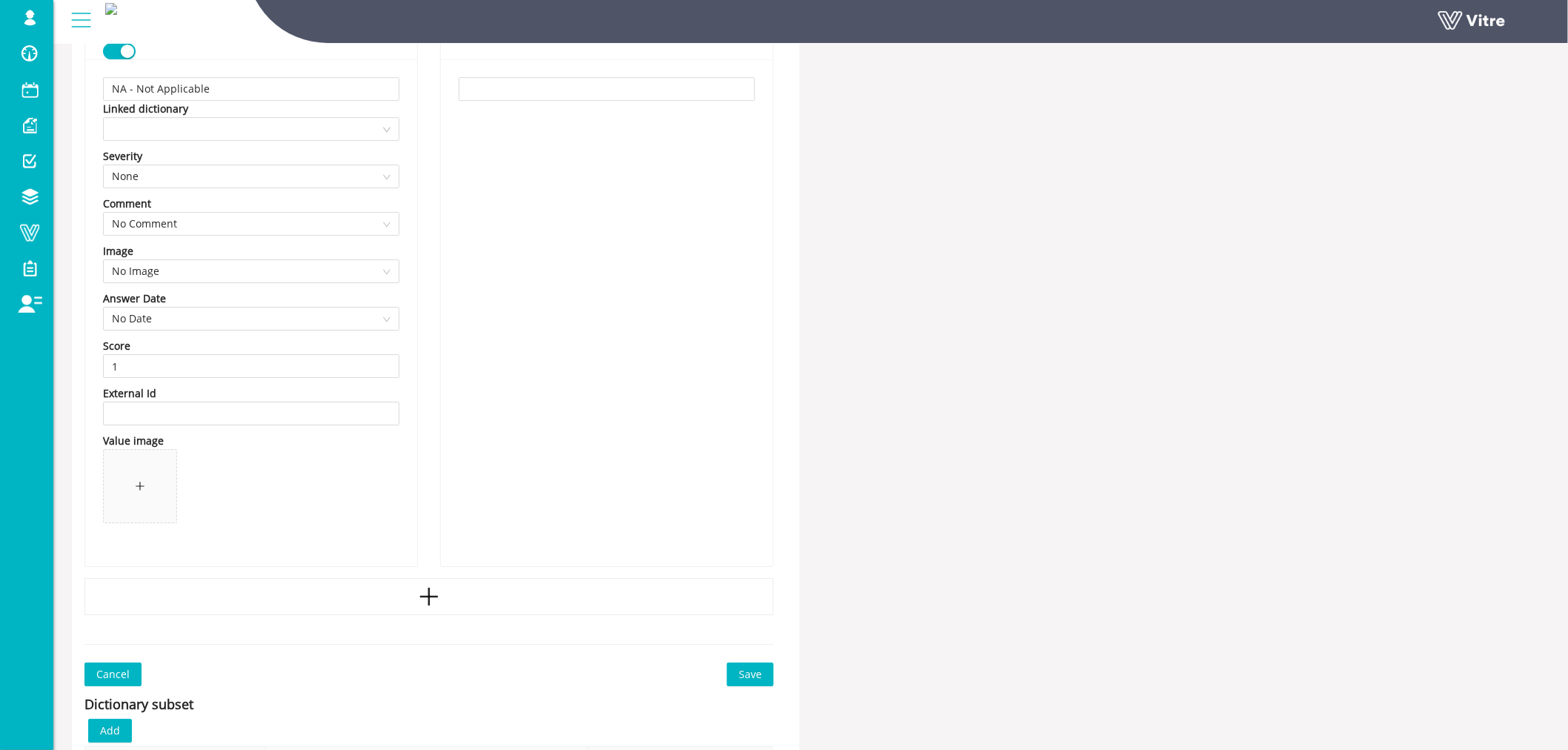
type input "-0.5"
click at [755, 672] on span "Save" at bounding box center [750, 675] width 23 height 17
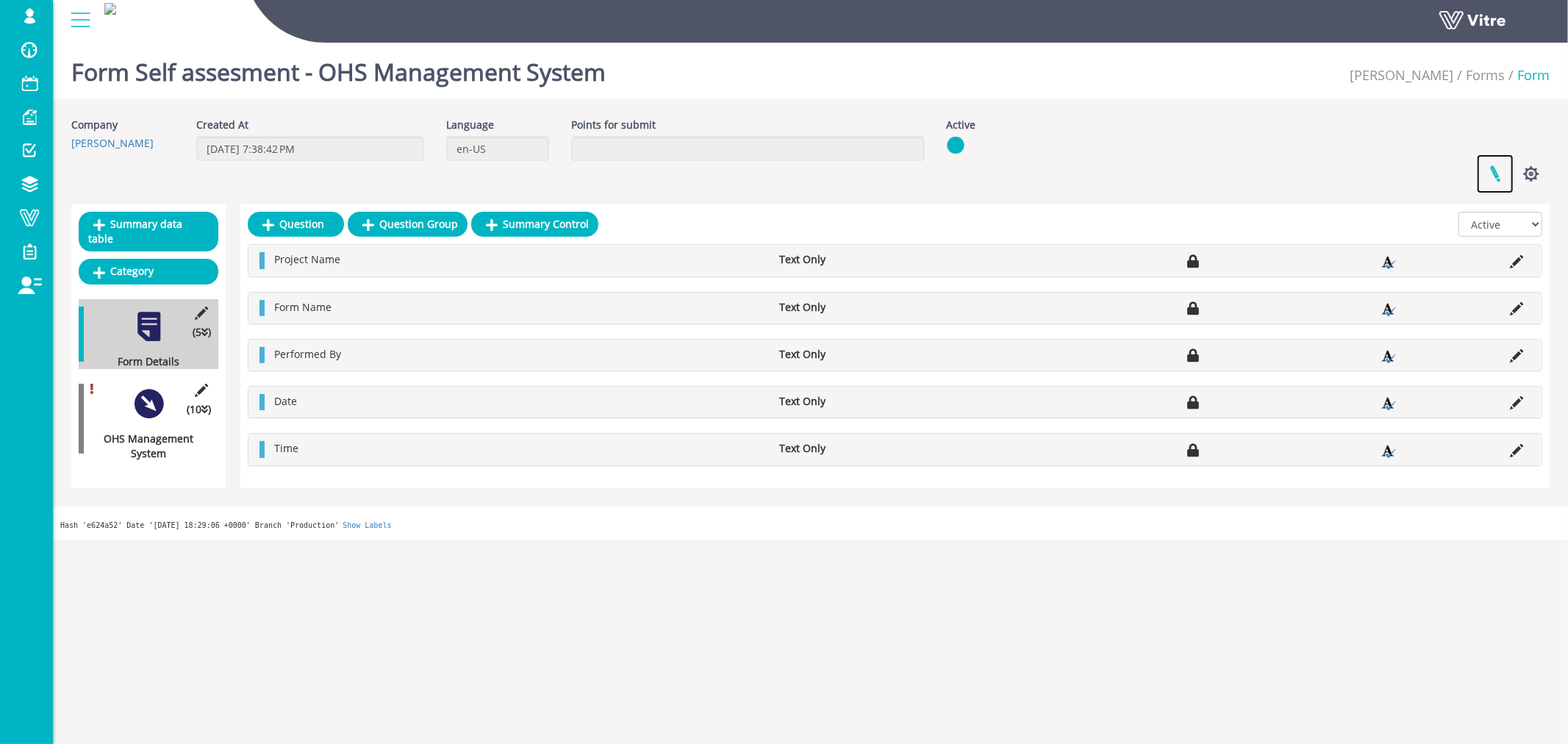
click at [1496, 170] on link at bounding box center [1495, 173] width 37 height 39
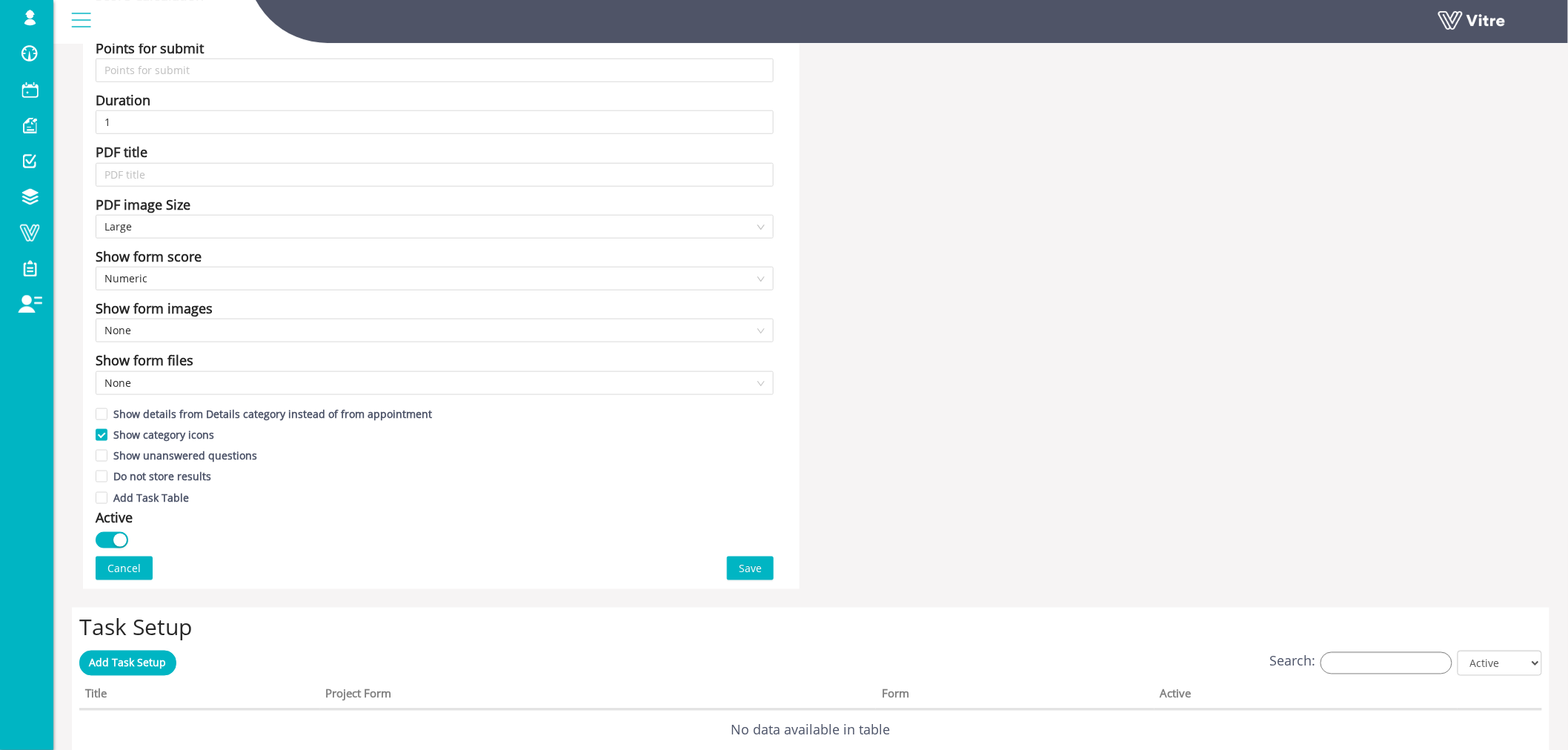
scroll to position [576, 0]
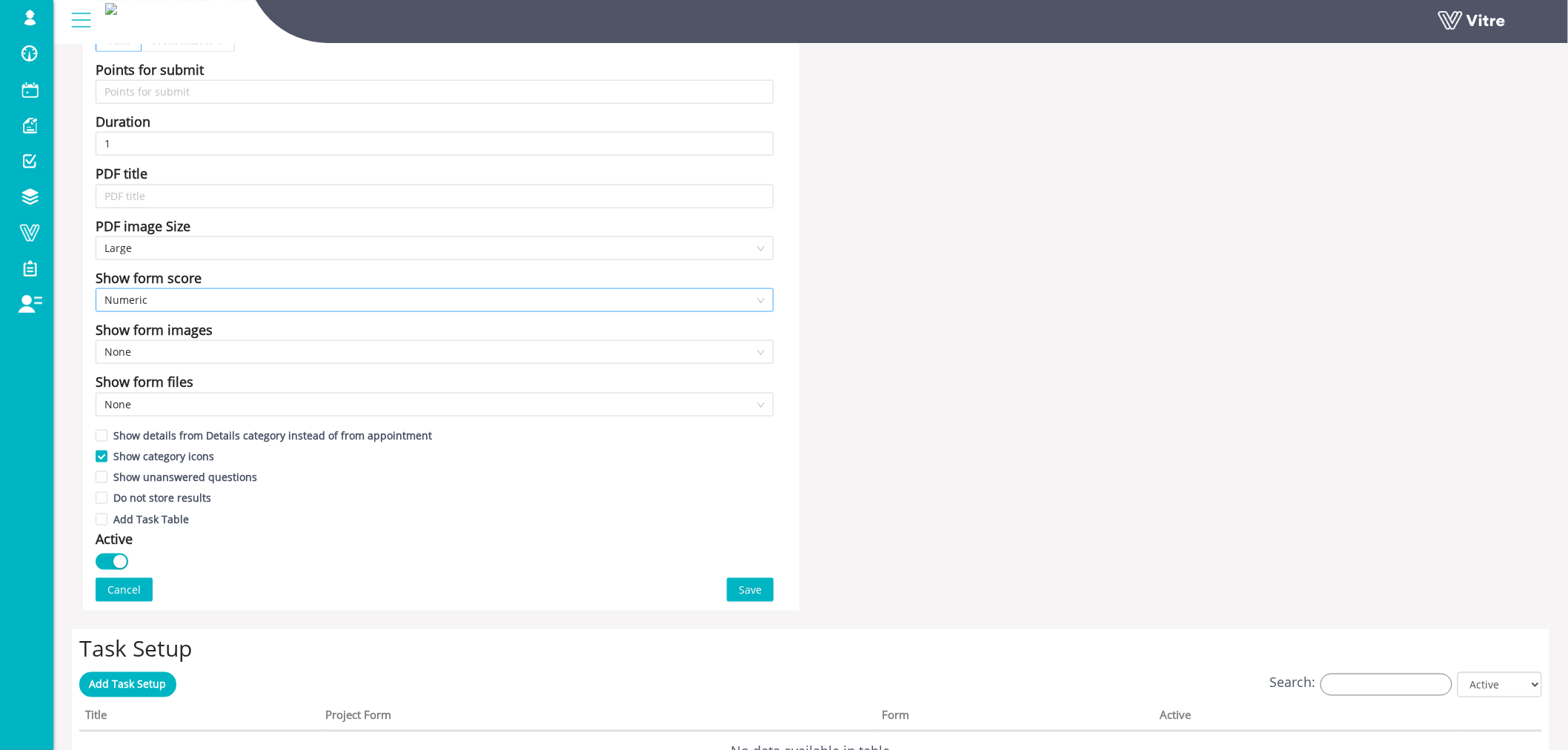
click at [271, 299] on span "Numeric" at bounding box center [435, 299] width 660 height 22
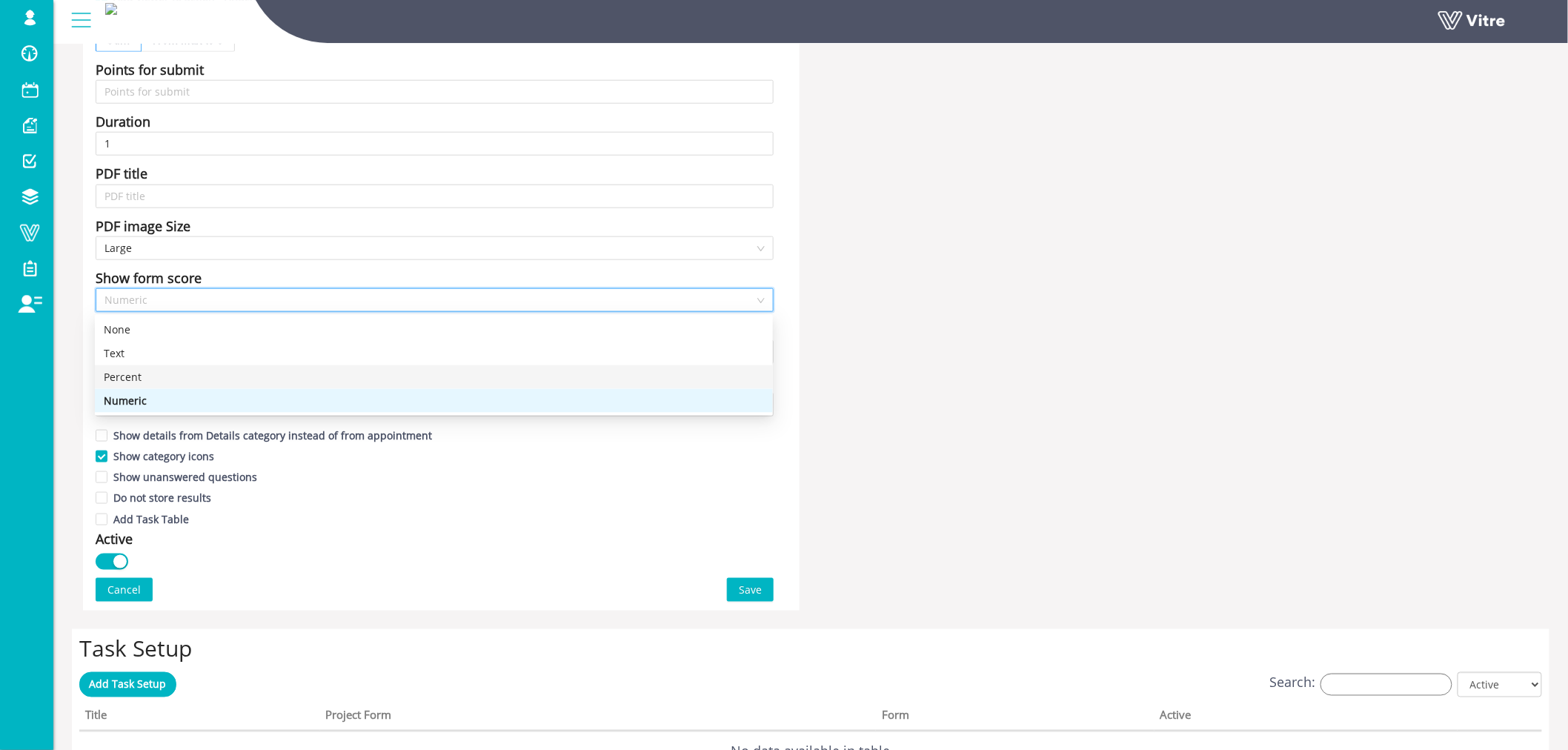
click at [152, 366] on div "Percent" at bounding box center [433, 377] width 678 height 23
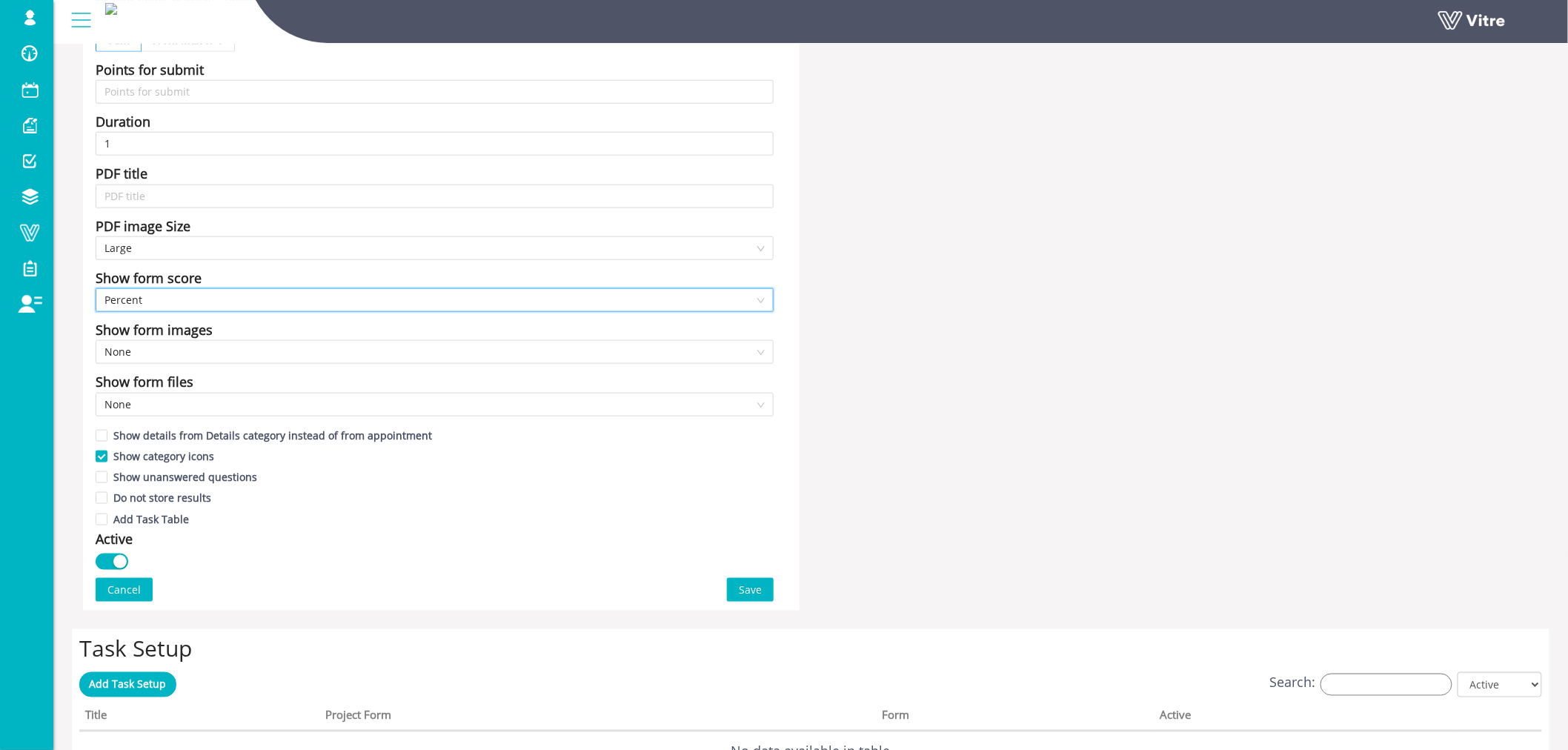
click at [755, 586] on span "Save" at bounding box center [750, 590] width 23 height 17
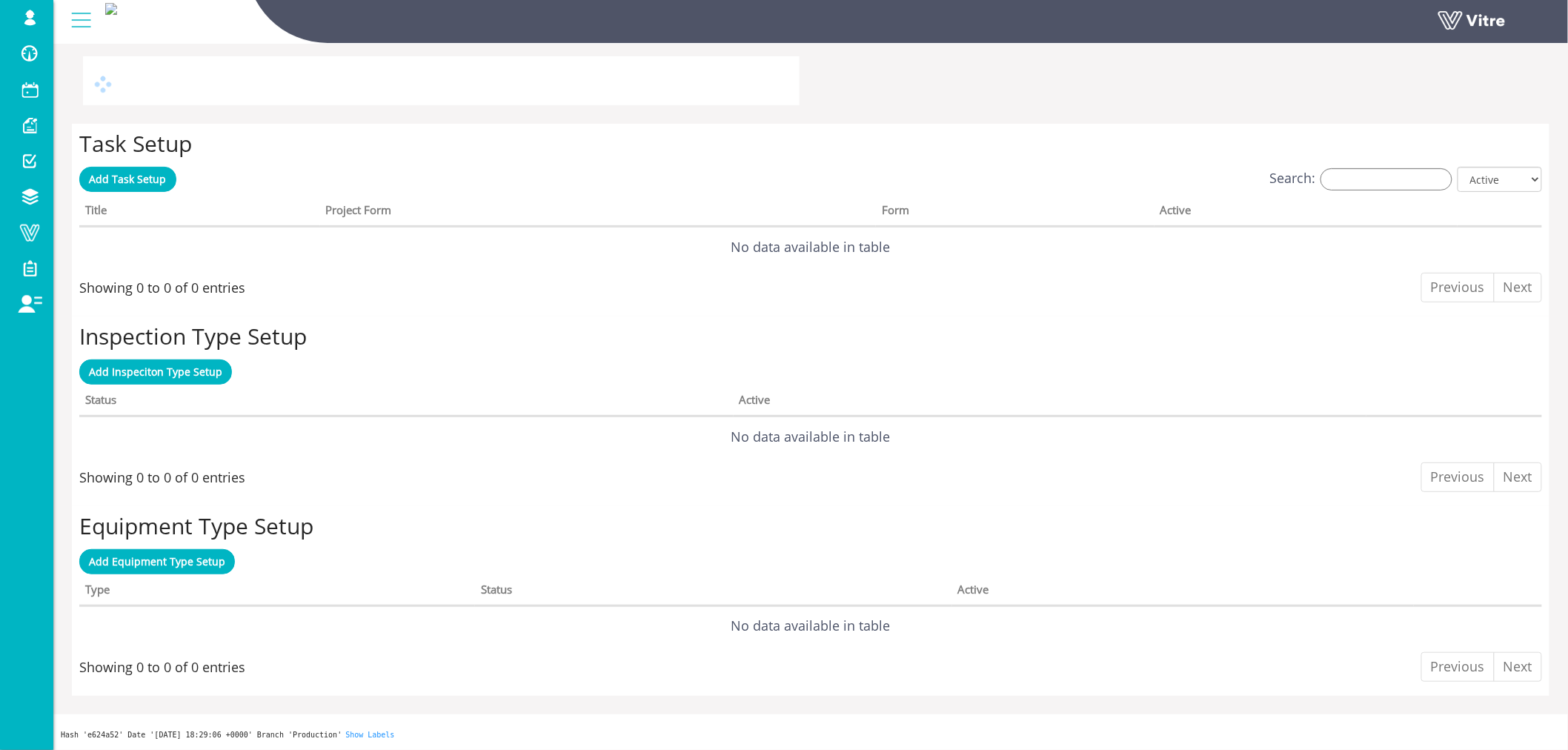
scroll to position [0, 0]
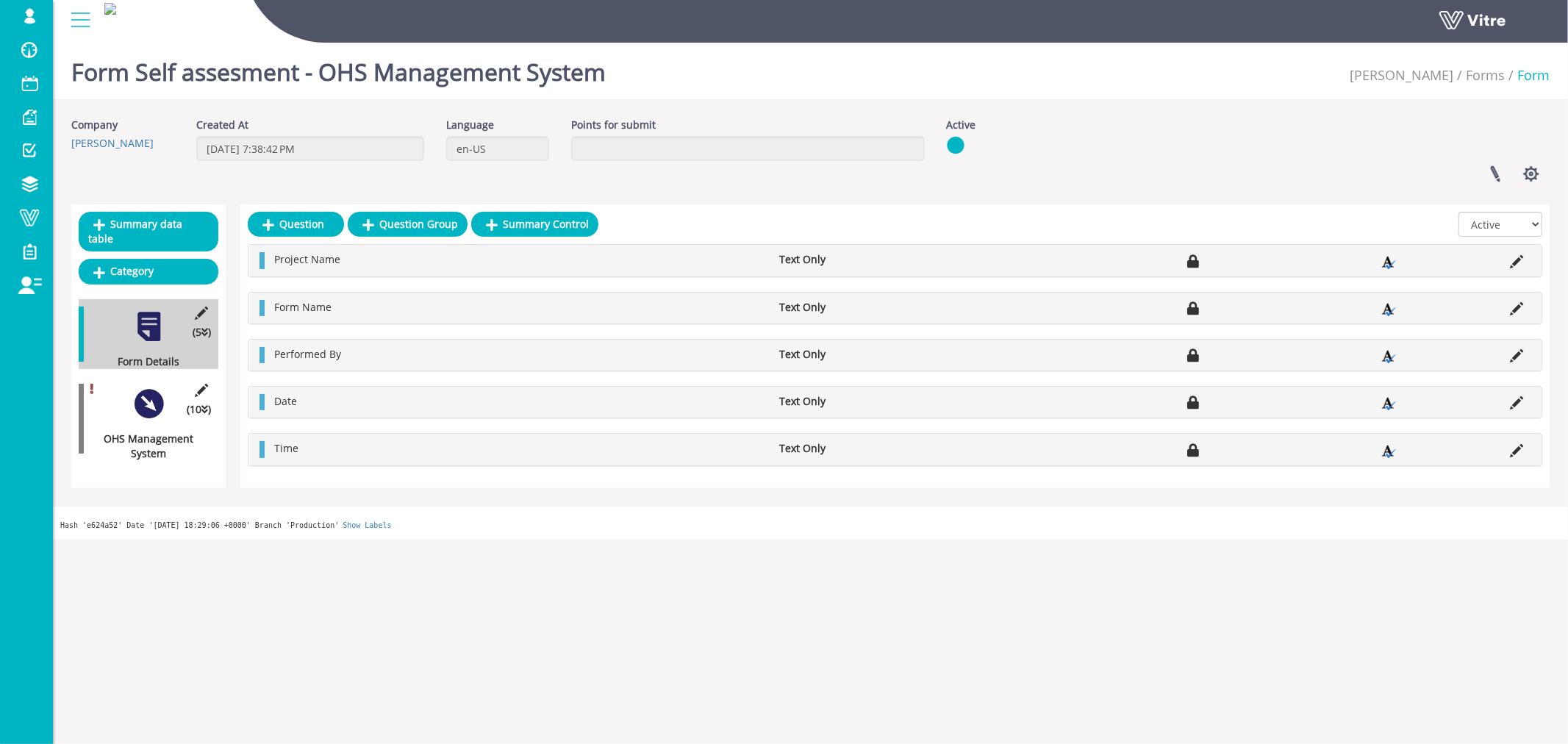
click at [150, 393] on div at bounding box center [149, 404] width 33 height 33
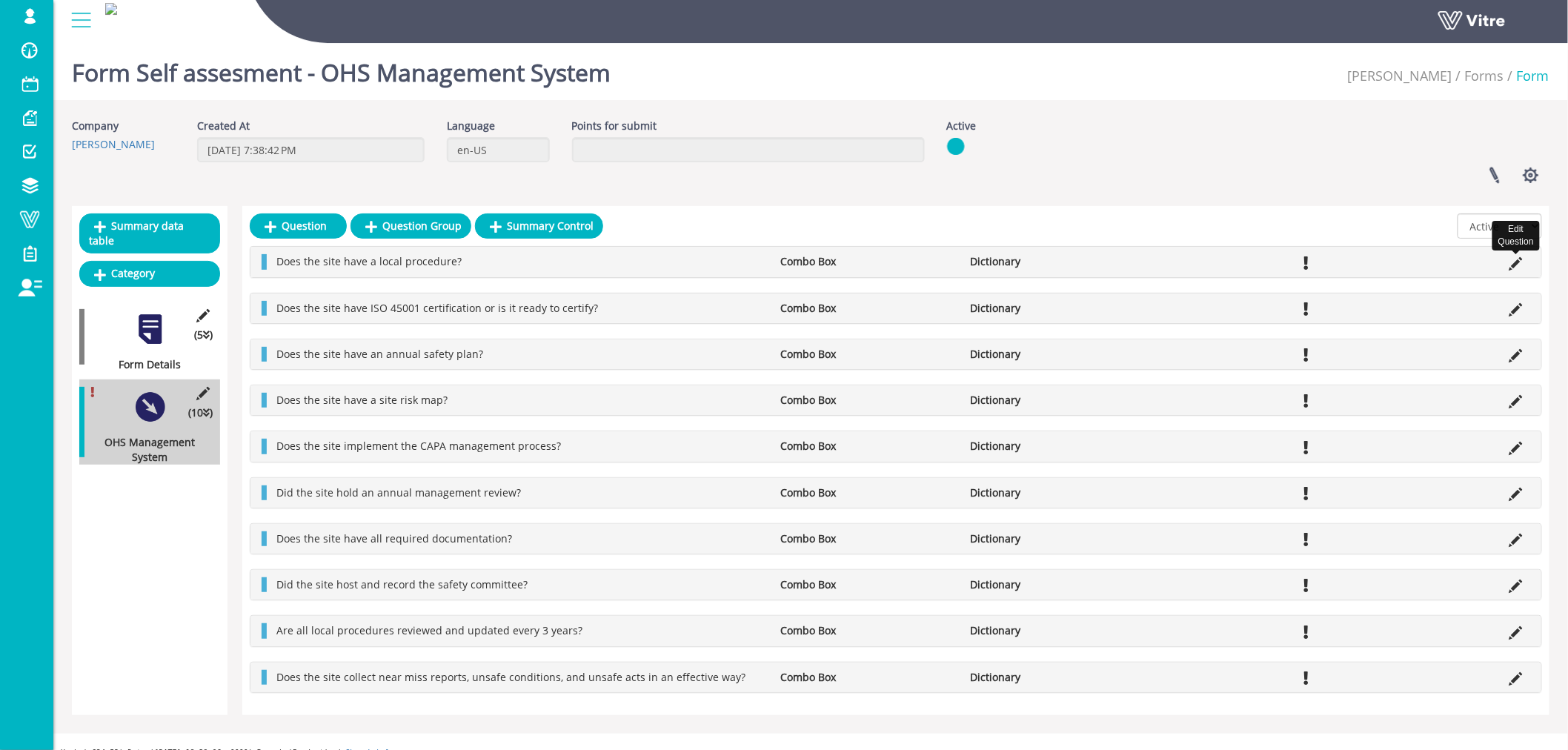
click at [1516, 262] on icon at bounding box center [1516, 264] width 14 height 14
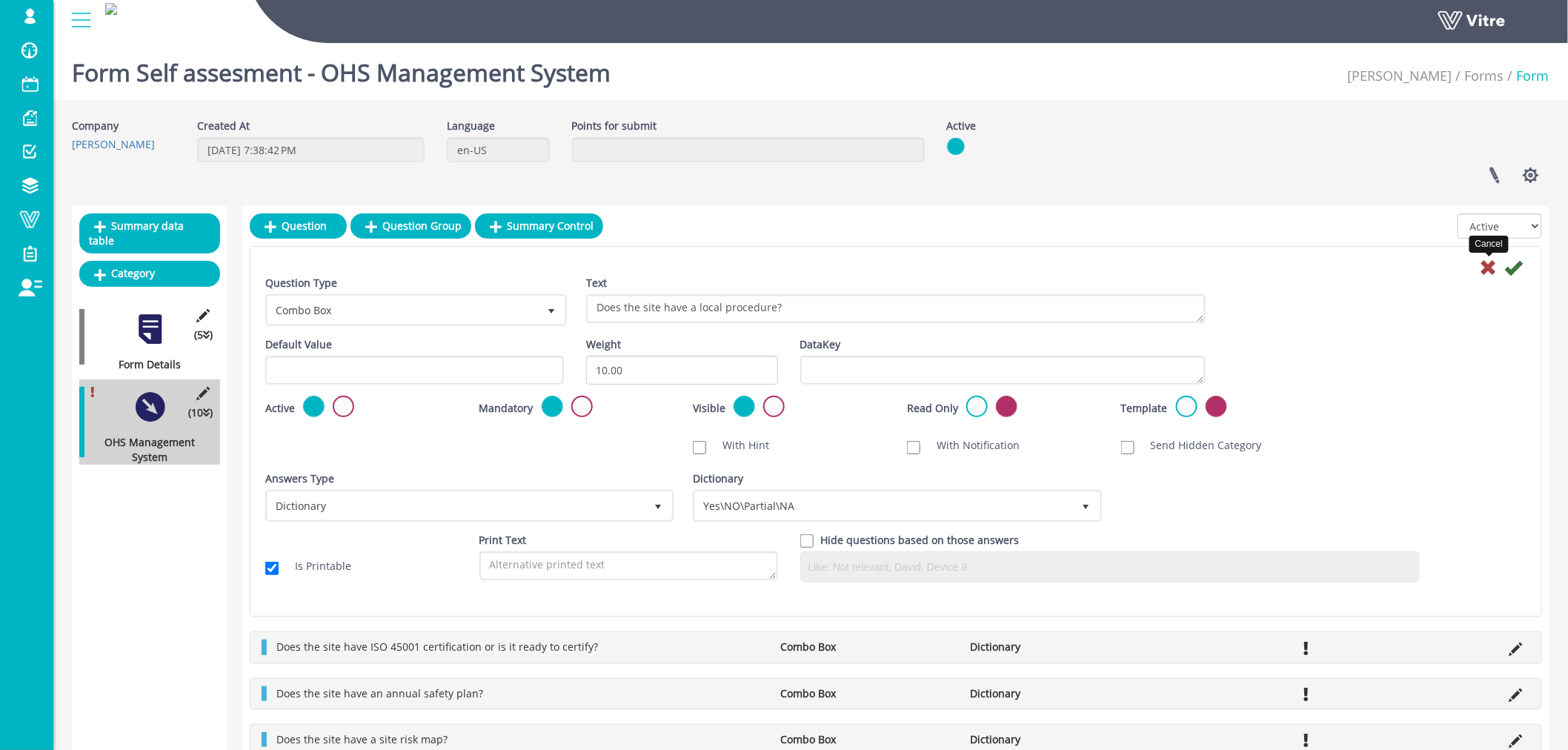
click at [1487, 265] on icon at bounding box center [1489, 268] width 18 height 18
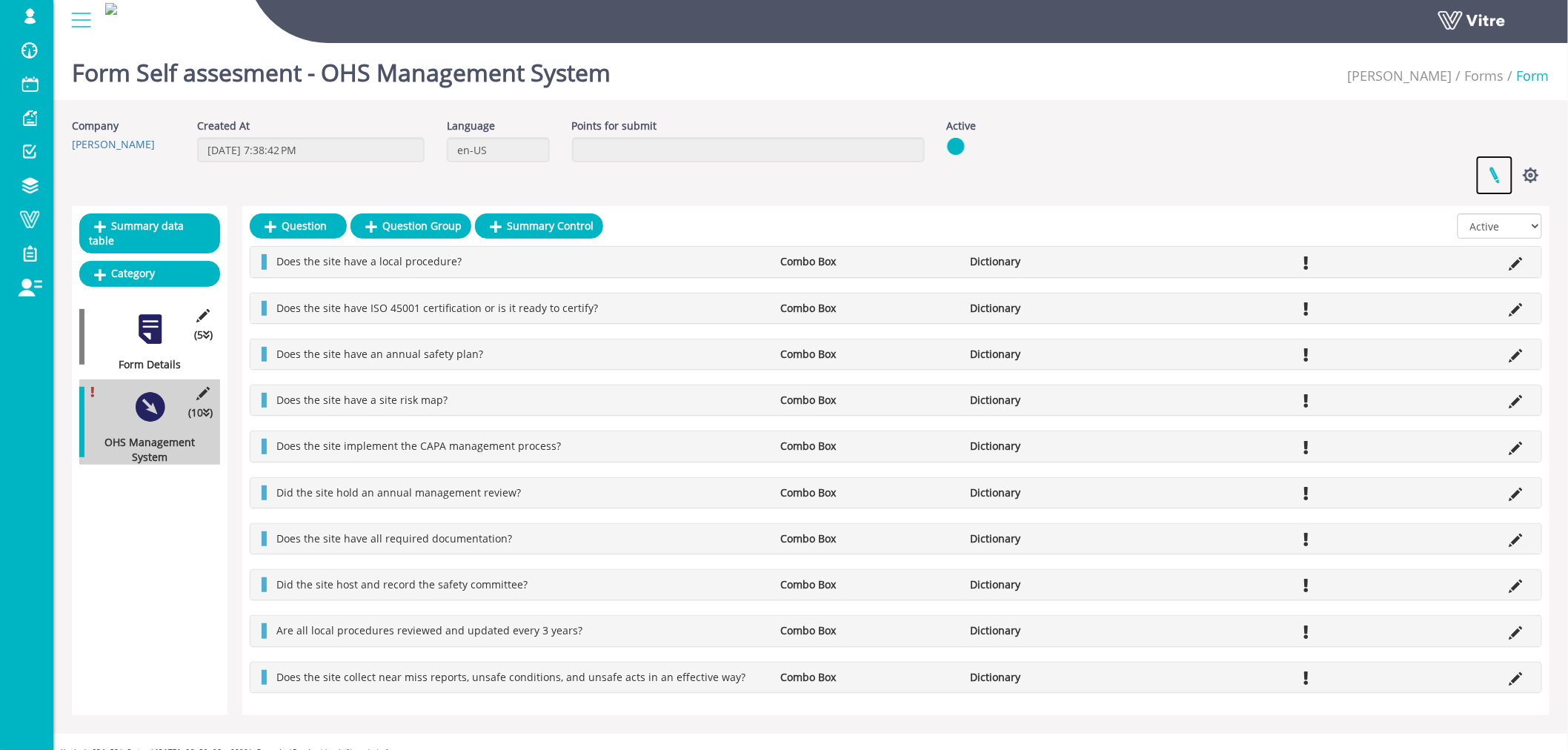
click at [1494, 175] on link at bounding box center [1494, 175] width 37 height 39
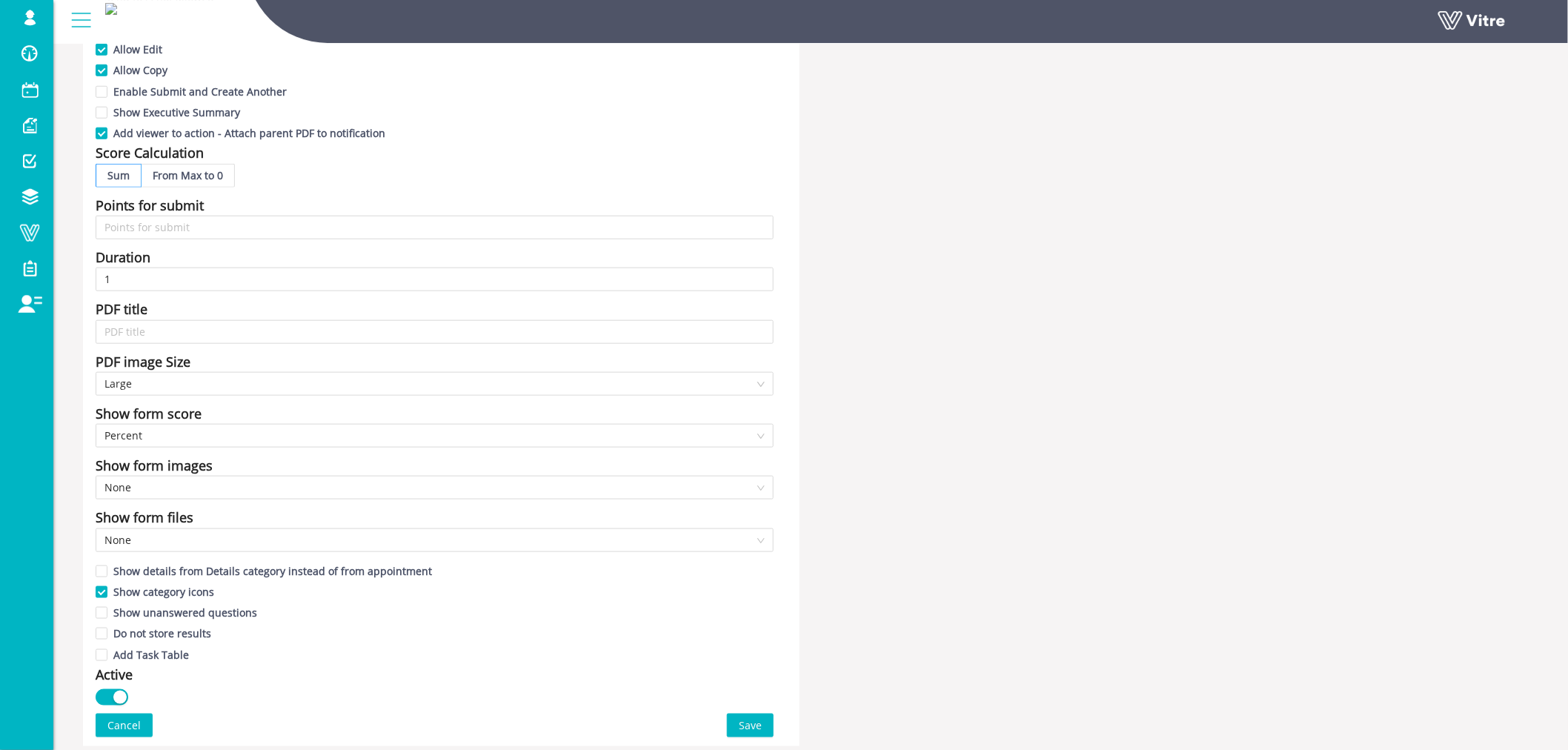
scroll to position [411, 0]
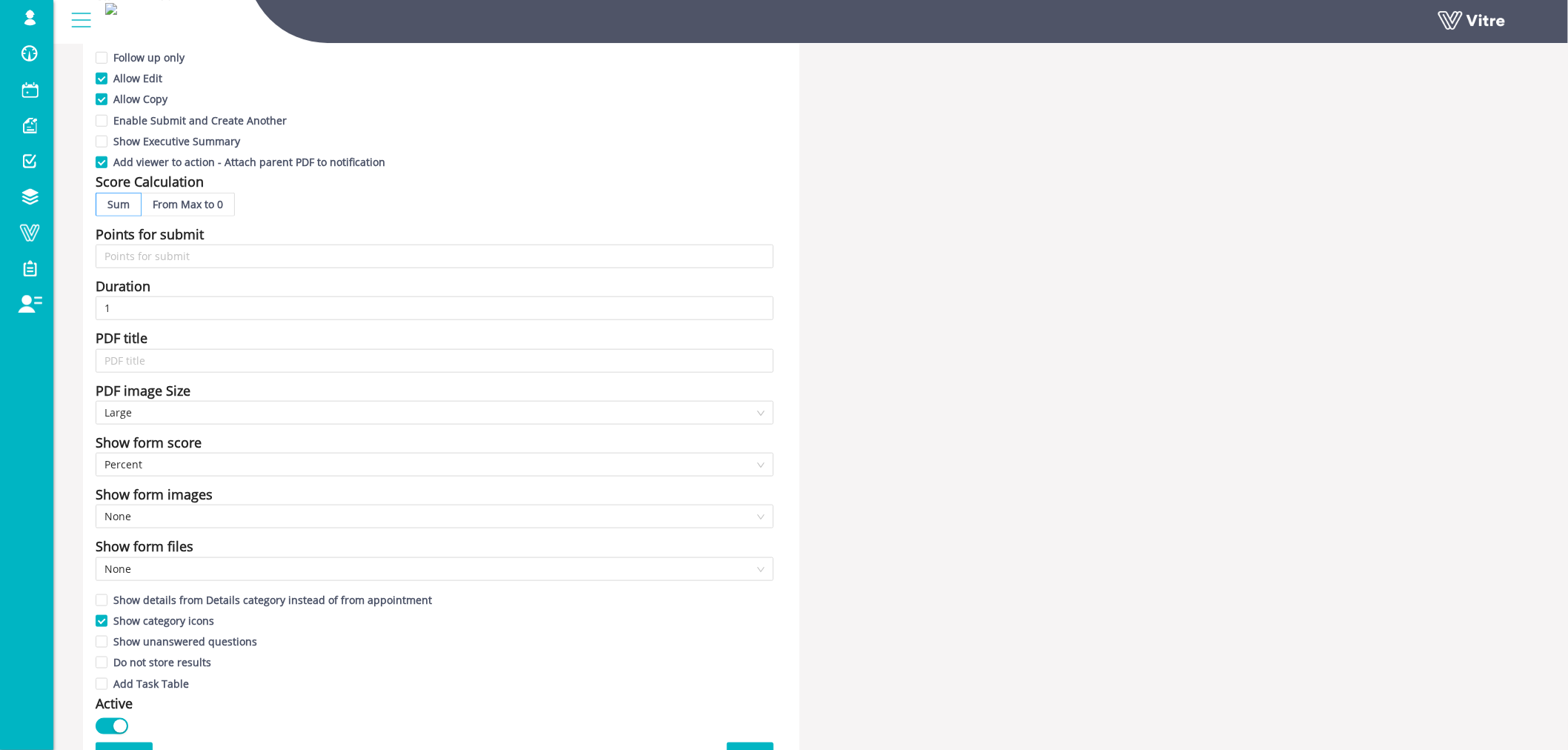
click at [200, 205] on span "From Max to 0" at bounding box center [187, 204] width 70 height 14
click at [142, 208] on input "From Max to 0" at bounding box center [142, 208] width 0 height 0
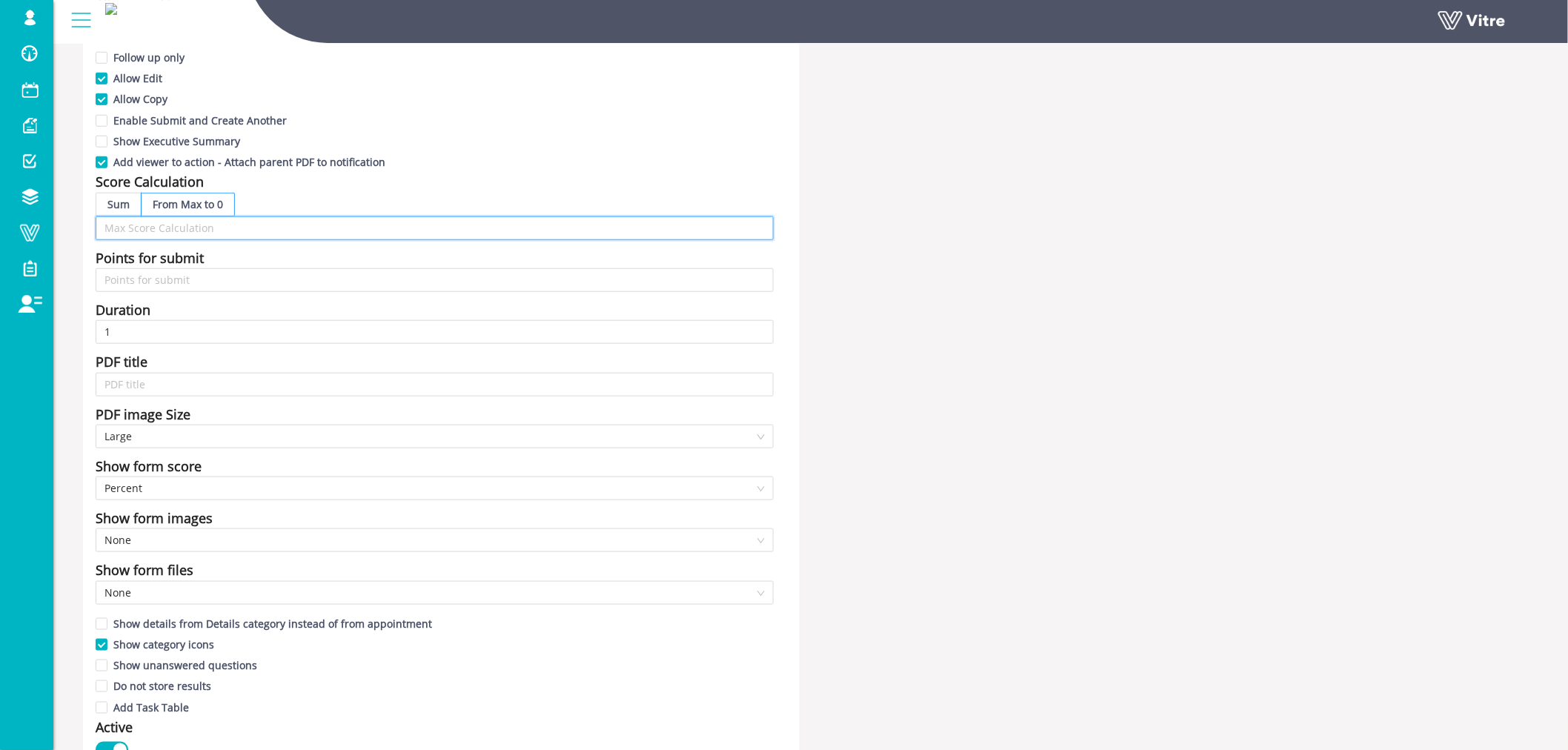
click at [211, 227] on input "text" at bounding box center [434, 228] width 678 height 23
type input "100"
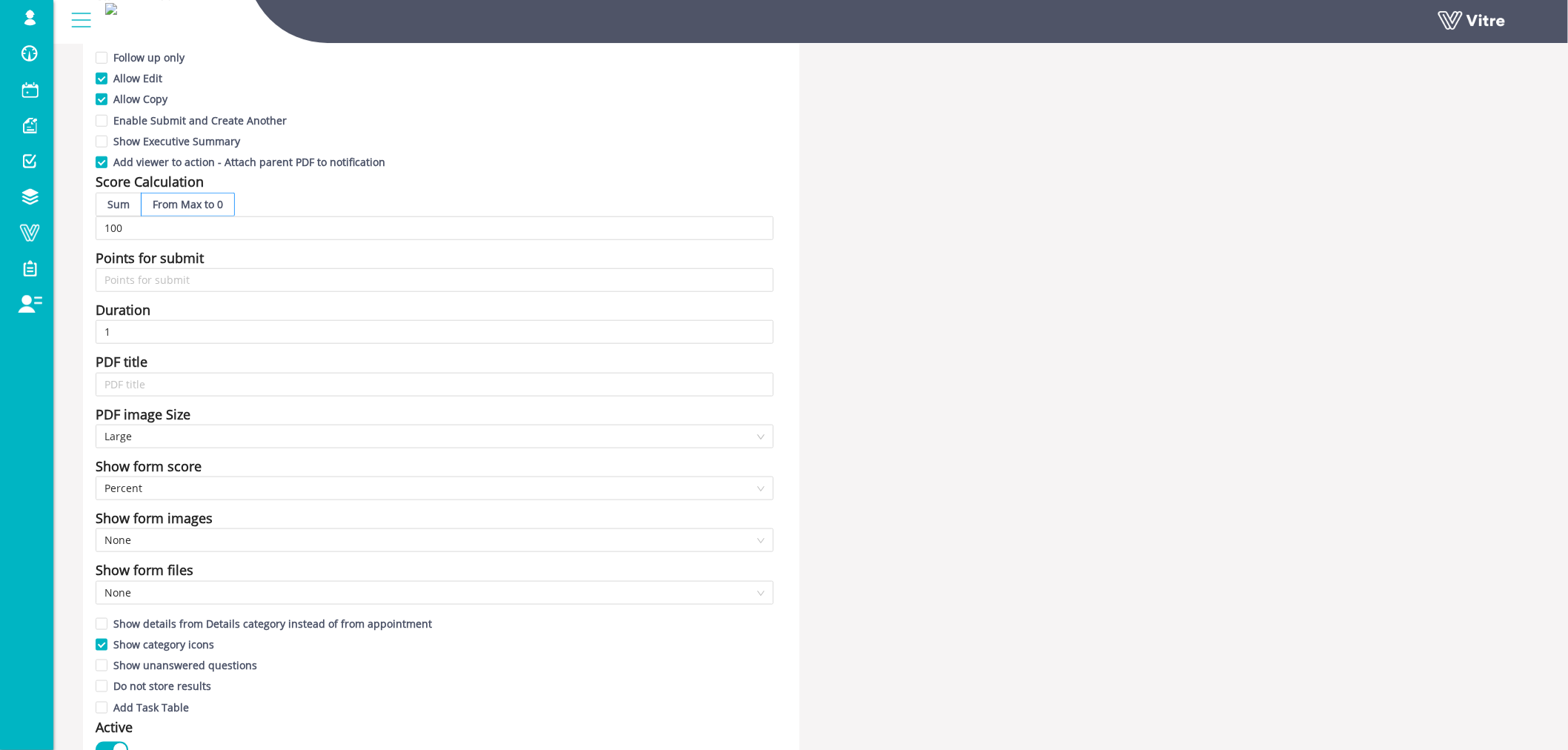
click at [374, 183] on div "Score Calculation" at bounding box center [434, 182] width 678 height 21
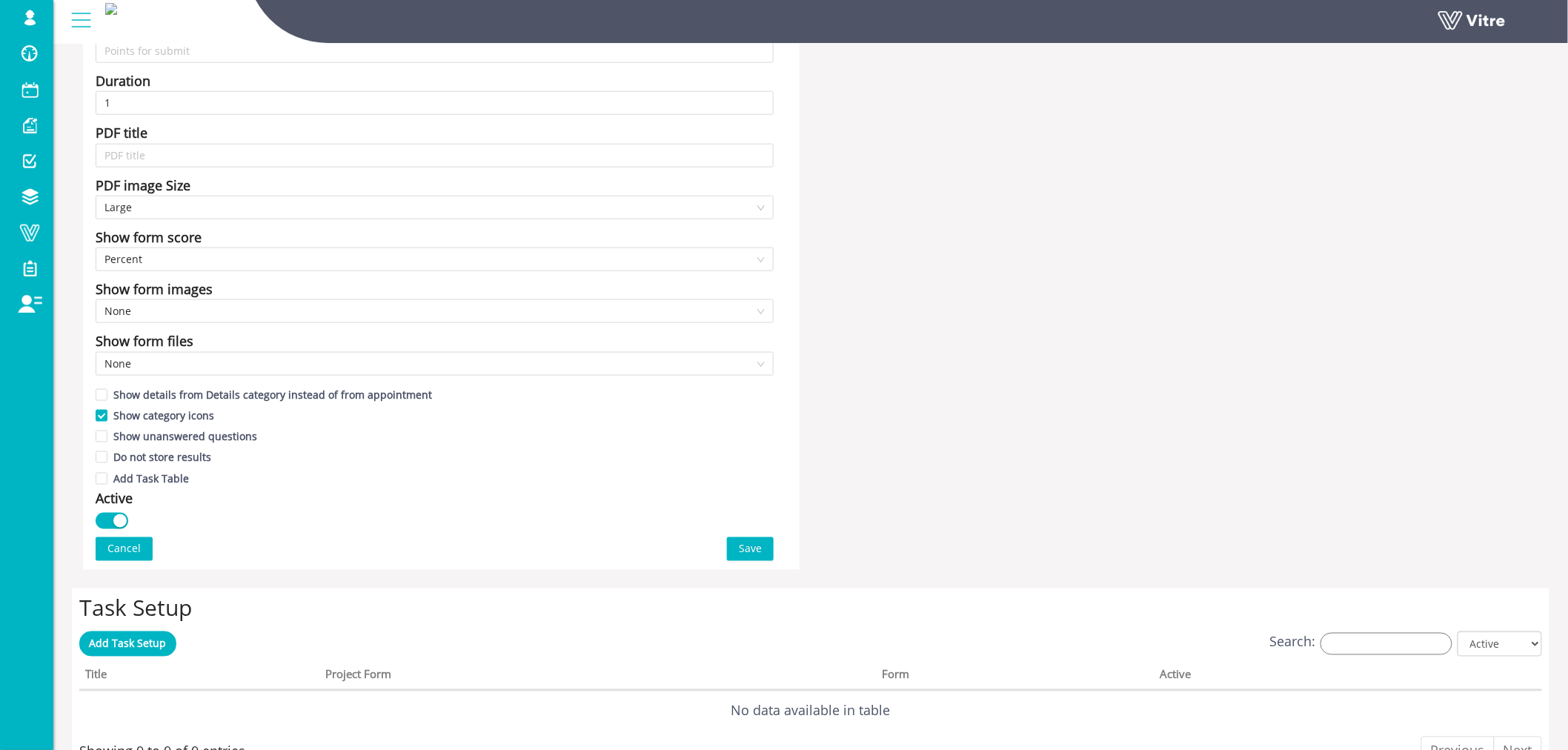
scroll to position [658, 0]
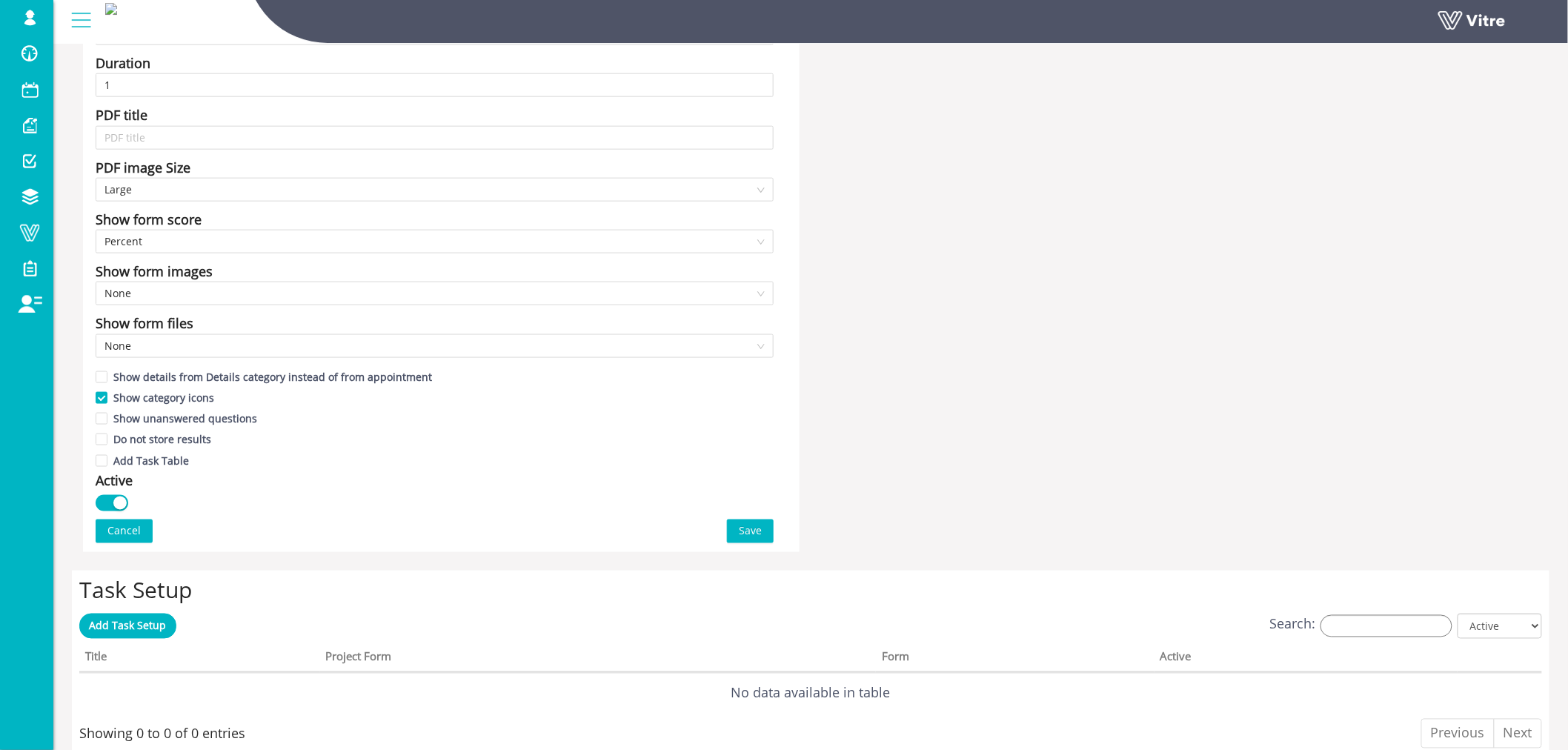
click at [740, 534] on span "Save" at bounding box center [750, 531] width 23 height 17
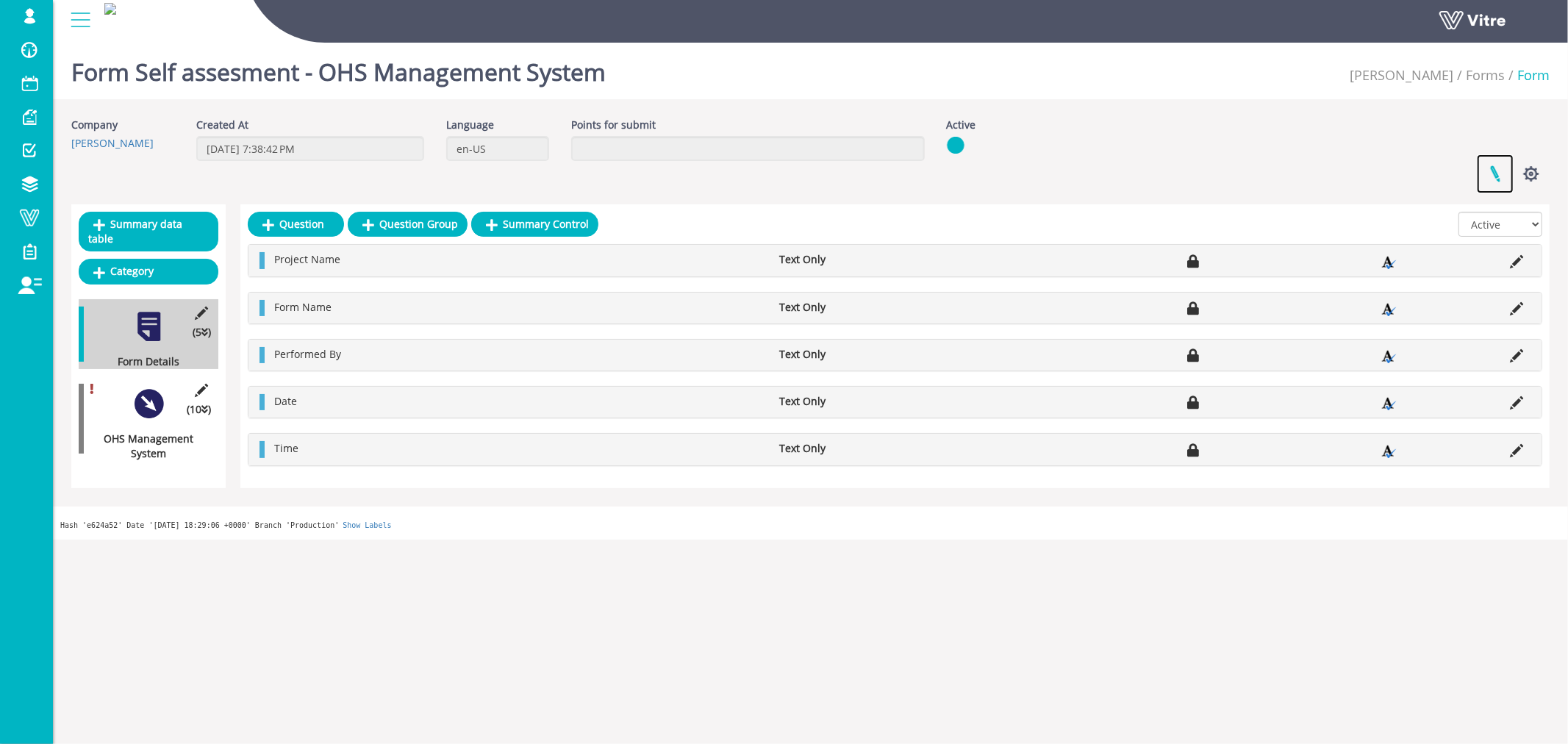
click at [1497, 172] on link at bounding box center [1495, 173] width 37 height 39
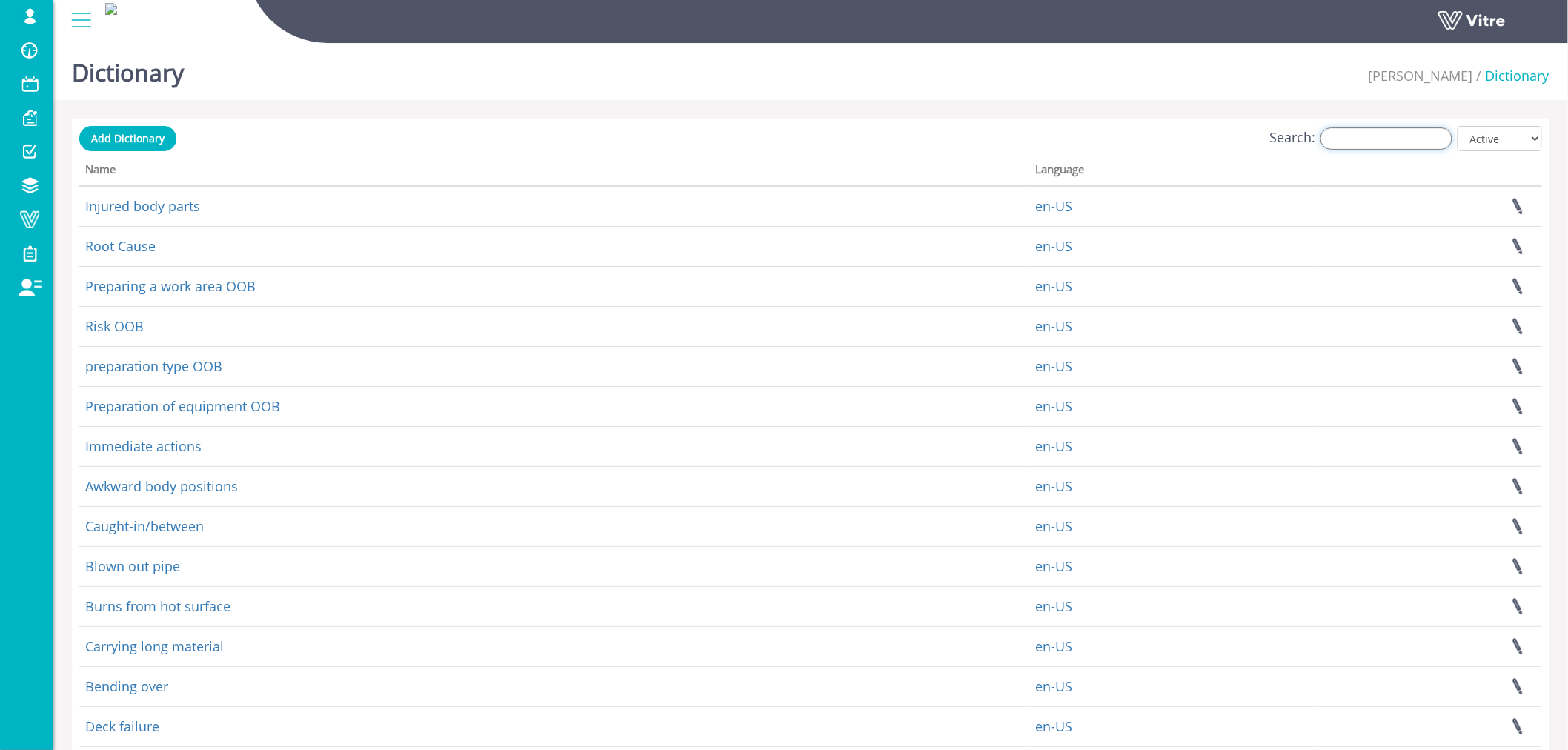
click at [1375, 139] on input "Search:" at bounding box center [1386, 138] width 132 height 22
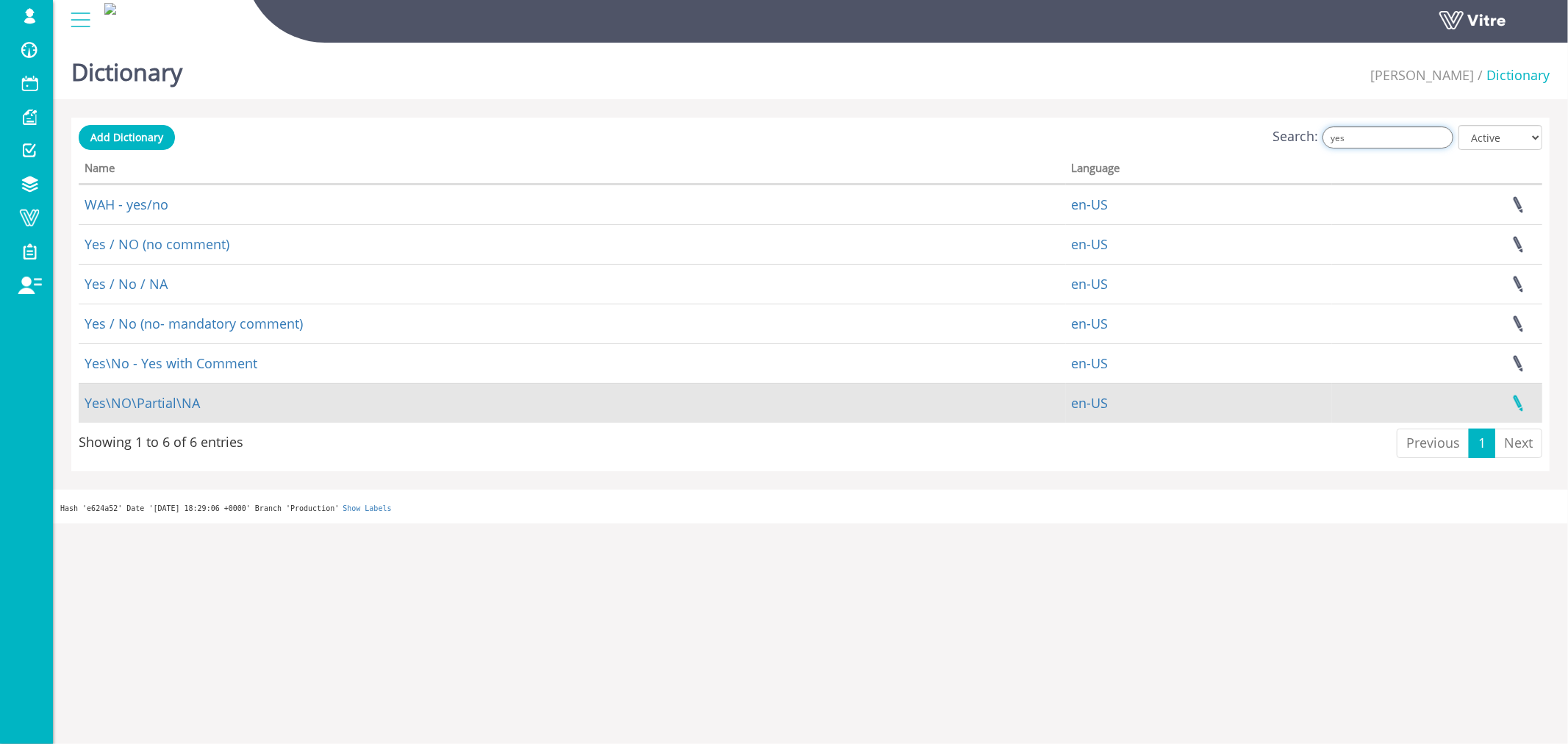
type input "yes"
click at [1518, 402] on link at bounding box center [1518, 403] width 37 height 39
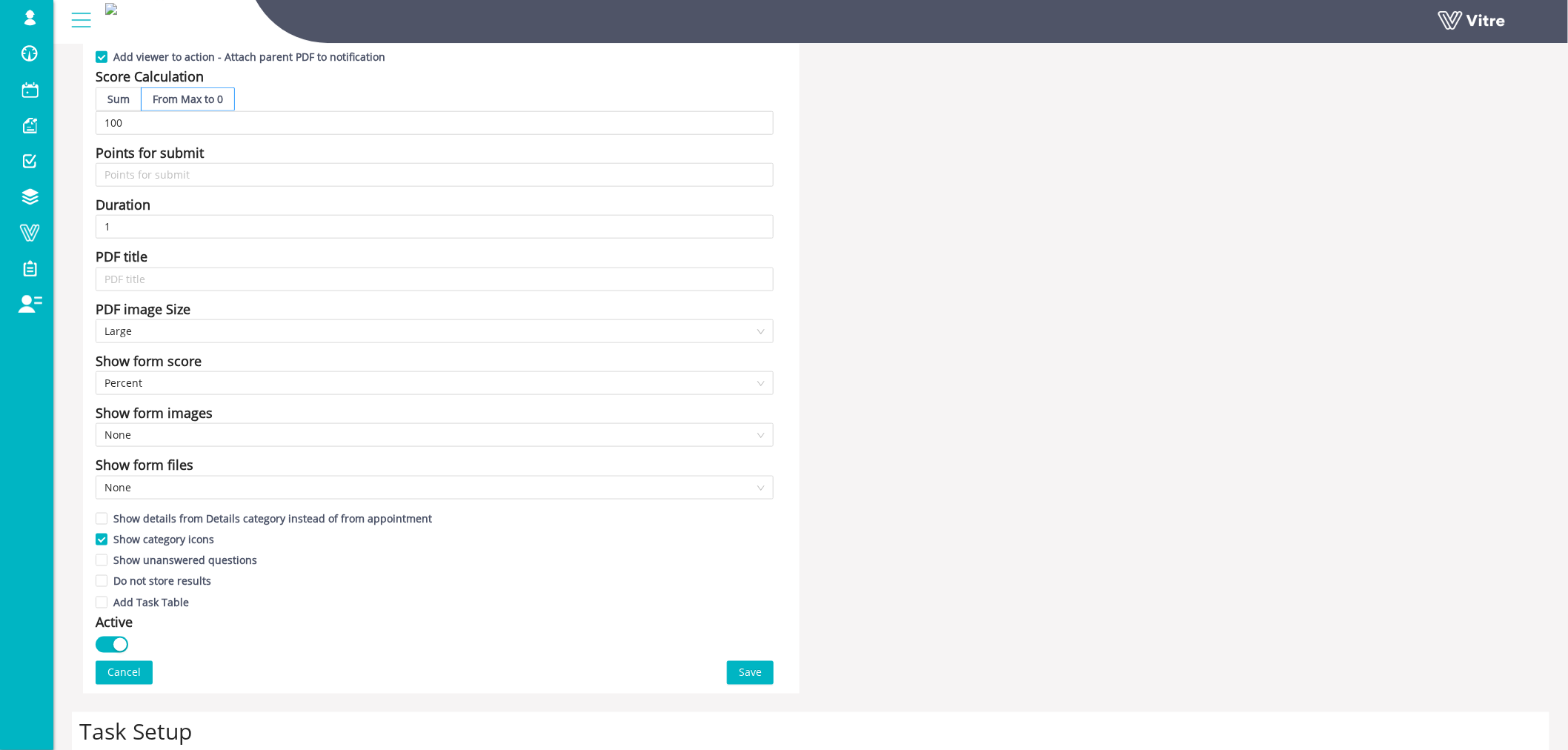
scroll to position [494, 0]
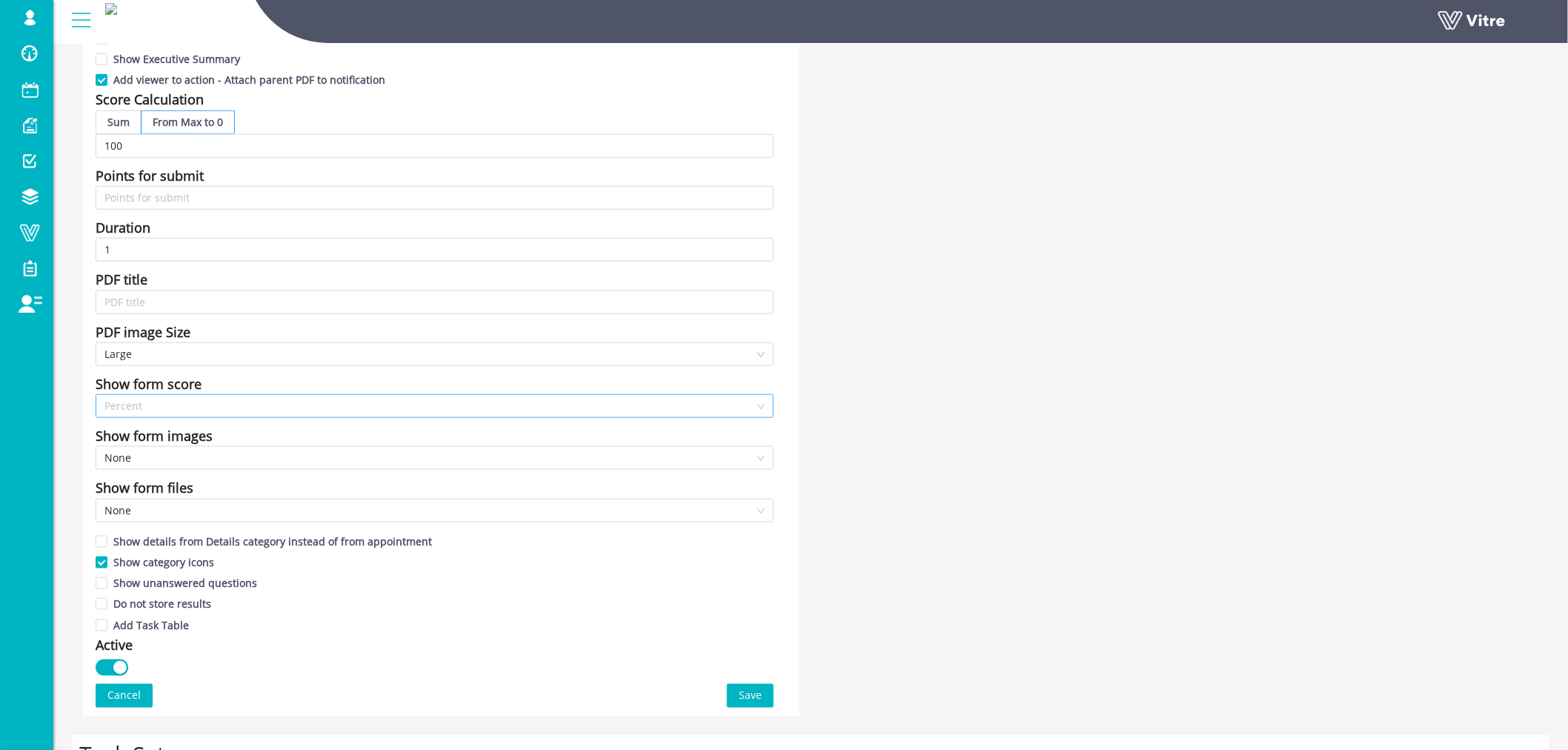
click at [176, 409] on span "Percent" at bounding box center [435, 406] width 660 height 22
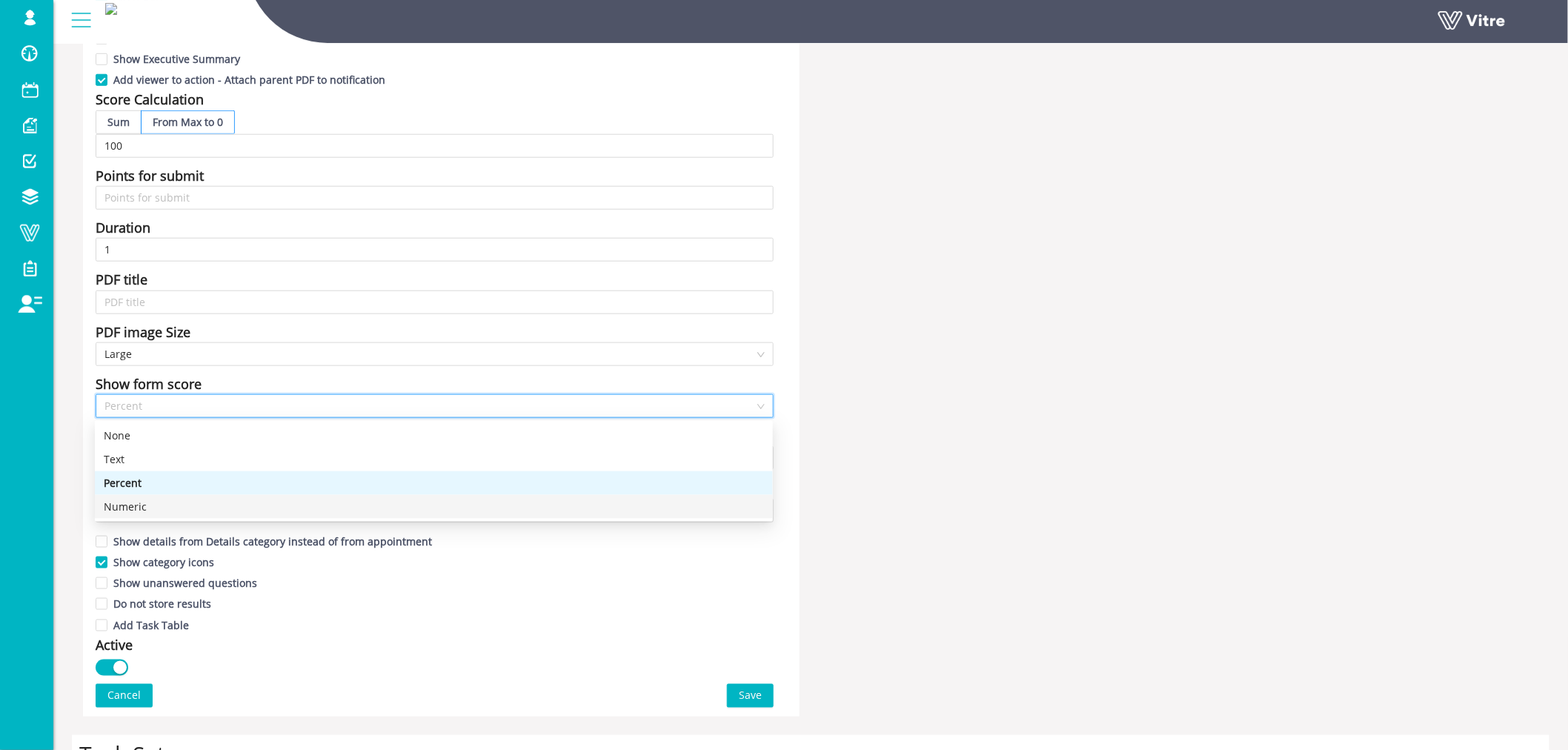
click at [138, 506] on div "Numeric" at bounding box center [434, 507] width 660 height 17
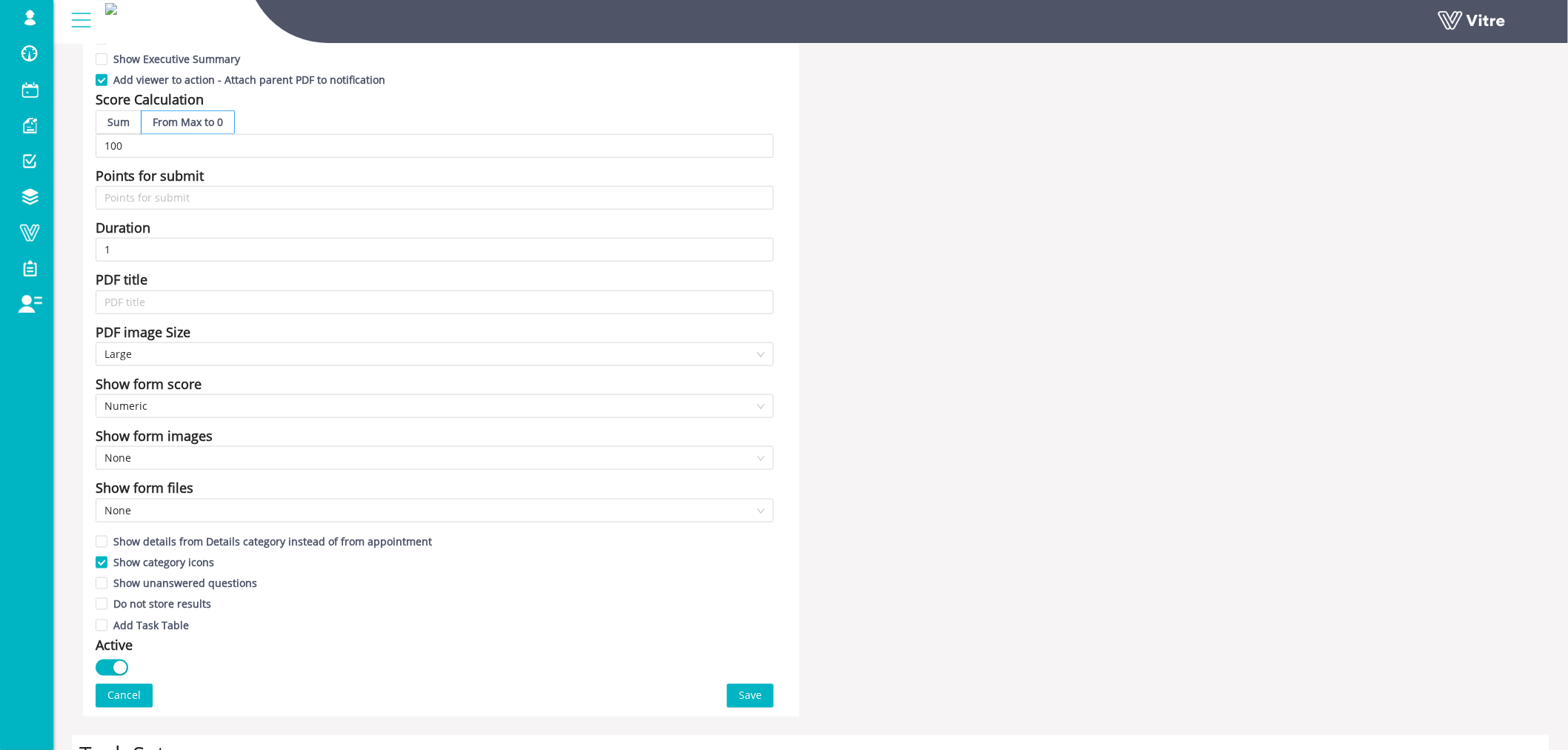
click at [751, 693] on span "Save" at bounding box center [750, 696] width 23 height 17
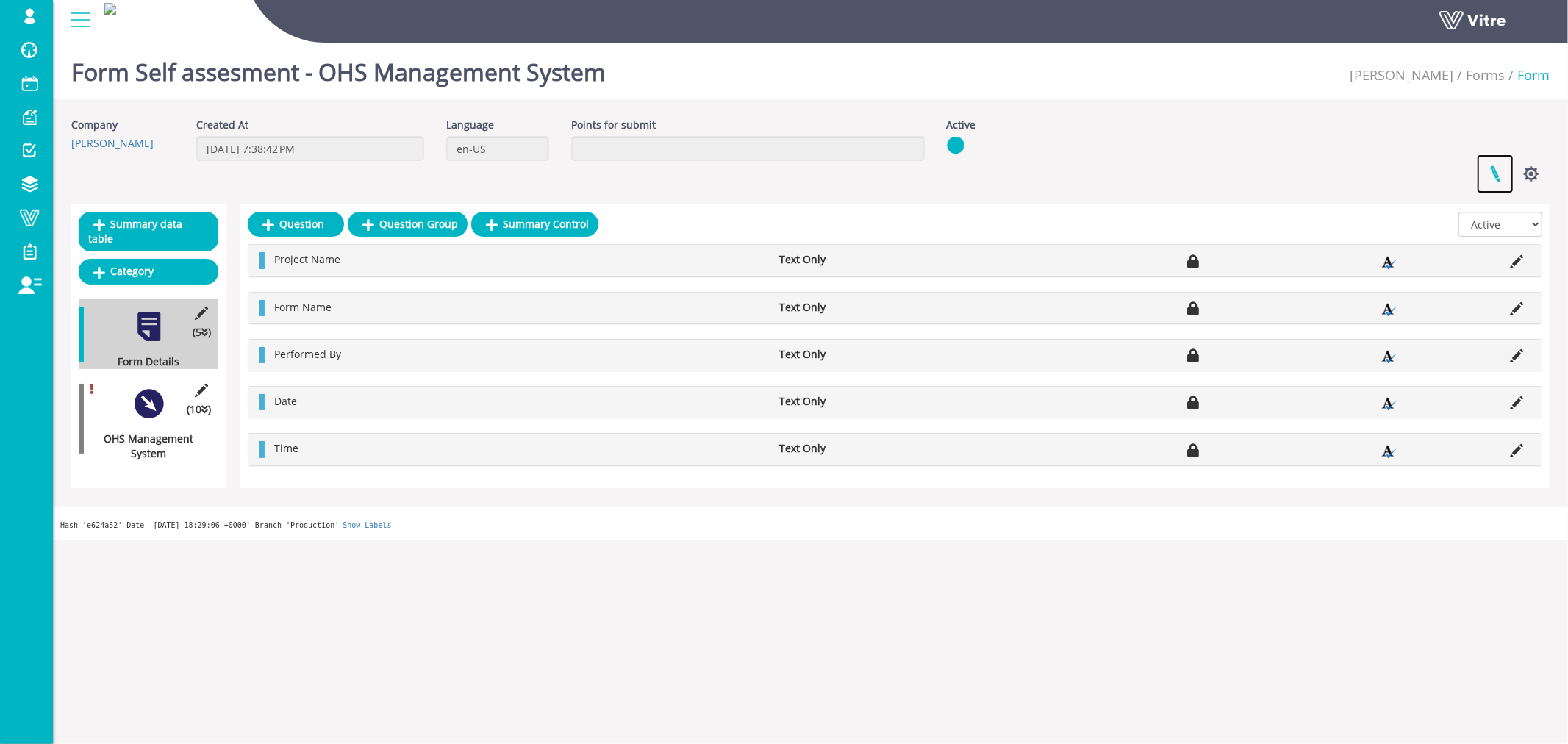
click at [1496, 175] on link at bounding box center [1495, 173] width 37 height 39
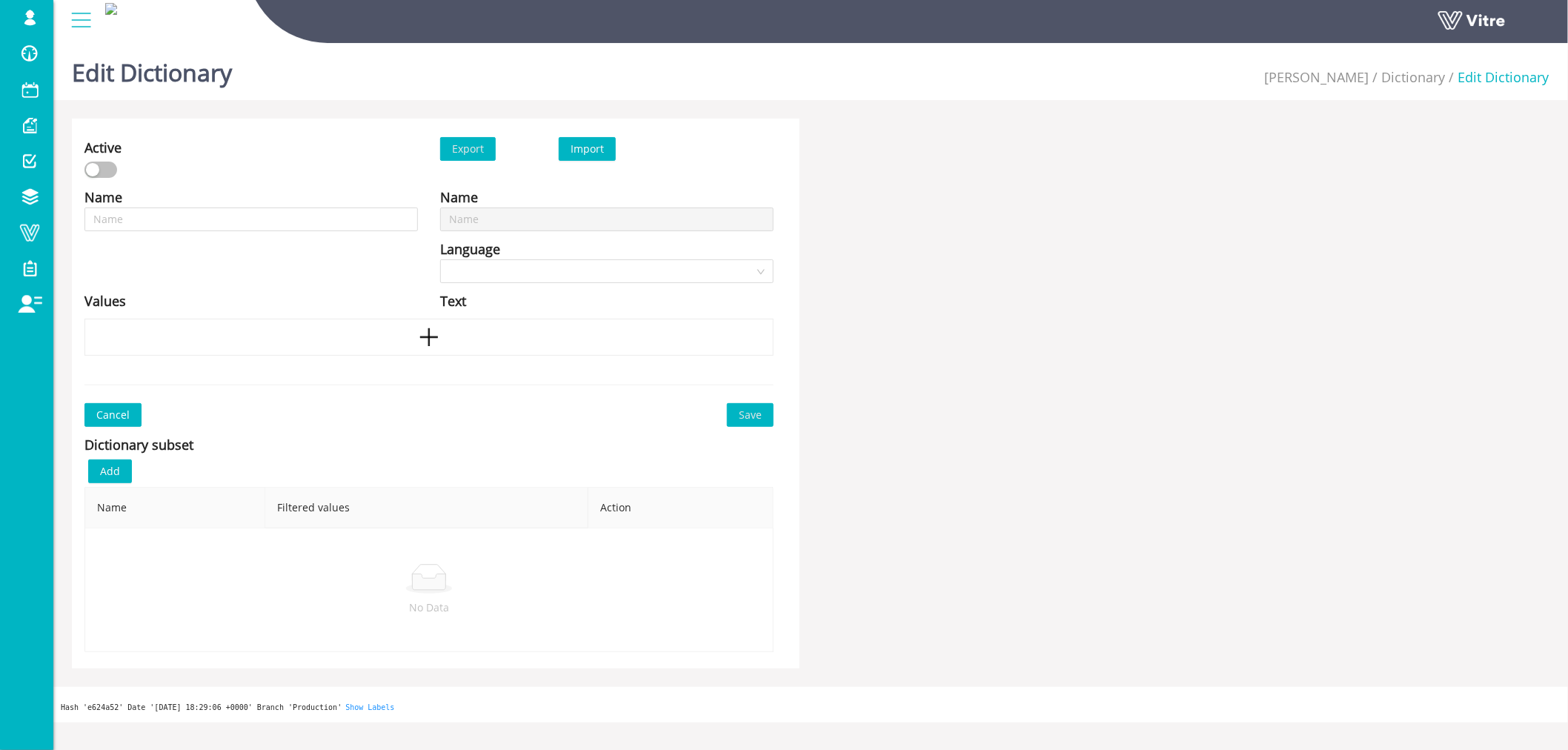
type input "Yes\NO\Partial\NA"
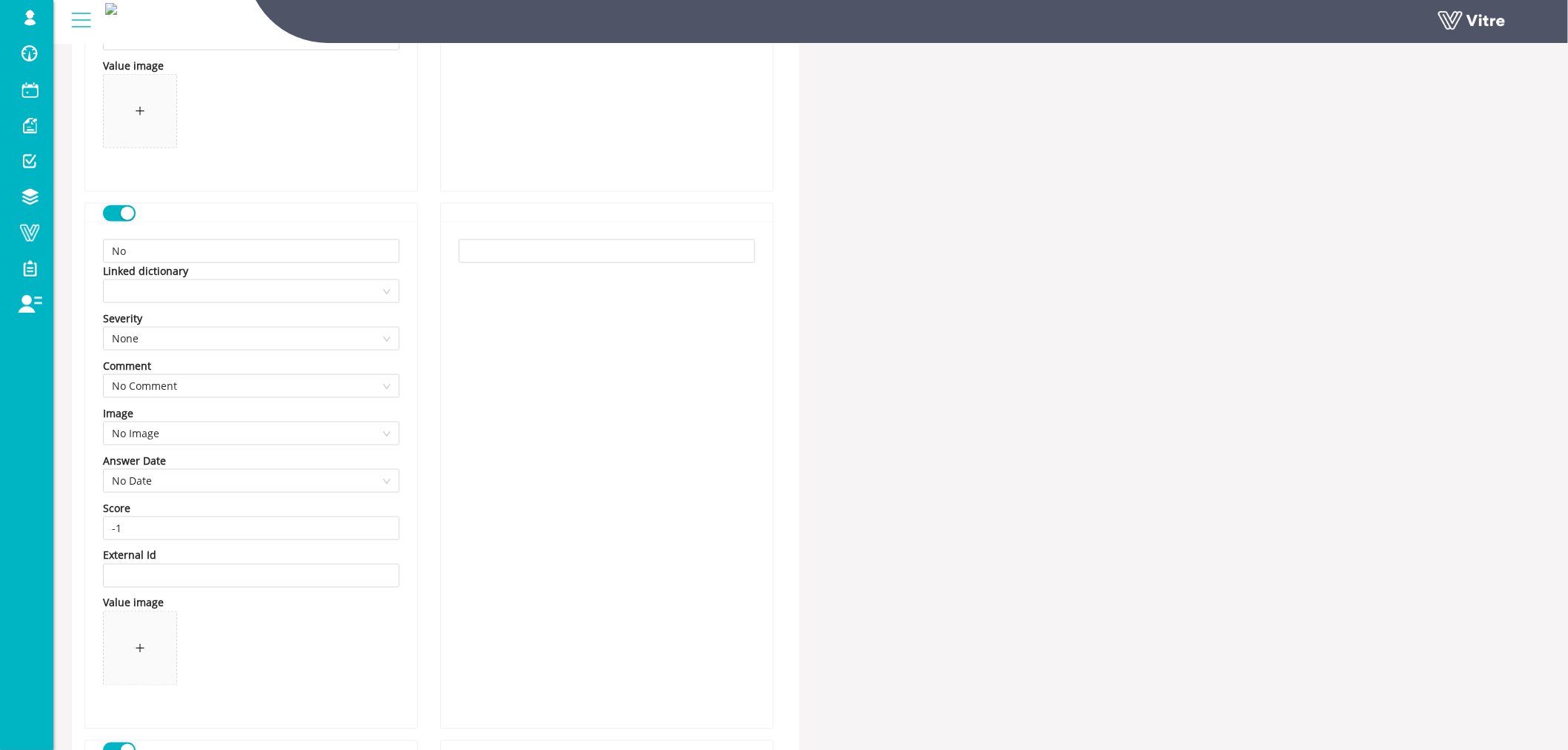
scroll to position [658, 0]
click at [139, 524] on input "-1" at bounding box center [251, 526] width 295 height 22
click at [139, 523] on input "-1" at bounding box center [251, 526] width 295 height 22
type input "0"
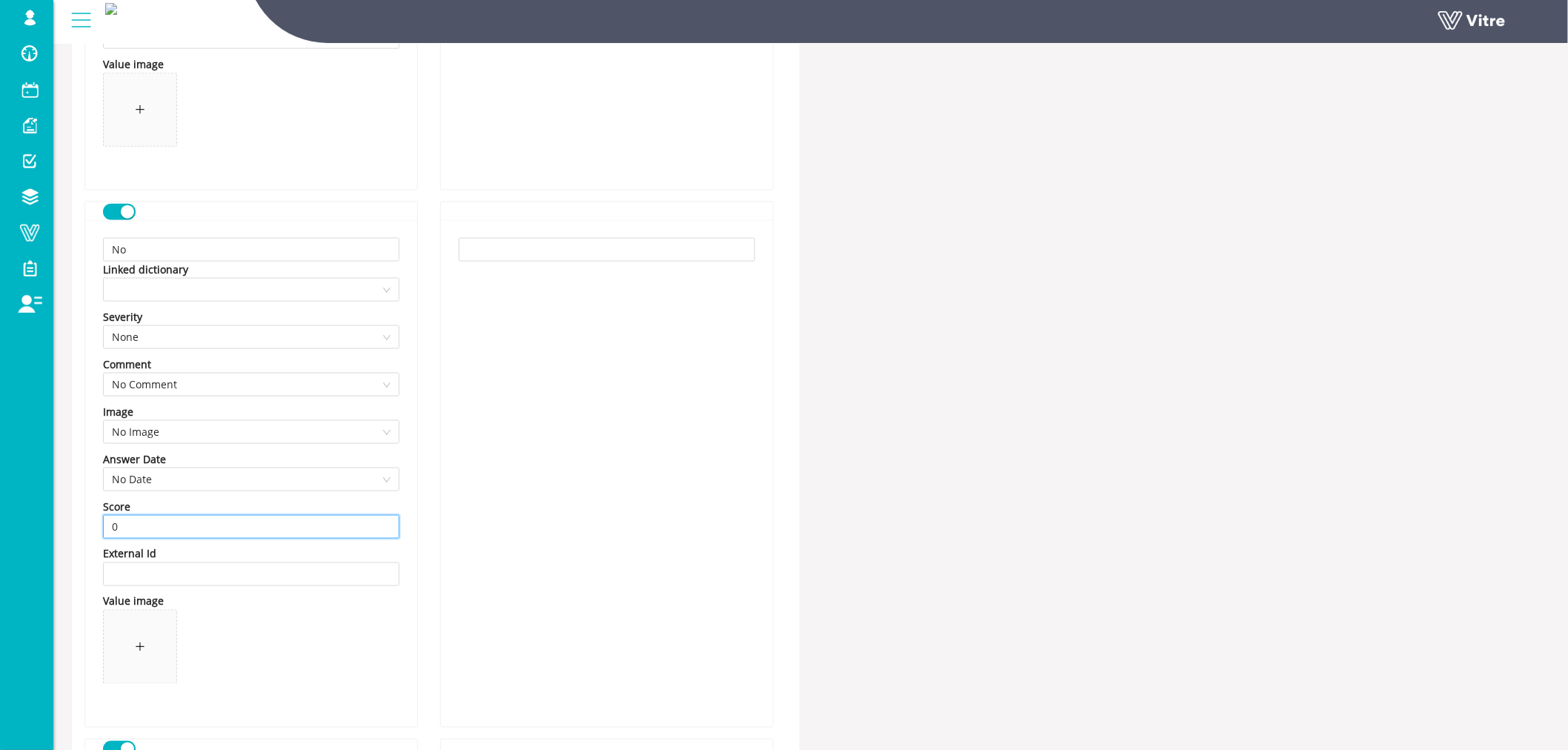
click at [378, 630] on span at bounding box center [251, 650] width 296 height 80
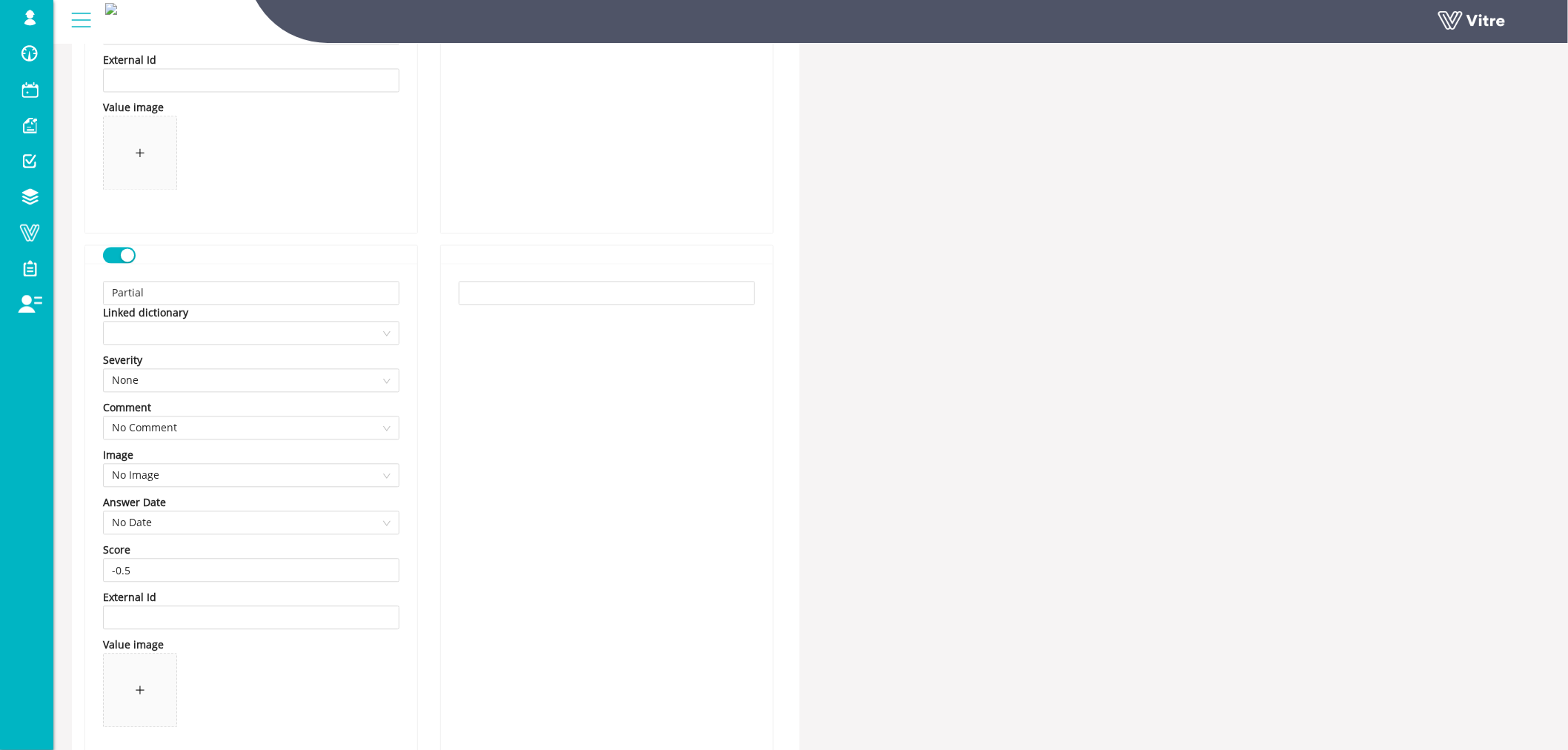
scroll to position [1152, 0]
click at [142, 568] on input "-0.5" at bounding box center [251, 569] width 295 height 22
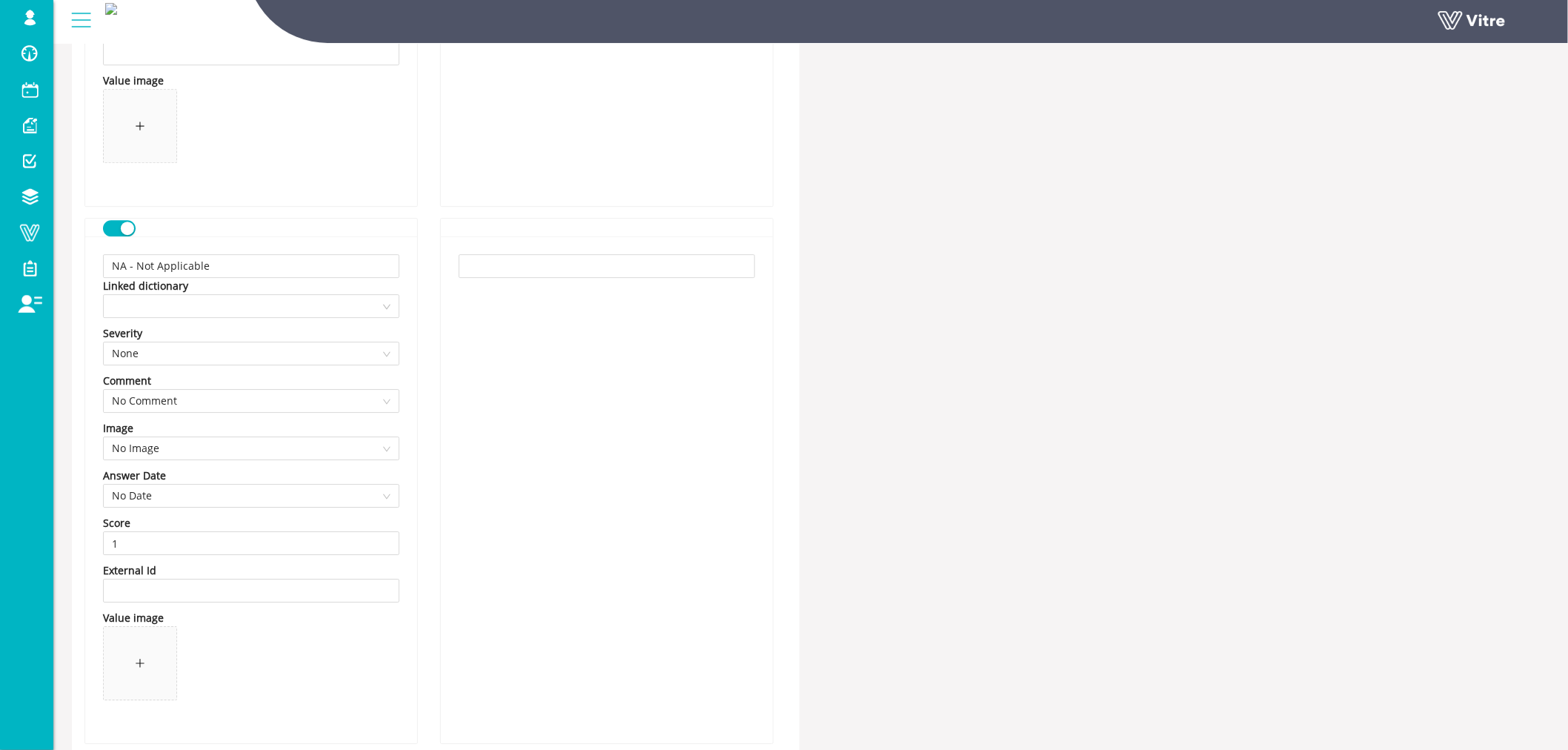
scroll to position [2125, 0]
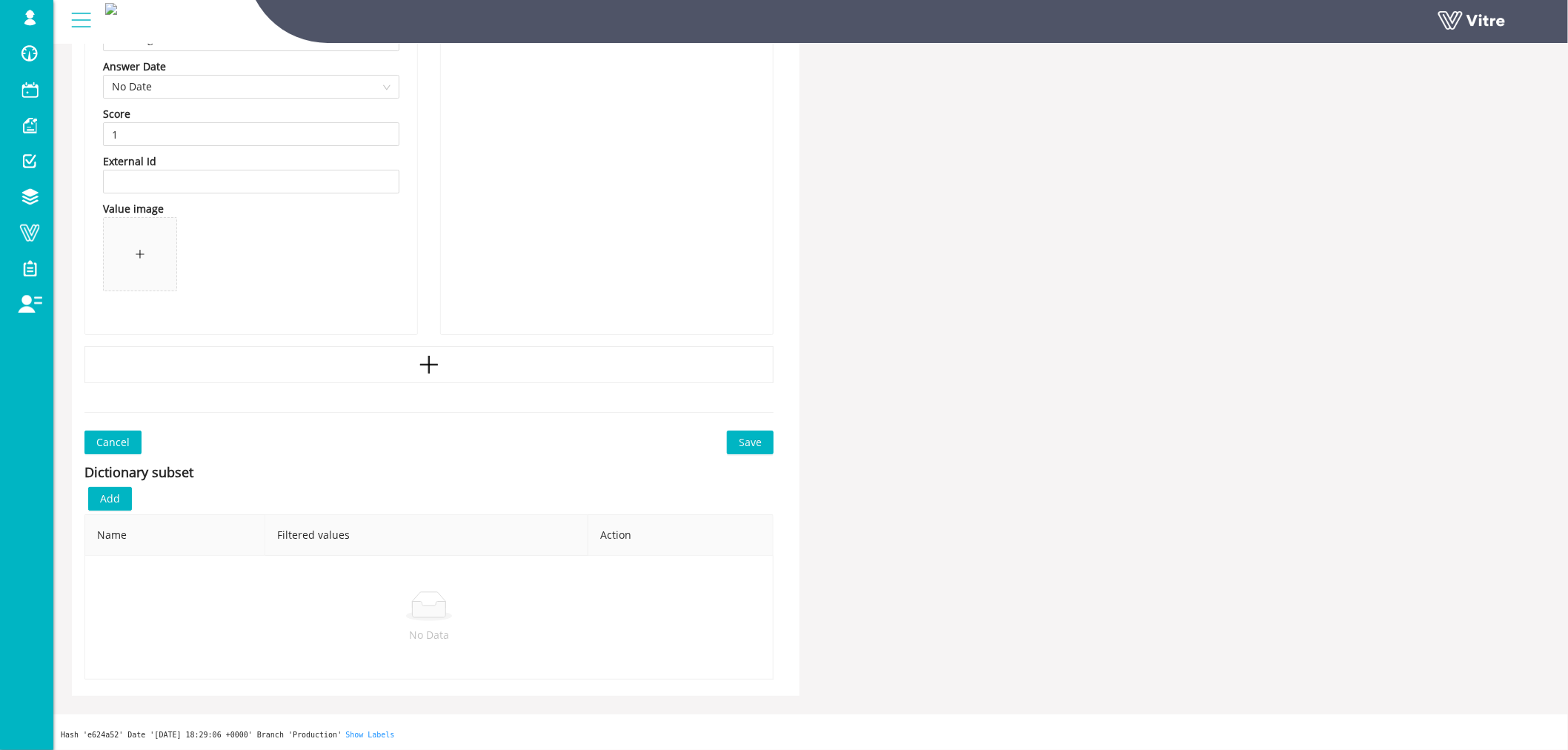
type input "0.5"
click at [754, 446] on span "Save" at bounding box center [750, 442] width 23 height 17
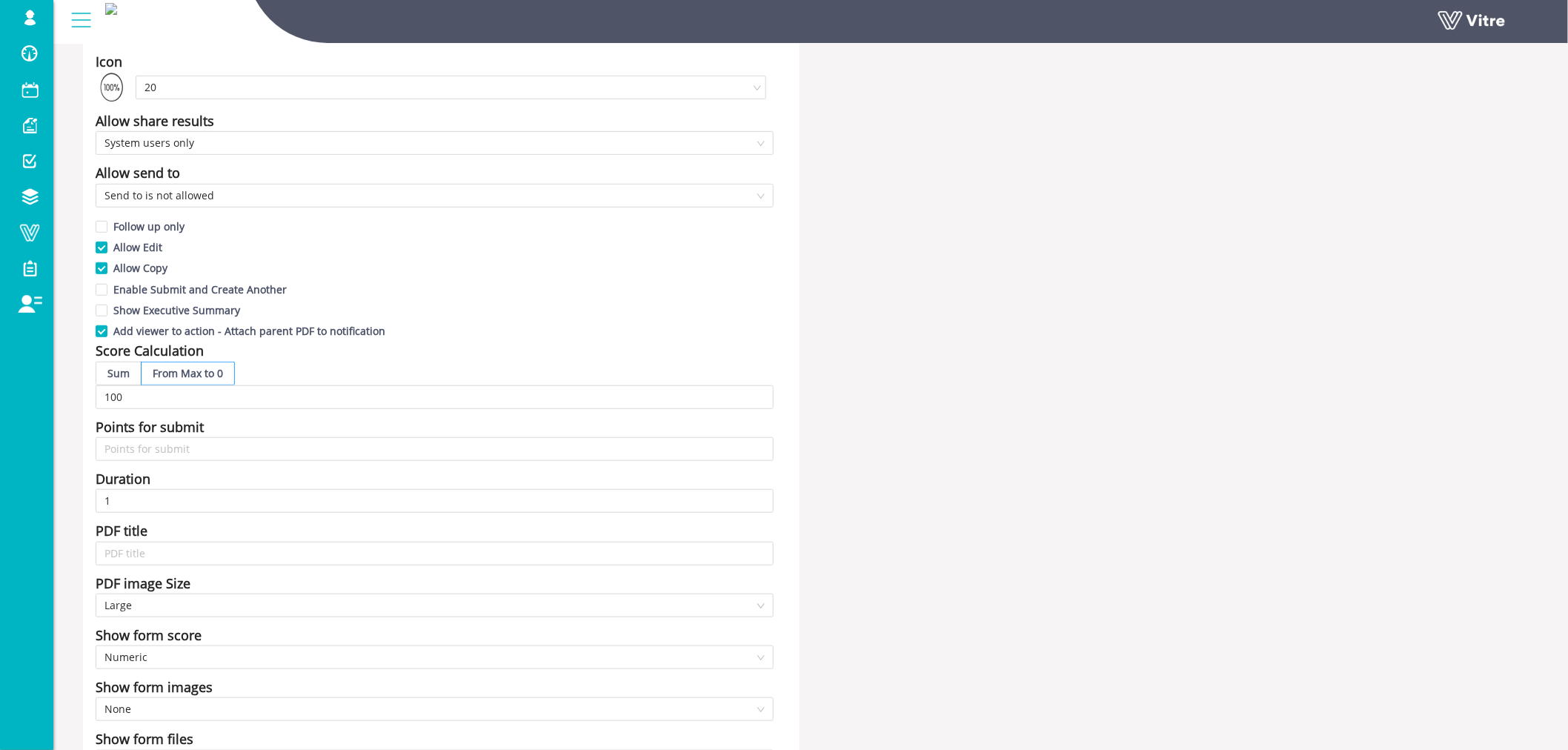
scroll to position [246, 0]
click at [117, 367] on span "Sum" at bounding box center [118, 369] width 22 height 14
click at [96, 372] on input "Sum" at bounding box center [96, 372] width 0 height 0
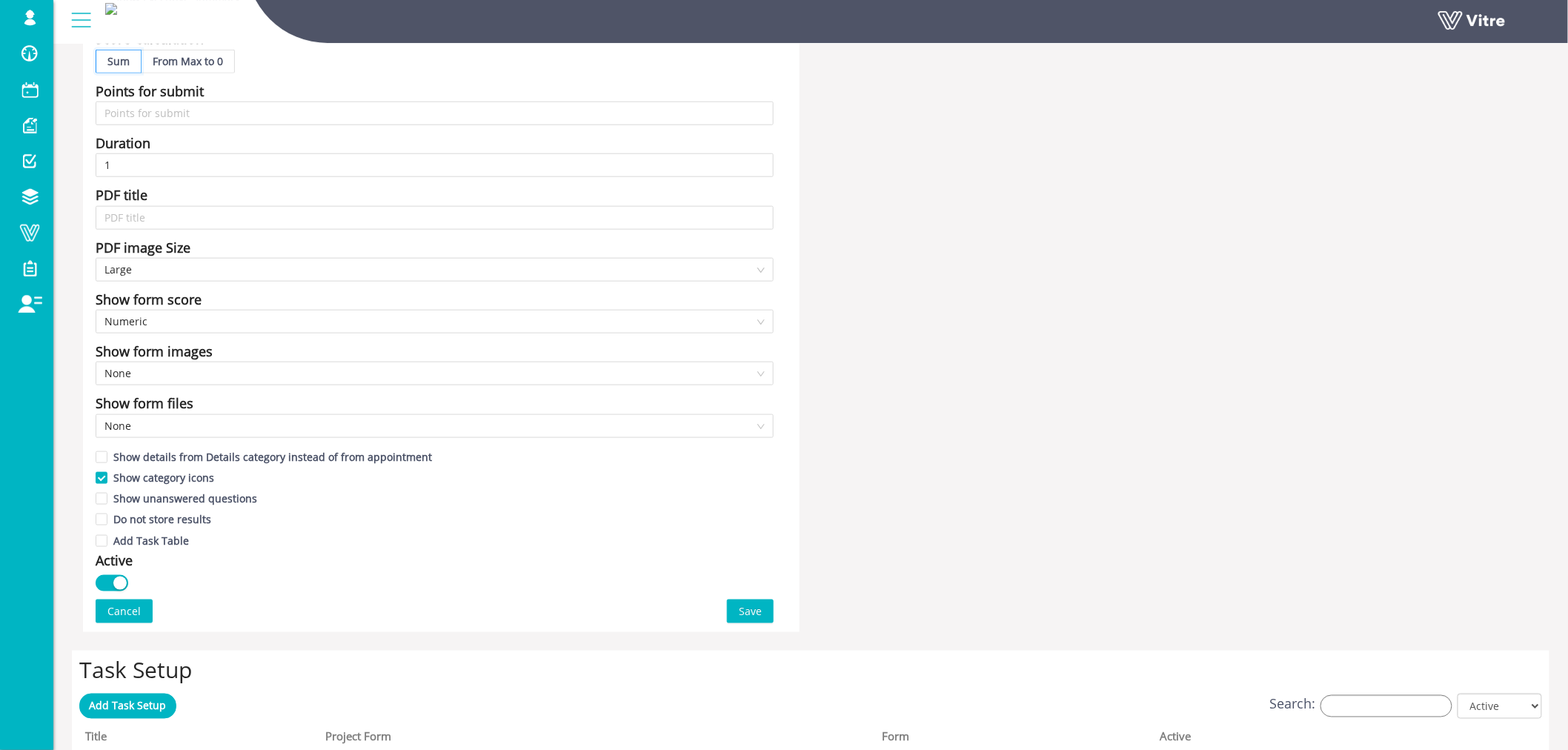
scroll to position [576, 0]
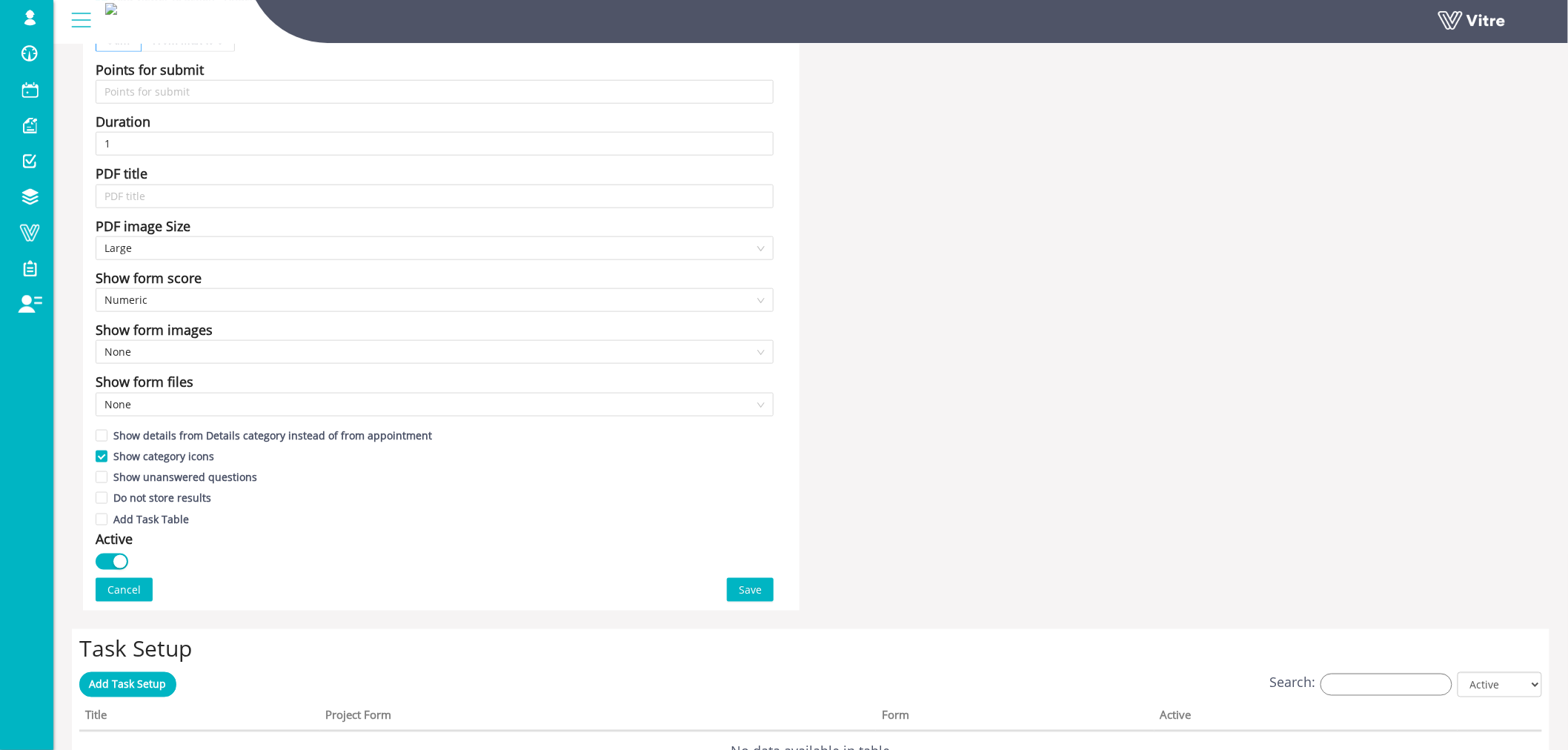
click at [755, 583] on span "Save" at bounding box center [750, 590] width 23 height 17
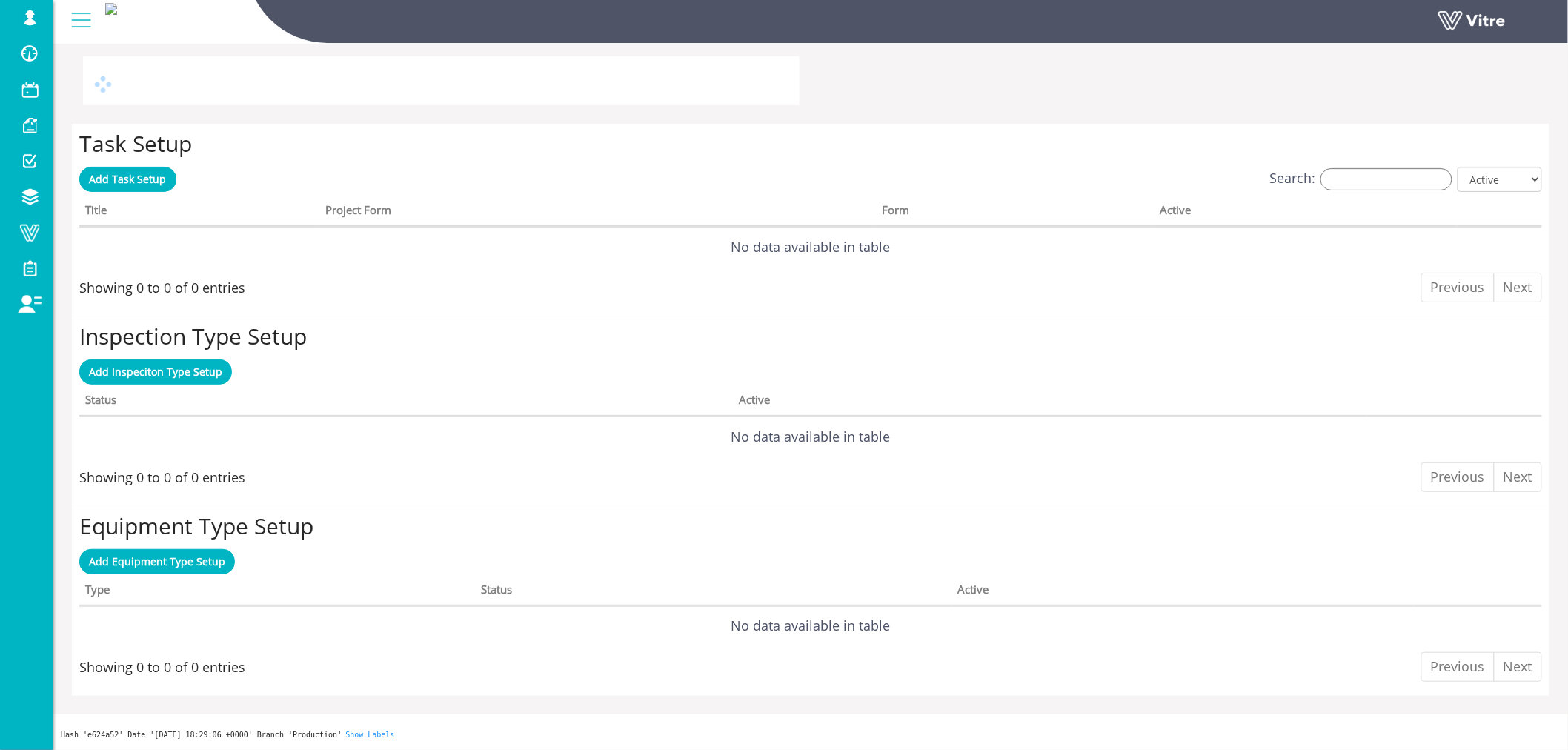
scroll to position [0, 0]
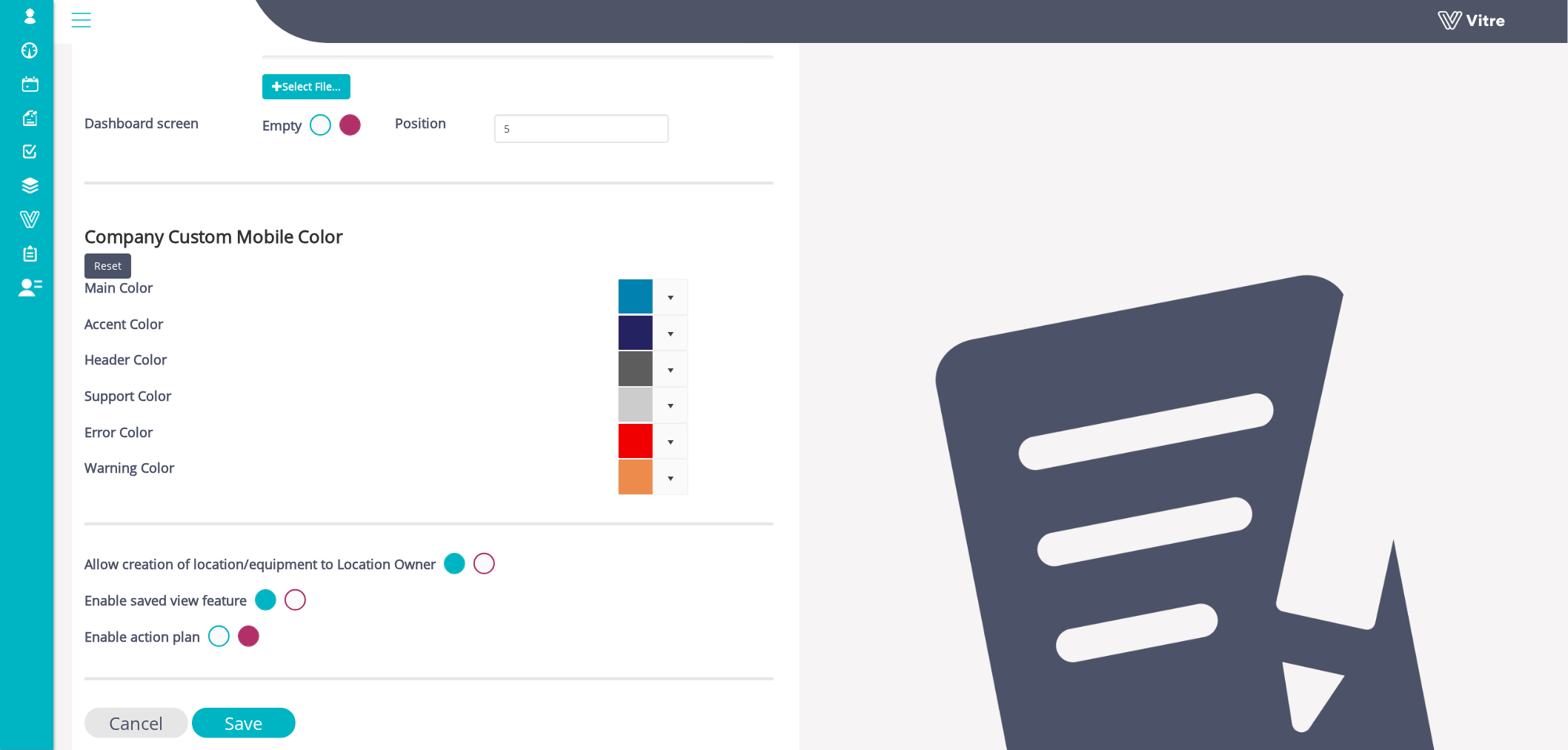
scroll to position [4499, 0]
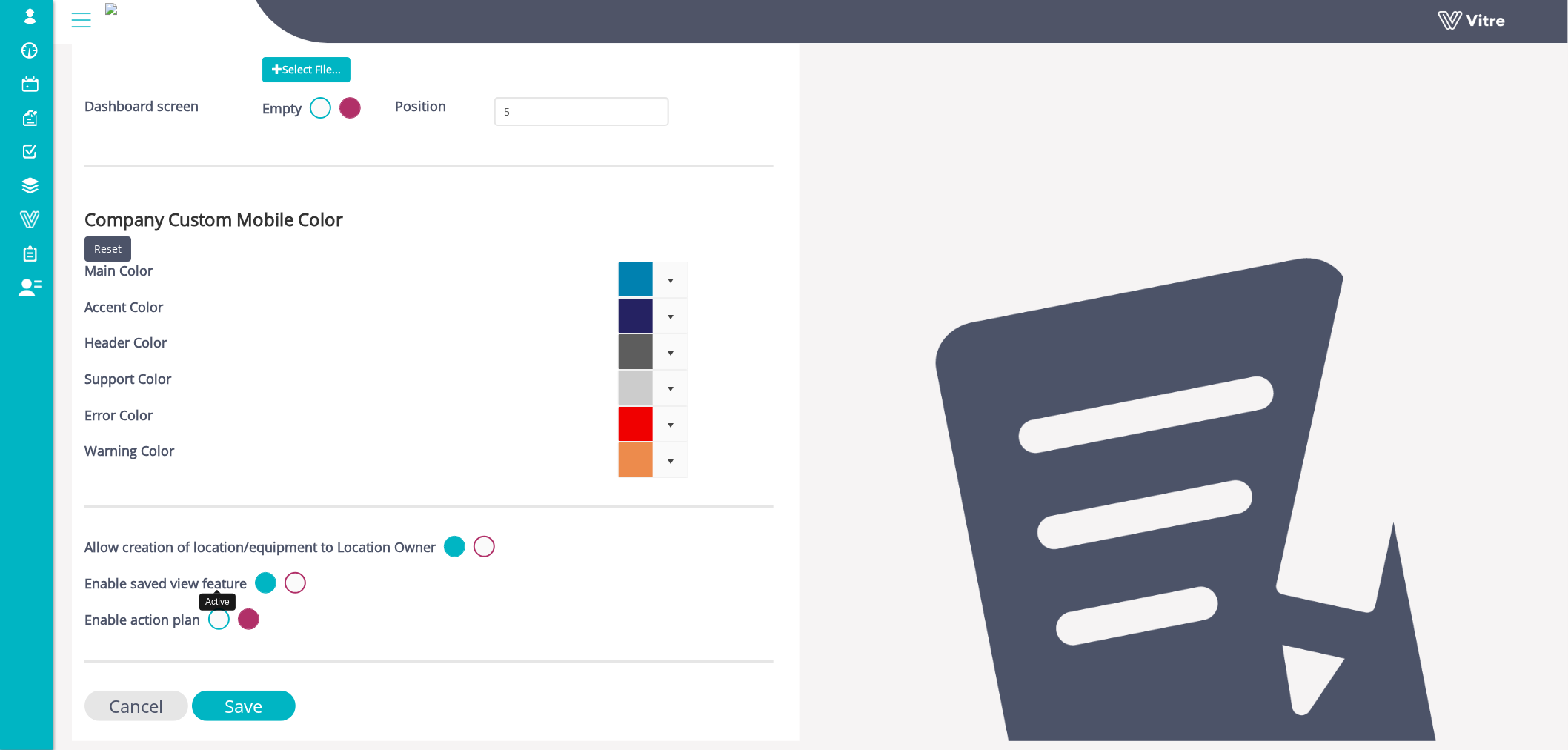
click at [219, 608] on label at bounding box center [219, 619] width 22 height 22
click at [0, 0] on input "radio" at bounding box center [0, 0] width 0 height 0
click at [253, 690] on input "Save" at bounding box center [244, 706] width 104 height 30
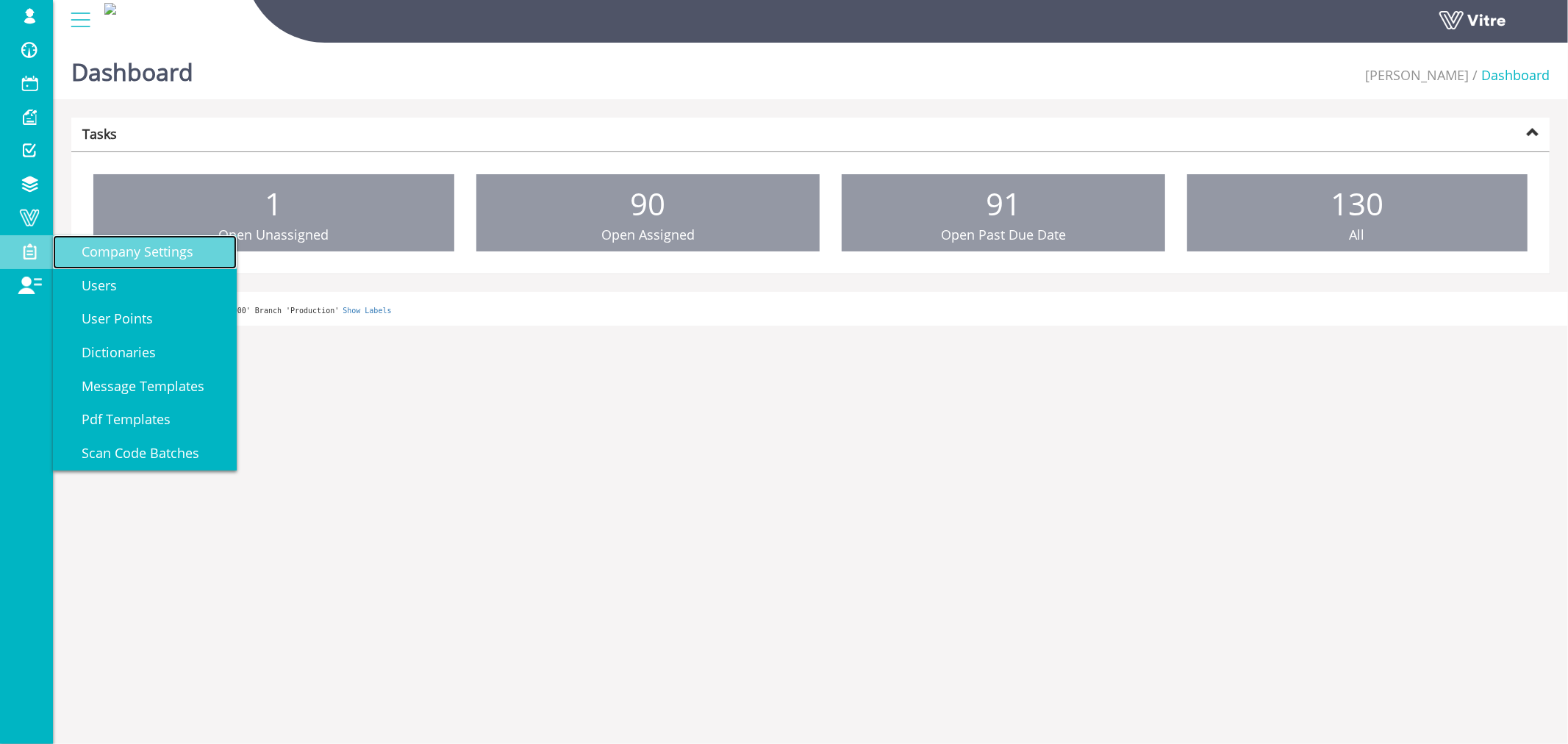
click at [149, 253] on span "Company Settings" at bounding box center [129, 251] width 129 height 18
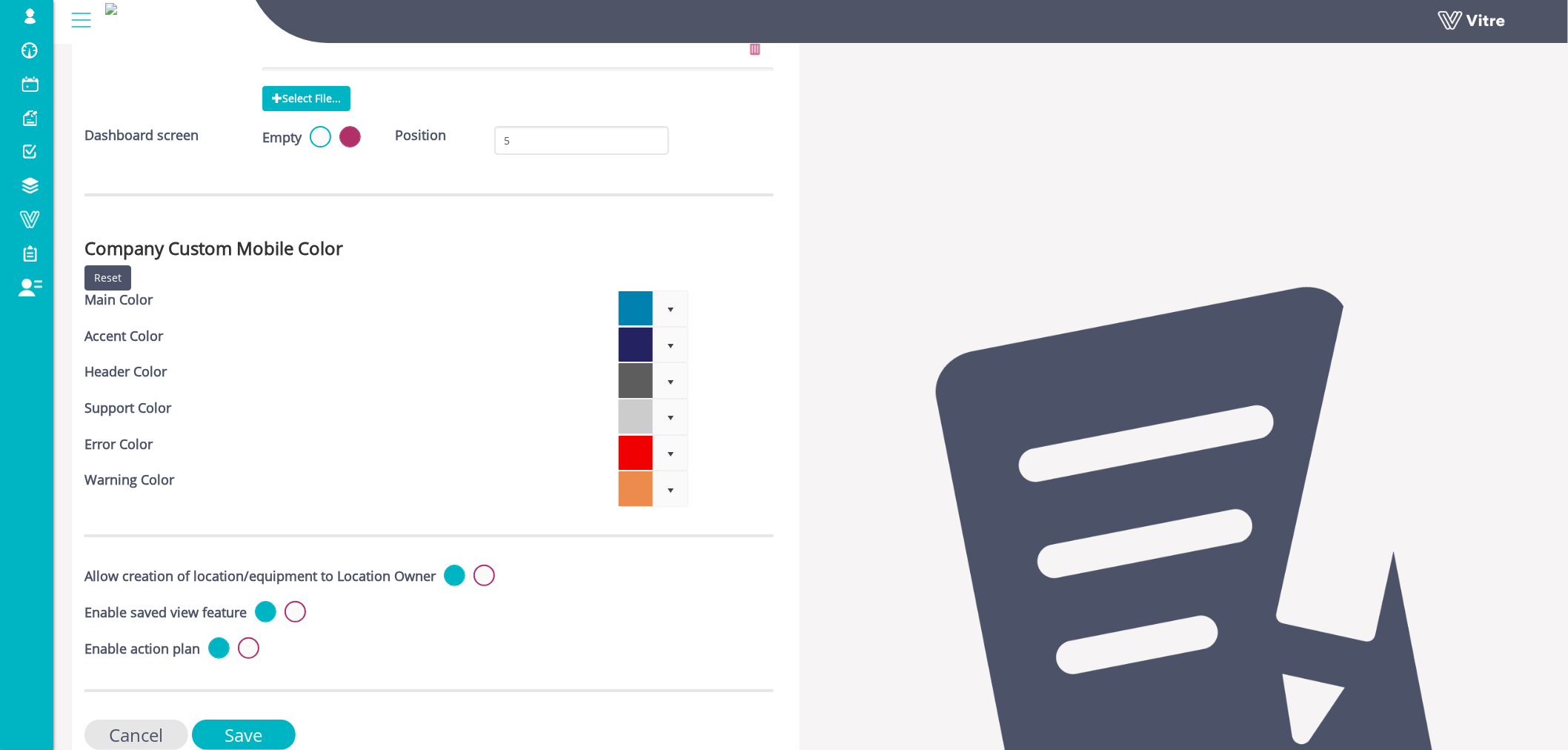
scroll to position [4499, 0]
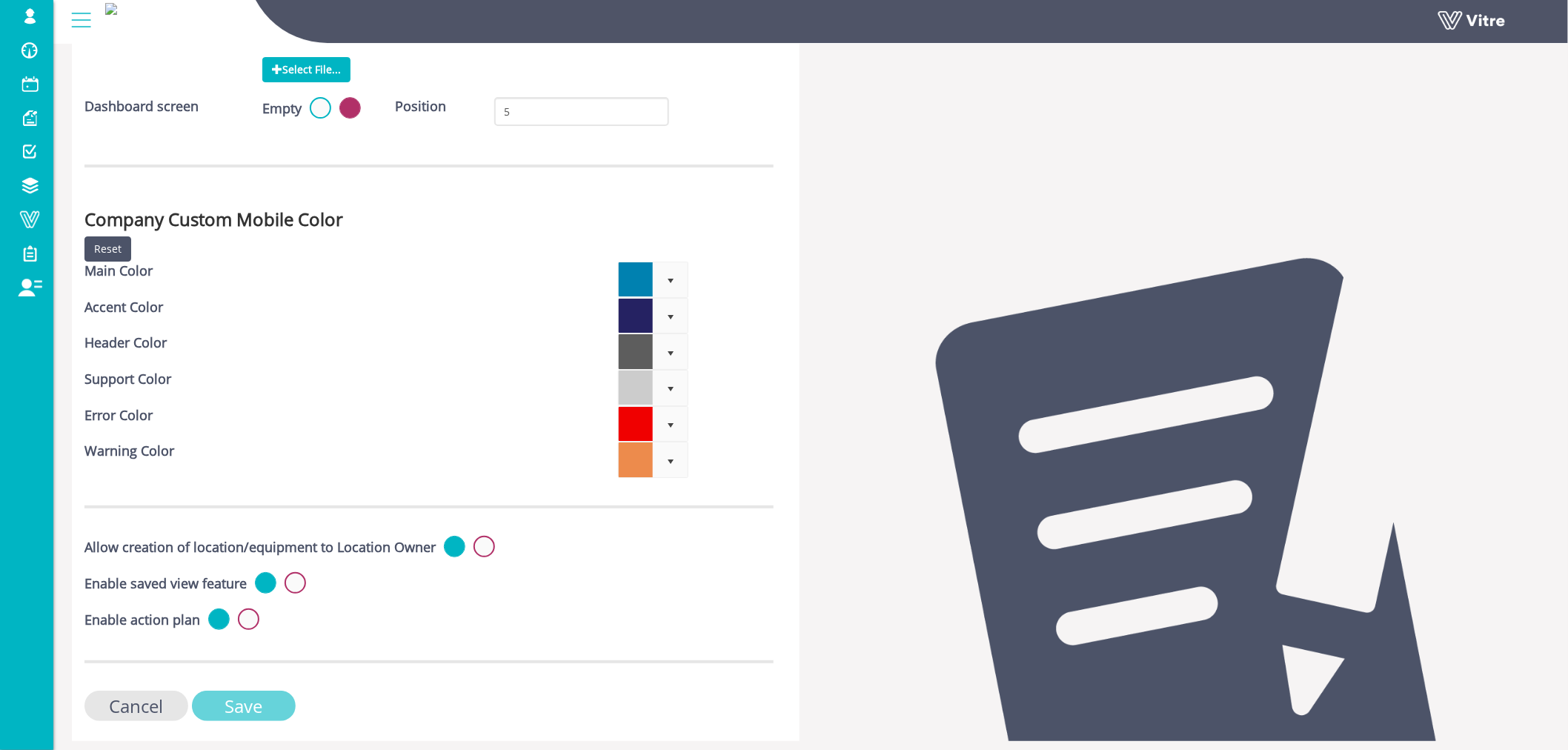
click at [261, 690] on input "Save" at bounding box center [244, 706] width 104 height 30
